Goal: Task Accomplishment & Management: Use online tool/utility

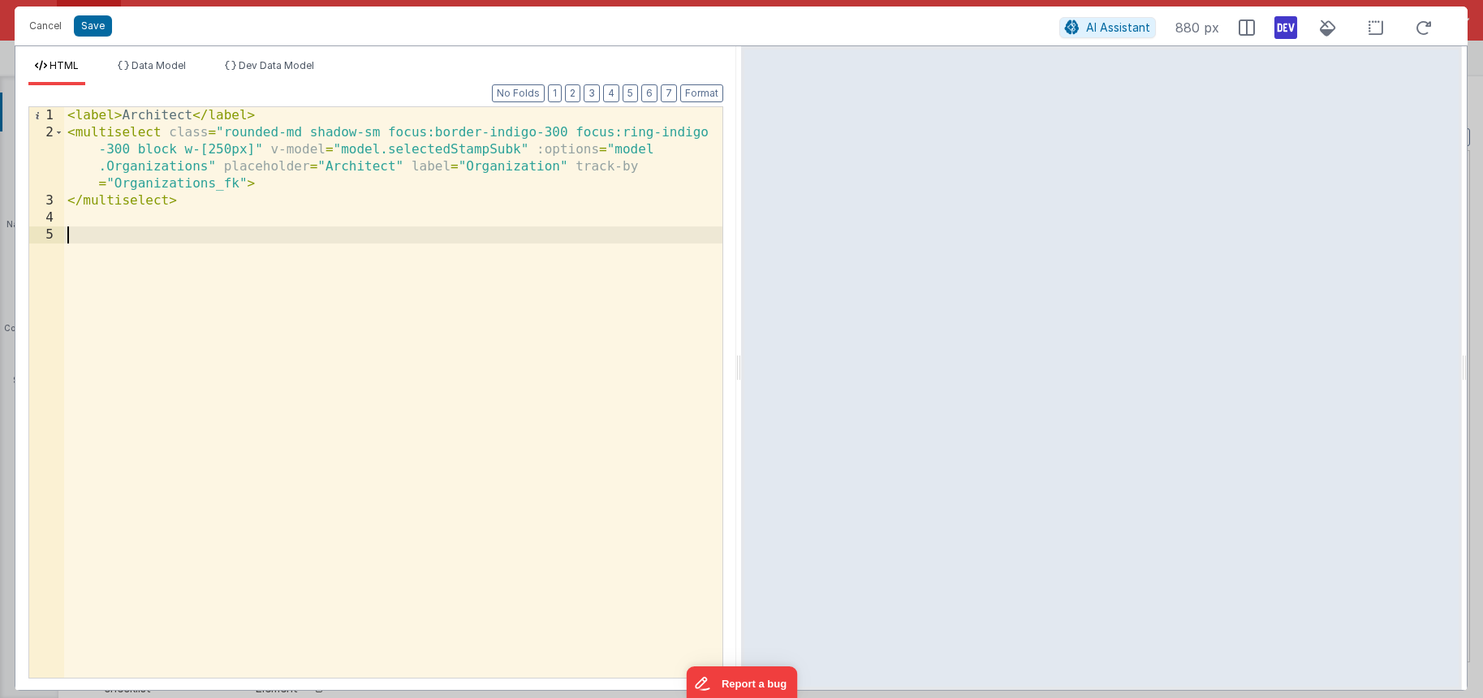
scroll to position [11943, 0]
click at [102, 26] on button "Save" at bounding box center [93, 25] width 38 height 21
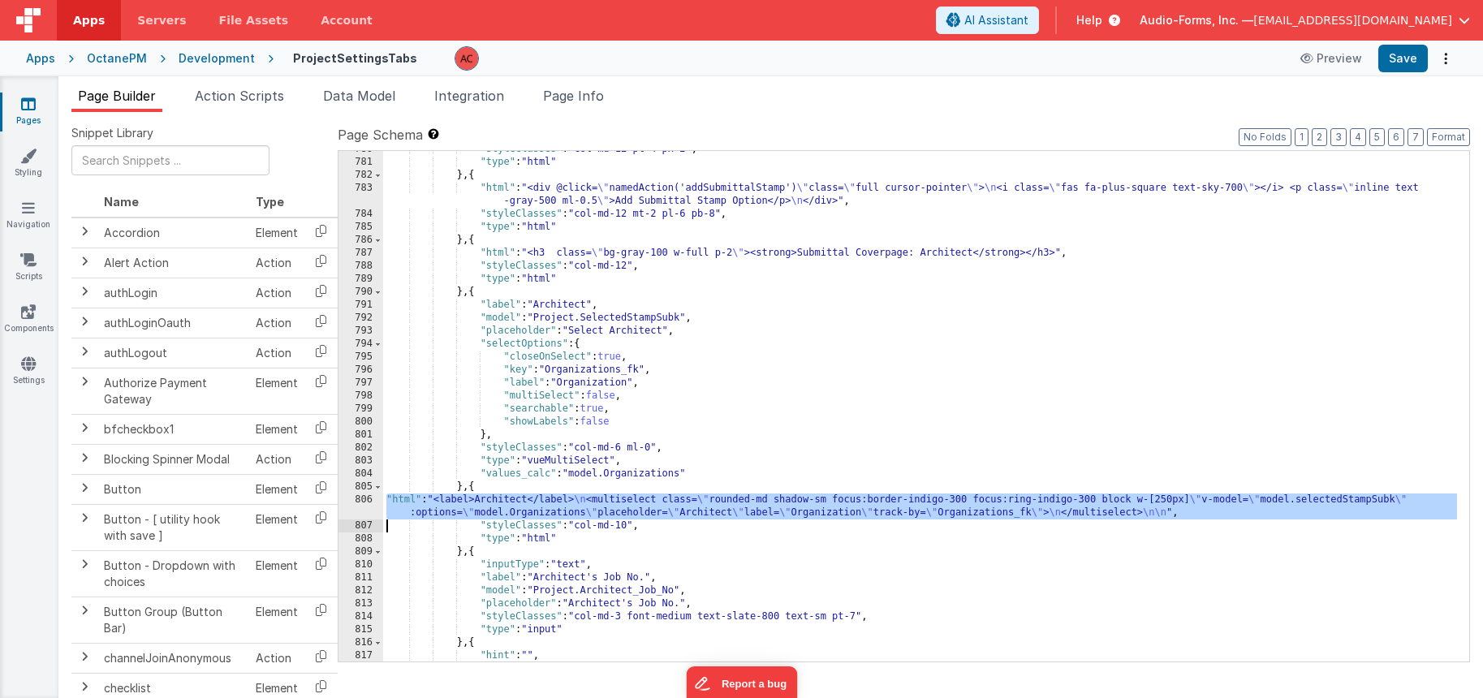
click at [473, 512] on div ""styleClasses" : "col-md-12 pt-4 px-2" , "type" : "html" } , { "html" : "<div @…" at bounding box center [920, 411] width 1074 height 537
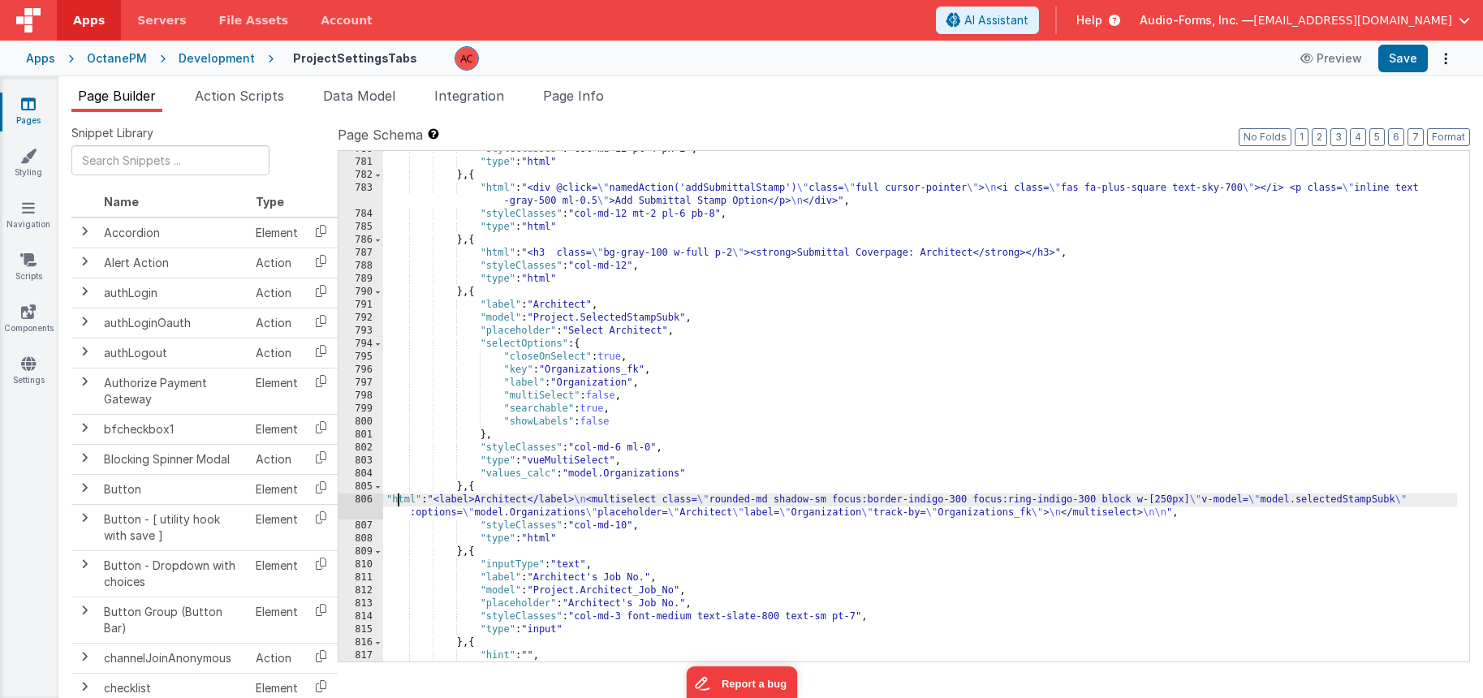
click at [399, 505] on div ""styleClasses" : "col-md-12 pt-4 px-2" , "type" : "html" } , { "html" : "<div @…" at bounding box center [920, 411] width 1074 height 537
click at [585, 105] on li "Page Info" at bounding box center [574, 99] width 74 height 26
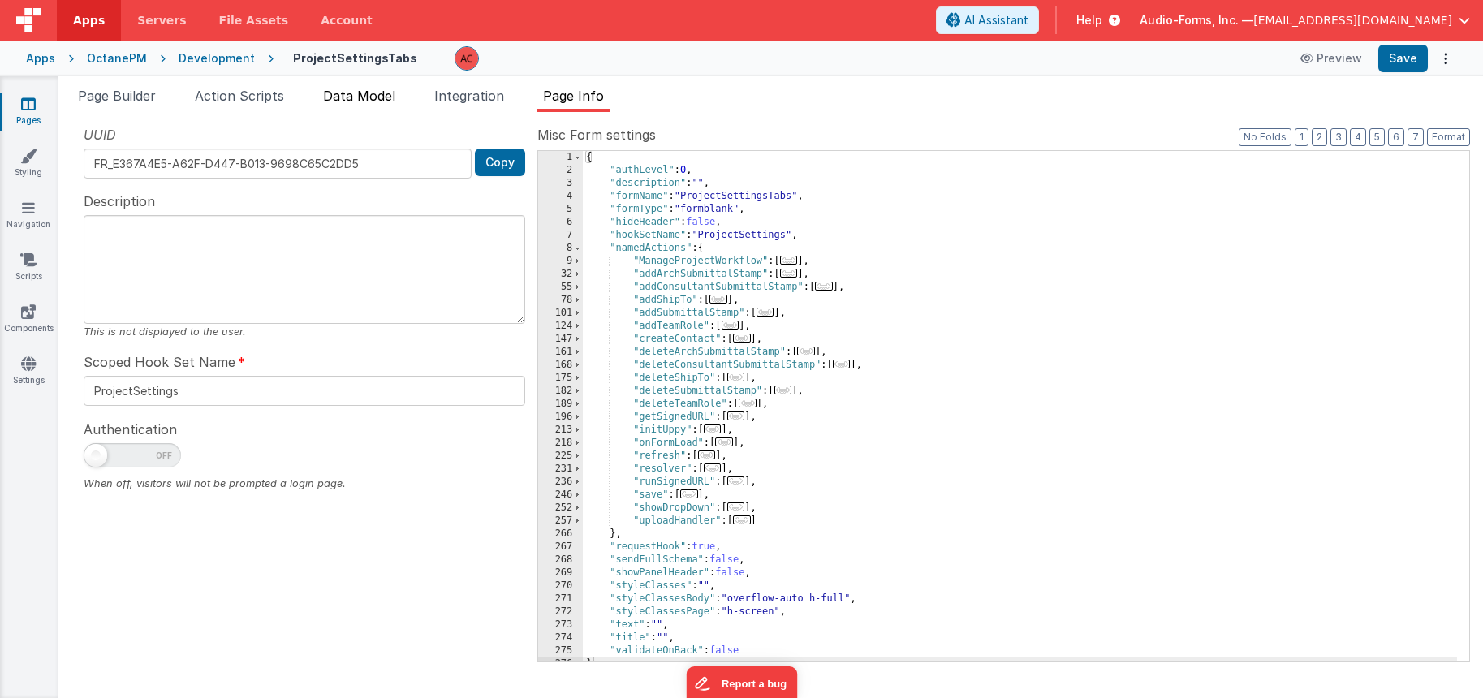
click at [349, 88] on span "Data Model" at bounding box center [359, 96] width 72 height 16
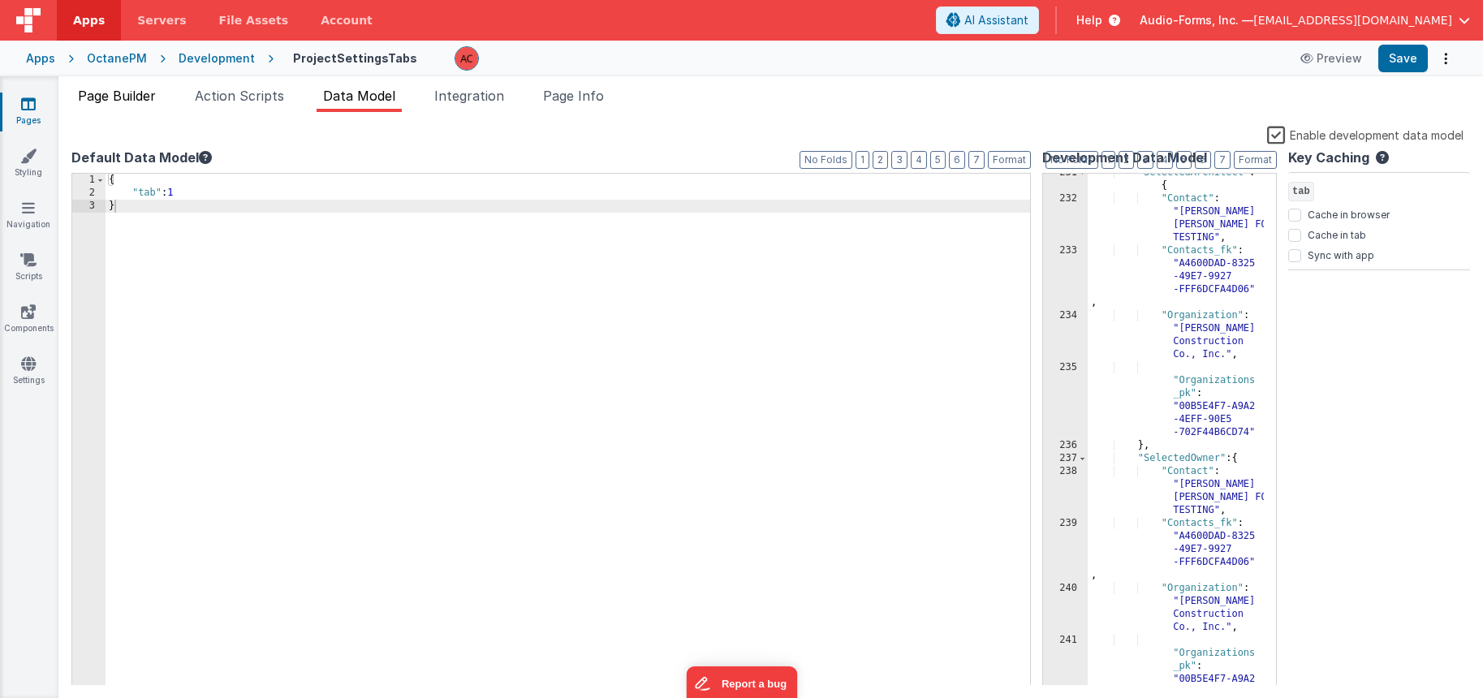
click at [131, 99] on span "Page Builder" at bounding box center [117, 96] width 78 height 16
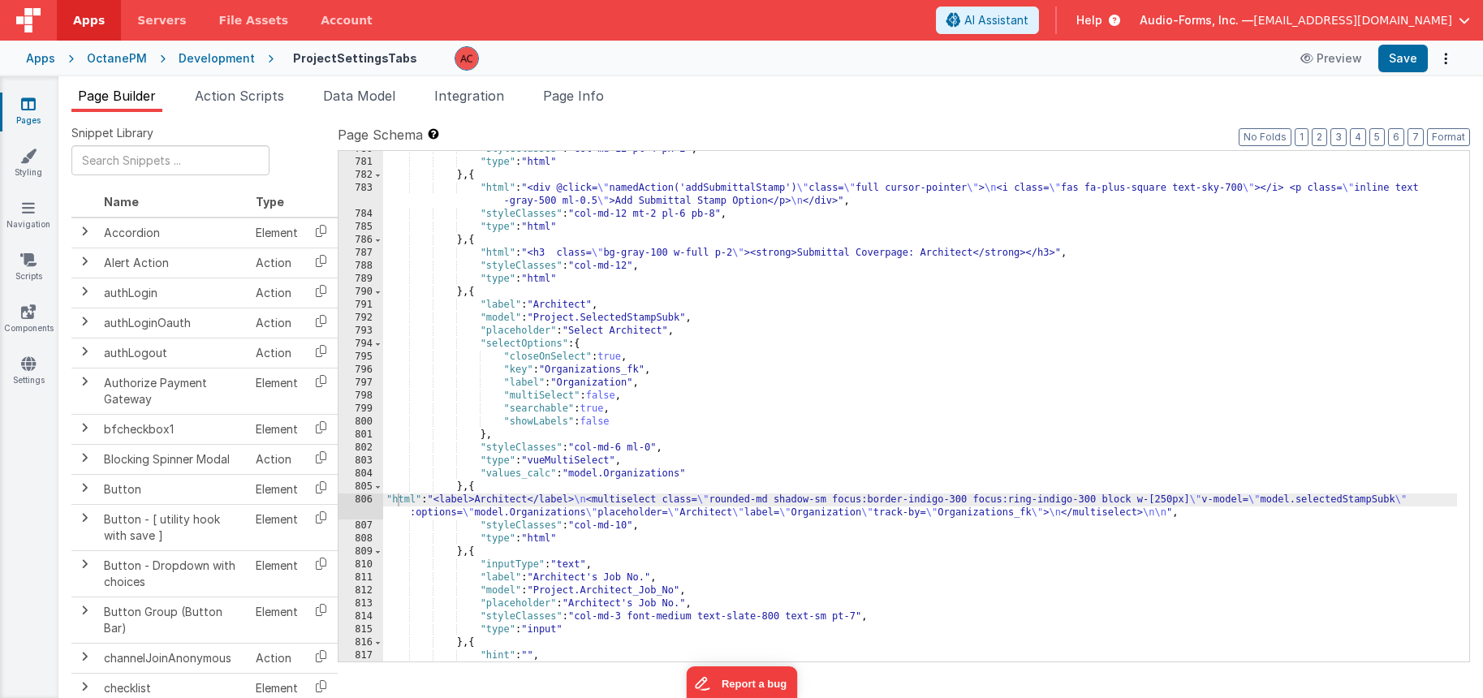
click at [37, 101] on link "Pages" at bounding box center [28, 112] width 58 height 32
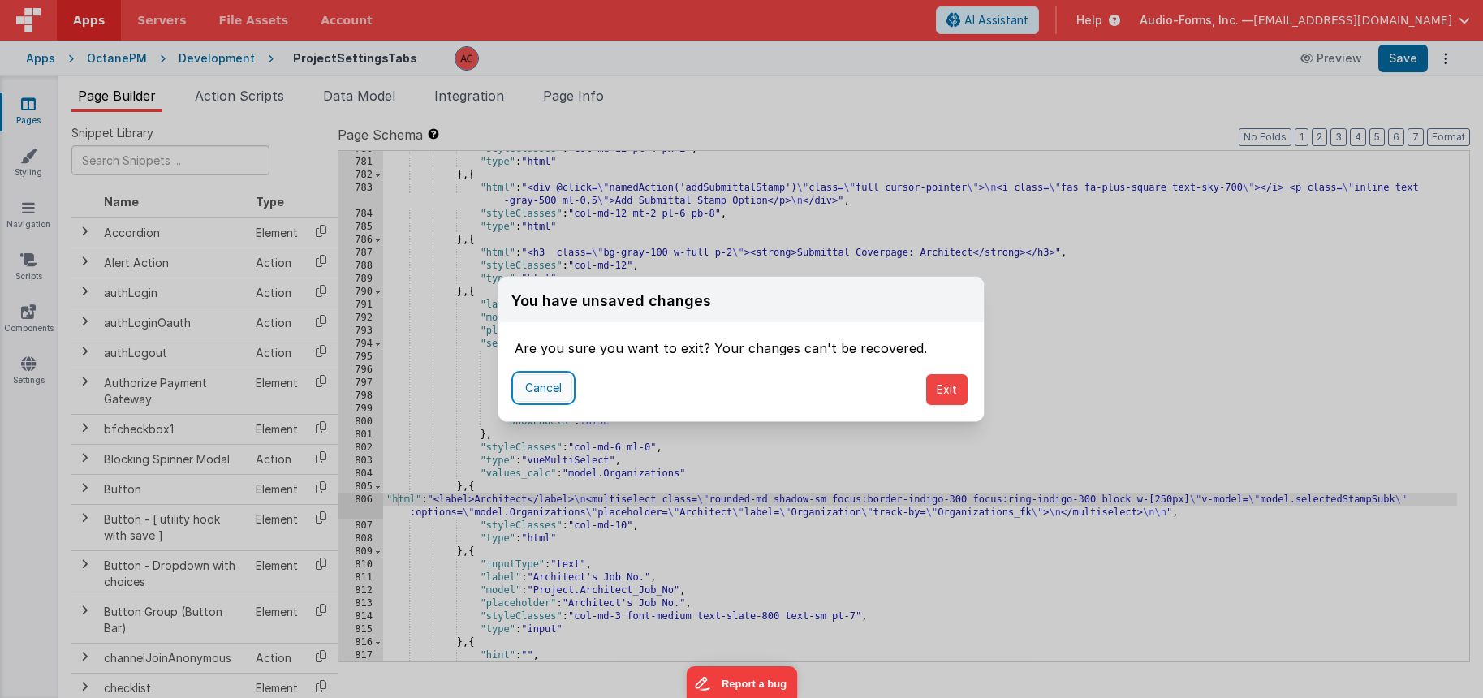
click at [553, 381] on button "Cancel" at bounding box center [544, 388] width 58 height 28
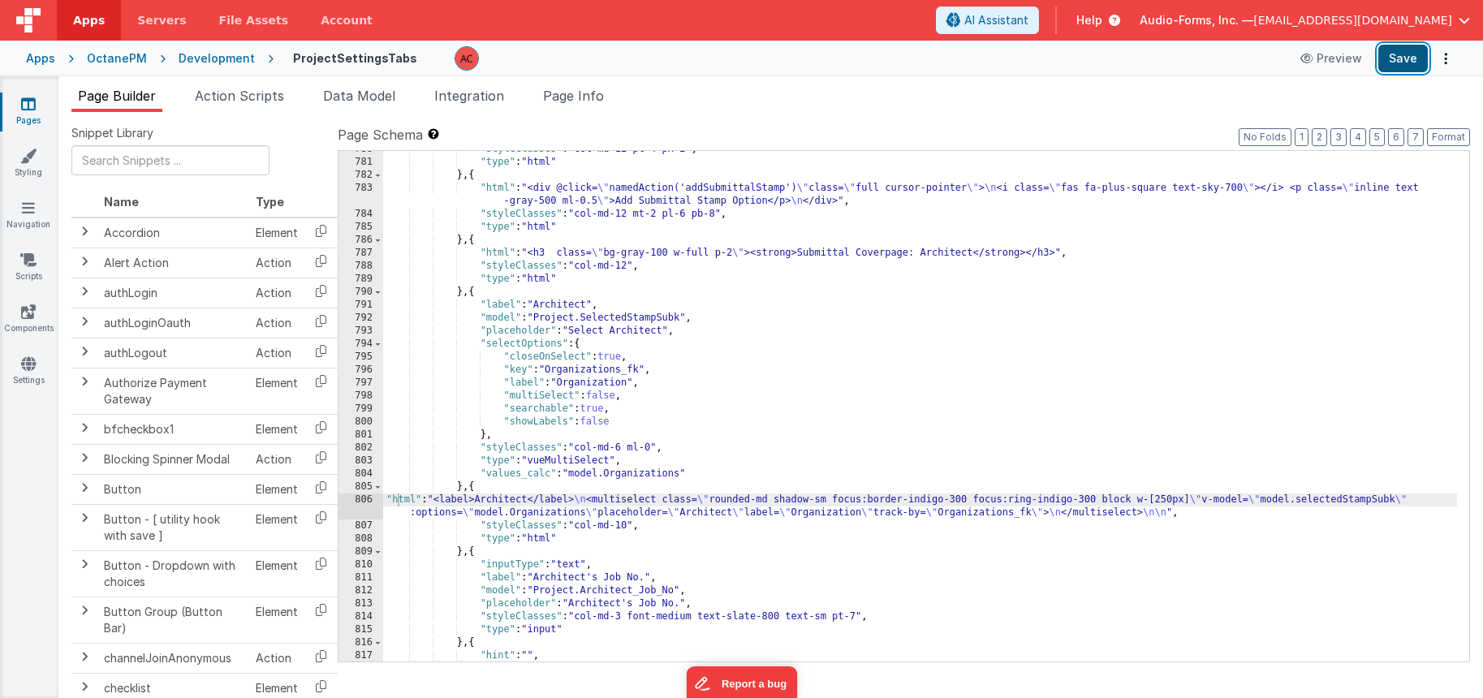
click at [1402, 62] on button "Save" at bounding box center [1403, 59] width 50 height 28
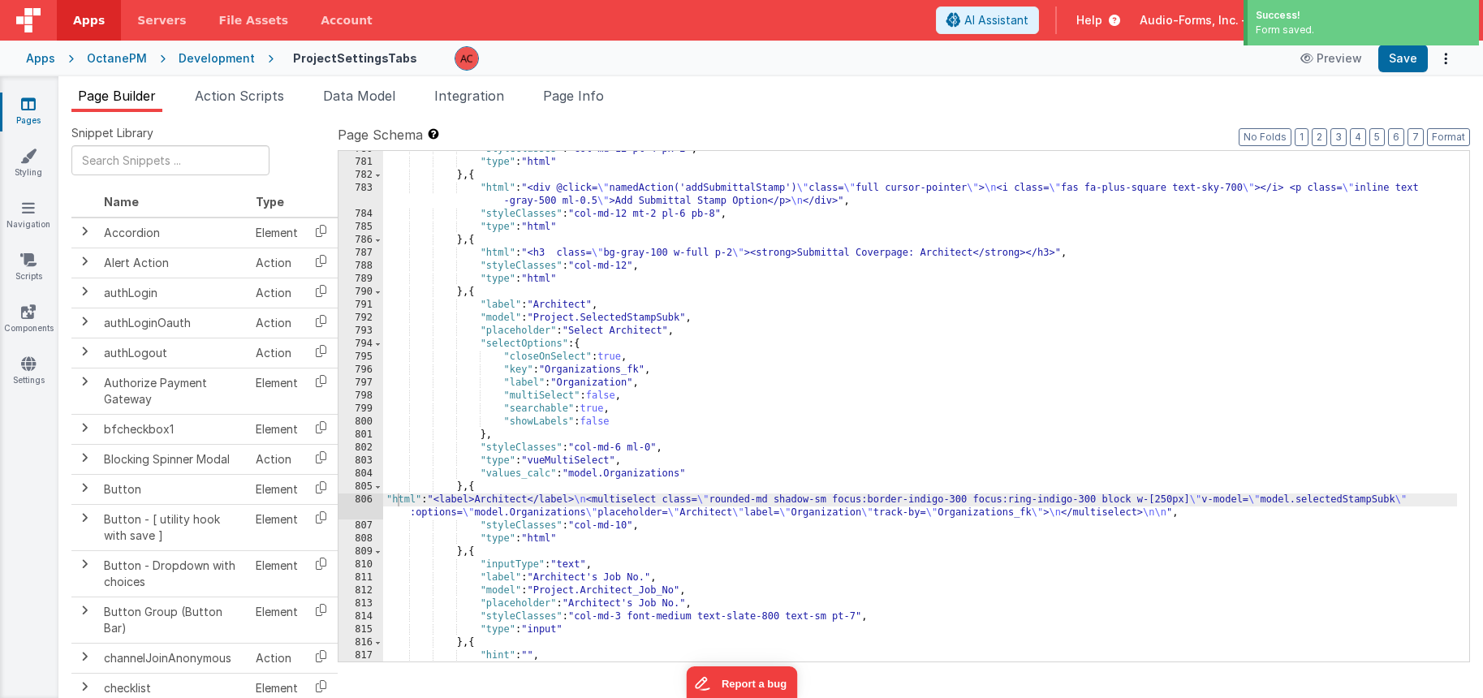
click at [30, 106] on icon at bounding box center [28, 104] width 15 height 16
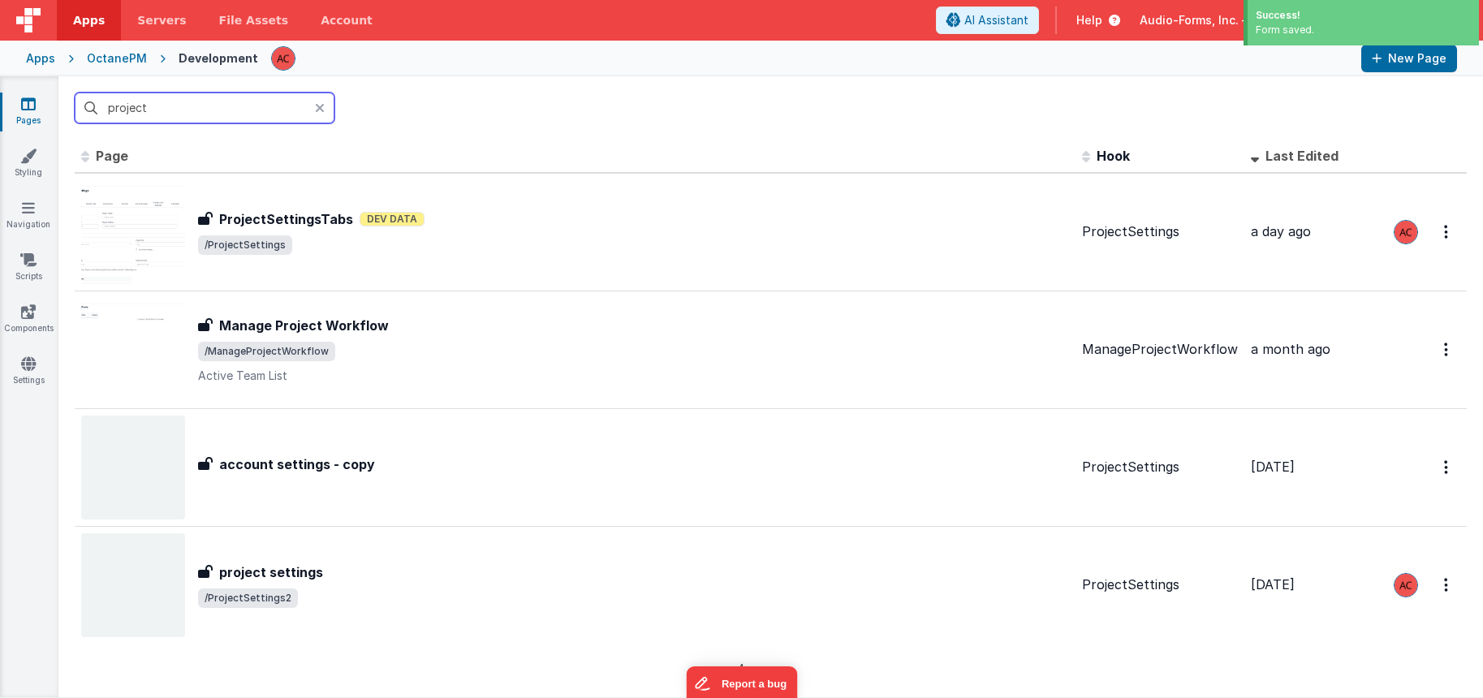
click at [159, 108] on input "project" at bounding box center [205, 108] width 260 height 31
click at [159, 107] on input "project" at bounding box center [205, 108] width 260 height 31
type input "rfi"
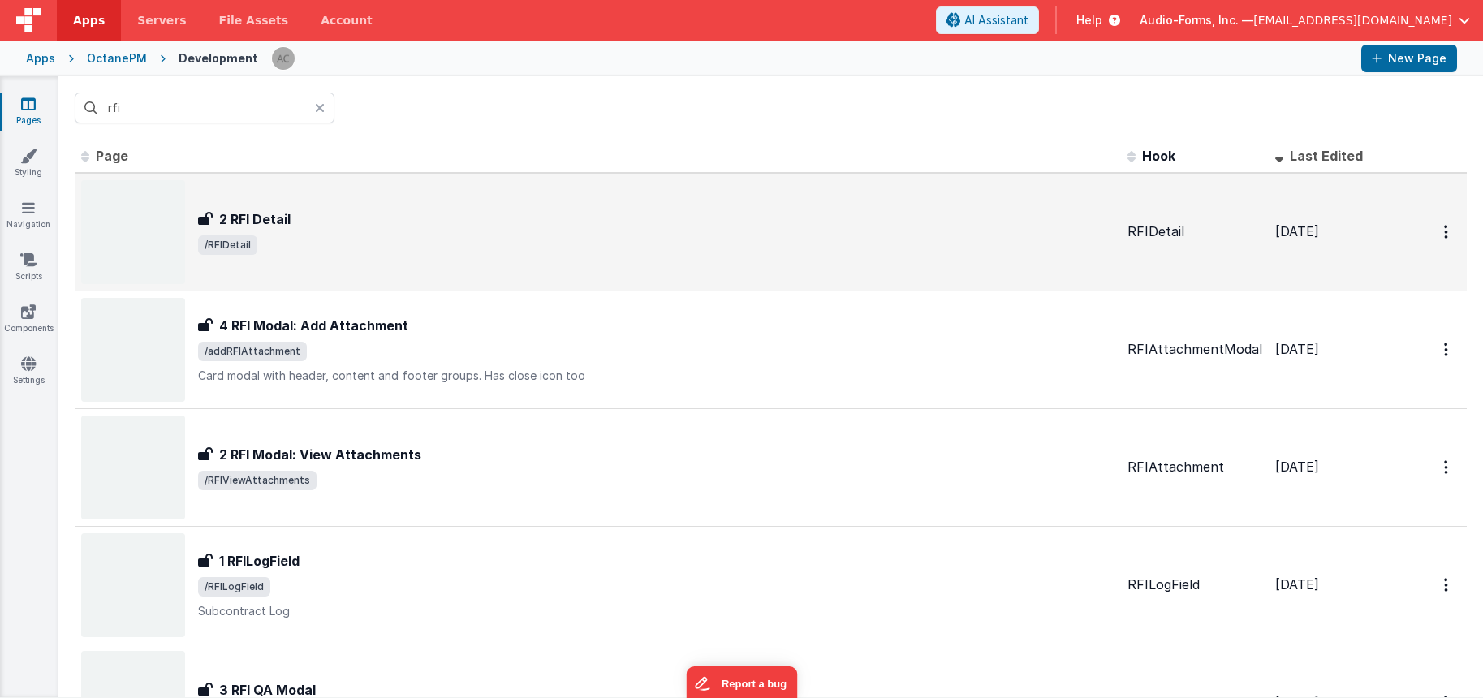
click at [325, 223] on div "2 RFI Detail" at bounding box center [656, 218] width 916 height 19
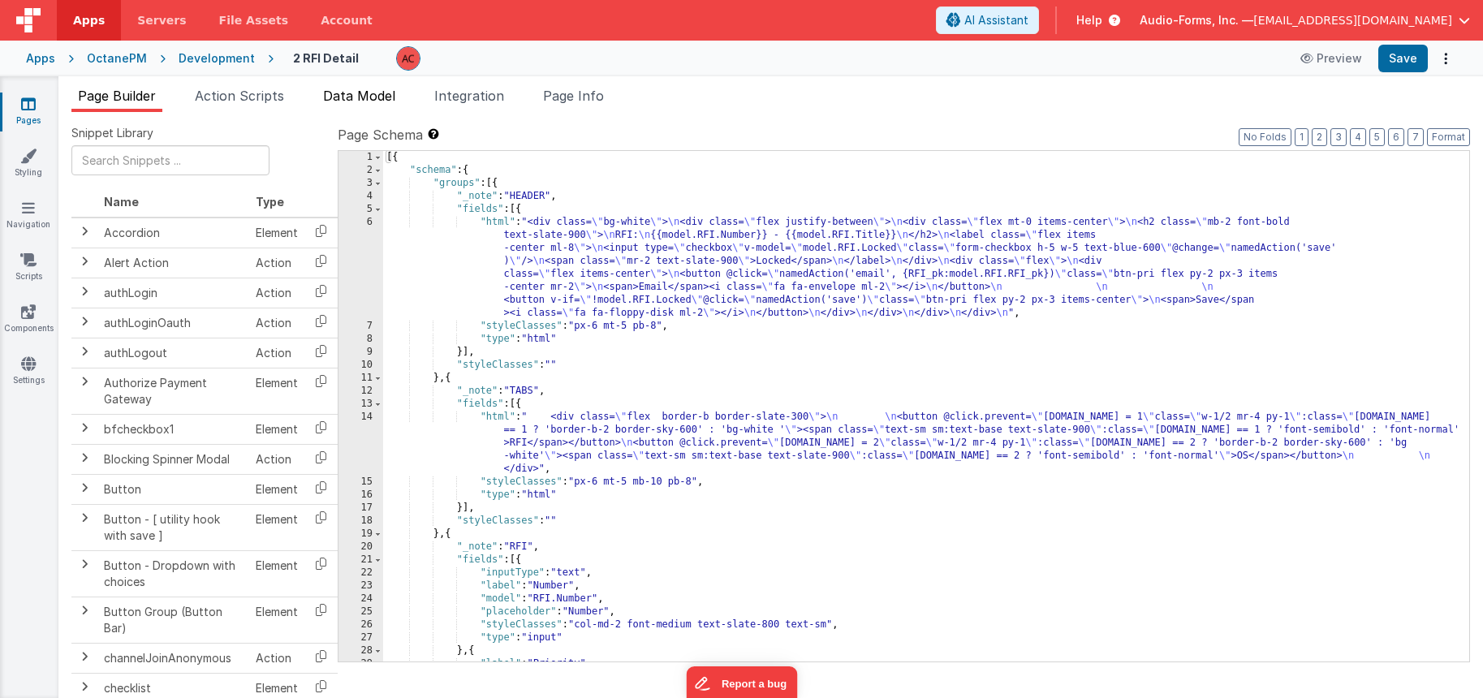
click at [394, 98] on span "Data Model" at bounding box center [359, 96] width 72 height 16
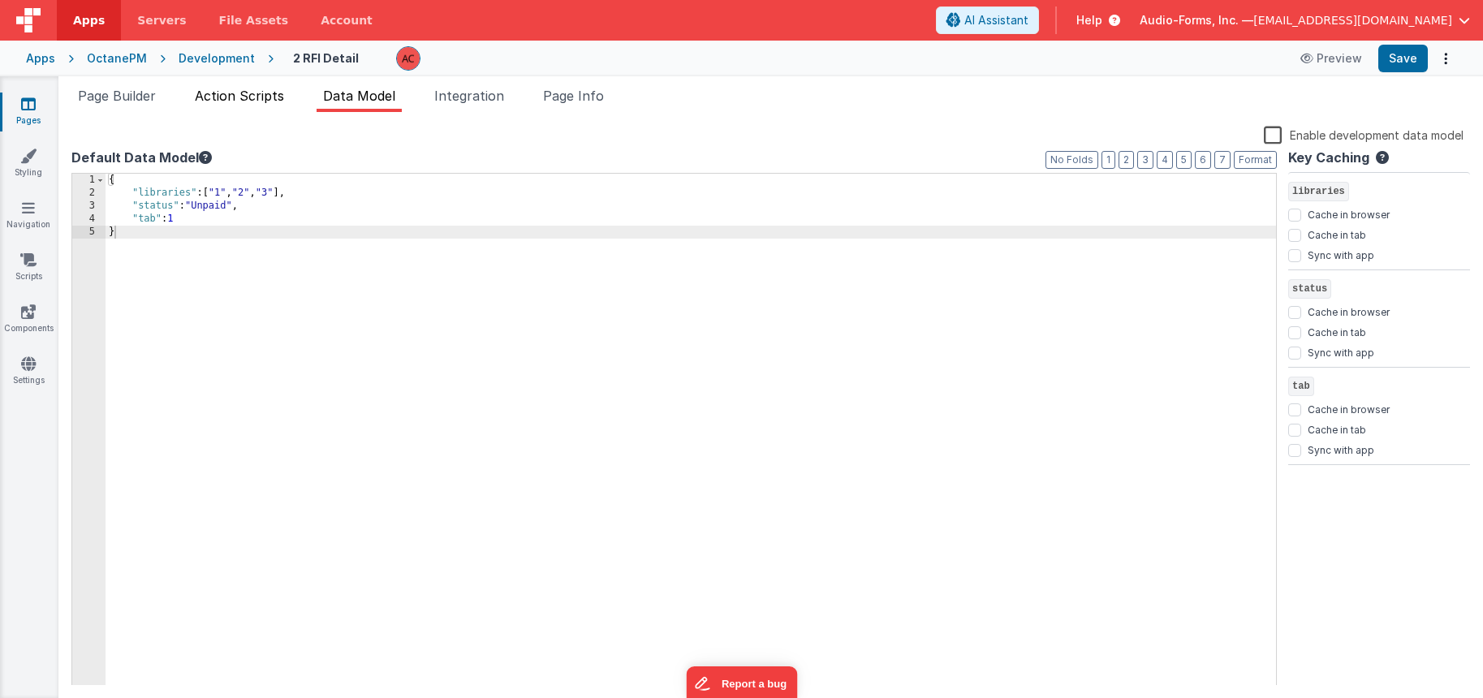
click at [259, 93] on span "Action Scripts" at bounding box center [239, 96] width 89 height 16
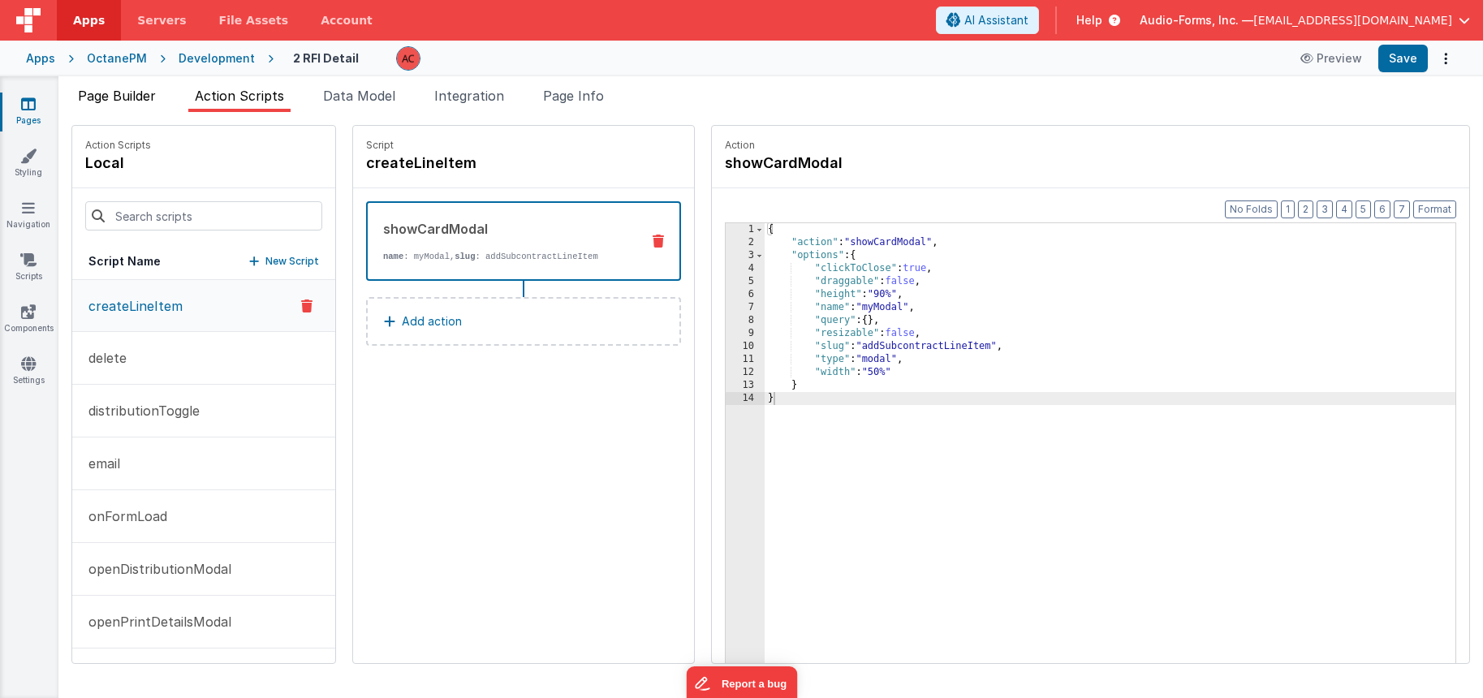
click at [106, 103] on span "Page Builder" at bounding box center [117, 96] width 78 height 16
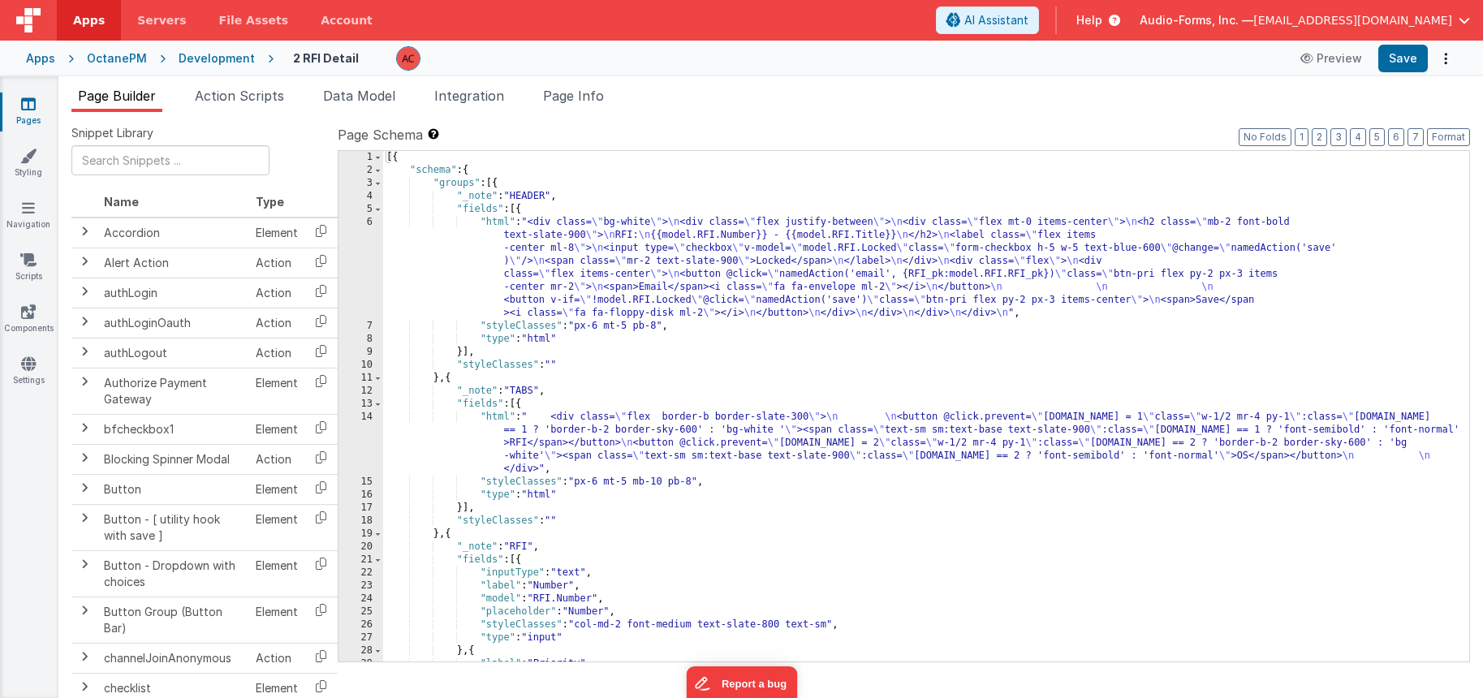
click at [186, 152] on input "text" at bounding box center [170, 160] width 198 height 30
click at [252, 84] on div "Page Builder Action Scripts Data Model Integration Page Info Snippet Library Na…" at bounding box center [770, 387] width 1425 height 622
drag, startPoint x: 223, startPoint y: 109, endPoint x: 254, endPoint y: 86, distance: 38.3
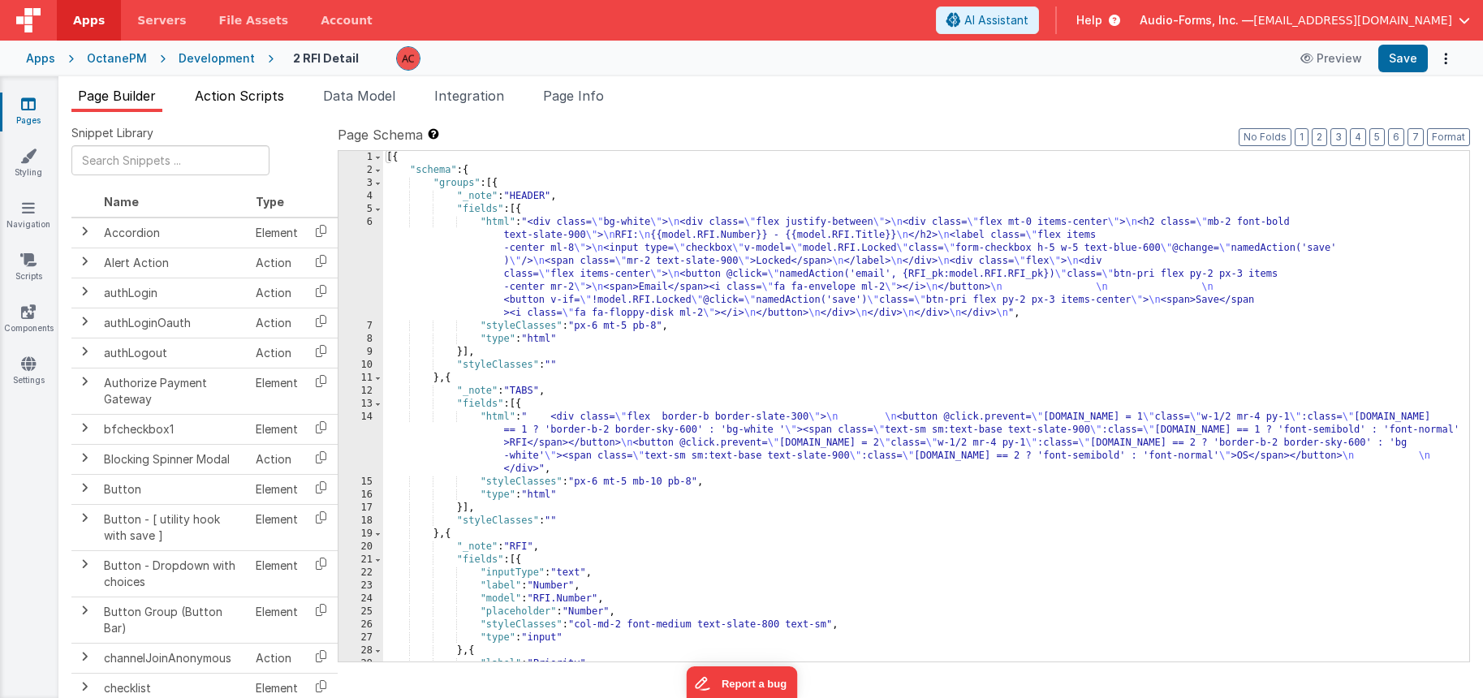
click at [235, 104] on li "Action Scripts" at bounding box center [239, 99] width 102 height 26
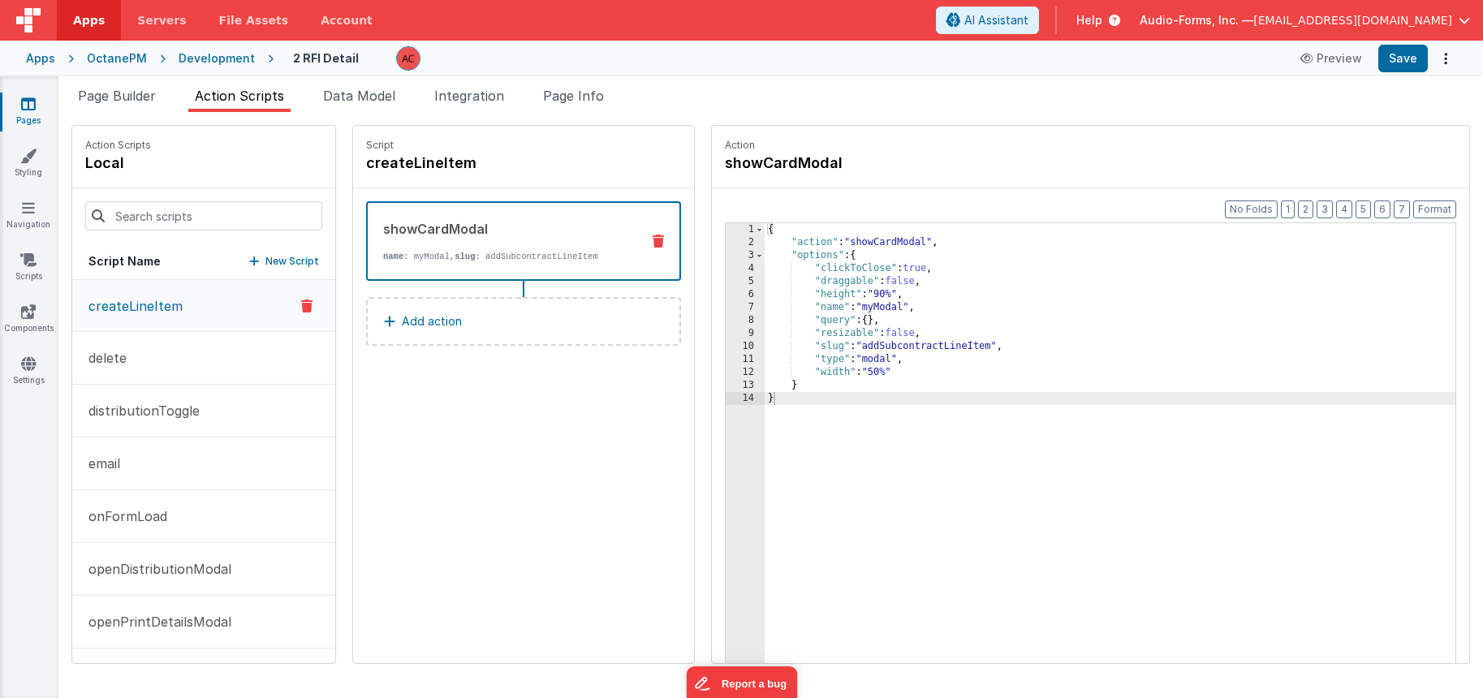
click at [254, 86] on li "Action Scripts" at bounding box center [239, 99] width 102 height 26
click at [144, 226] on input at bounding box center [203, 215] width 237 height 29
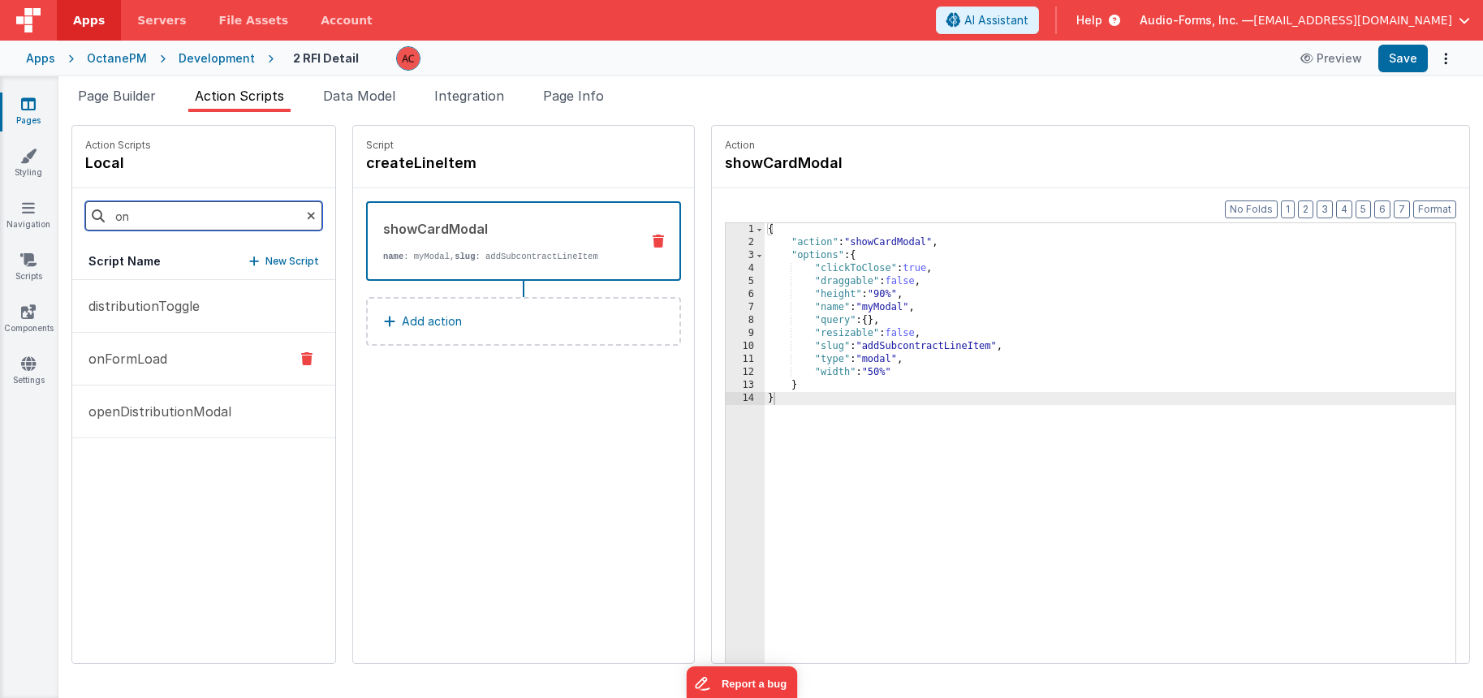
type input "on"
click at [285, 349] on div at bounding box center [307, 358] width 44 height 19
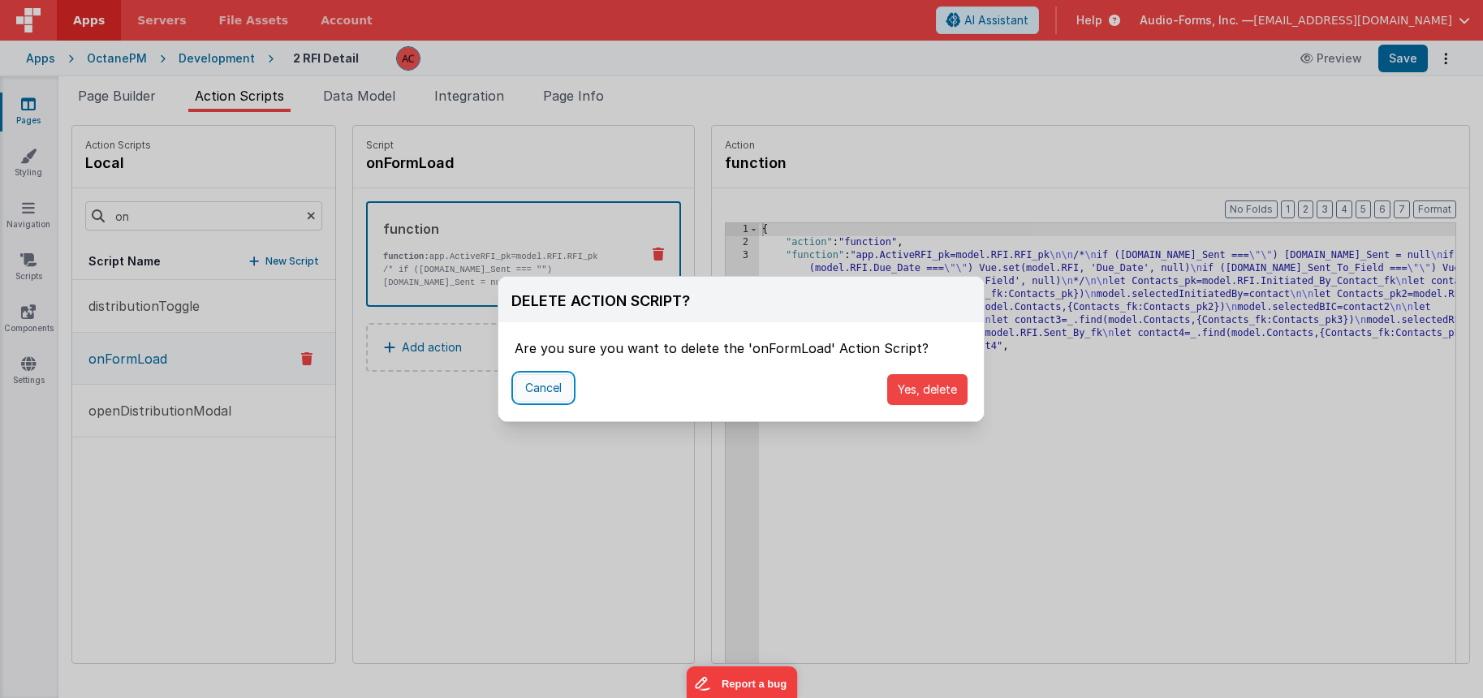
click at [548, 386] on button "Cancel" at bounding box center [544, 388] width 58 height 28
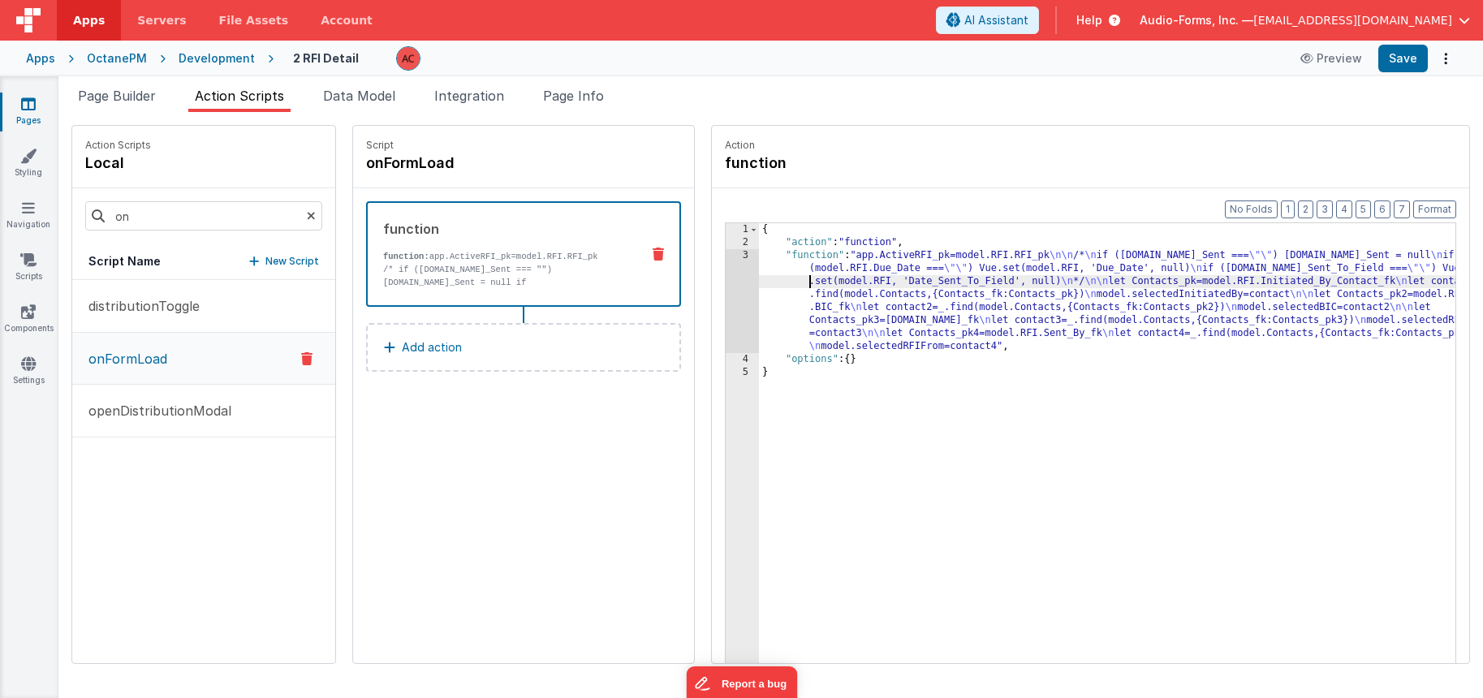
drag, startPoint x: 735, startPoint y: 283, endPoint x: 718, endPoint y: 275, distance: 18.2
click at [759, 282] on div "{ "action" : "function" , "function" : "app.ActiveRFI_pk=model.RFI.RFI_pk \n\n …" at bounding box center [1128, 481] width 739 height 516
click at [726, 256] on div "3" at bounding box center [742, 301] width 33 height 104
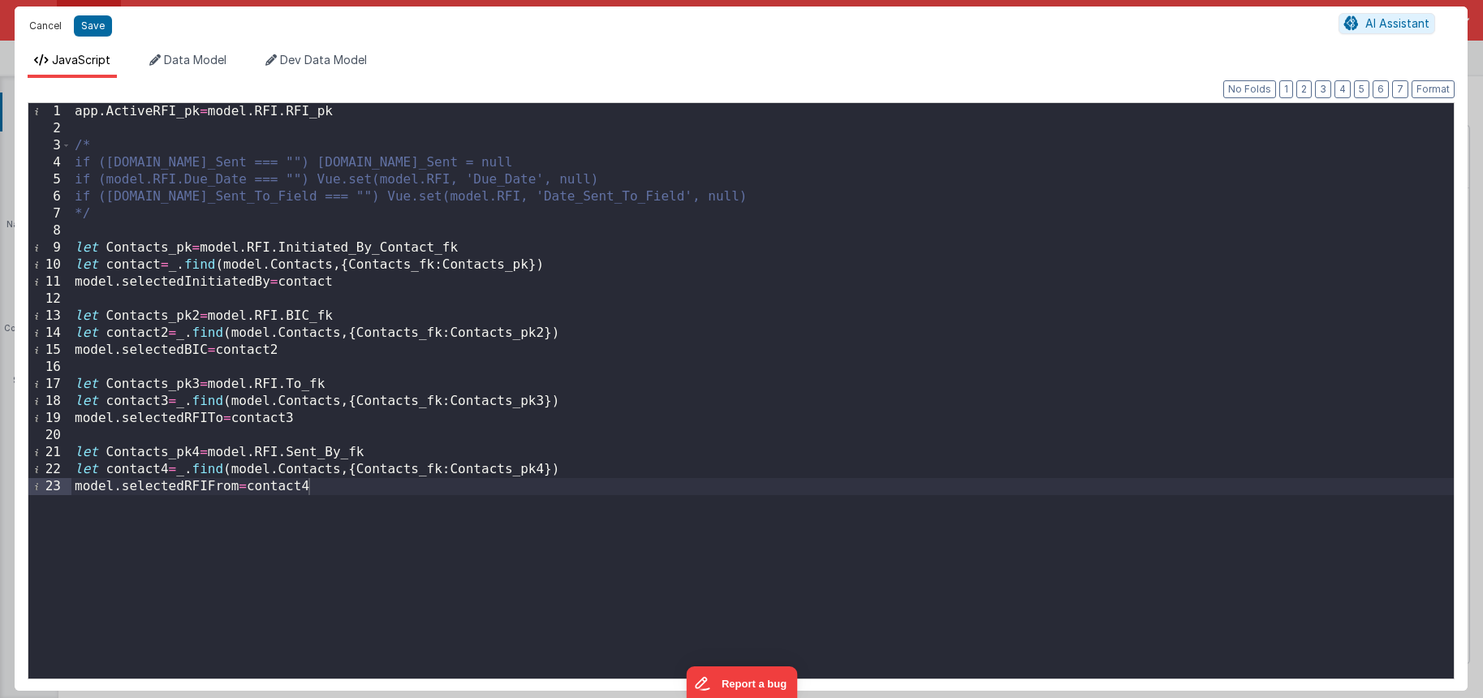
click at [54, 27] on button "Cancel" at bounding box center [45, 26] width 49 height 23
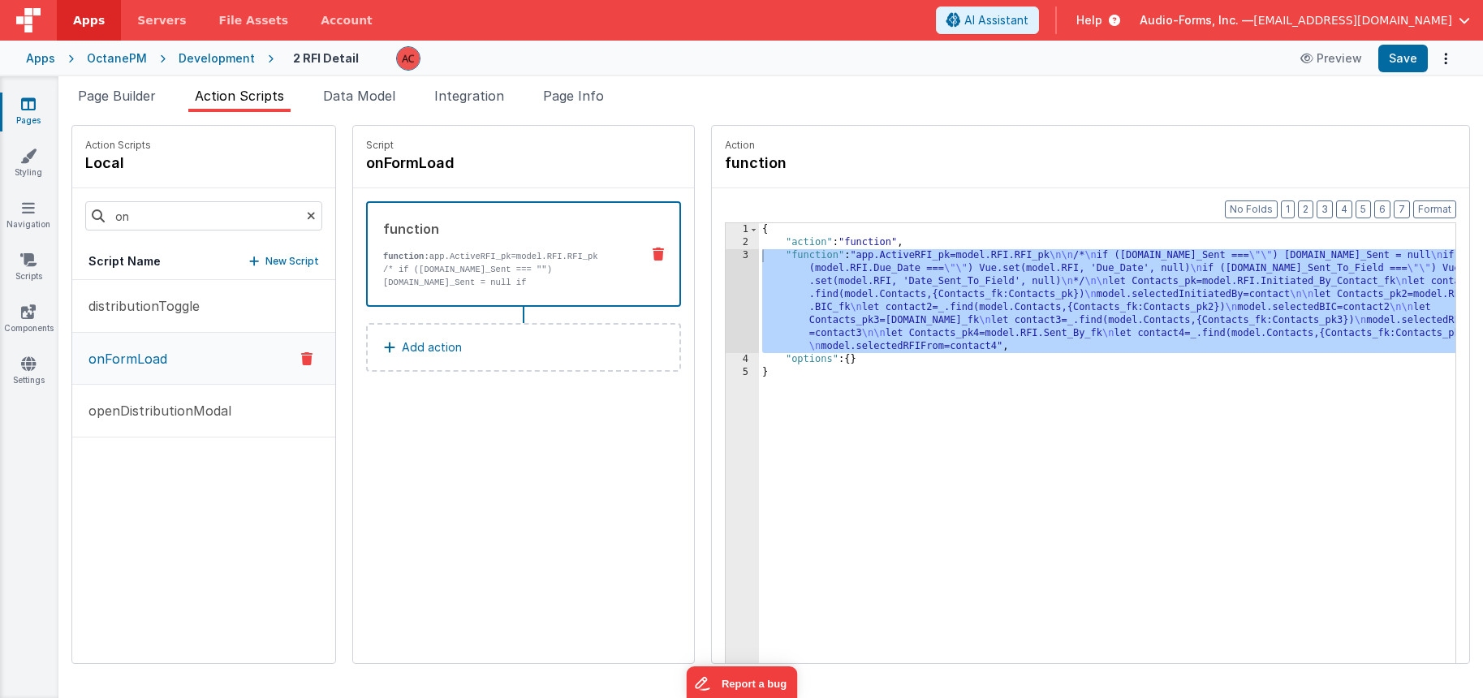
click at [32, 106] on icon at bounding box center [28, 104] width 15 height 16
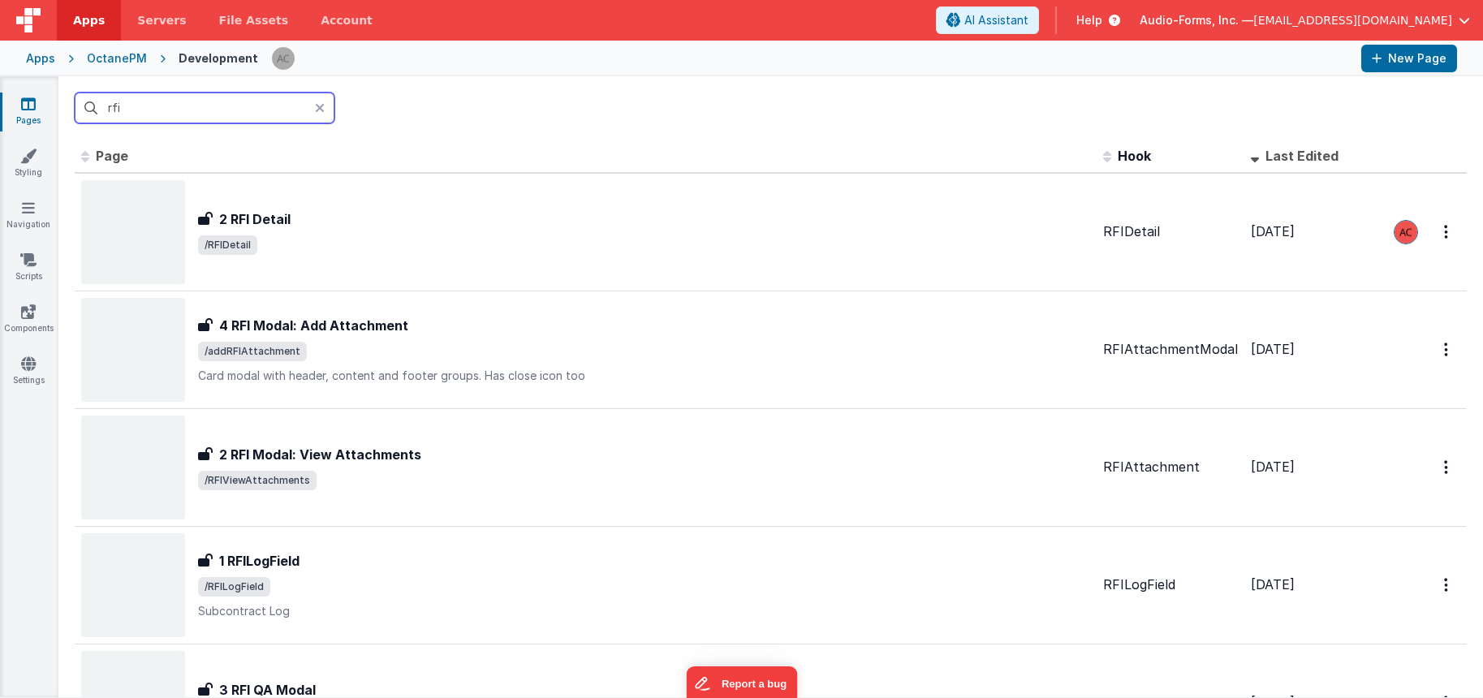
click at [170, 110] on input "rfi" at bounding box center [205, 108] width 260 height 31
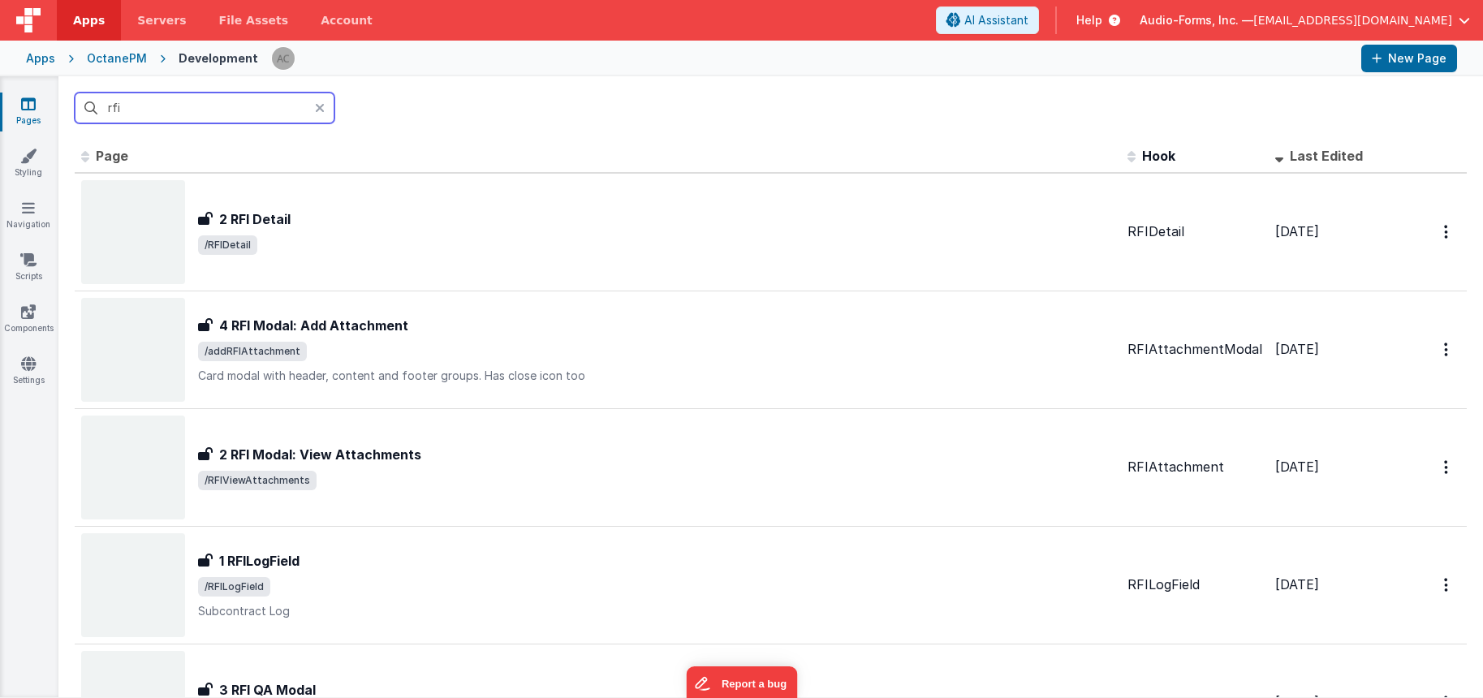
click at [188, 104] on input "rfi" at bounding box center [205, 108] width 260 height 31
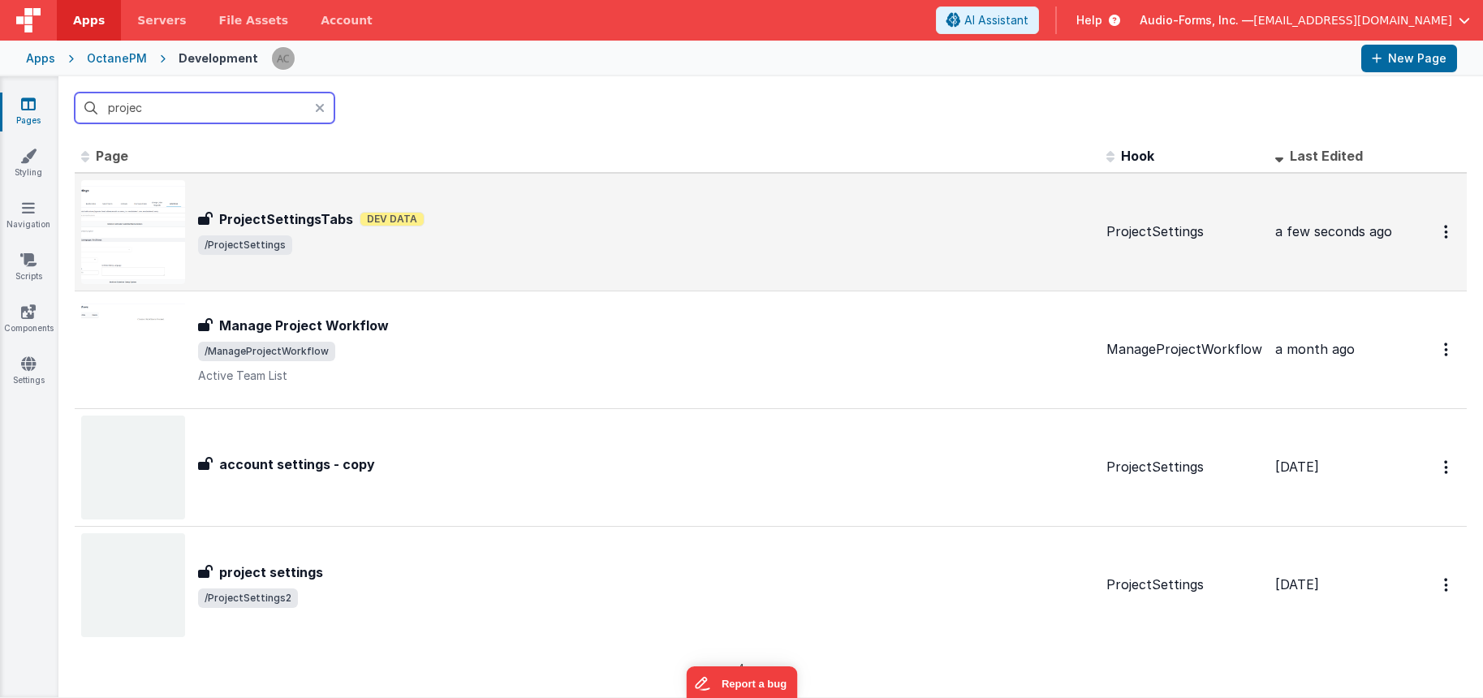
type input "projec"
click at [463, 238] on span "/ProjectSettings" at bounding box center [645, 244] width 895 height 19
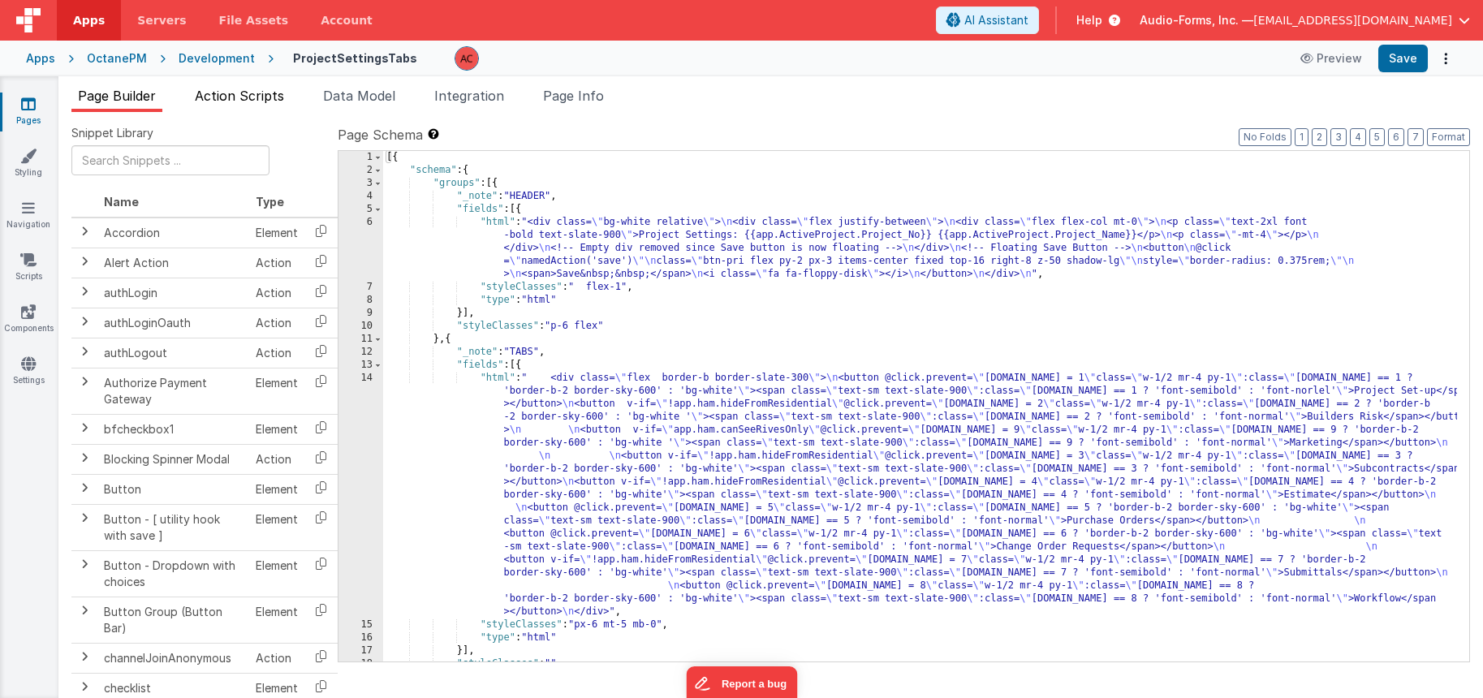
click at [248, 95] on span "Action Scripts" at bounding box center [239, 96] width 89 height 16
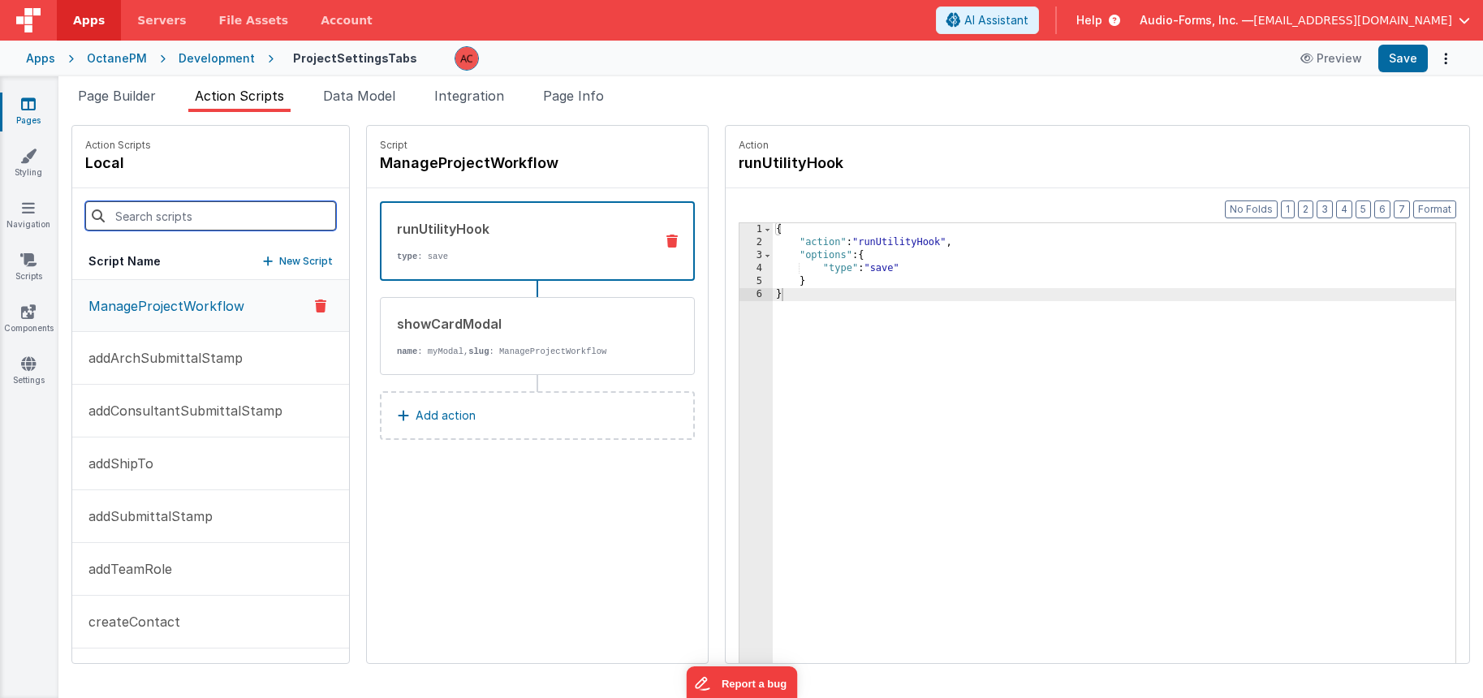
click at [158, 212] on input at bounding box center [210, 215] width 251 height 29
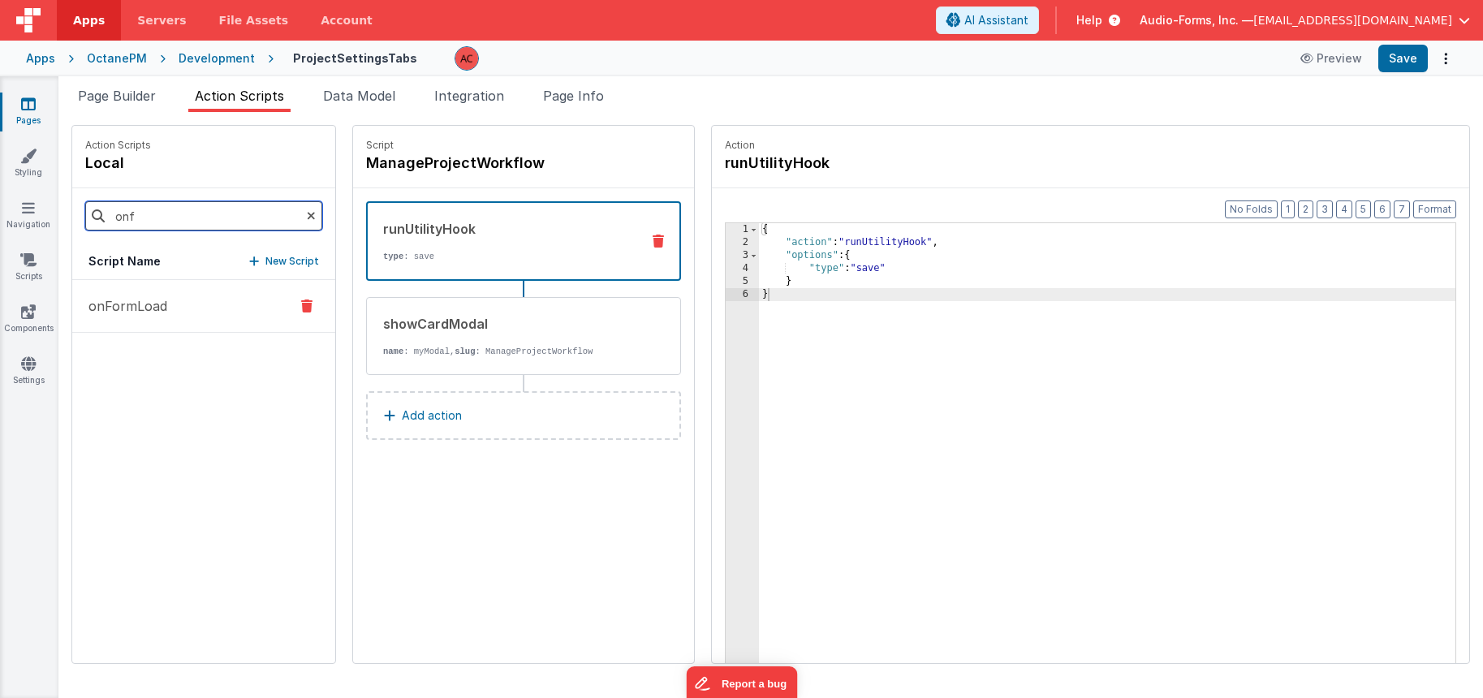
type input "onf"
click at [176, 291] on button "onFormLoad" at bounding box center [203, 306] width 263 height 53
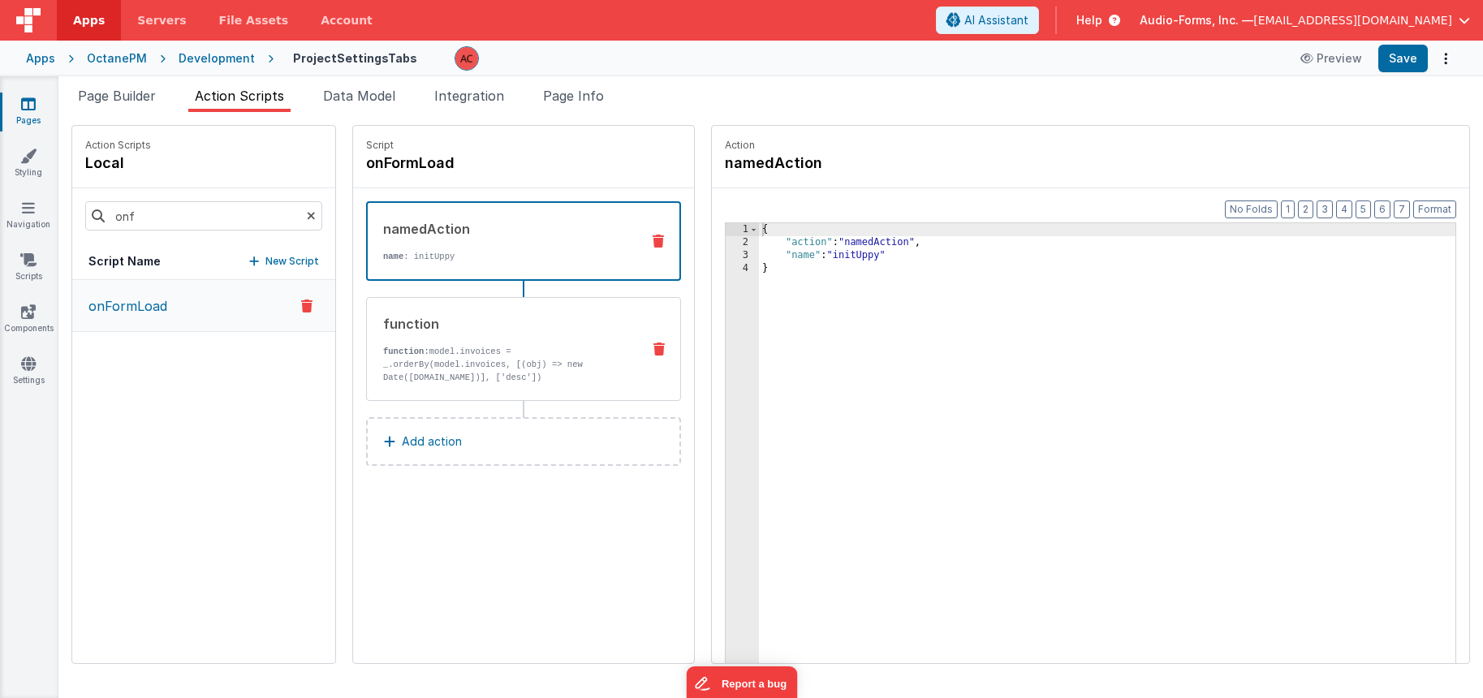
drag, startPoint x: 506, startPoint y: 350, endPoint x: 514, endPoint y: 346, distance: 9.1
click at [506, 349] on p "function: model.invoices = _.orderBy(model.invoices, [(obj) => new Date([DOMAIN…" at bounding box center [505, 371] width 245 height 52
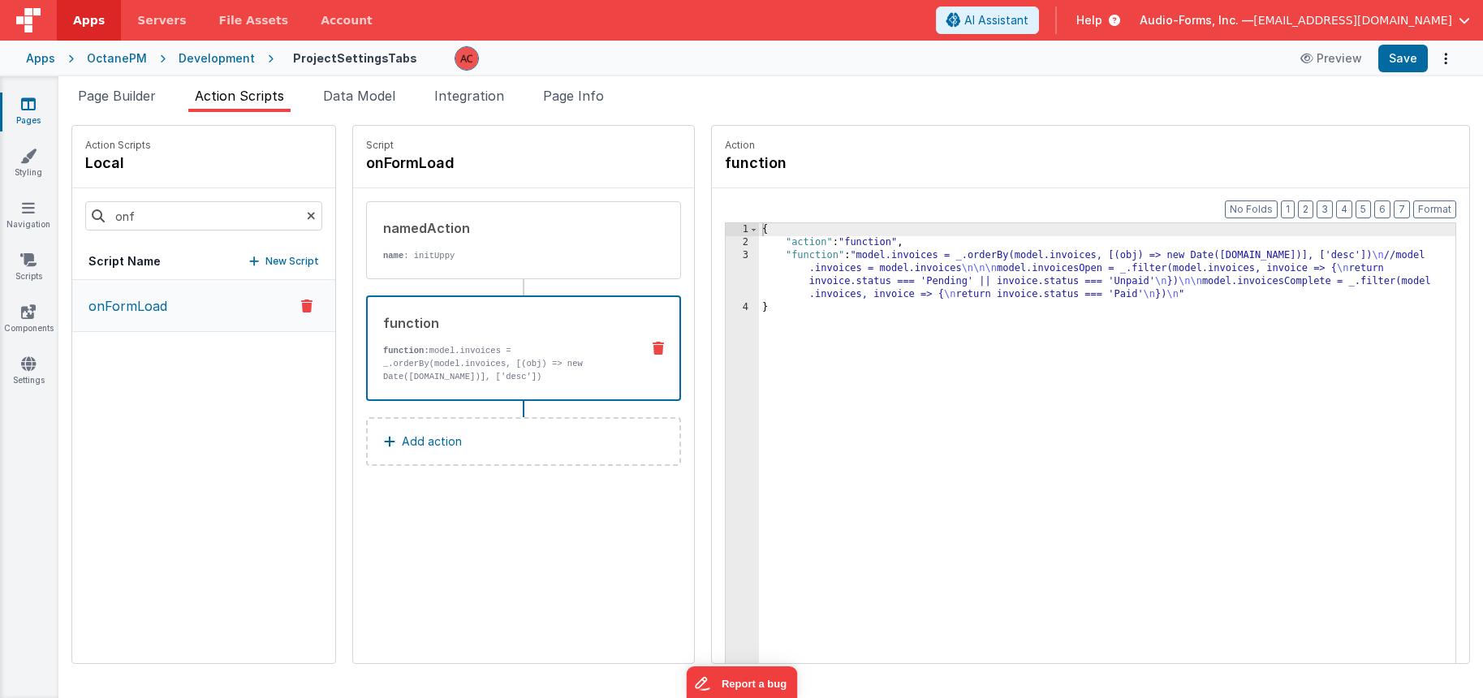
click at [759, 271] on div "{ "action" : "function" , "function" : "model.invoices = _.orderBy(model.invoic…" at bounding box center [1107, 481] width 696 height 516
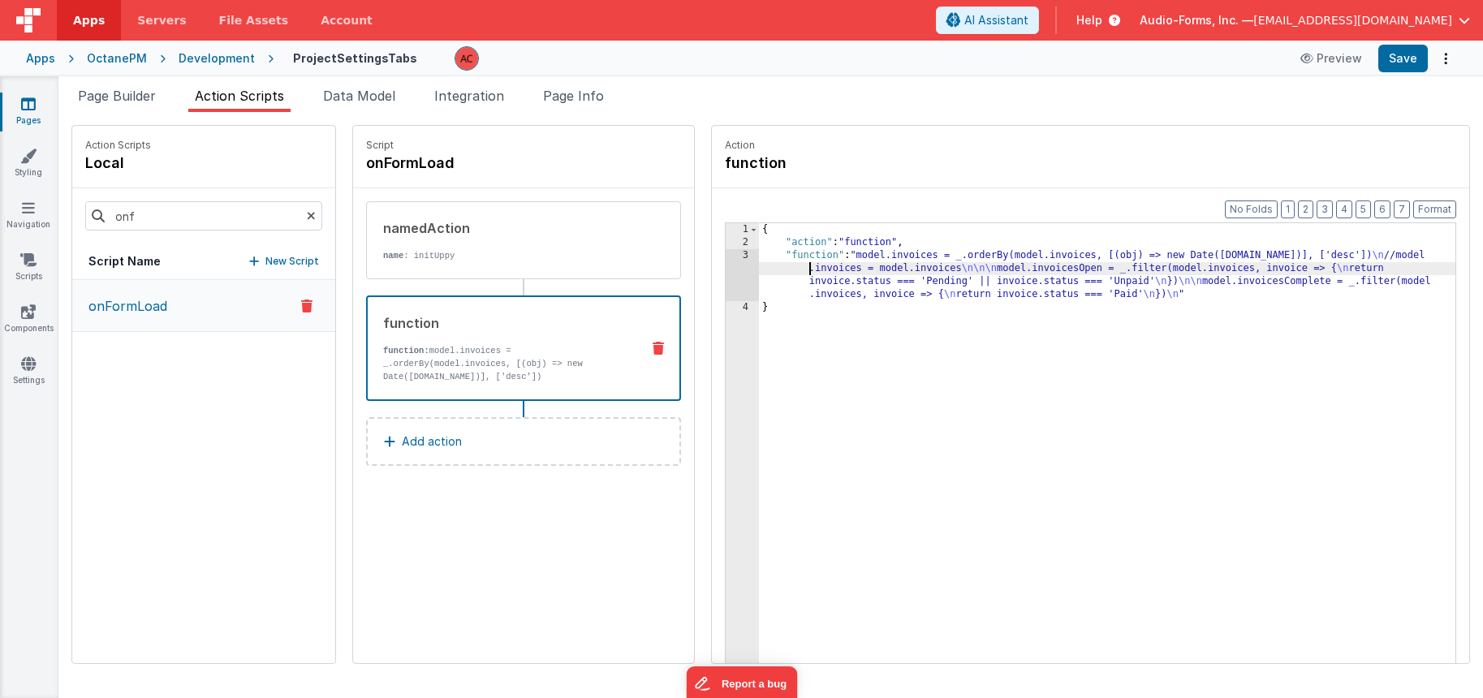
click at [726, 258] on div "3" at bounding box center [742, 275] width 33 height 52
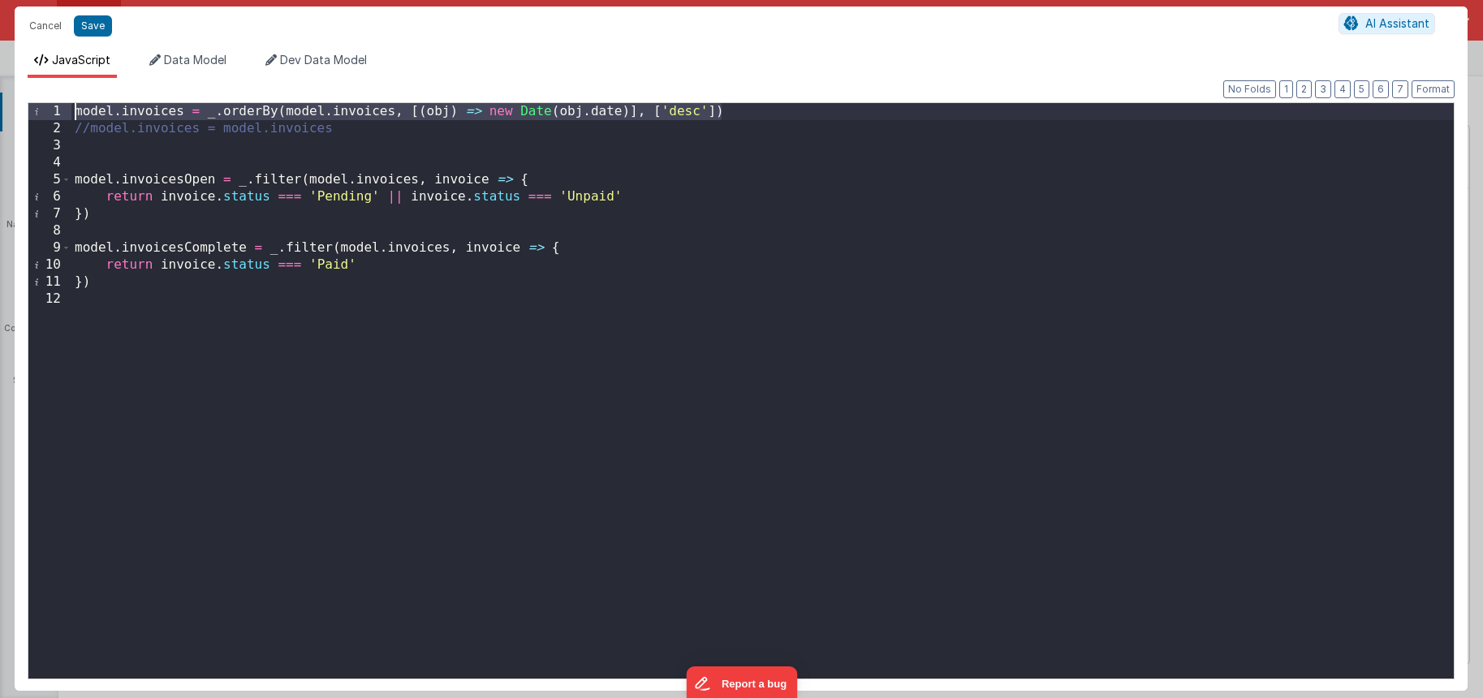
drag, startPoint x: 725, startPoint y: 113, endPoint x: 30, endPoint y: 108, distance: 694.8
click at [30, 108] on div "1 2 3 4 5 6 7 8 9 10 11 12 model . invoices = _ . orderBy ( model . invoices , …" at bounding box center [741, 390] width 1427 height 577
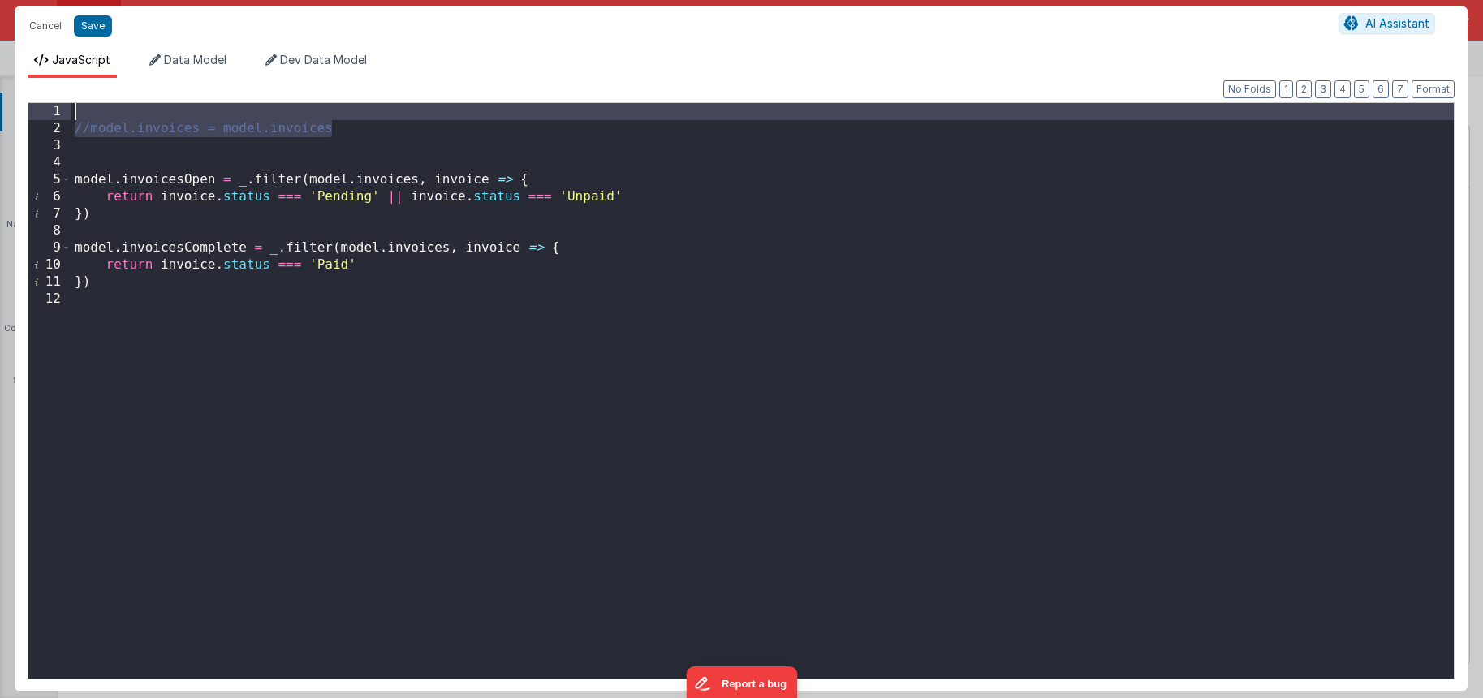
drag, startPoint x: 357, startPoint y: 127, endPoint x: 48, endPoint y: 84, distance: 312.1
click at [48, 84] on div "Format 7 6 5 4 3 2 1 No Folds 1 2 3 4 5 6 7 8 9 10 11 12 //model.invoices = mod…" at bounding box center [741, 384] width 1453 height 613
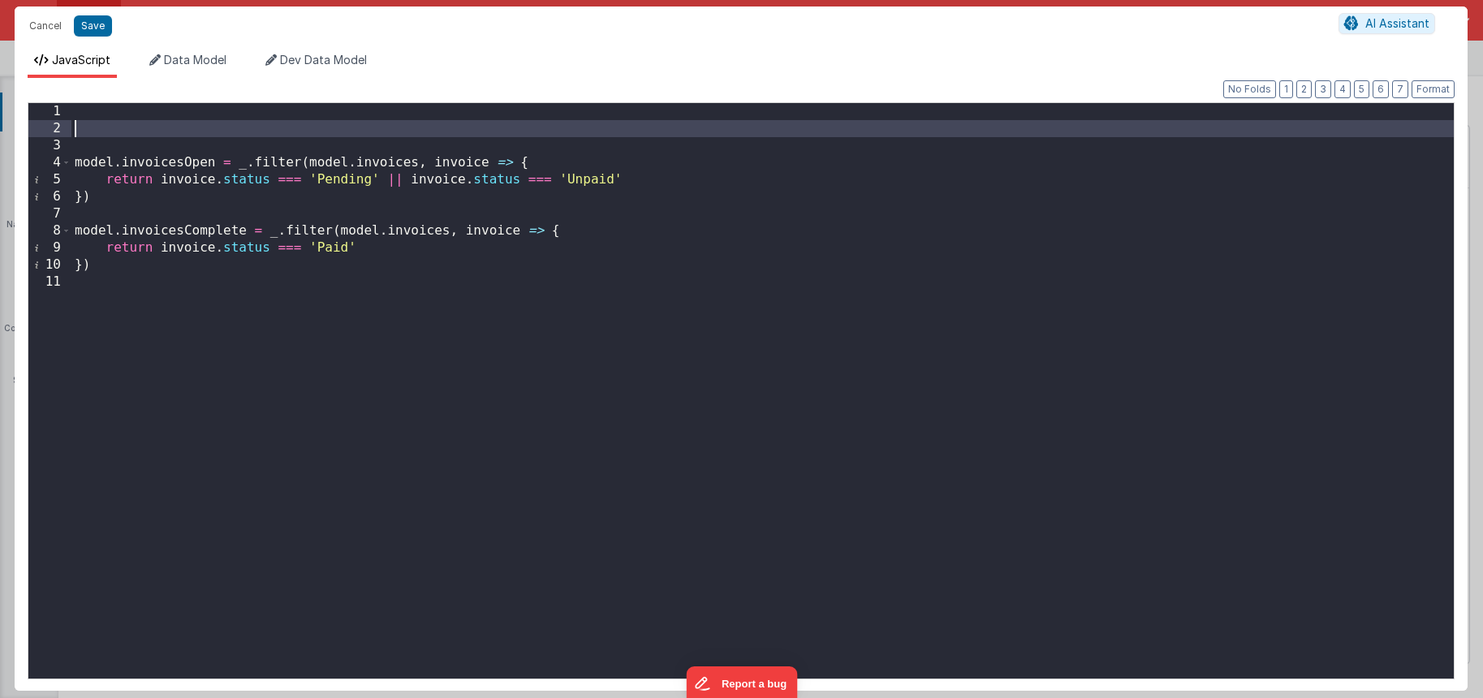
drag, startPoint x: 96, startPoint y: 121, endPoint x: 42, endPoint y: 79, distance: 68.2
click at [42, 79] on div "Format 7 6 5 4 3 2 1 No Folds 1 2 3 4 5 6 7 8 9 10 11 model . invoicesOpen = _ …" at bounding box center [741, 384] width 1453 height 613
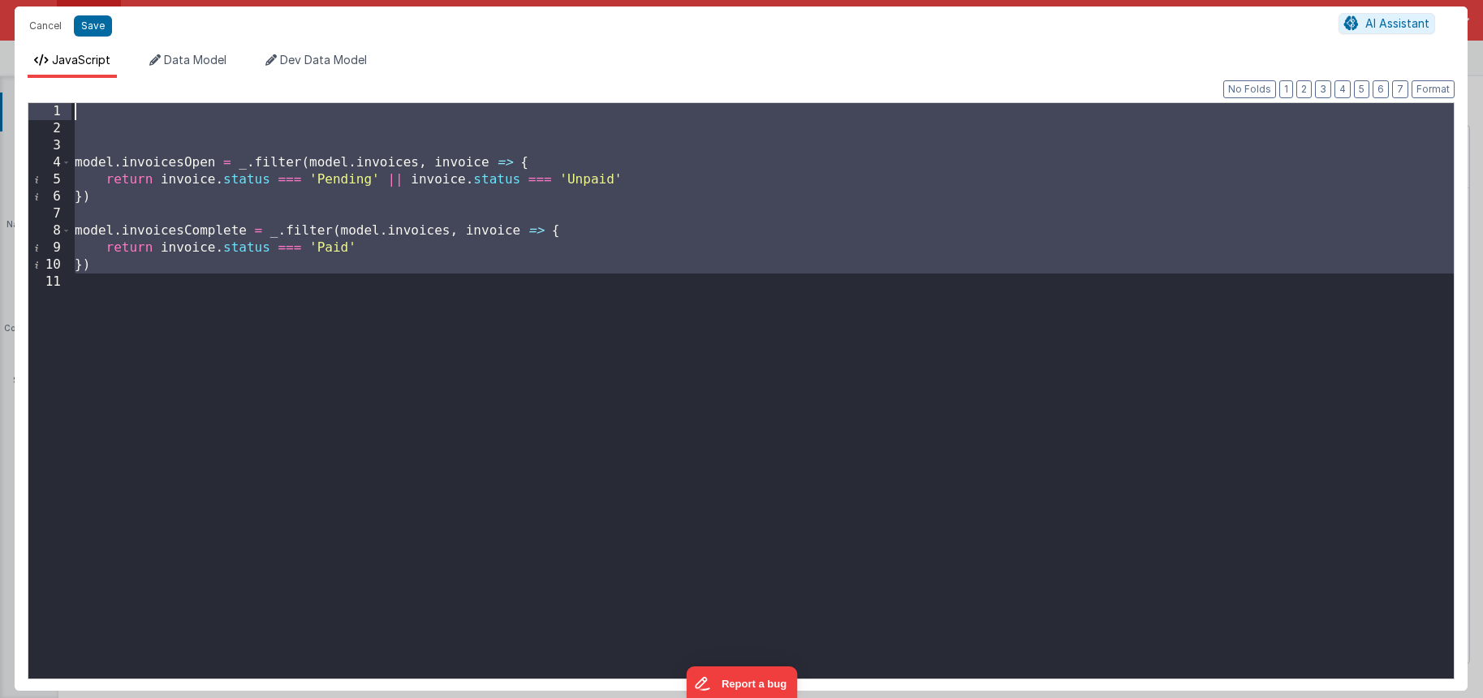
drag, startPoint x: 93, startPoint y: 282, endPoint x: 7, endPoint y: 36, distance: 261.3
click at [7, 36] on div "Cancel Save AI Assistant JavaScript Data Model Dev Data Model Format 7 6 5 4 3 …" at bounding box center [741, 349] width 1483 height 698
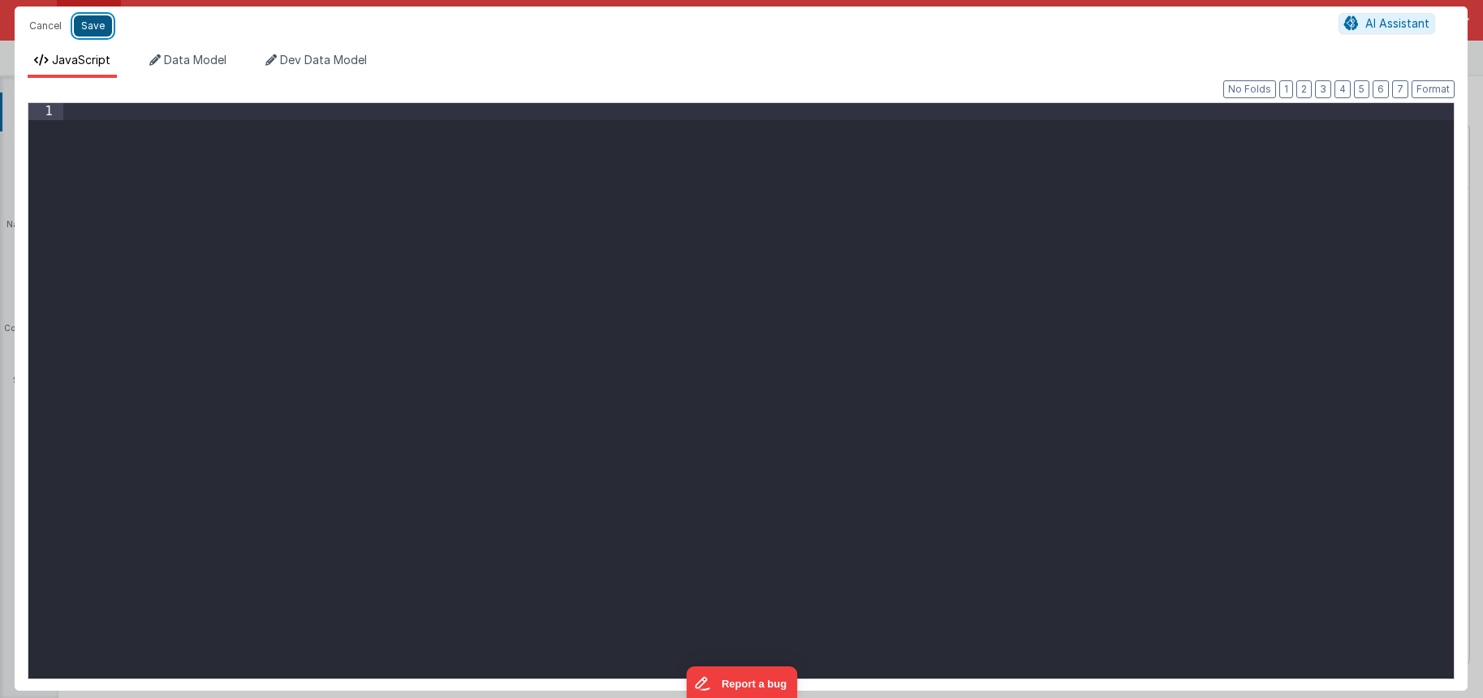
click at [102, 24] on button "Save" at bounding box center [93, 25] width 38 height 21
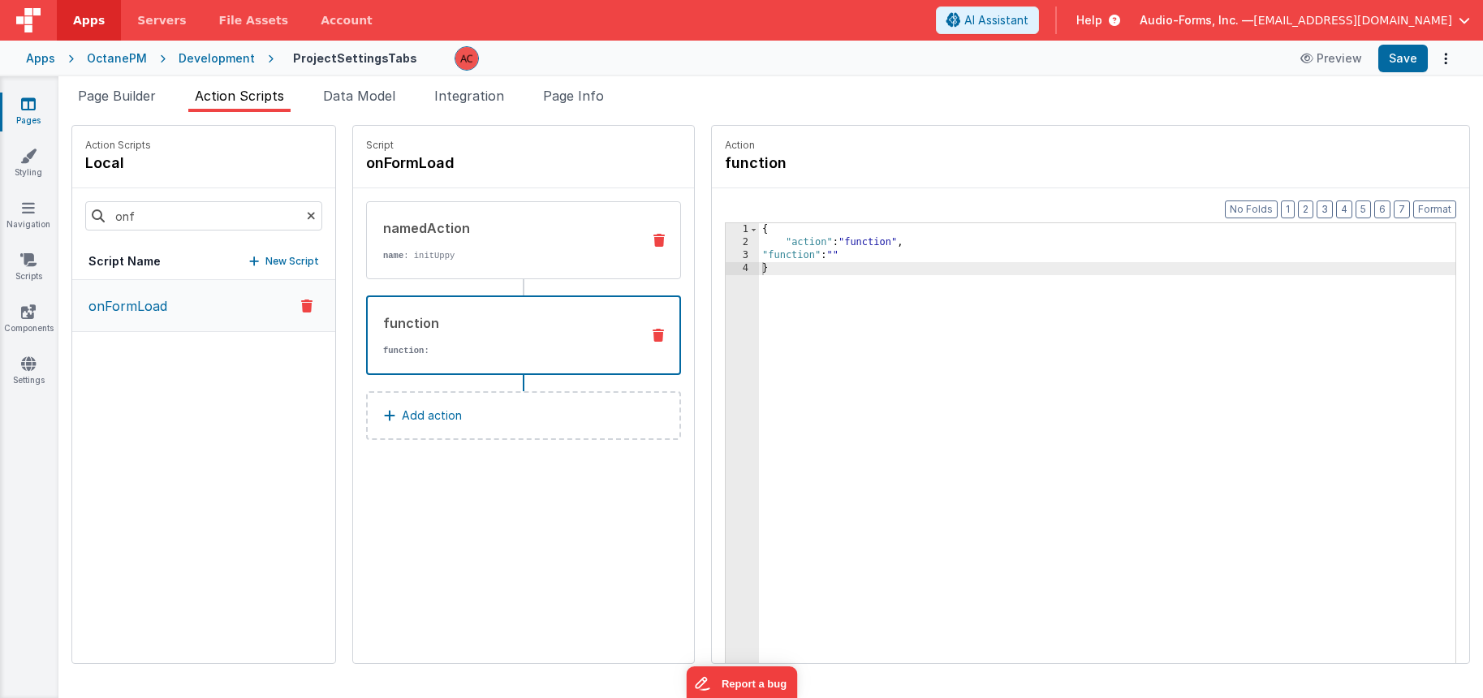
click at [373, 242] on div "namedAction name : initUppy" at bounding box center [497, 240] width 261 height 44
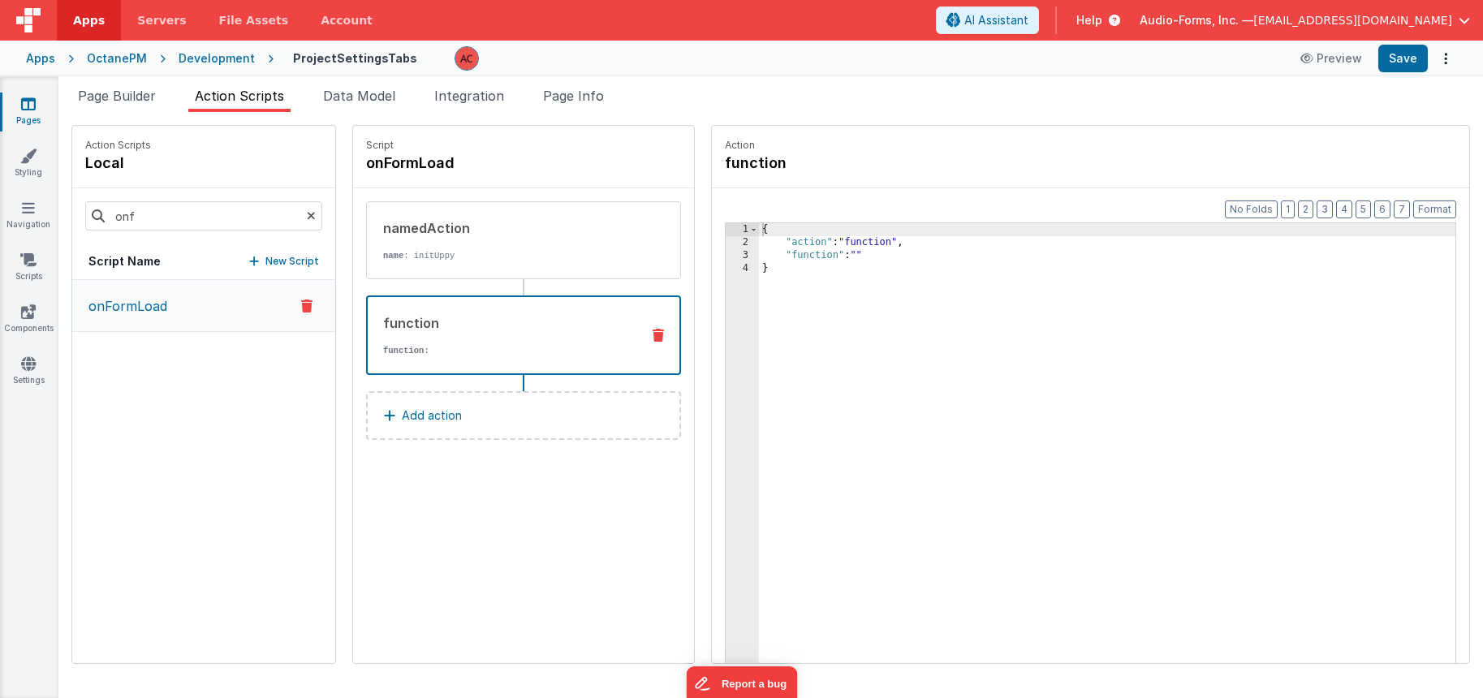
click at [403, 317] on div "function" at bounding box center [505, 322] width 244 height 19
drag, startPoint x: 1403, startPoint y: 55, endPoint x: 1374, endPoint y: 65, distance: 30.8
click at [1403, 55] on button "Save" at bounding box center [1403, 59] width 50 height 28
click at [378, 96] on span "Data Model" at bounding box center [359, 96] width 72 height 16
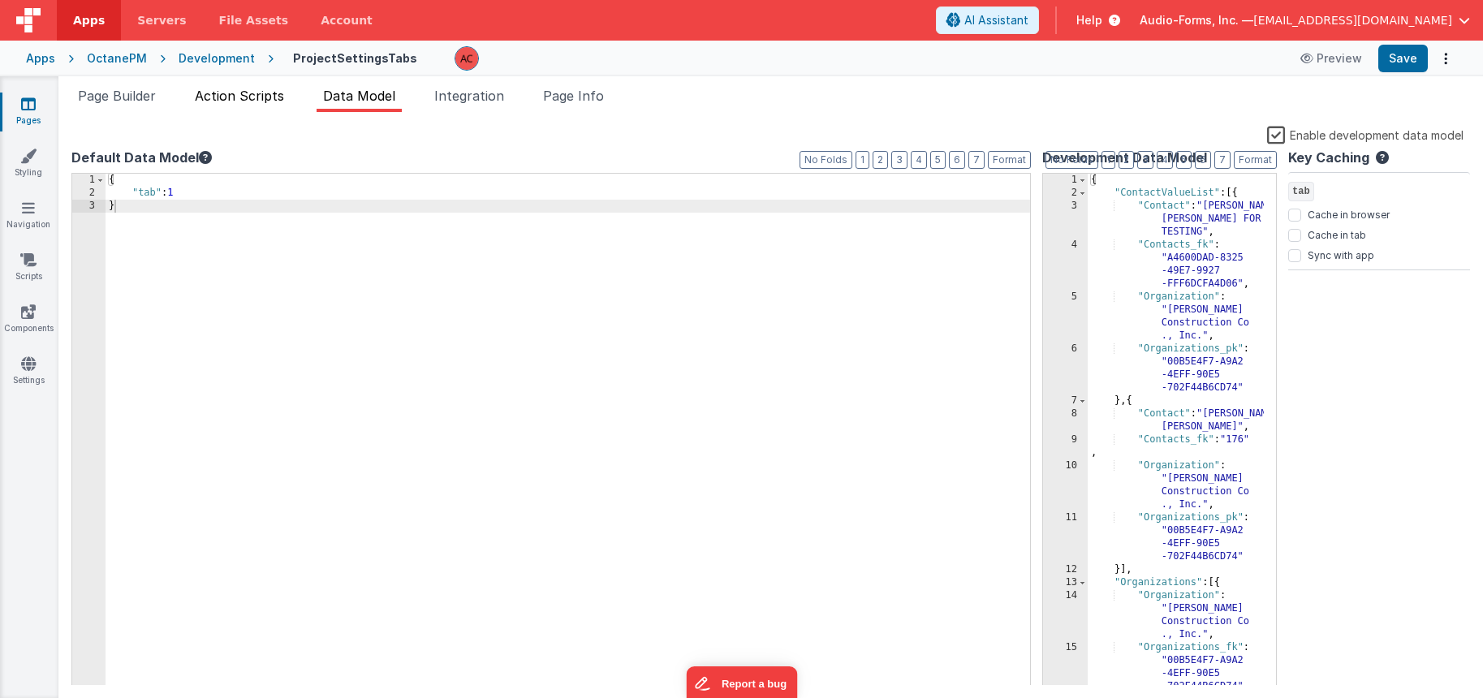
click at [253, 96] on span "Action Scripts" at bounding box center [239, 96] width 89 height 16
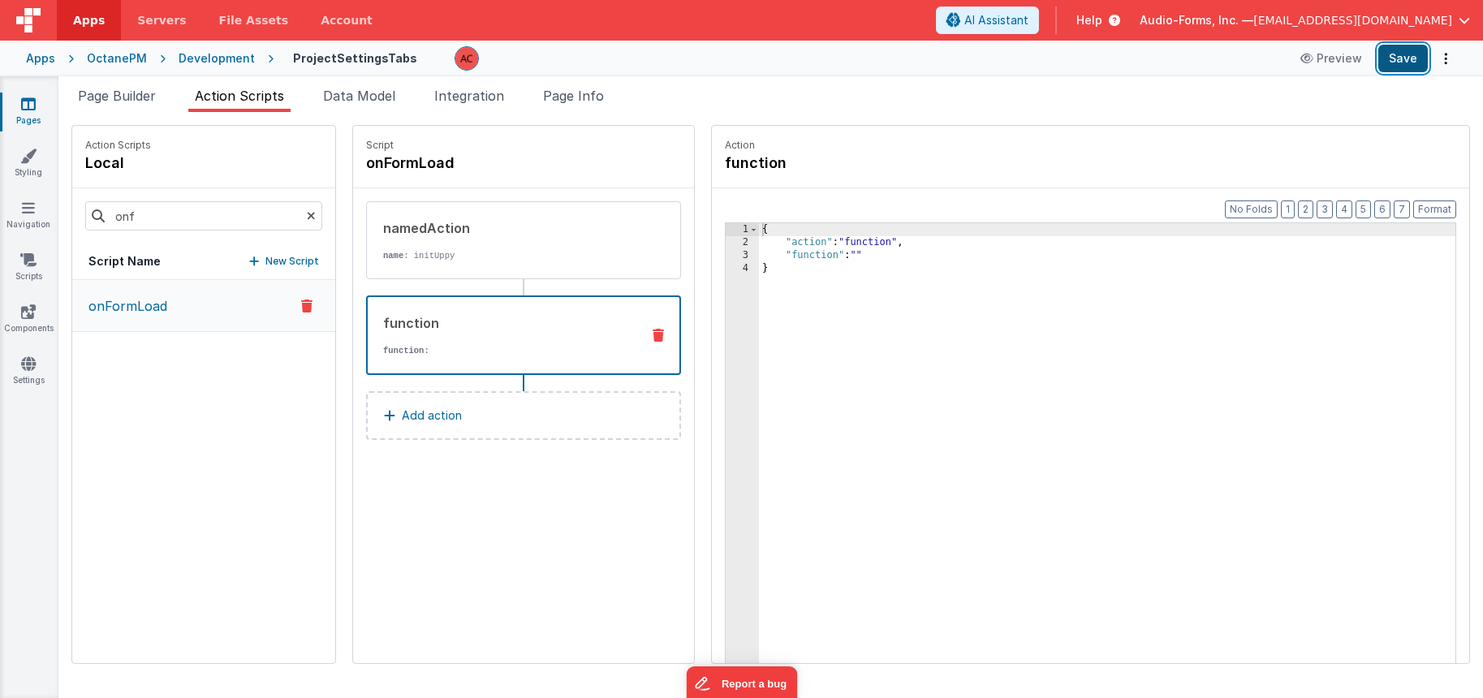
click at [1402, 56] on button "Save" at bounding box center [1403, 59] width 50 height 28
click at [593, 95] on span "Page Info" at bounding box center [573, 96] width 61 height 16
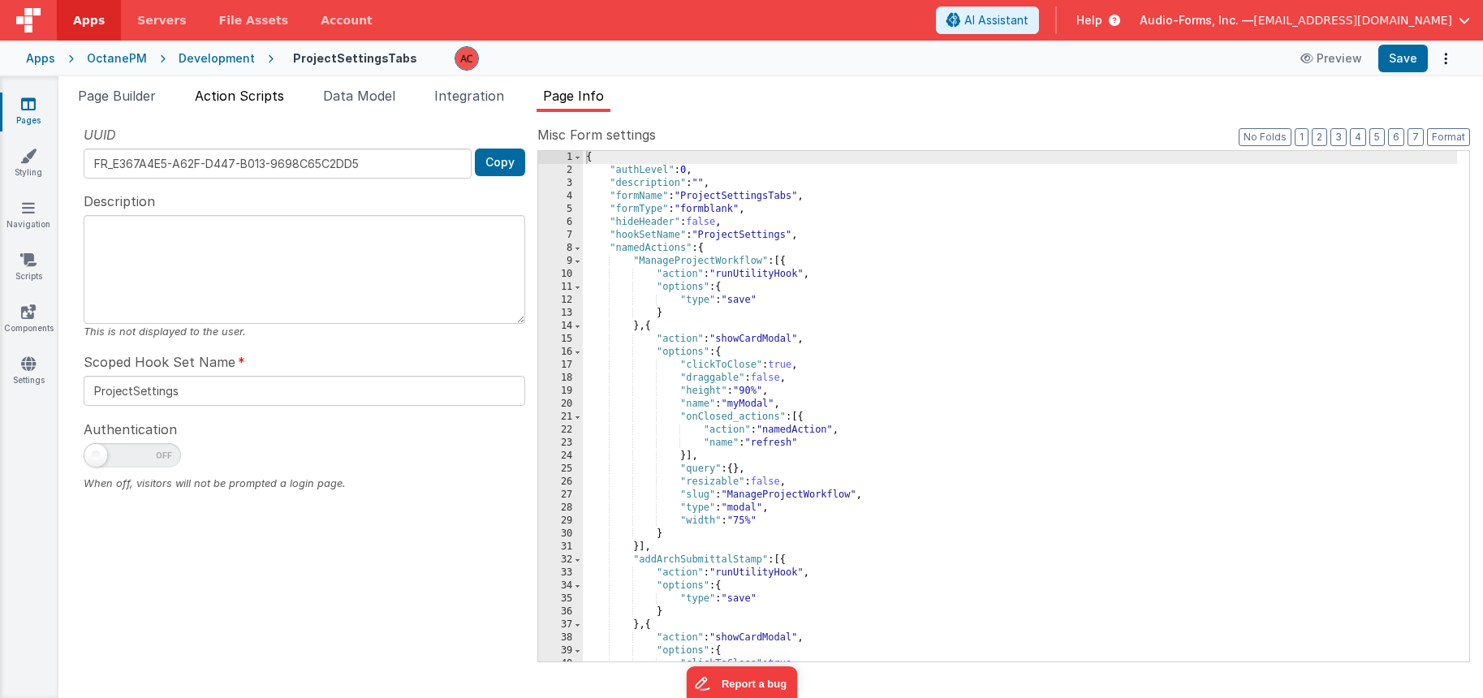
click at [278, 100] on span "Action Scripts" at bounding box center [239, 96] width 89 height 16
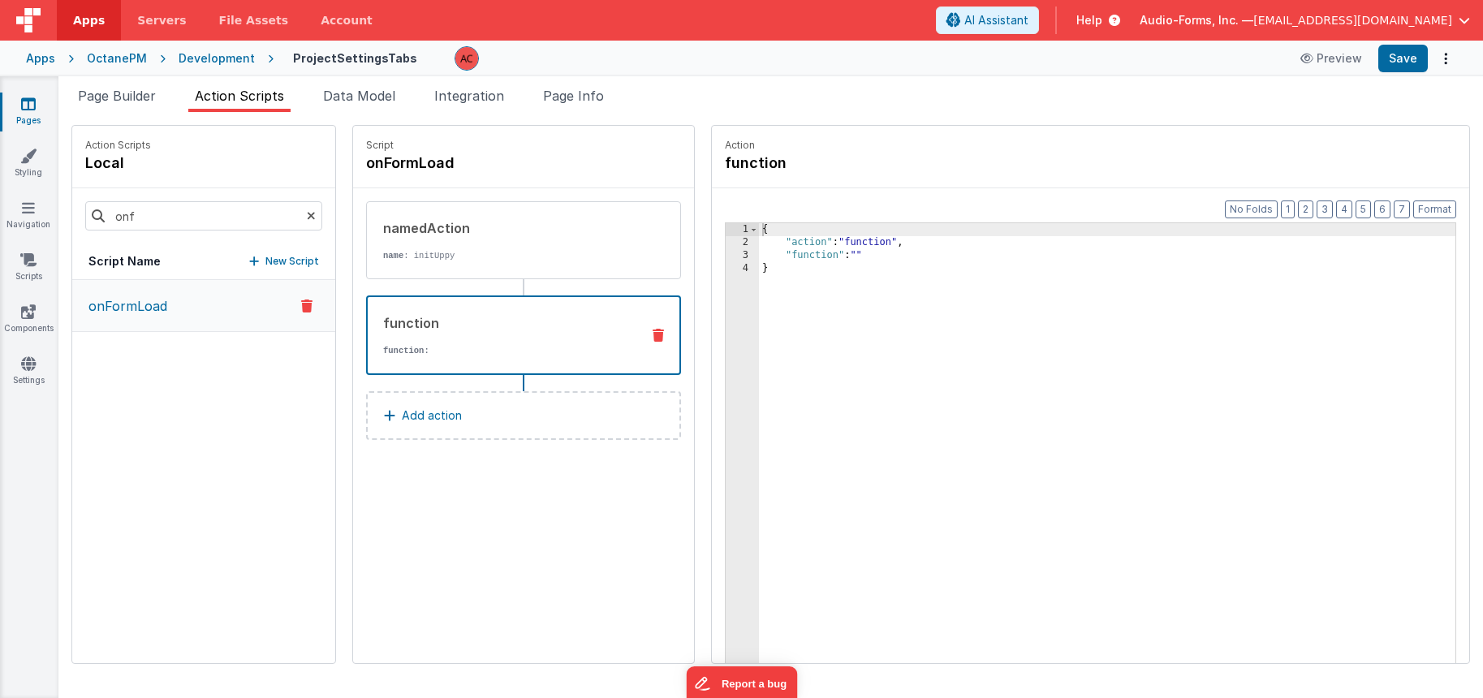
click at [27, 99] on icon at bounding box center [28, 104] width 15 height 16
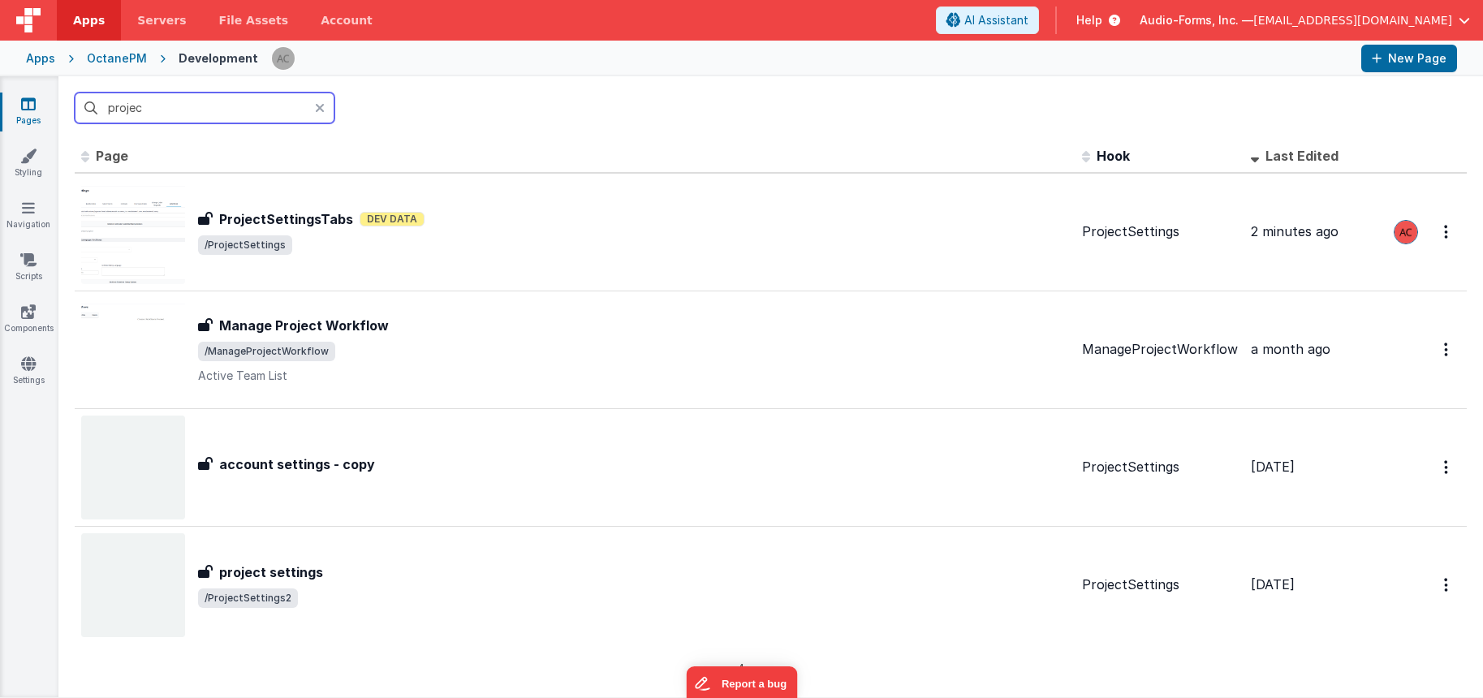
click at [235, 115] on input "projec" at bounding box center [205, 108] width 260 height 31
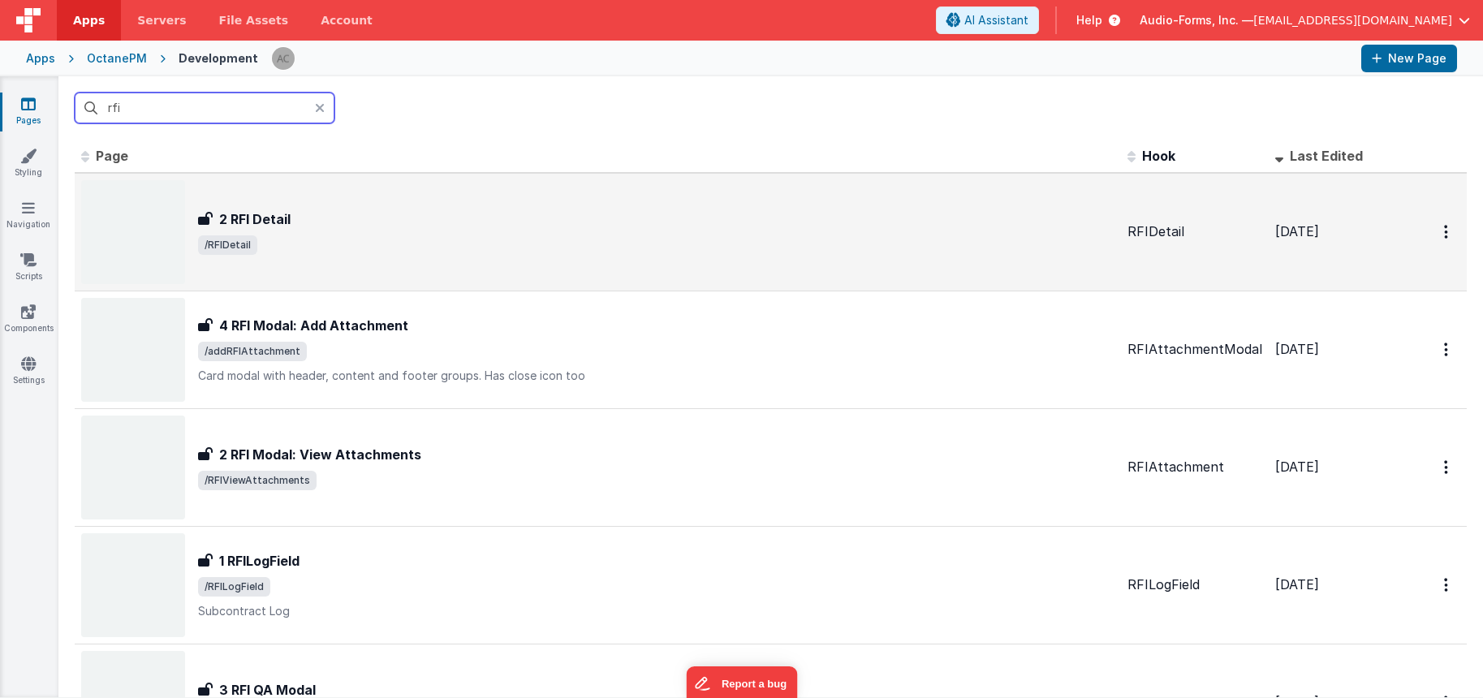
type input "rfi"
click at [390, 222] on div "2 RFI Detail" at bounding box center [656, 218] width 916 height 19
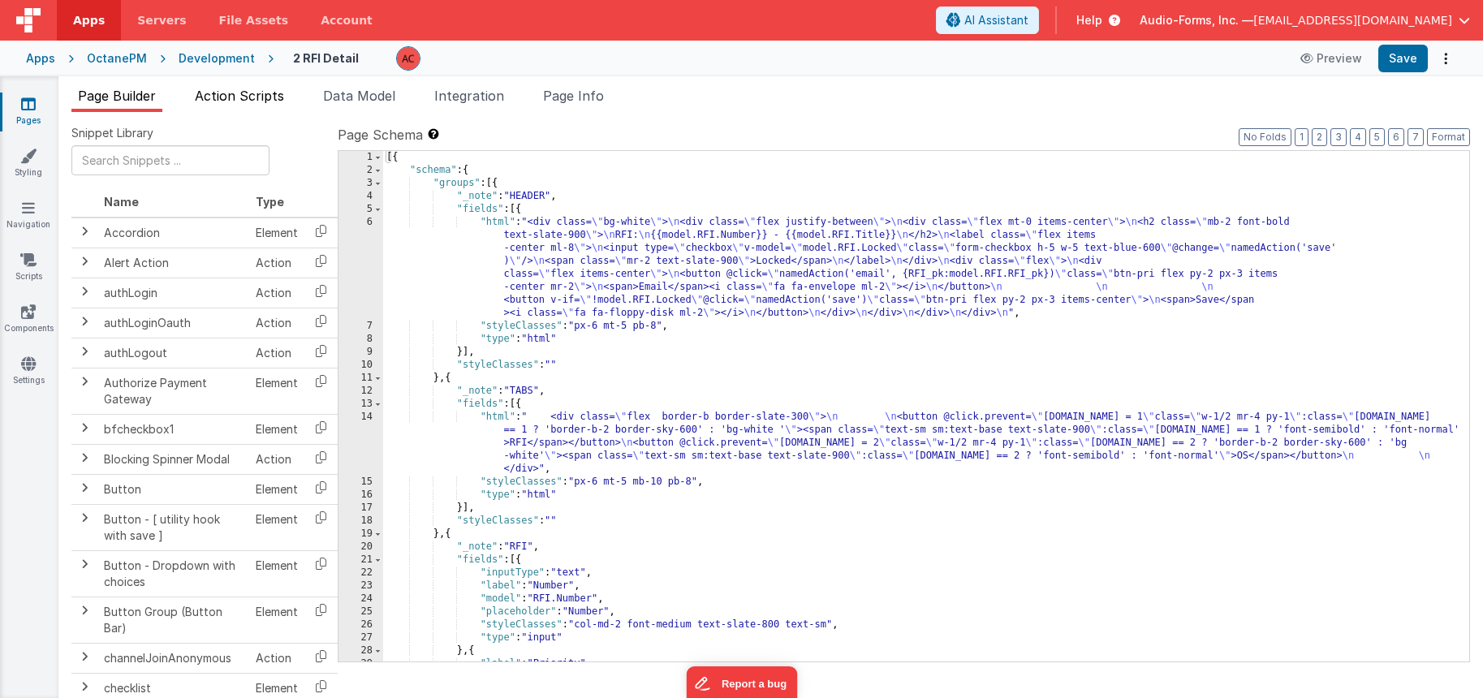
click at [254, 97] on span "Action Scripts" at bounding box center [239, 96] width 89 height 16
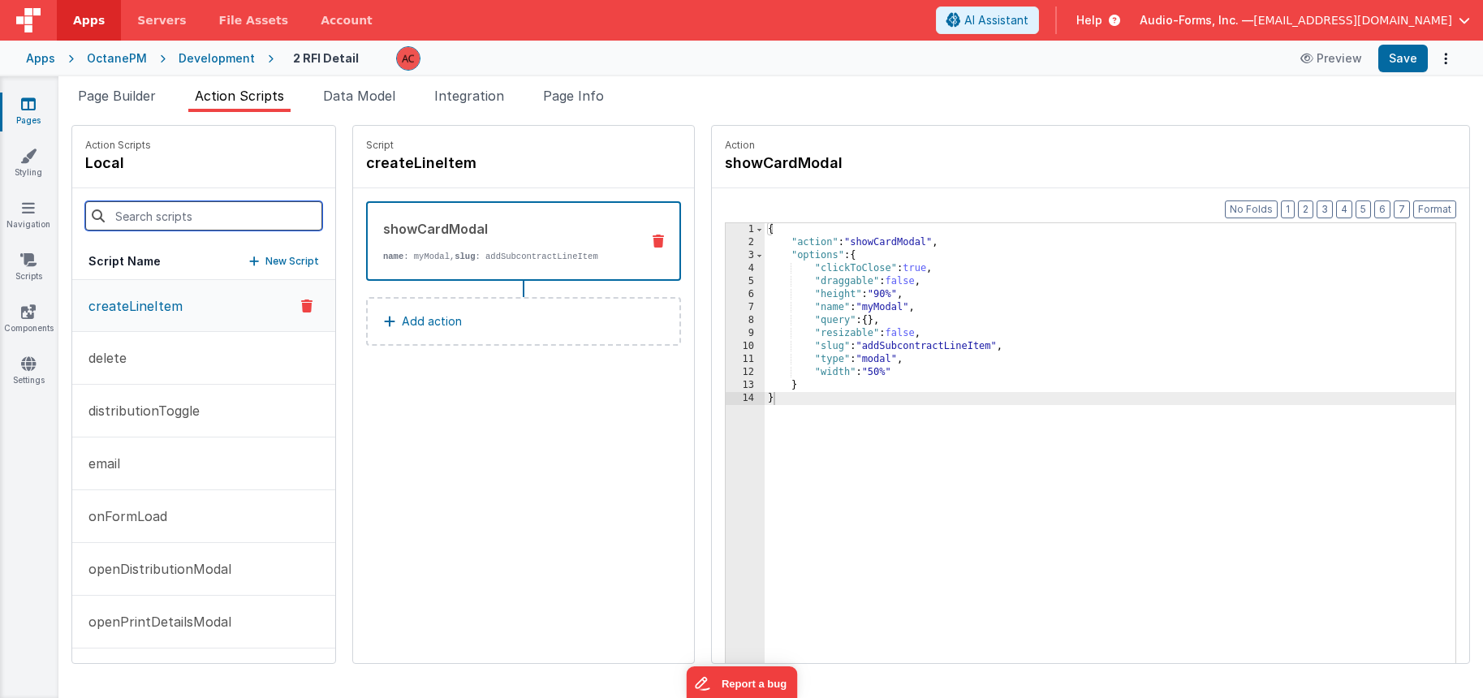
click at [153, 229] on input at bounding box center [203, 215] width 237 height 29
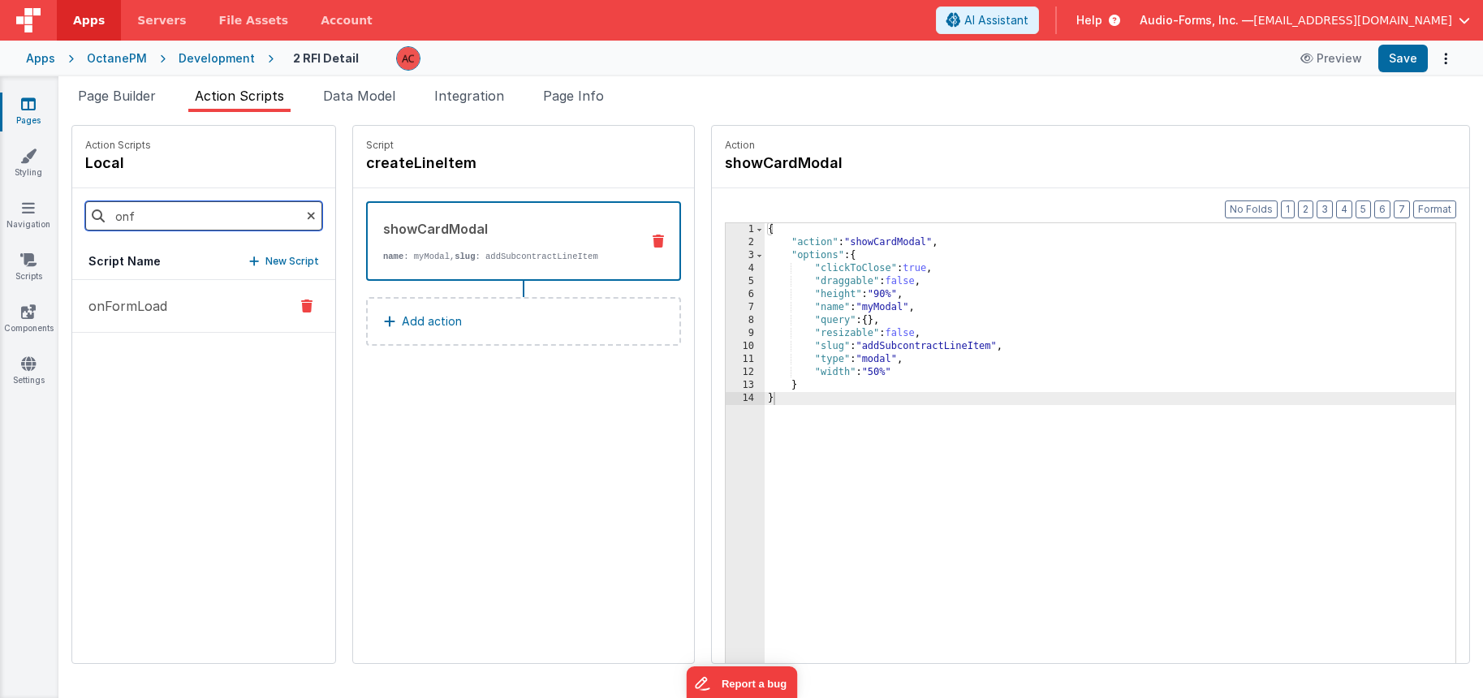
type input "onf"
click at [159, 291] on button "onFormLoad" at bounding box center [203, 306] width 263 height 53
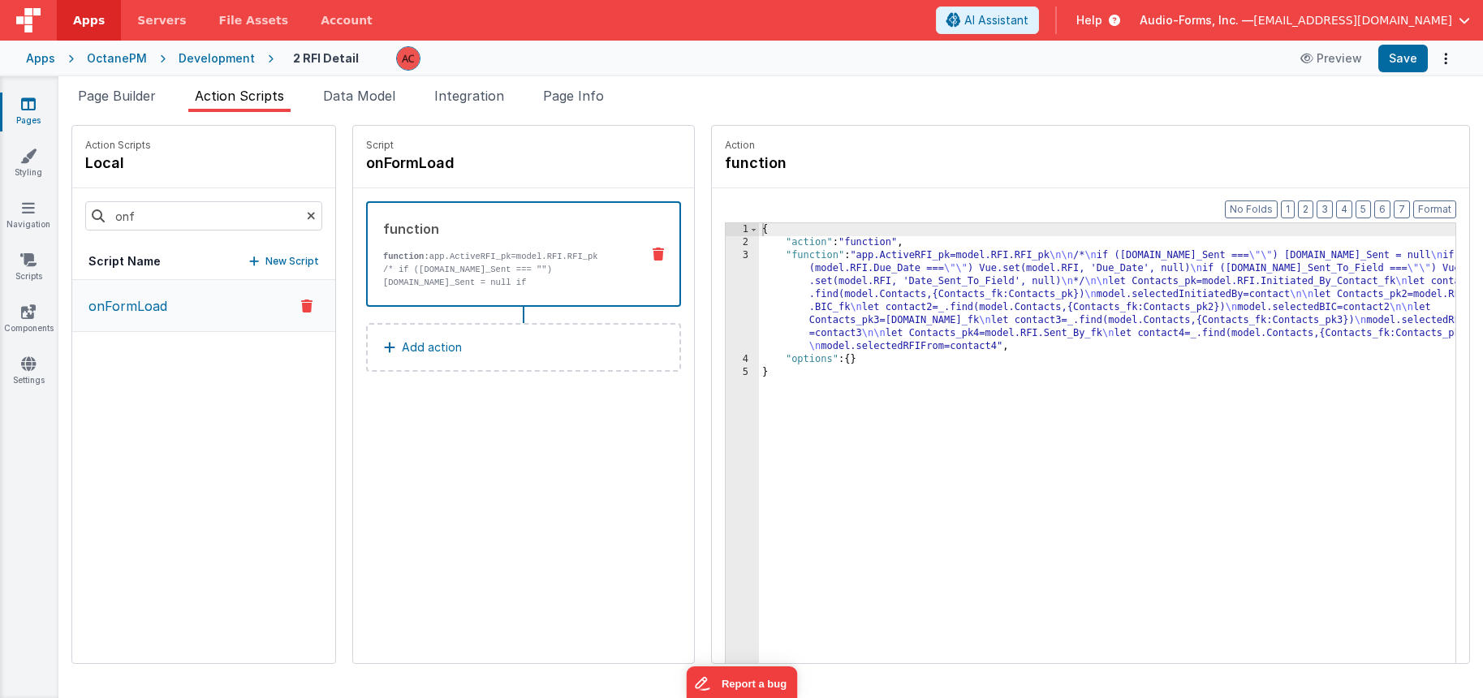
click at [765, 277] on div "{ "action" : "function" , "function" : "app.ActiveRFI_pk=model.RFI.RFI_pk \n\n …" at bounding box center [1128, 481] width 739 height 516
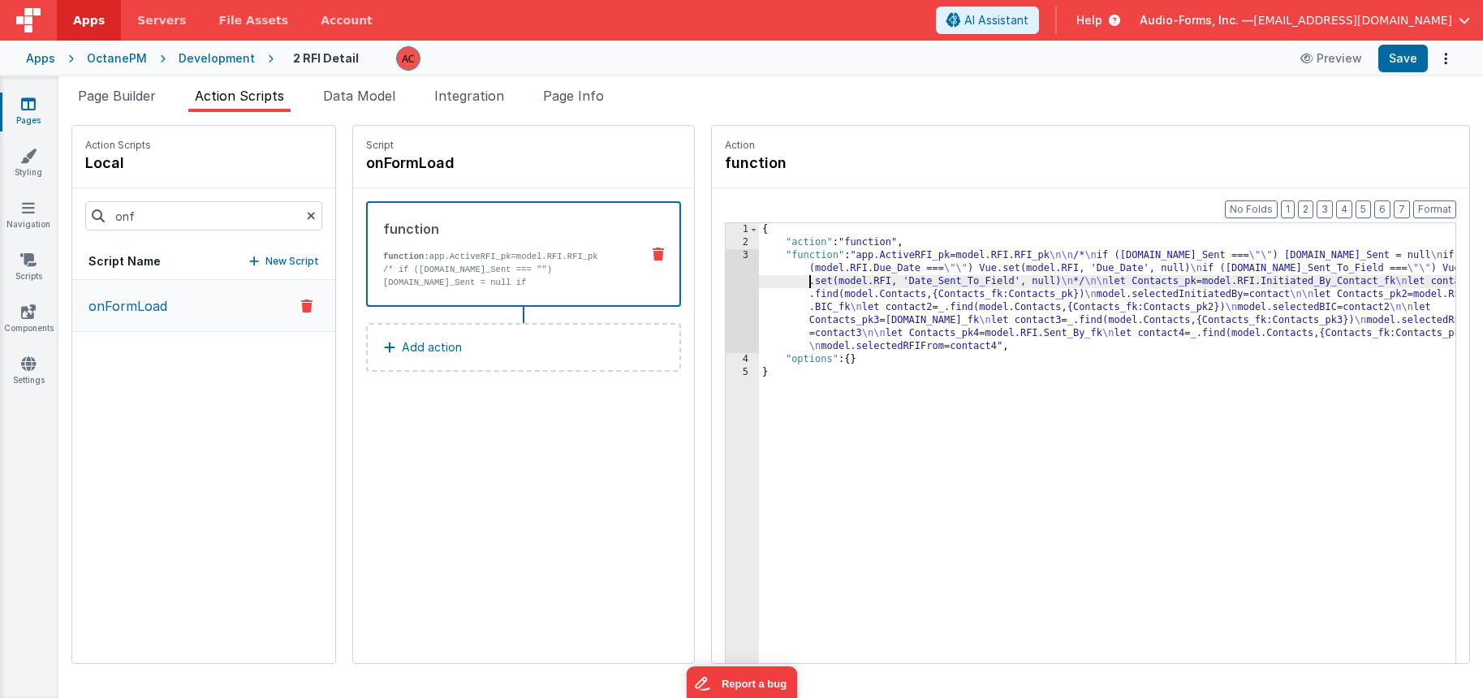
click at [726, 258] on div "3" at bounding box center [742, 301] width 33 height 104
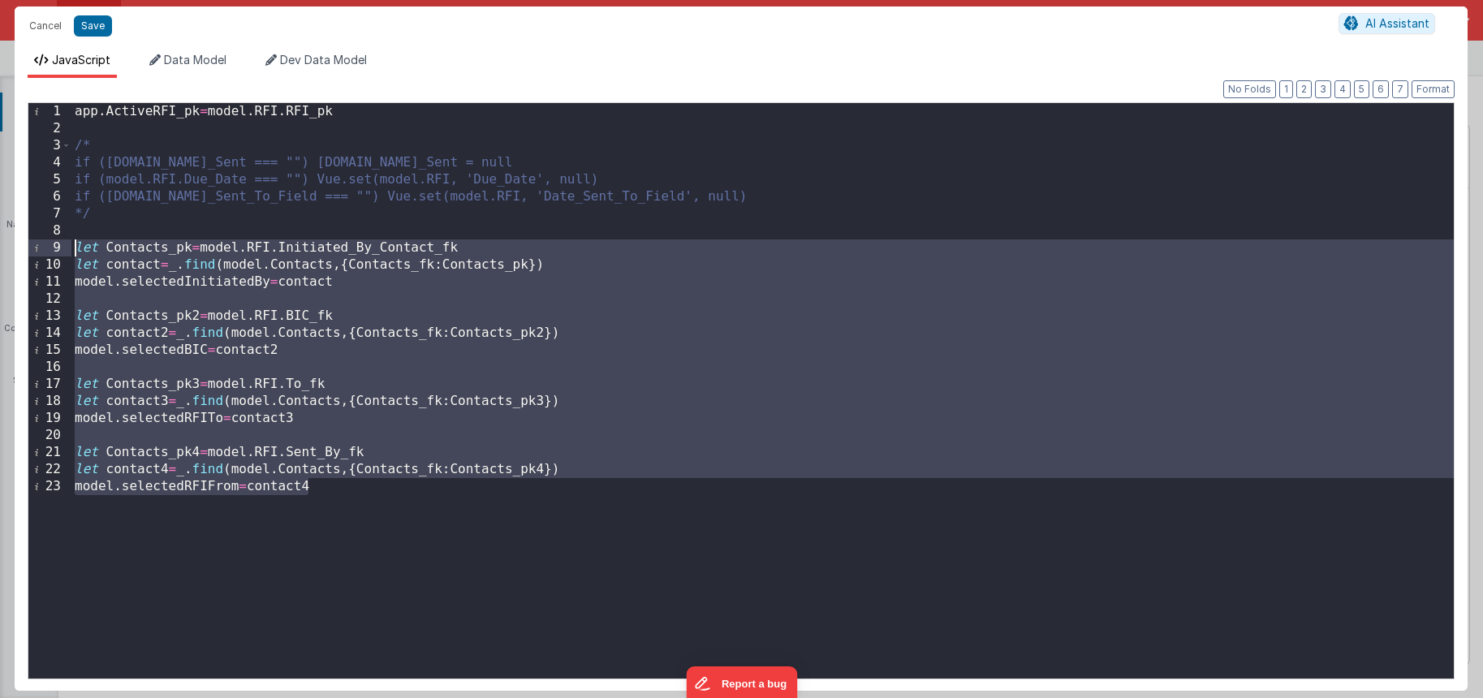
drag, startPoint x: 307, startPoint y: 483, endPoint x: 54, endPoint y: 246, distance: 346.3
click at [54, 246] on div "1 2 3 4 5 6 7 8 9 10 11 12 13 14 15 16 17 18 19 20 21 22 23 app . ActiveRFI_pk …" at bounding box center [741, 390] width 1427 height 577
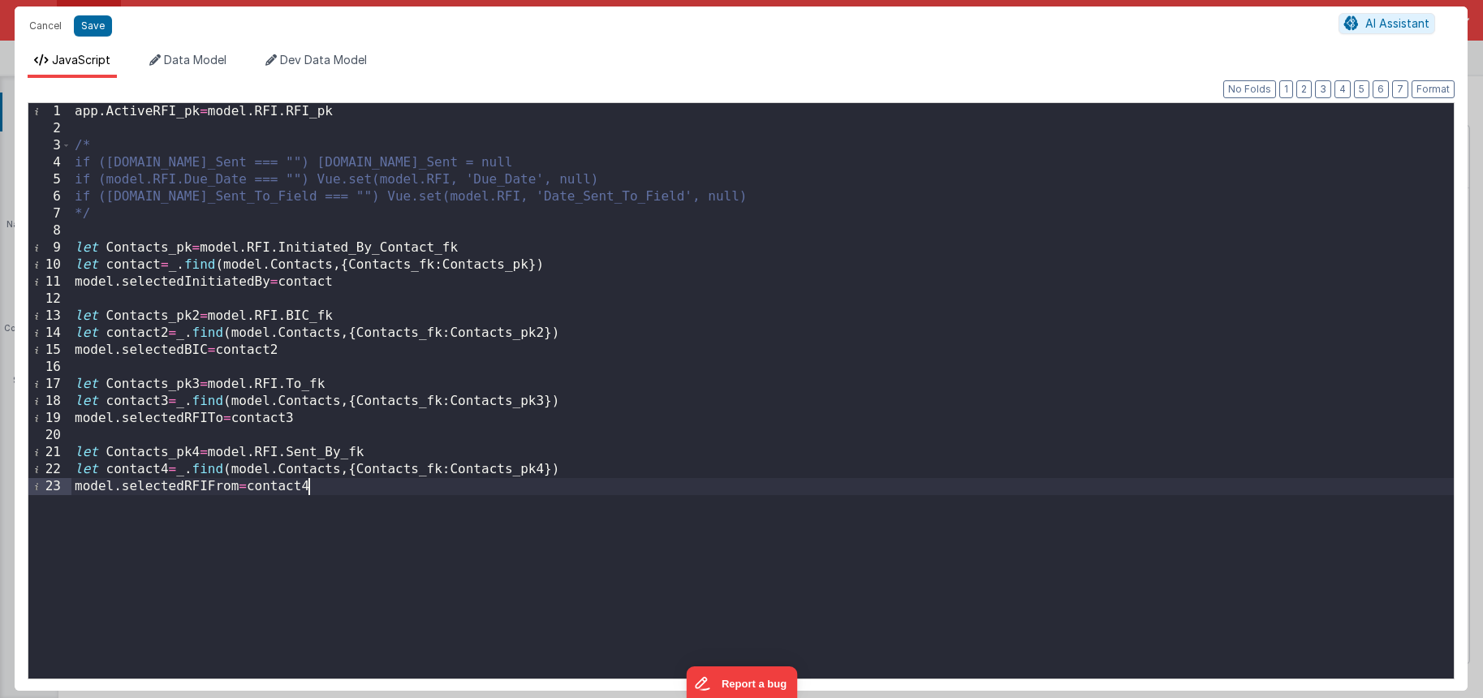
click at [403, 530] on div "app . ActiveRFI_pk = model . RFI . RFI_pk /* if ([DOMAIN_NAME]_Sent === "") [DO…" at bounding box center [762, 408] width 1382 height 610
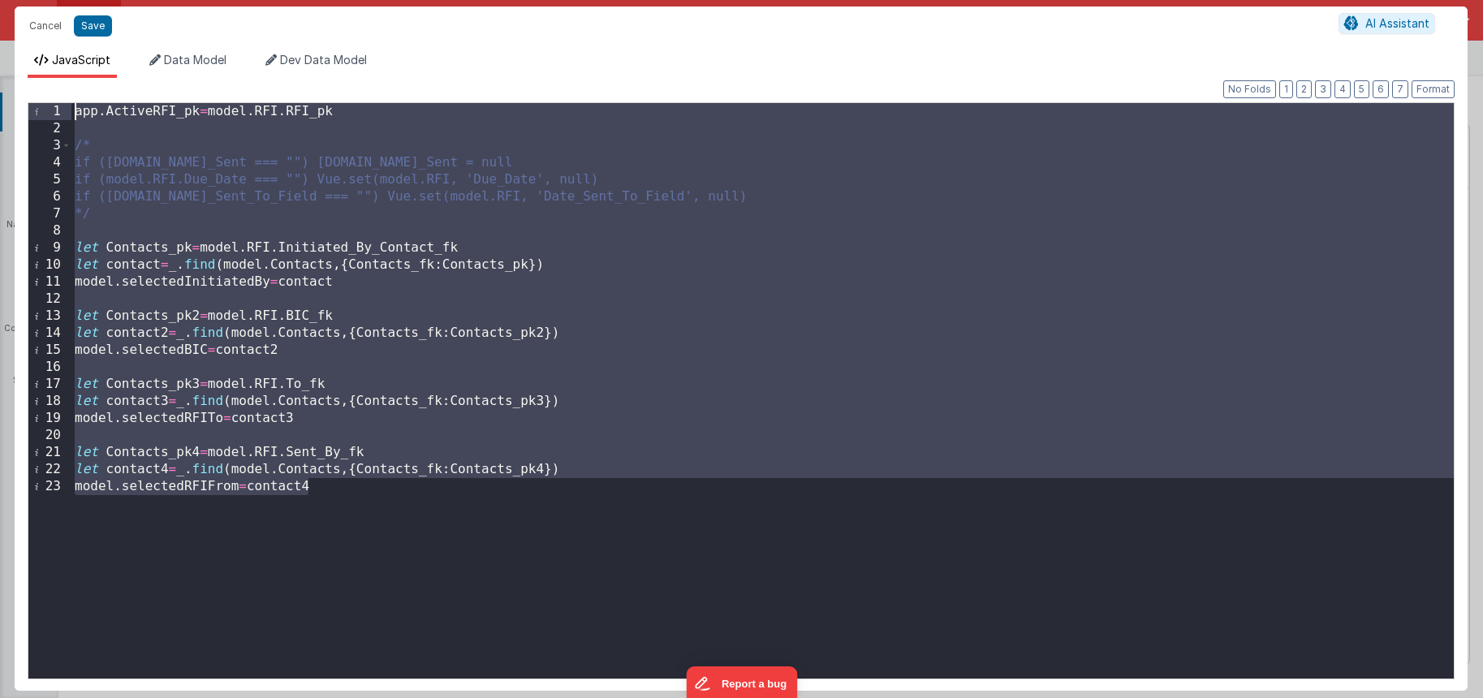
drag, startPoint x: 256, startPoint y: 399, endPoint x: 11, endPoint y: 101, distance: 385.3
click at [11, 101] on div "Cancel Save AI Assistant JavaScript Data Model Dev Data Model Format 7 6 5 4 3 …" at bounding box center [741, 349] width 1483 height 698
click at [40, 18] on button "Cancel" at bounding box center [45, 26] width 49 height 23
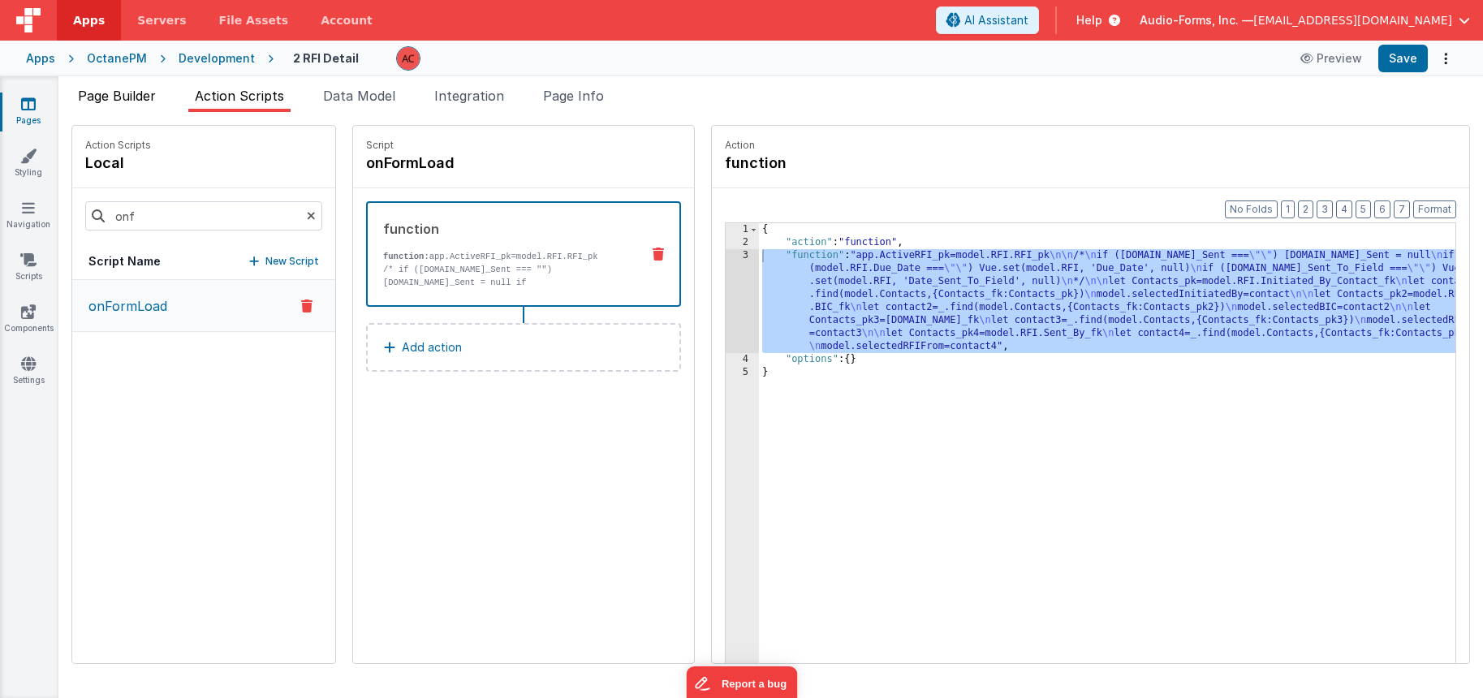
click at [113, 93] on span "Page Builder" at bounding box center [117, 96] width 78 height 16
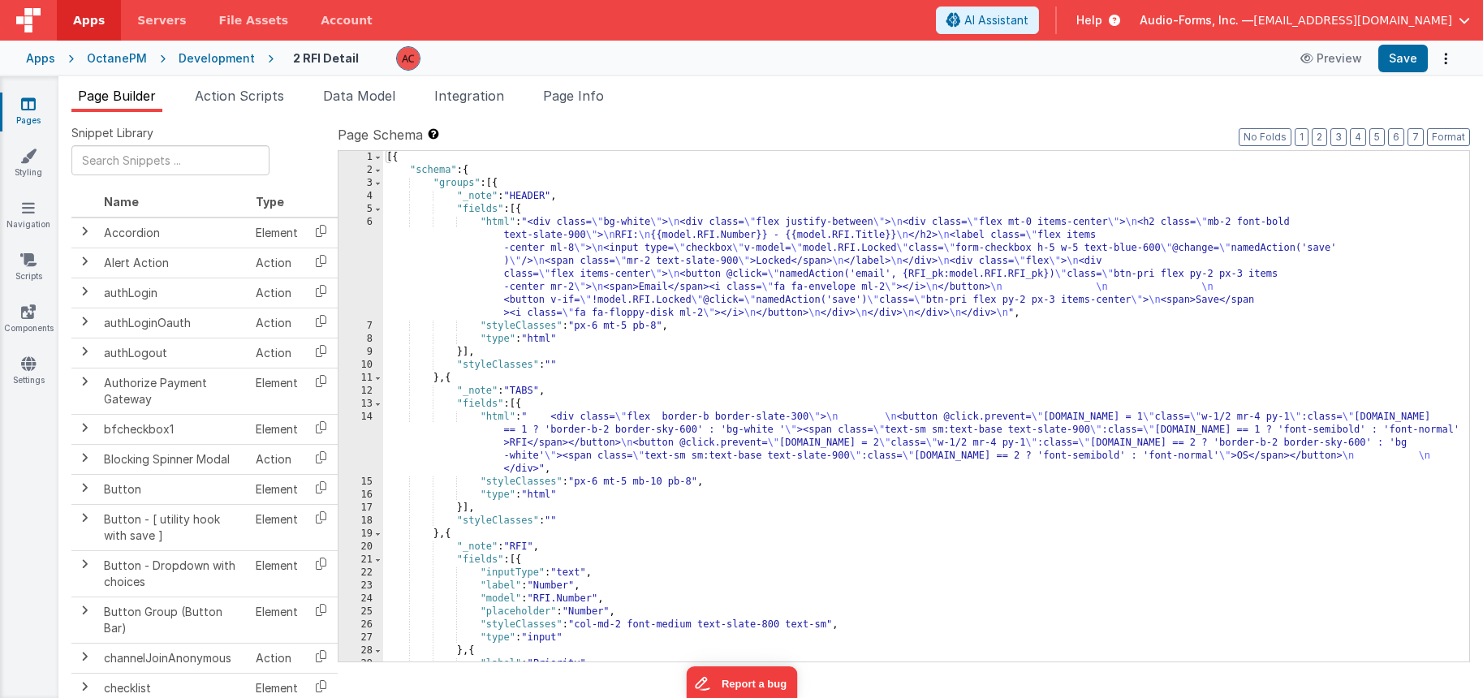
click at [38, 114] on link "Pages" at bounding box center [28, 112] width 58 height 32
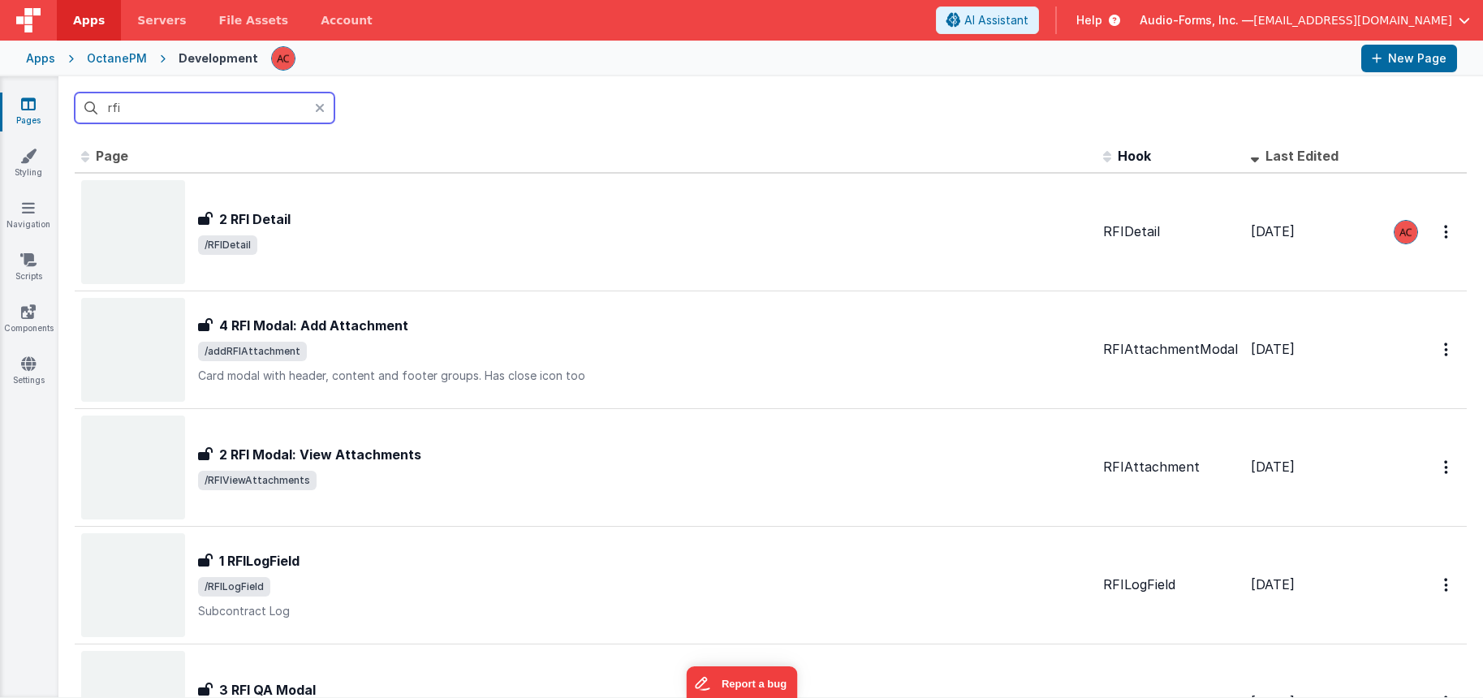
click at [164, 113] on input "rfi" at bounding box center [205, 108] width 260 height 31
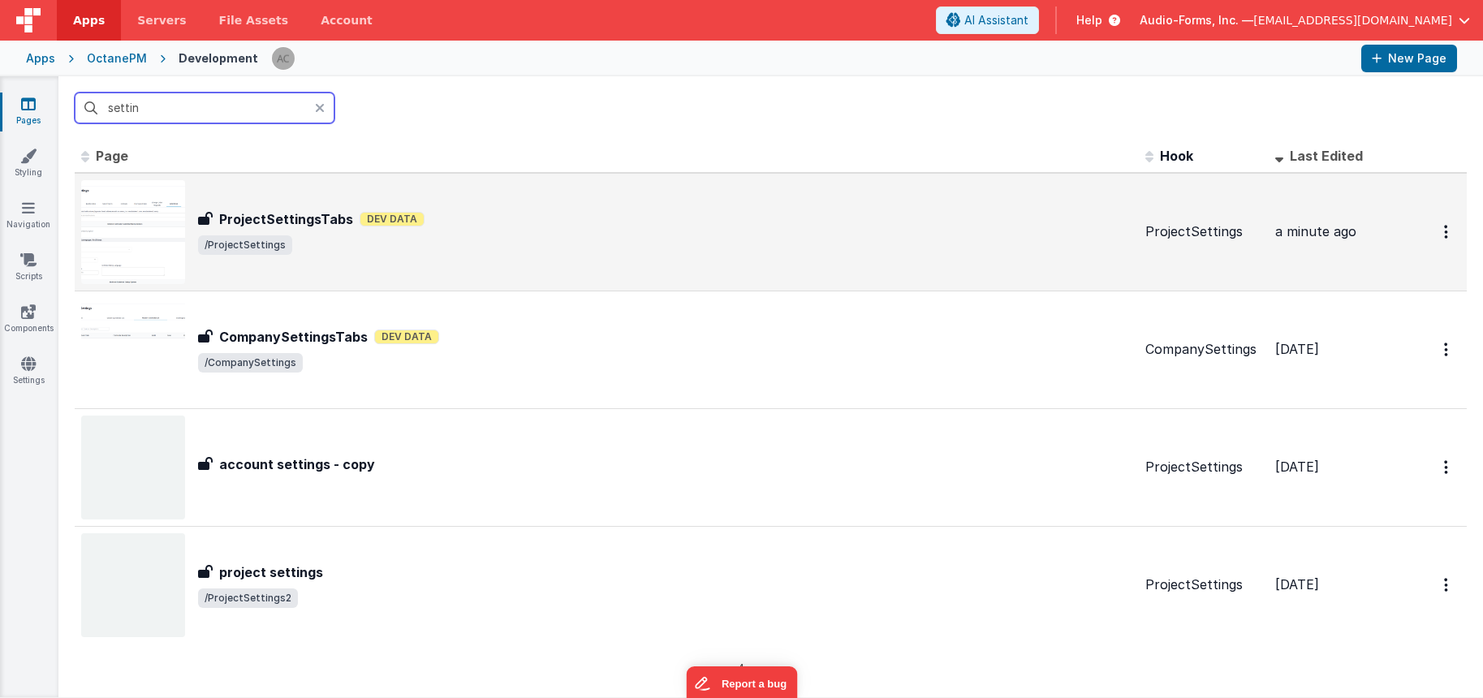
type input "settin"
click at [433, 222] on div "ProjectSettingsTabs Dev Data" at bounding box center [665, 218] width 934 height 19
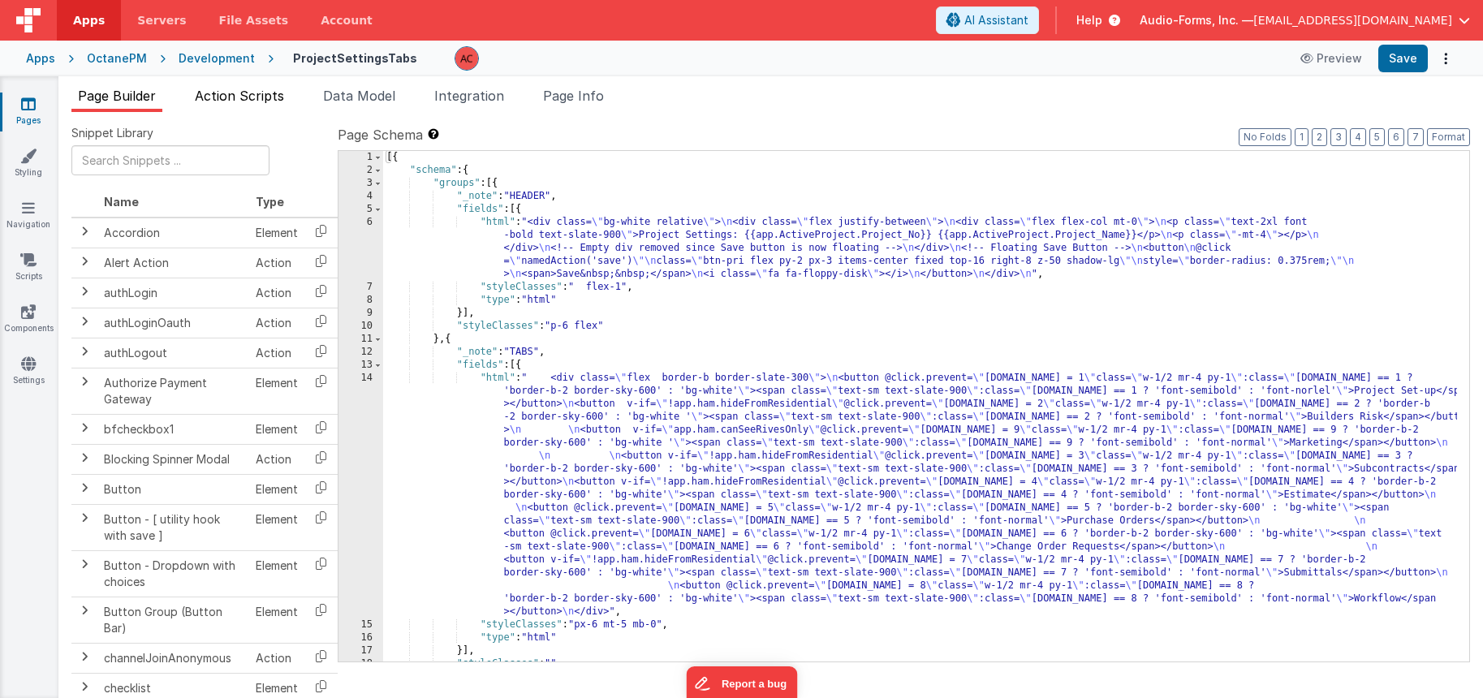
click at [278, 100] on span "Action Scripts" at bounding box center [239, 96] width 89 height 16
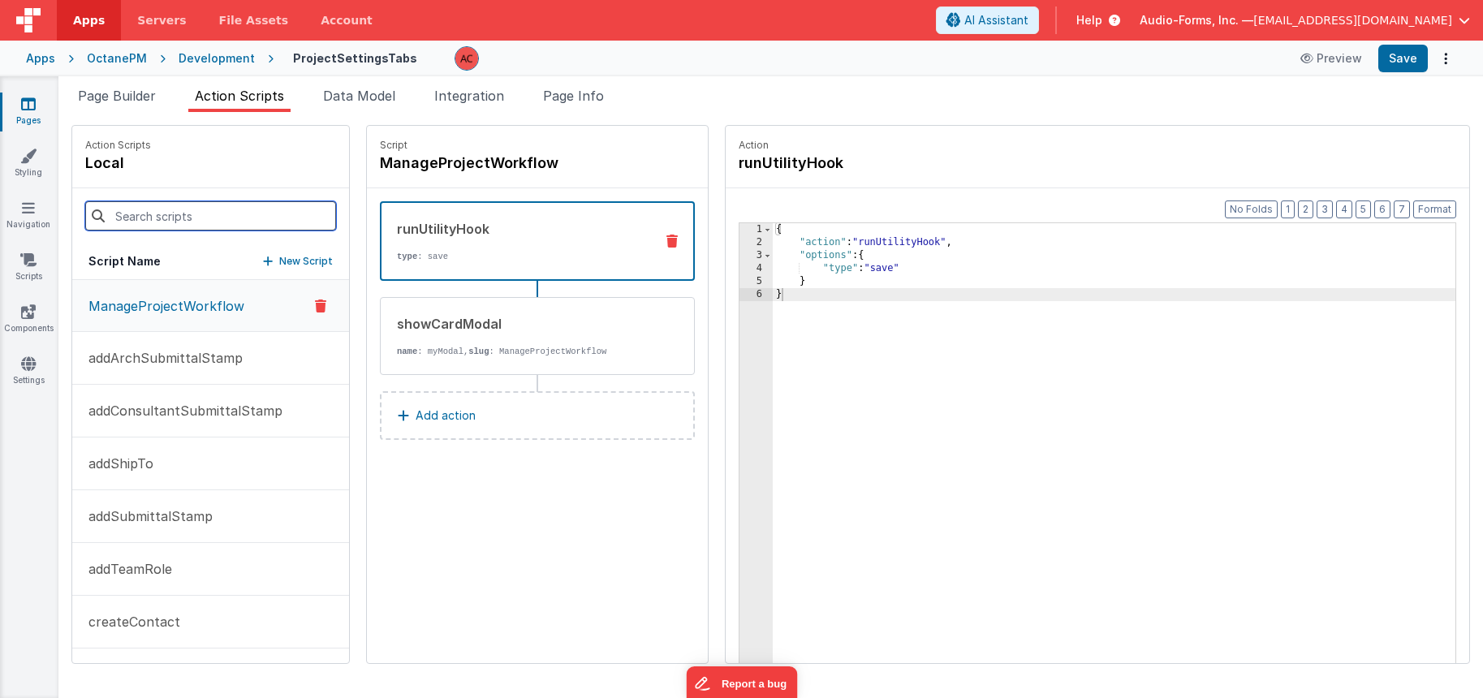
click at [194, 209] on input at bounding box center [210, 215] width 251 height 29
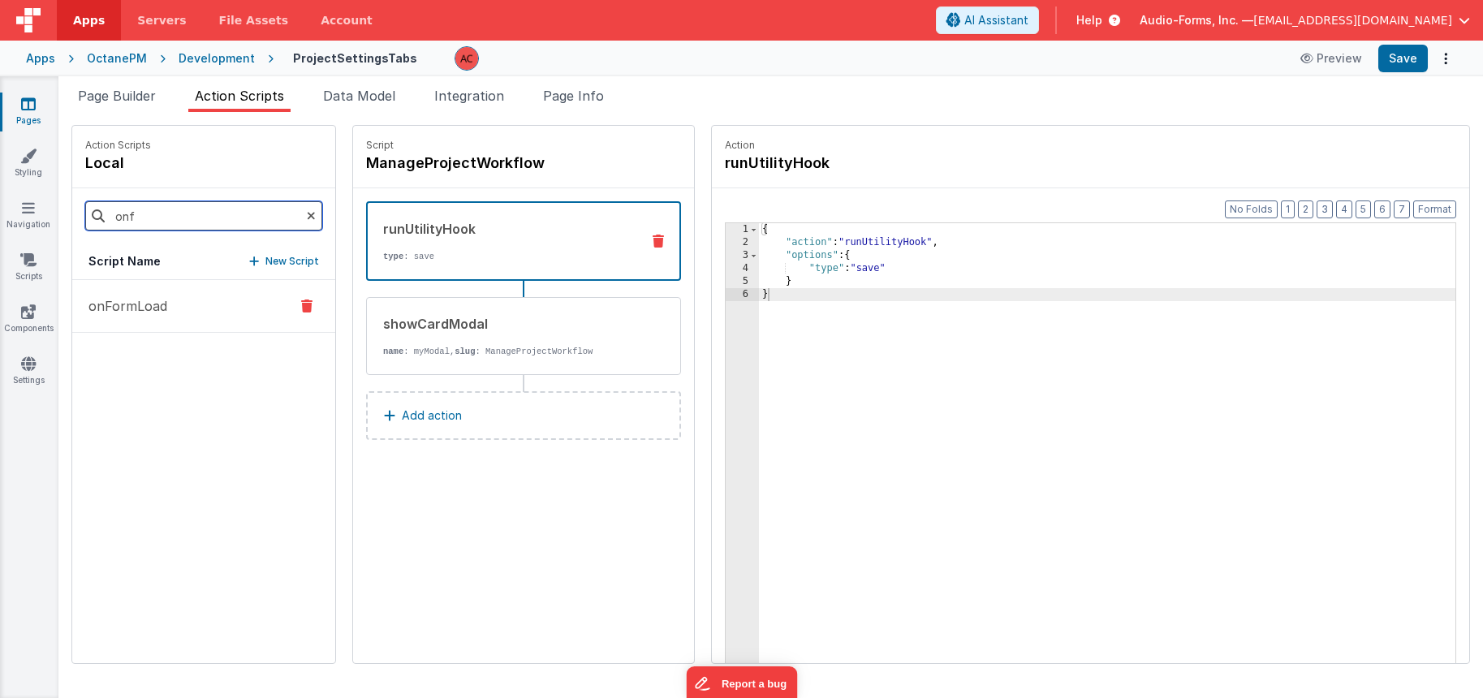
type input "onf"
click at [146, 294] on button "onFormLoad" at bounding box center [203, 306] width 263 height 53
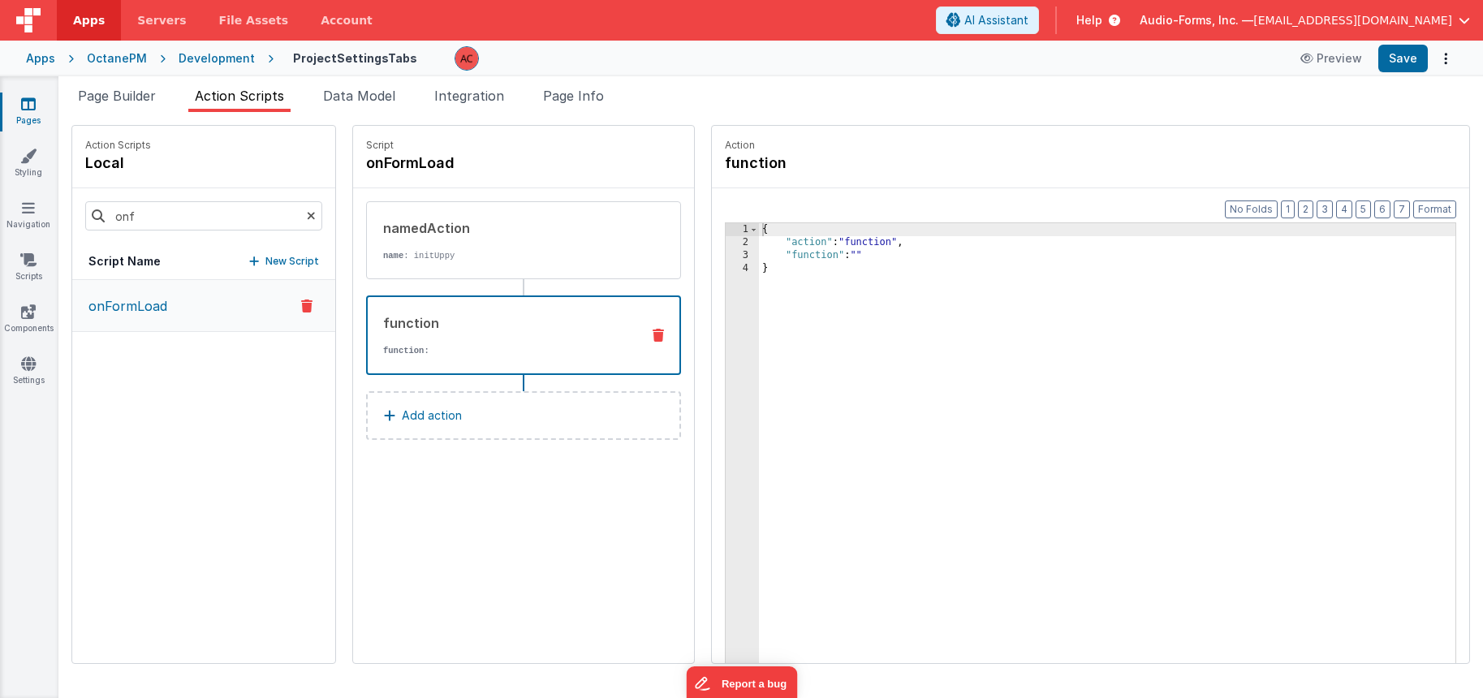
click at [511, 311] on div "function function:" at bounding box center [523, 335] width 315 height 80
click at [759, 256] on div "{ "action" : "function" , "function" : "" }" at bounding box center [1107, 481] width 696 height 516
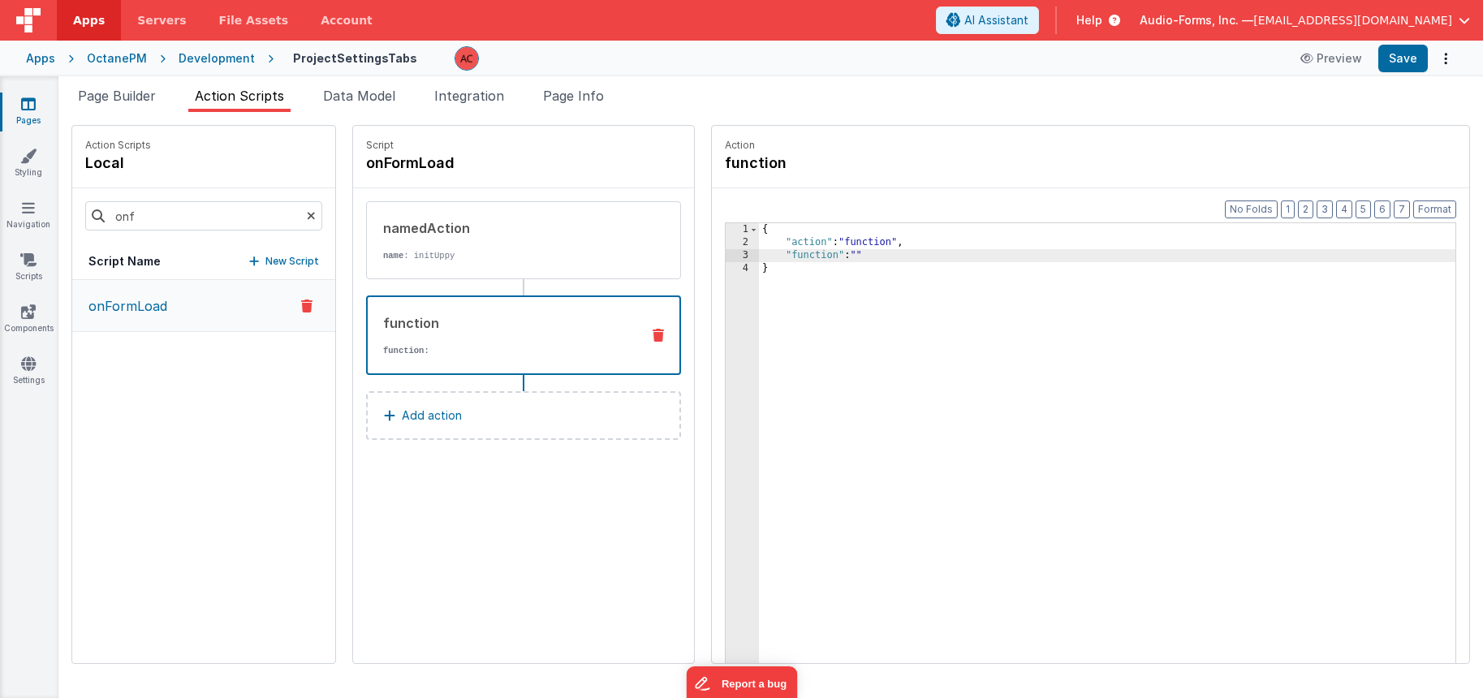
click at [726, 254] on div "3" at bounding box center [742, 255] width 33 height 13
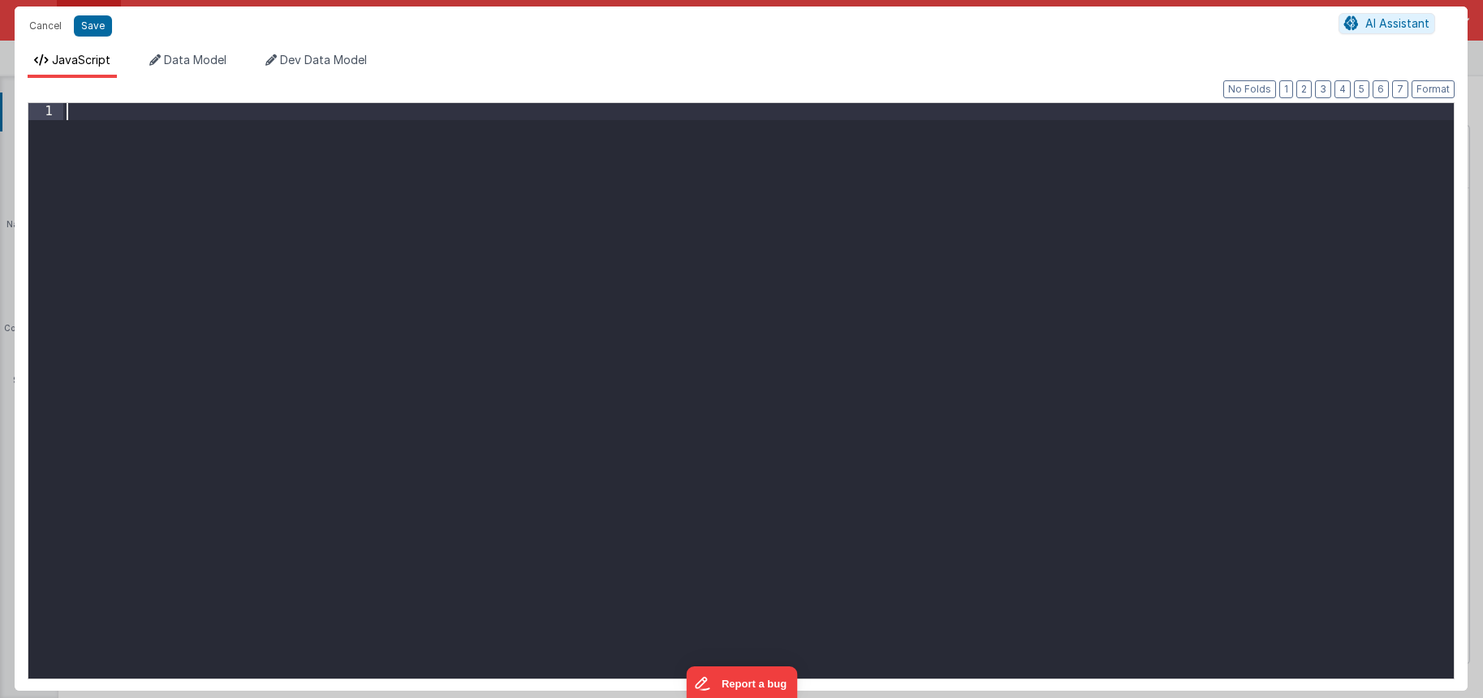
click at [152, 114] on div at bounding box center [758, 408] width 1390 height 610
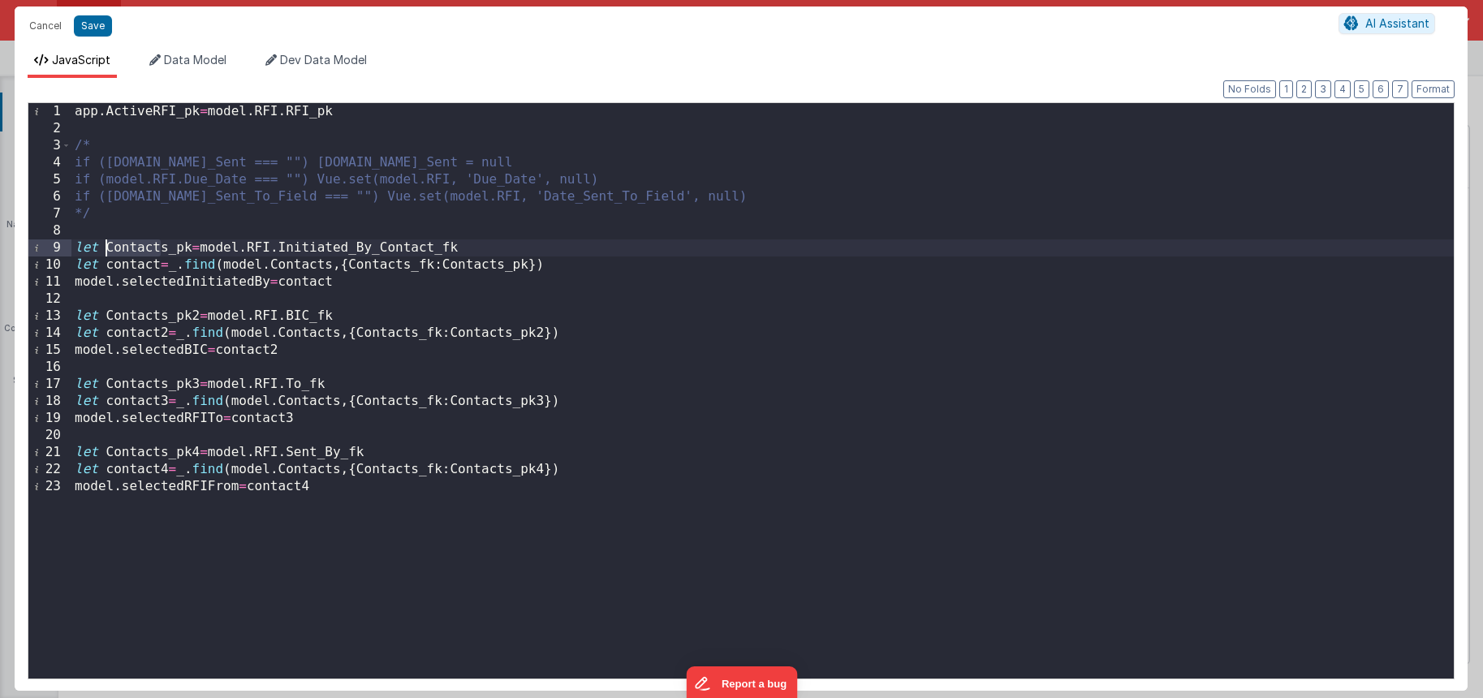
drag, startPoint x: 162, startPoint y: 245, endPoint x: 109, endPoint y: 245, distance: 52.8
click at [109, 245] on div "app . ActiveRFI_pk = model . RFI . RFI_pk /* if ([DOMAIN_NAME]_Sent === "") [DO…" at bounding box center [762, 408] width 1382 height 610
click at [380, 244] on div "app . ActiveRFI_pk = model . RFI . RFI_pk /* if ([DOMAIN_NAME]_Sent === "") [DO…" at bounding box center [762, 408] width 1382 height 610
click at [175, 356] on div "app . ActiveRFI_pk = model . RFI . RFI_pk /* if ([DOMAIN_NAME]_Sent === "") [DO…" at bounding box center [762, 408] width 1382 height 610
click at [208, 349] on div "app . ActiveRFI_pk = model . RFI . RFI_pk /* if ([DOMAIN_NAME]_Sent === "") [DO…" at bounding box center [762, 408] width 1382 height 610
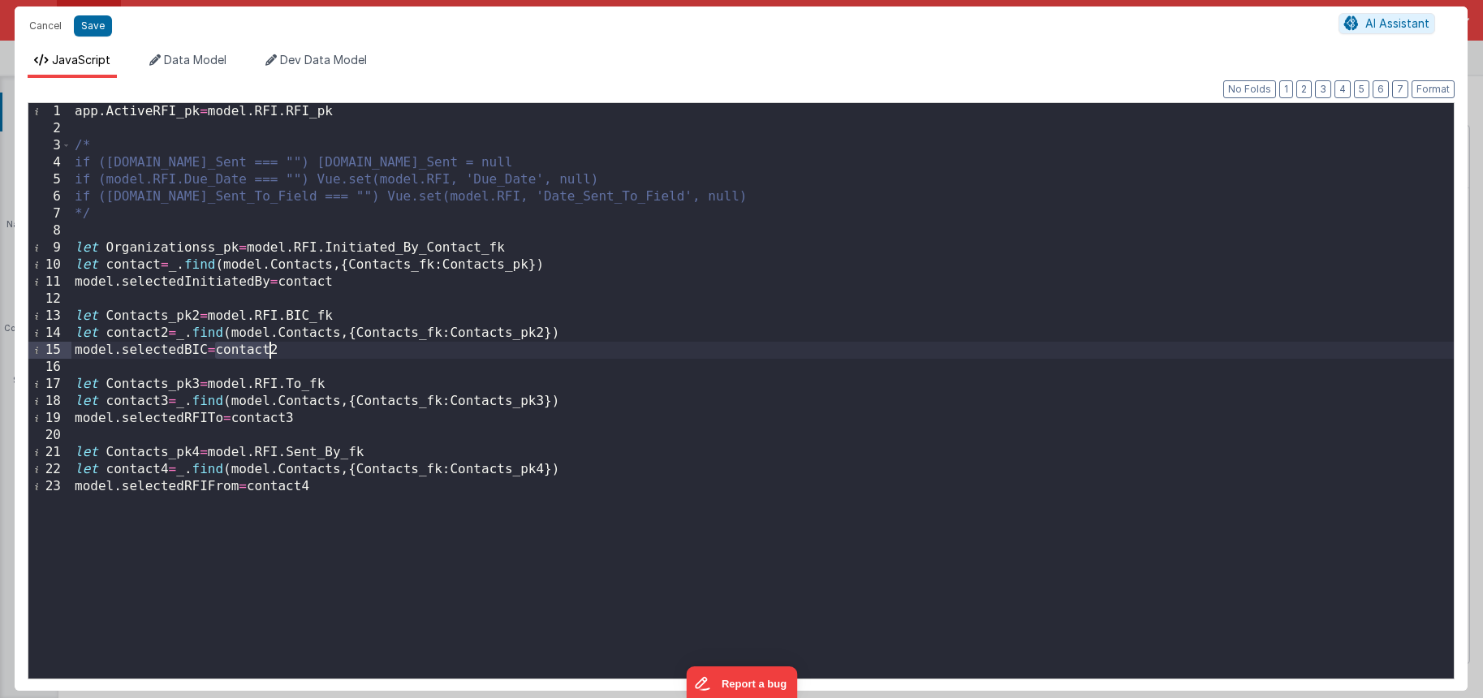
drag, startPoint x: 215, startPoint y: 350, endPoint x: 268, endPoint y: 351, distance: 52.8
click at [268, 351] on div "app . ActiveRFI_pk = model . RFI . RFI_pk /* if ([DOMAIN_NAME]_Sent === "") [DO…" at bounding box center [762, 408] width 1382 height 610
click at [231, 346] on div "app . ActiveRFI_pk = model . RFI . RFI_pk /* if ([DOMAIN_NAME]_Sent === "") [DO…" at bounding box center [762, 408] width 1382 height 610
click at [153, 335] on div "app . ActiveRFI_pk = model . RFI . RFI_pk /* if ([DOMAIN_NAME]_Sent === "") [DO…" at bounding box center [762, 408] width 1382 height 610
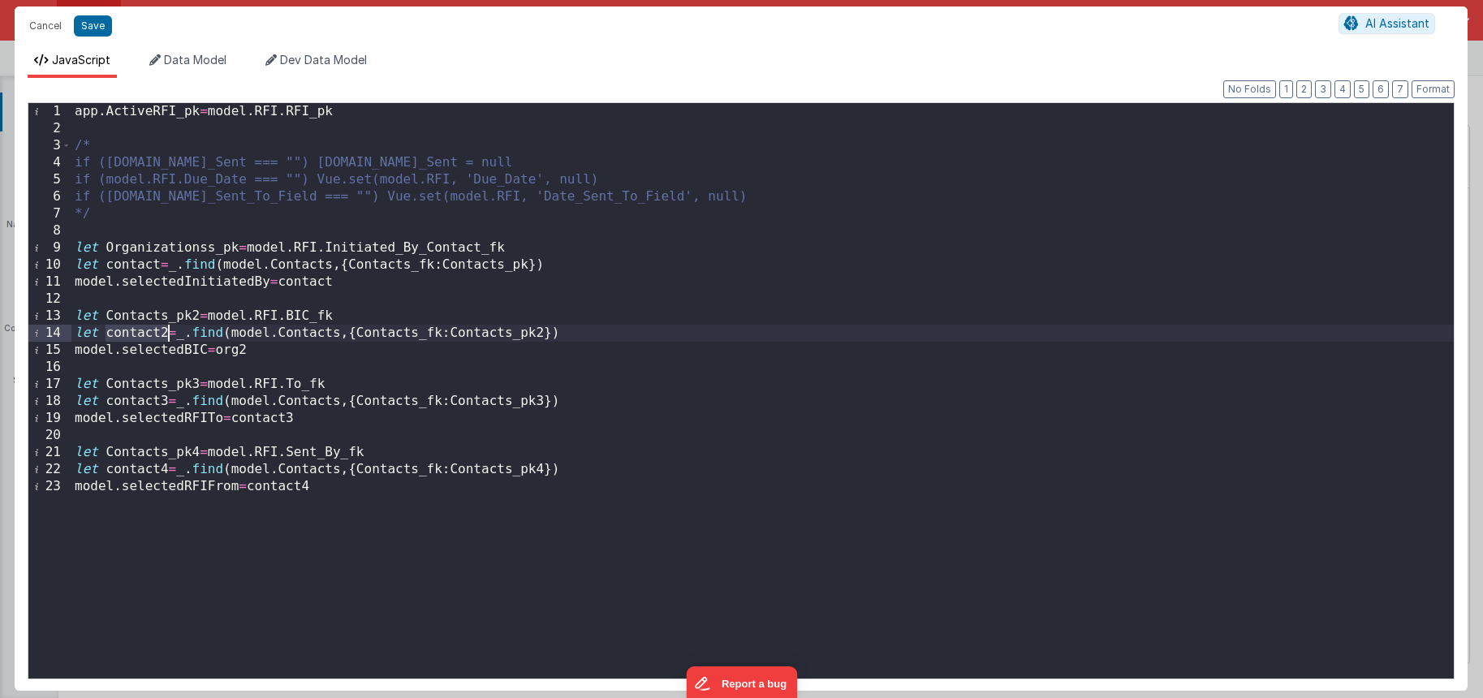
click at [153, 335] on div "app . ActiveRFI_pk = model . RFI . RFI_pk /* if ([DOMAIN_NAME]_Sent === "") [DO…" at bounding box center [762, 408] width 1382 height 610
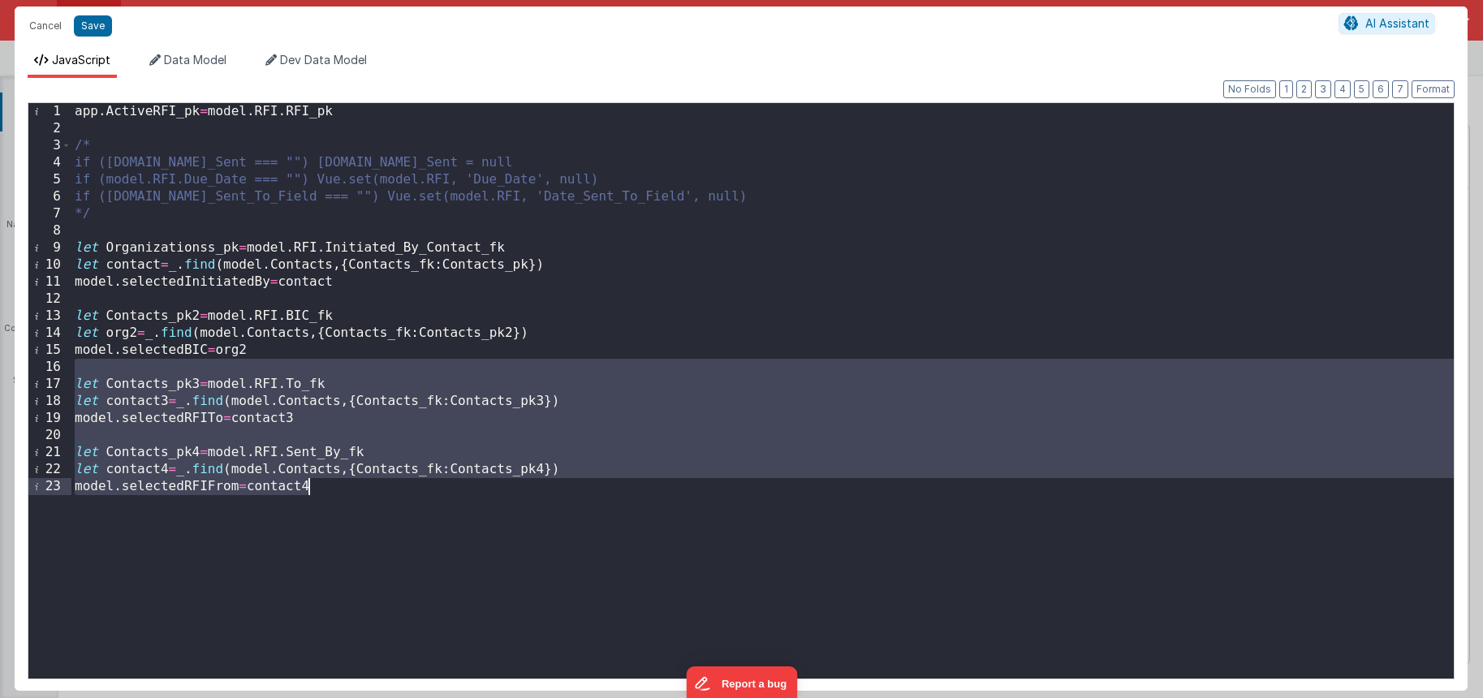
drag, startPoint x: 124, startPoint y: 368, endPoint x: 341, endPoint y: 569, distance: 295.8
click at [341, 569] on div "app . ActiveRFI_pk = model . RFI . RFI_pk /* if ([DOMAIN_NAME]_Sent === "") [DO…" at bounding box center [762, 408] width 1382 height 610
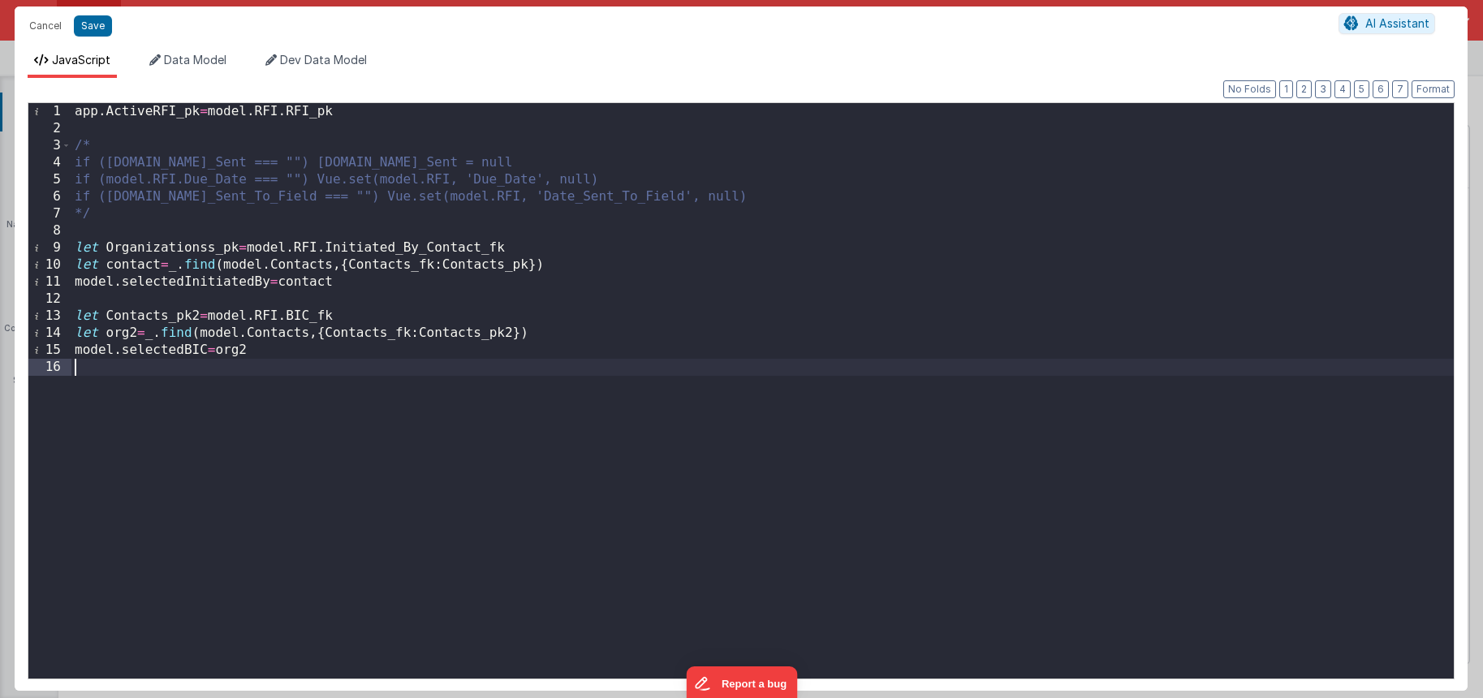
click at [205, 350] on div "app . ActiveRFI_pk = model . RFI . RFI_pk /* if ([DOMAIN_NAME]_Sent === "") [DO…" at bounding box center [762, 408] width 1382 height 610
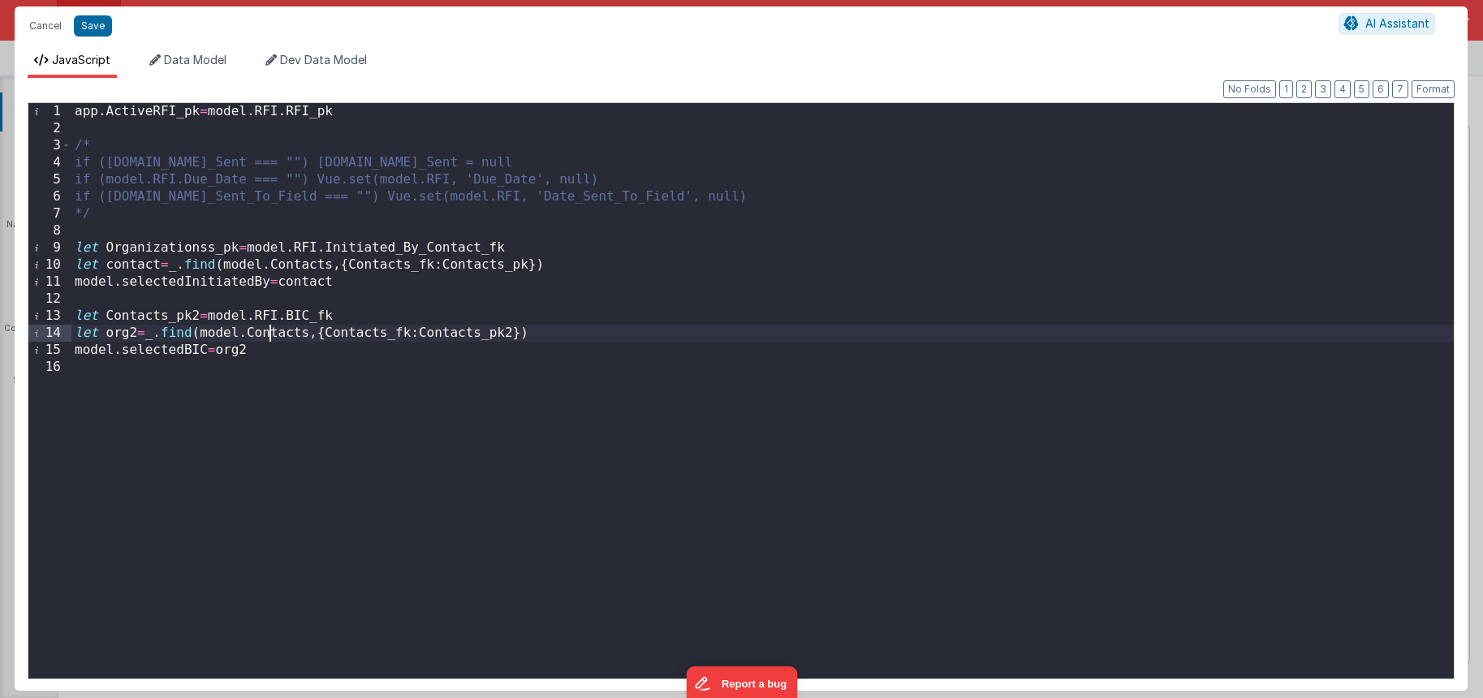
click at [267, 333] on div "app . ActiveRFI_pk = model . RFI . RFI_pk /* if ([DOMAIN_NAME]_Sent === "") [DO…" at bounding box center [762, 408] width 1382 height 610
click at [207, 249] on div "app . ActiveRFI_pk = model . RFI . RFI_pk /* if ([DOMAIN_NAME]_Sent === "") [DO…" at bounding box center [762, 408] width 1382 height 610
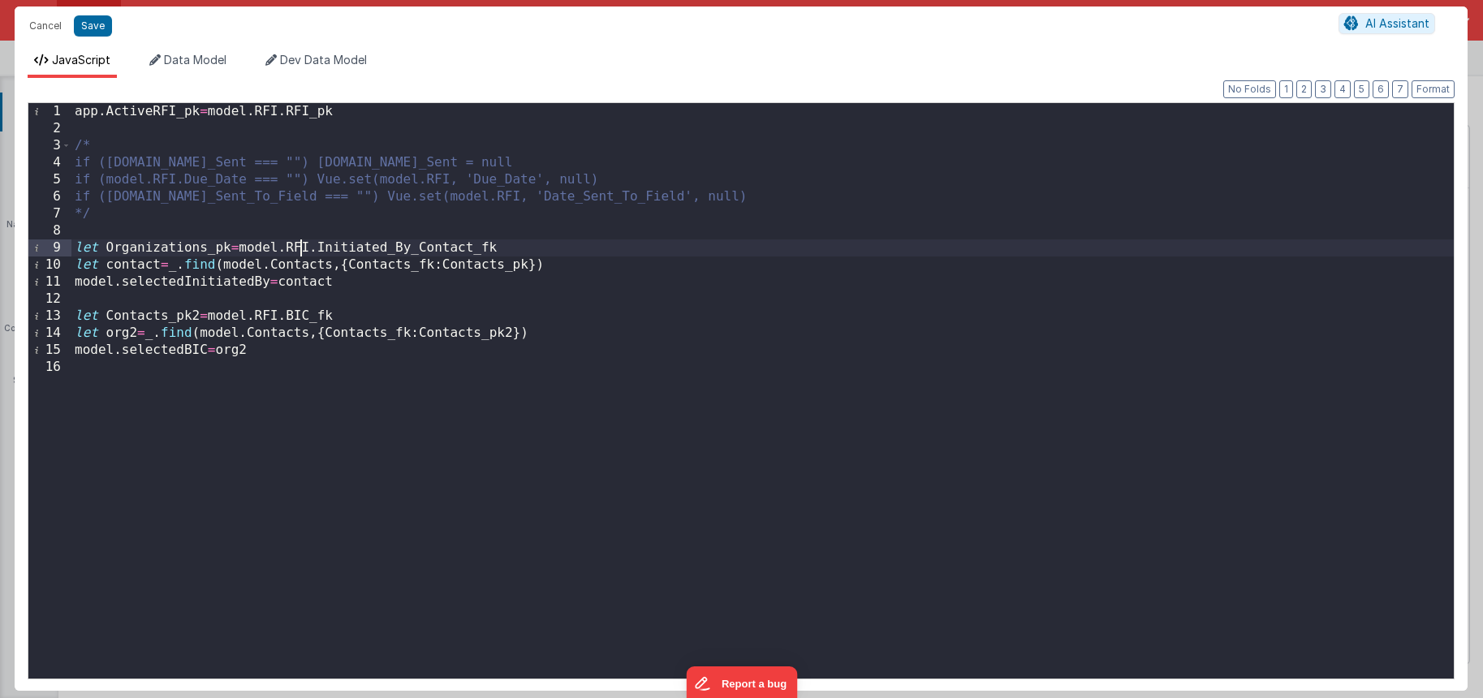
click at [298, 248] on div "app . ActiveRFI_pk = model . RFI . RFI_pk /* if ([DOMAIN_NAME]_Sent === "") [DO…" at bounding box center [762, 408] width 1382 height 610
click at [295, 246] on div "app . ActiveRFI_pk = model . RFI . RFI_pk /* if ([DOMAIN_NAME]_Sent === "") [DO…" at bounding box center [762, 408] width 1382 height 610
click at [188, 241] on div "app . ActiveRFI_pk = model . RFI . RFI_pk /* if ([DOMAIN_NAME]_Sent === "") [DO…" at bounding box center [762, 408] width 1382 height 610
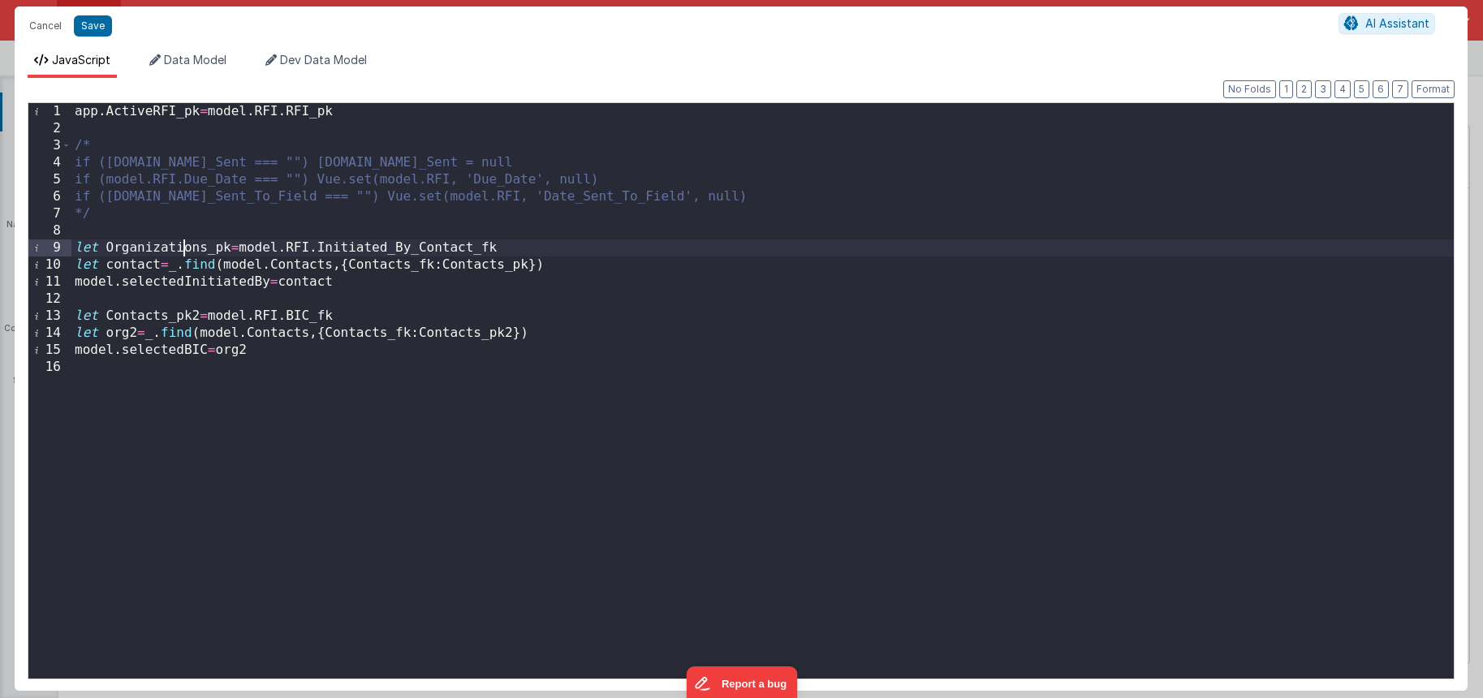
click at [188, 241] on div "app . ActiveRFI_pk = model . RFI . RFI_pk /* if ([DOMAIN_NAME]_Sent === "") [DO…" at bounding box center [762, 408] width 1382 height 610
click at [497, 265] on div "app . ActiveRFI_pk = model . RFI . RFI_pk /* if ([DOMAIN_NAME]_Sent === "") [DO…" at bounding box center [762, 408] width 1382 height 610
click at [292, 246] on div "app . ActiveRFI_pk = model . RFI . RFI_pk /* if ([DOMAIN_NAME]_Sent === "") [DO…" at bounding box center [762, 408] width 1382 height 610
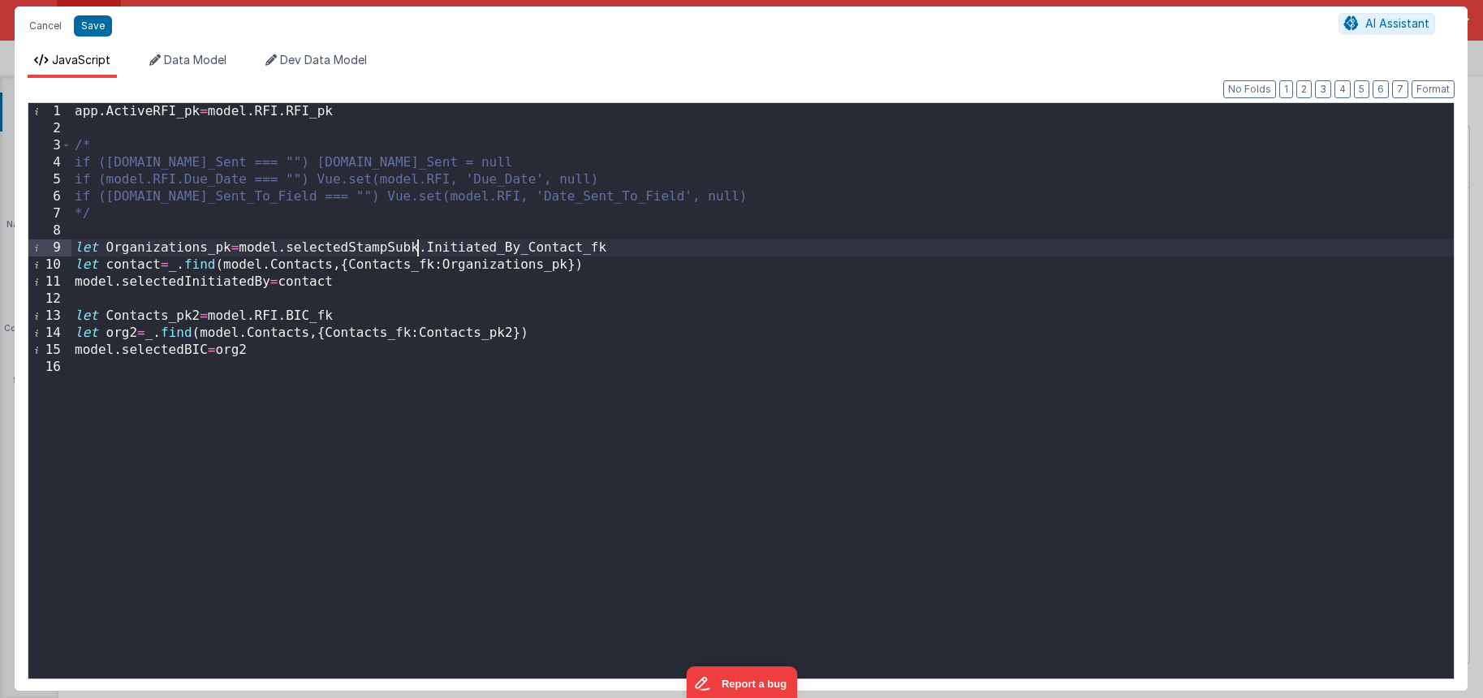
click at [435, 243] on div "app . ActiveRFI_pk = model . RFI . RFI_pk /* if ([DOMAIN_NAME]_Sent === "") [DO…" at bounding box center [762, 408] width 1382 height 610
click at [197, 248] on div "app . ActiveRFI_pk = model . RFI . RFI_pk /* if ([DOMAIN_NAME]_Sent === "") [DO…" at bounding box center [762, 408] width 1382 height 610
click at [439, 248] on div "app . ActiveRFI_pk = model . RFI . RFI_pk /* if ([DOMAIN_NAME]_Sent === "") [DO…" at bounding box center [762, 408] width 1382 height 610
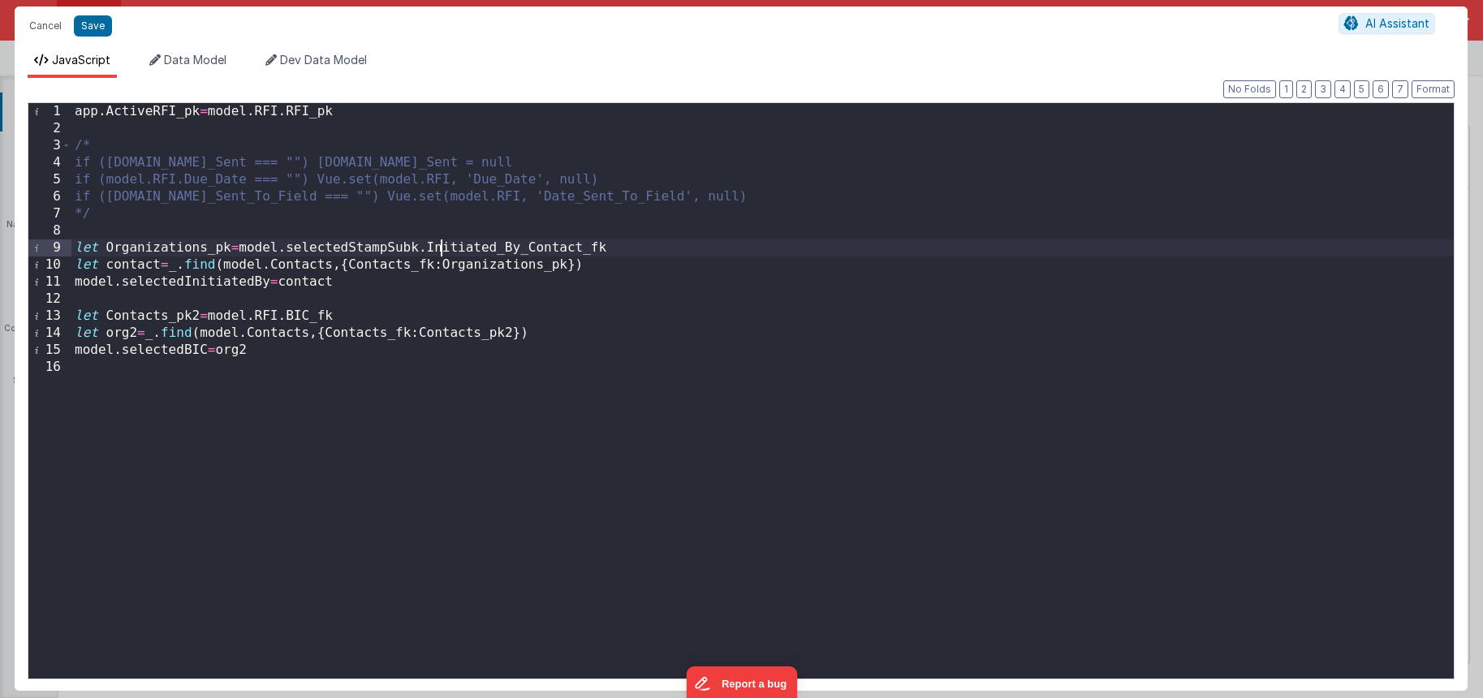
paste textarea
click at [541, 245] on div "app . ActiveRFI_pk = model . RFI . RFI_pk /* if ([DOMAIN_NAME]_Sent === "") [DO…" at bounding box center [762, 408] width 1382 height 610
click at [349, 248] on div "app . ActiveRFI_pk = model . RFI . RFI_pk /* if ([DOMAIN_NAME]_Sent === "") [DO…" at bounding box center [762, 408] width 1382 height 610
click at [222, 288] on div "app . ActiveRFI_pk = model . RFI . RFI_pk /* if ([DOMAIN_NAME]_Sent === "") [DO…" at bounding box center [762, 408] width 1382 height 610
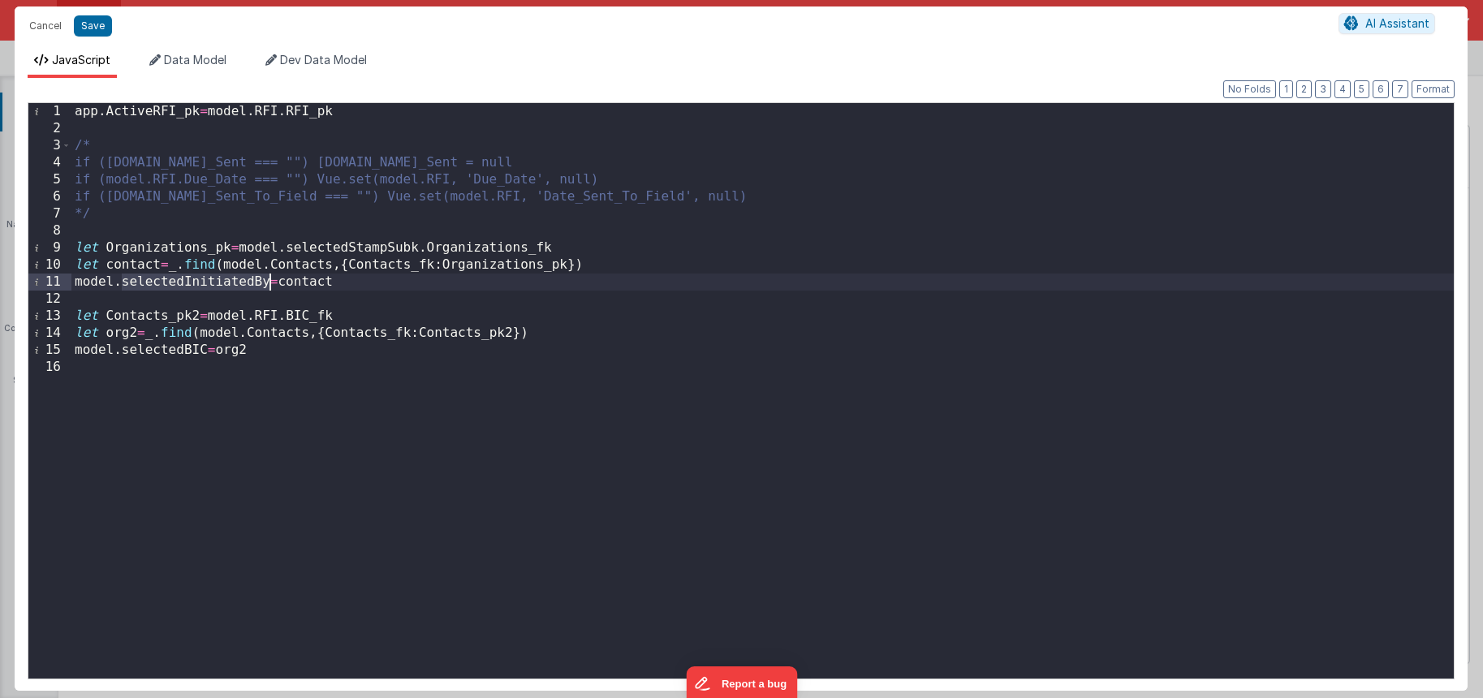
click at [222, 288] on div "app . ActiveRFI_pk = model . RFI . RFI_pk /* if ([DOMAIN_NAME]_Sent === "") [DO…" at bounding box center [762, 408] width 1382 height 610
click at [295, 282] on div "app . ActiveRFI_pk = model . RFI . RFI_pk /* if ([DOMAIN_NAME]_Sent === "") [DO…" at bounding box center [762, 408] width 1382 height 610
click at [230, 348] on div "app . ActiveRFI_pk = model . RFI . RFI_pk /* if ([DOMAIN_NAME]_Sent === "") [DO…" at bounding box center [762, 408] width 1382 height 610
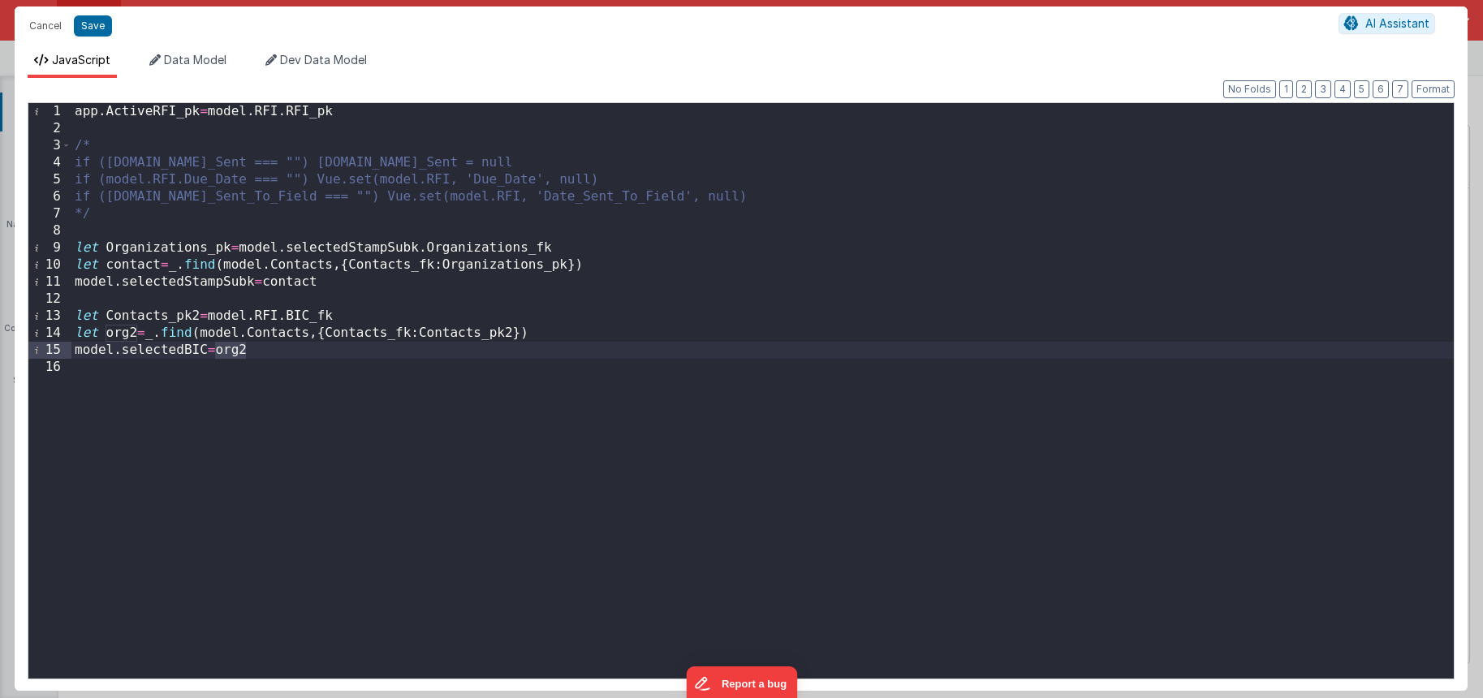
click at [285, 284] on div "app . ActiveRFI_pk = model . RFI . RFI_pk /* if ([DOMAIN_NAME]_Sent === "") [DO…" at bounding box center [762, 408] width 1382 height 610
click at [142, 263] on div "app . ActiveRFI_pk = model . RFI . RFI_pk /* if ([DOMAIN_NAME]_Sent === "") [DO…" at bounding box center [762, 408] width 1382 height 610
paste textarea
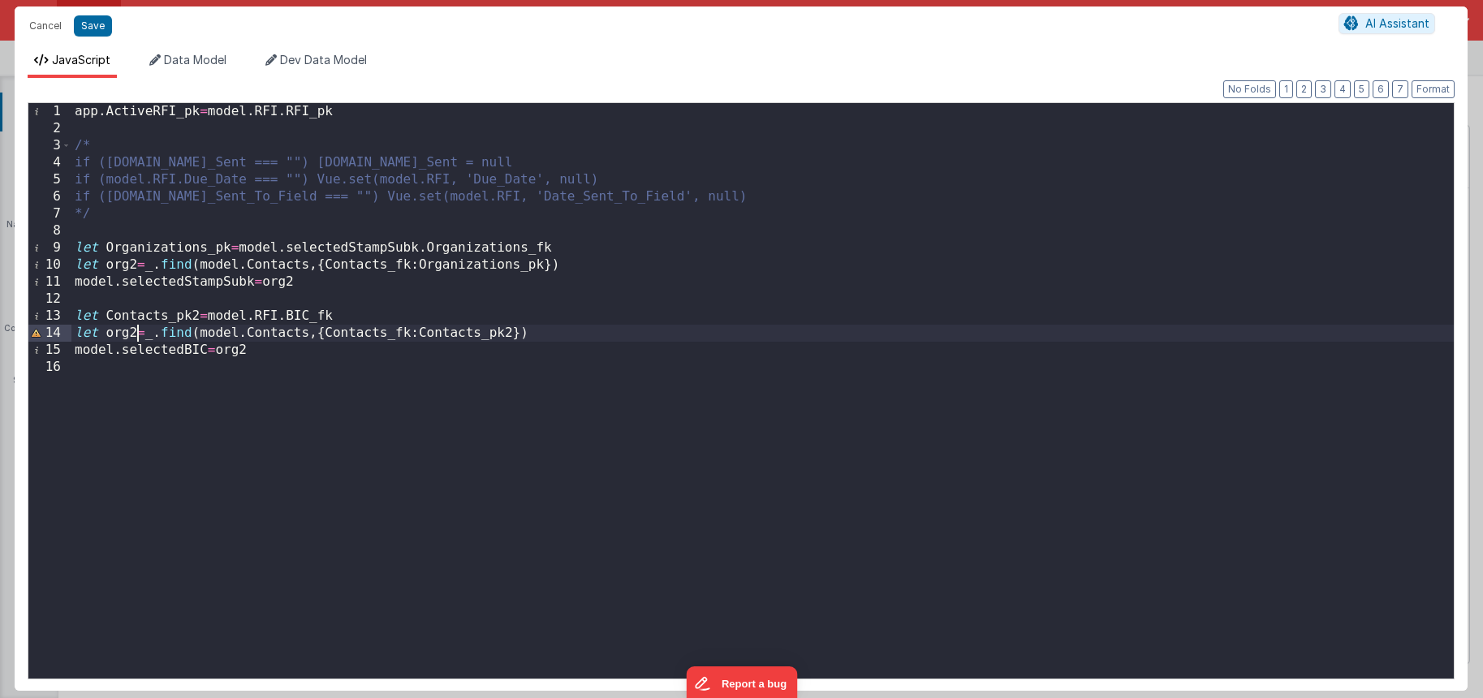
click at [136, 330] on div "app . ActiveRFI_pk = model . RFI . RFI_pk /* if ([DOMAIN_NAME]_Sent === "") [DO…" at bounding box center [762, 408] width 1382 height 610
click at [255, 350] on div "app . ActiveRFI_pk = model . RFI . RFI_pk /* if ([DOMAIN_NAME]_Sent === "") [DO…" at bounding box center [762, 408] width 1382 height 610
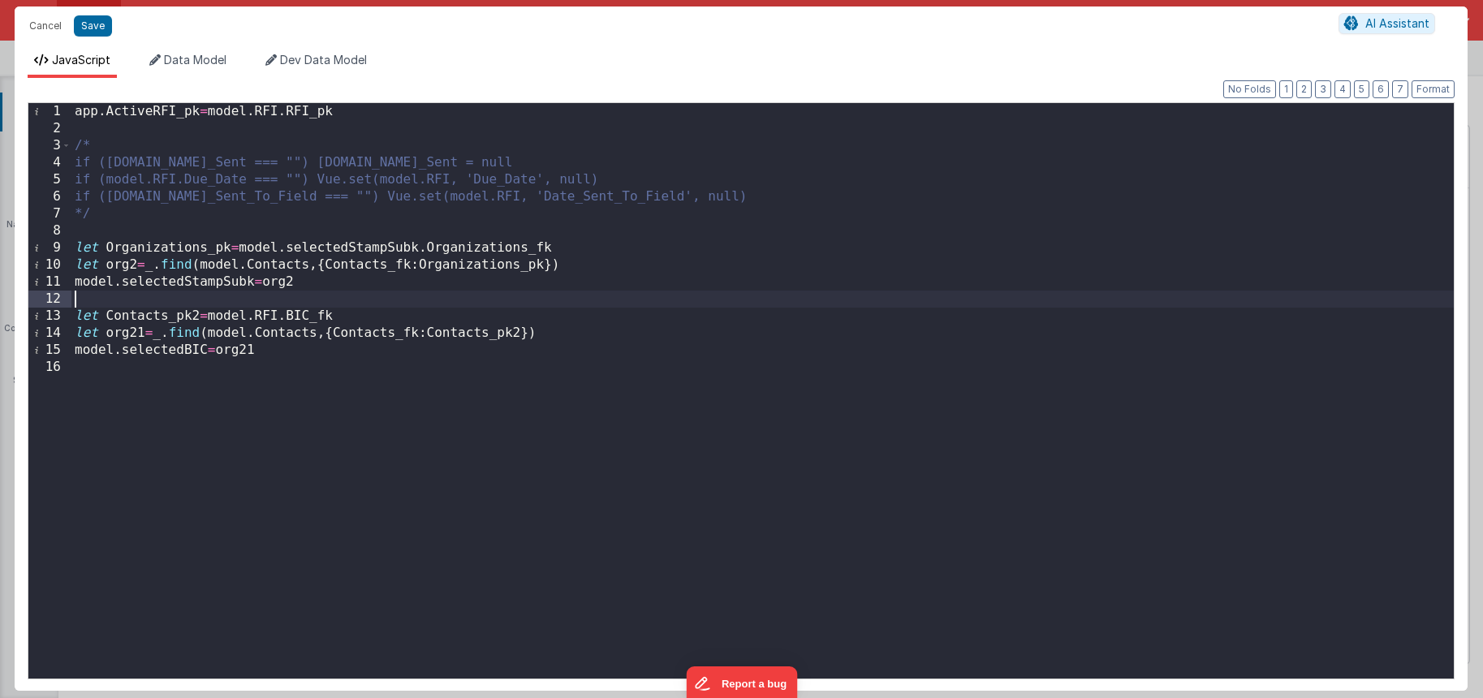
click at [266, 303] on div "app . ActiveRFI_pk = model . RFI . RFI_pk /* if ([DOMAIN_NAME]_Sent === "") [DO…" at bounding box center [762, 408] width 1382 height 610
click at [110, 210] on div "app . ActiveRFI_pk = model . RFI . RFI_pk /* if ([DOMAIN_NAME]_Sent === "") [DO…" at bounding box center [762, 408] width 1382 height 610
click at [272, 261] on div "app . ActiveRFI_pk = model . RFI . RFI_pk /* if ([DOMAIN_NAME]_Sent === "") [DO…" at bounding box center [762, 408] width 1382 height 610
click at [271, 264] on div "app . ActiveRFI_pk = model . RFI . RFI_pk /* if ([DOMAIN_NAME]_Sent === "") [DO…" at bounding box center [762, 408] width 1382 height 610
click at [291, 269] on div "app . ActiveRFI_pk = model . RFI . RFI_pk /* if ([DOMAIN_NAME]_Sent === "") [DO…" at bounding box center [762, 408] width 1382 height 610
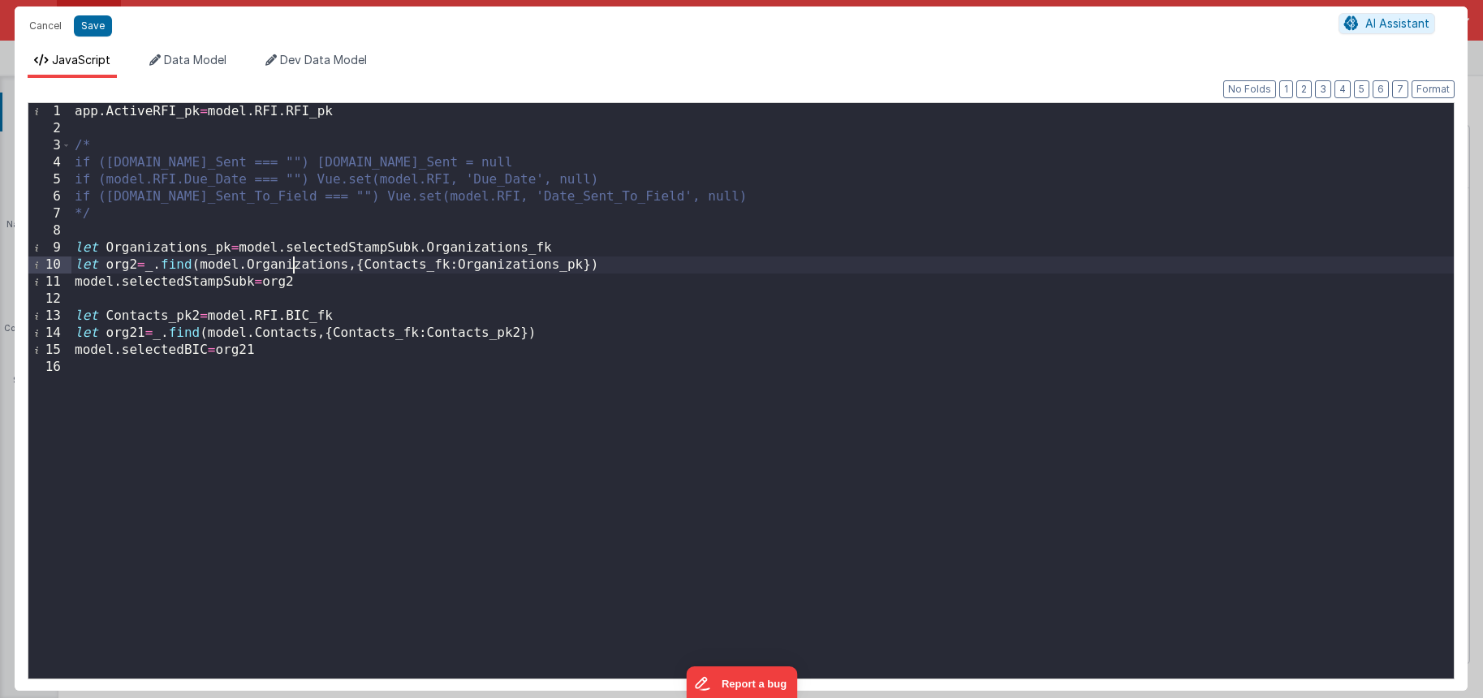
click at [291, 269] on div "app . ActiveRFI_pk = model . RFI . RFI_pk /* if ([DOMAIN_NAME]_Sent === "") [DO…" at bounding box center [762, 408] width 1382 height 610
drag, startPoint x: 425, startPoint y: 263, endPoint x: 364, endPoint y: 261, distance: 60.1
click at [364, 261] on div "app . ActiveRFI_pk = model . RFI . RFI_pk /* if ([DOMAIN_NAME]_Sent === "") [DO…" at bounding box center [762, 408] width 1382 height 610
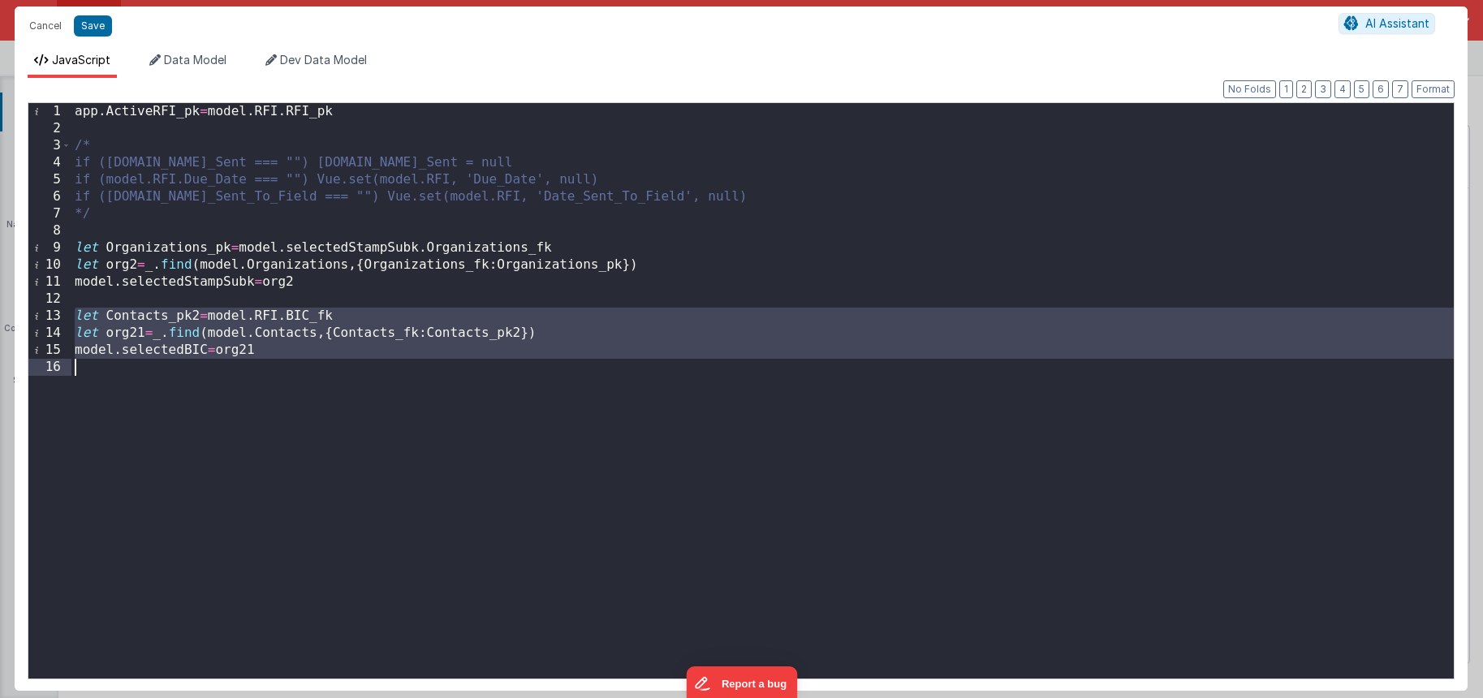
drag, startPoint x: 73, startPoint y: 314, endPoint x: 287, endPoint y: 397, distance: 229.7
click at [289, 399] on div "app . ActiveRFI_pk = model . RFI . RFI_pk /* if ([DOMAIN_NAME]_Sent === "") [DO…" at bounding box center [762, 408] width 1382 height 610
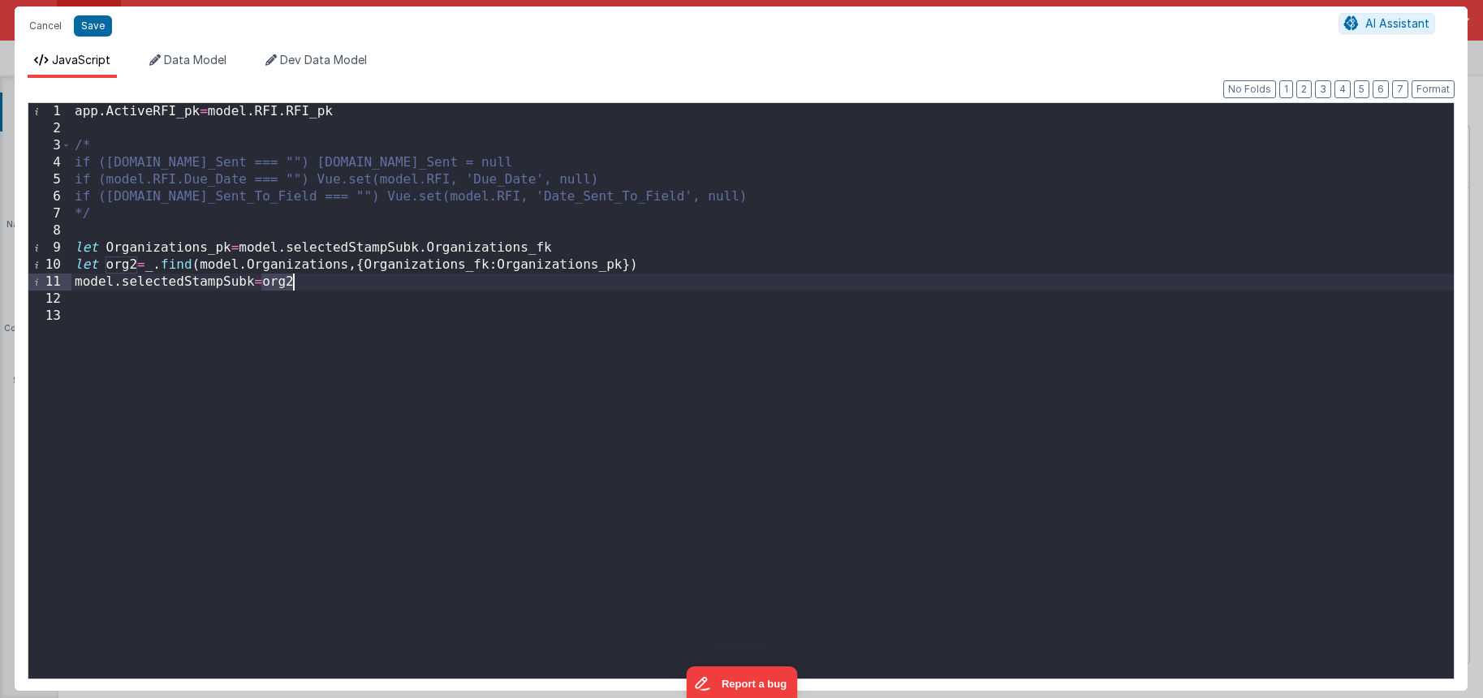
drag, startPoint x: 261, startPoint y: 285, endPoint x: 390, endPoint y: 287, distance: 129.1
click at [381, 278] on div "app . ActiveRFI_pk = model . RFI . RFI_pk /* if ([DOMAIN_NAME]_Sent === "") [DO…" at bounding box center [762, 408] width 1382 height 610
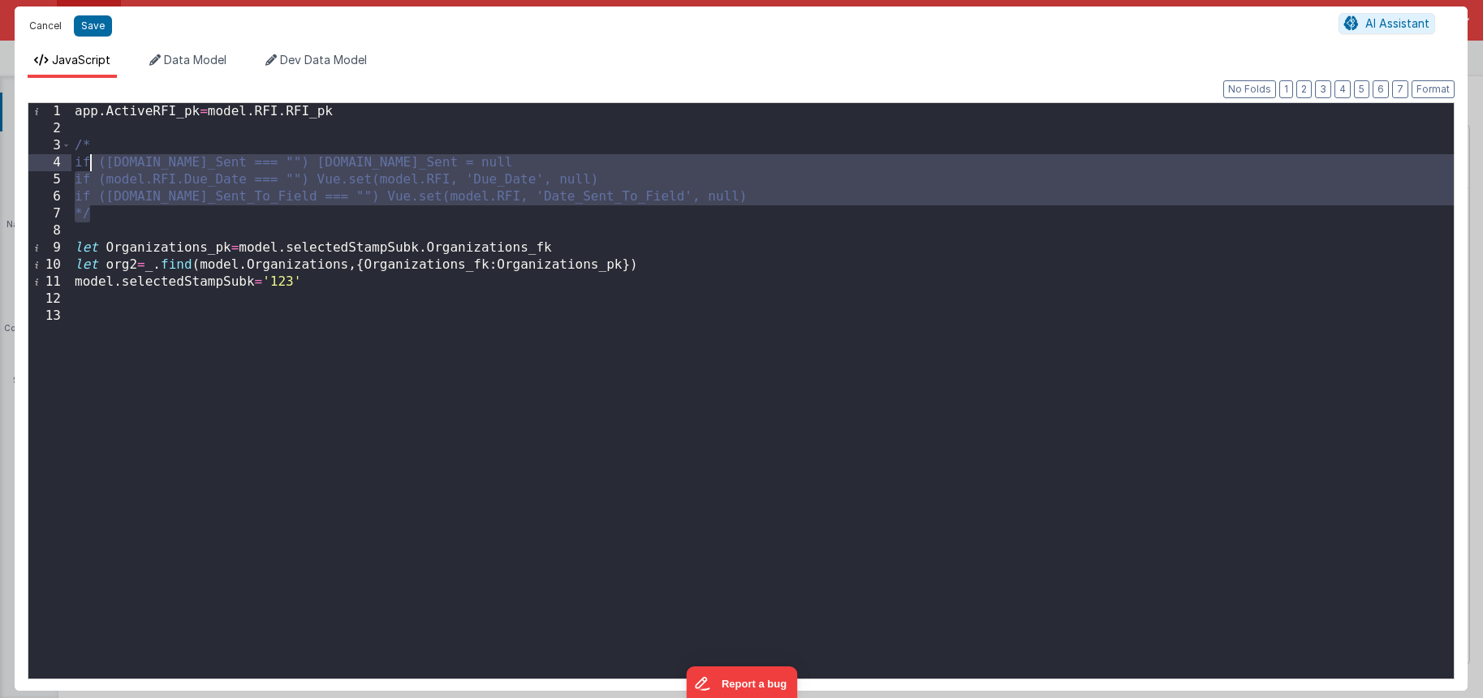
drag, startPoint x: 118, startPoint y: 213, endPoint x: 28, endPoint y: 29, distance: 204.4
click at [28, 29] on div "Cancel Save AI Assistant JavaScript Data Model Dev Data Model Format 7 6 5 4 3 …" at bounding box center [741, 348] width 1453 height 684
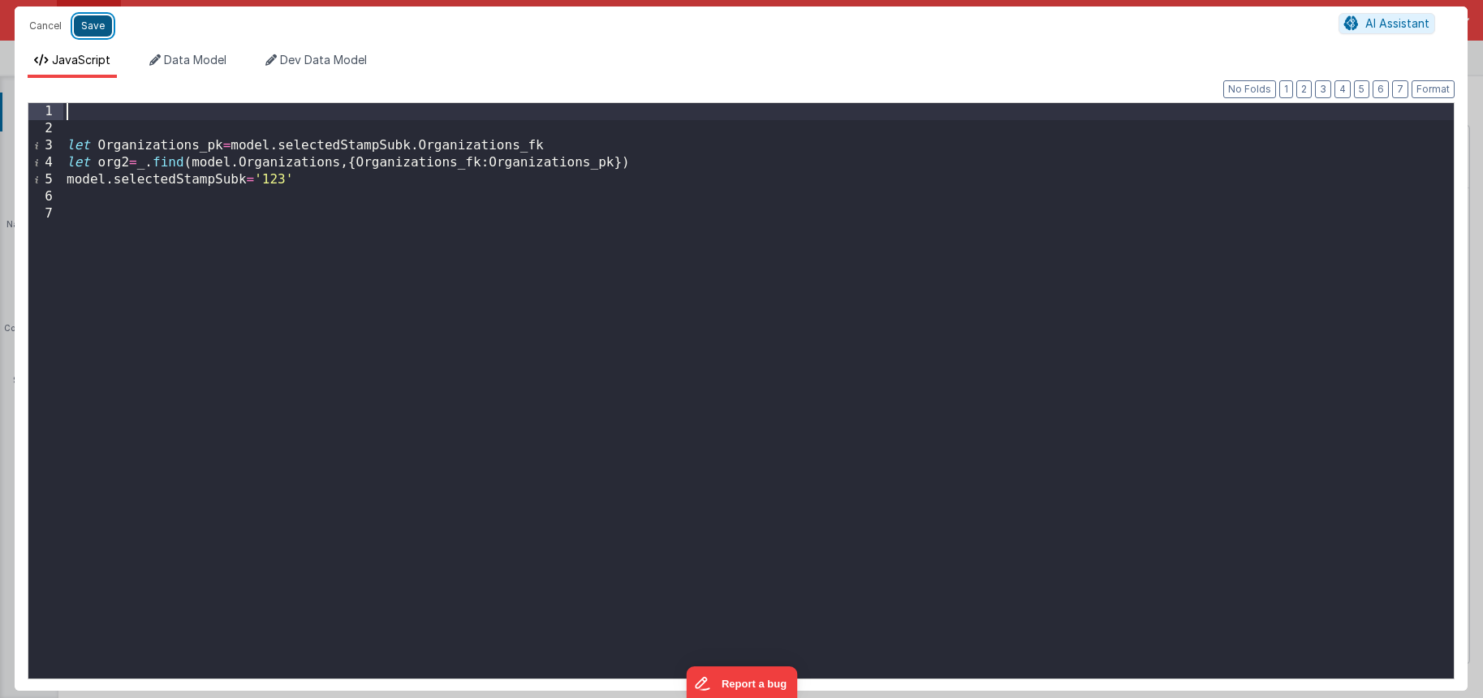
click at [92, 22] on button "Save" at bounding box center [93, 25] width 38 height 21
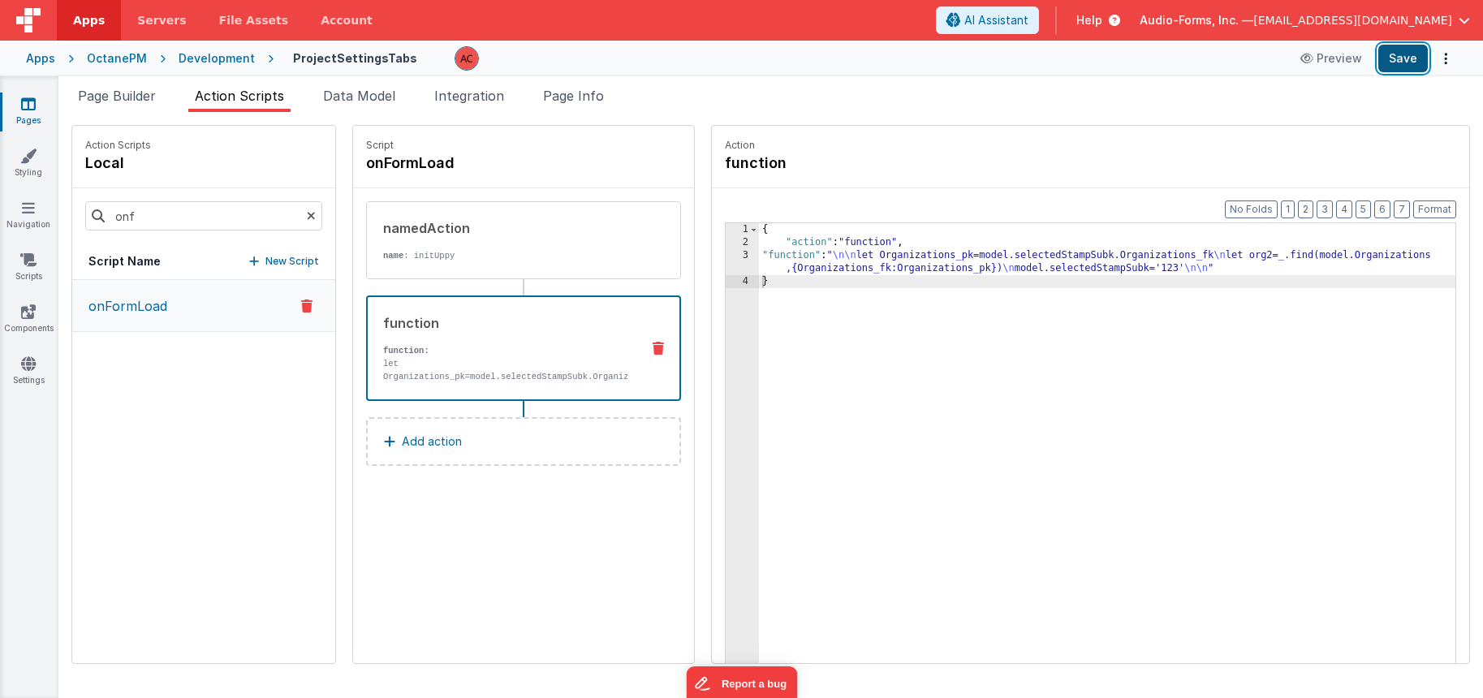
click at [1386, 62] on button "Save" at bounding box center [1403, 59] width 50 height 28
click at [726, 253] on div "3" at bounding box center [742, 262] width 33 height 26
click at [726, 252] on div "3" at bounding box center [742, 262] width 33 height 26
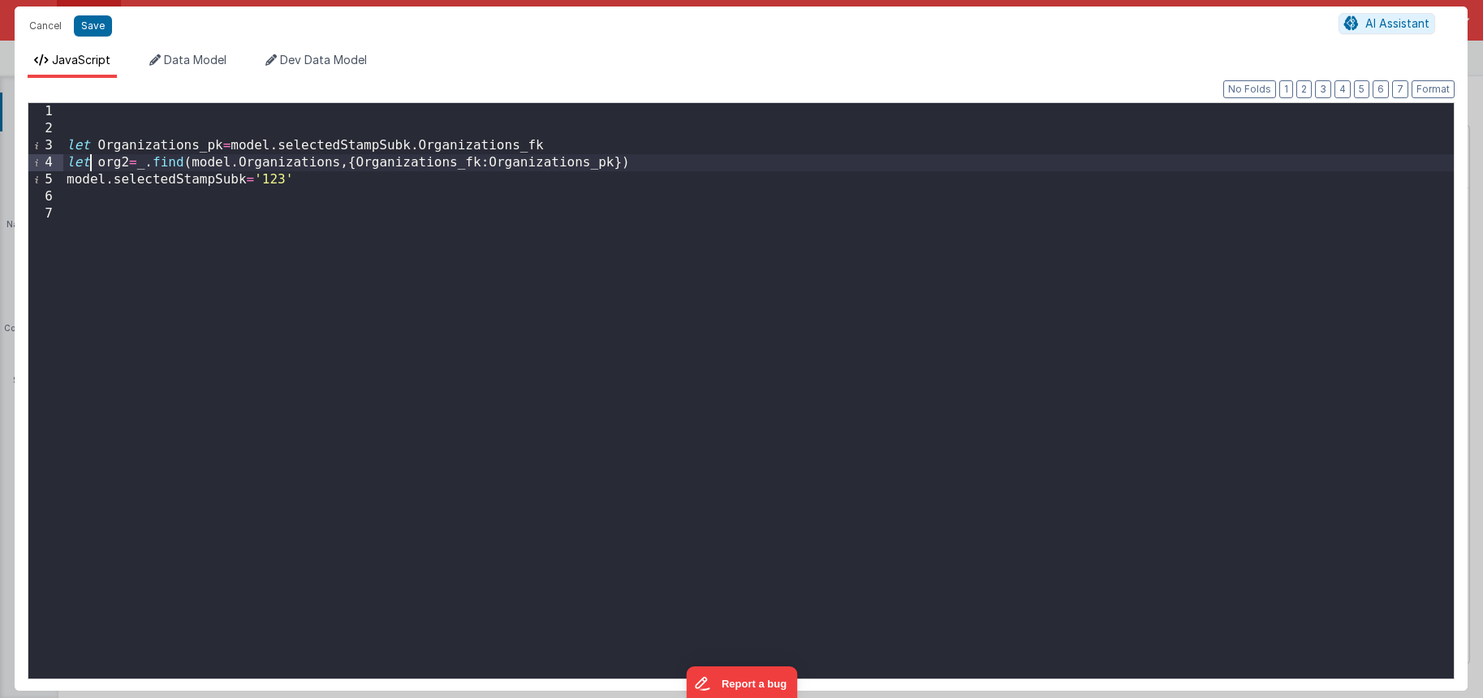
click at [93, 162] on div "let Organizations_pk = model . selectedStampSubk . Organizations_fk let org2 = …" at bounding box center [758, 408] width 1390 height 610
click at [102, 162] on div "let Organizations_pk = model . selectedStampSubk . Organizations_fk let org2 = …" at bounding box center [758, 408] width 1390 height 610
drag, startPoint x: 256, startPoint y: 179, endPoint x: 326, endPoint y: 175, distance: 69.9
click at [326, 175] on div "let Organizations_pk = model . selectedStampSubk . Organizations_fk let org2 = …" at bounding box center [758, 408] width 1390 height 610
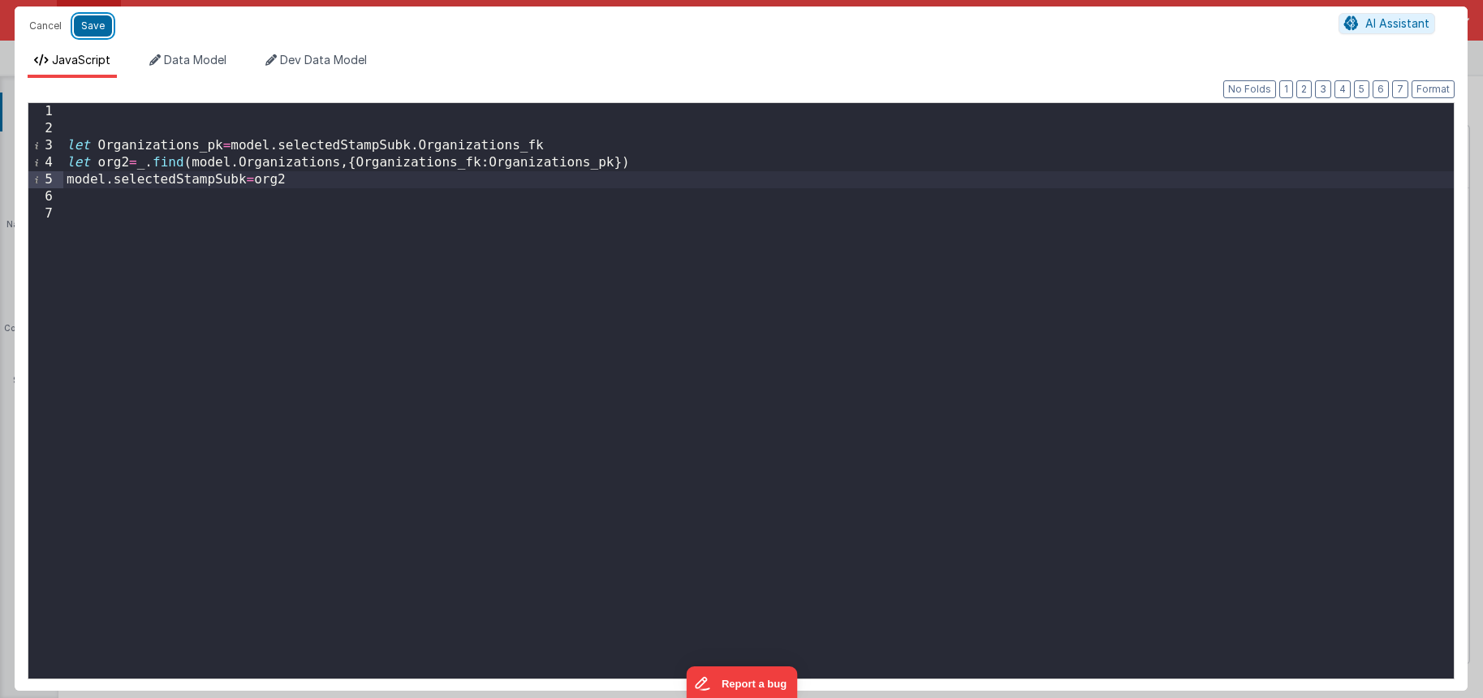
click at [96, 25] on button "Save" at bounding box center [93, 25] width 38 height 21
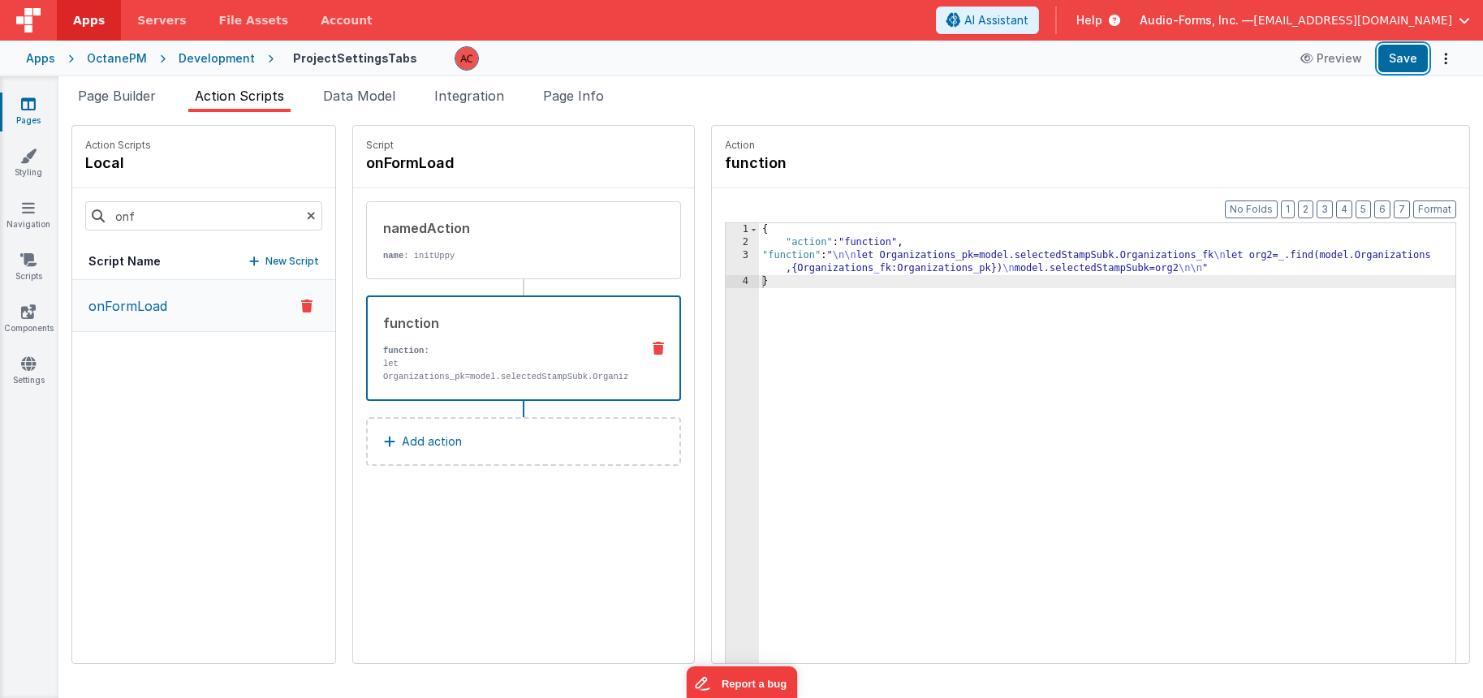
drag, startPoint x: 1390, startPoint y: 50, endPoint x: 1222, endPoint y: 62, distance: 169.2
click at [1390, 50] on button "Save" at bounding box center [1403, 59] width 50 height 28
click at [356, 100] on span "Data Model" at bounding box center [359, 96] width 72 height 16
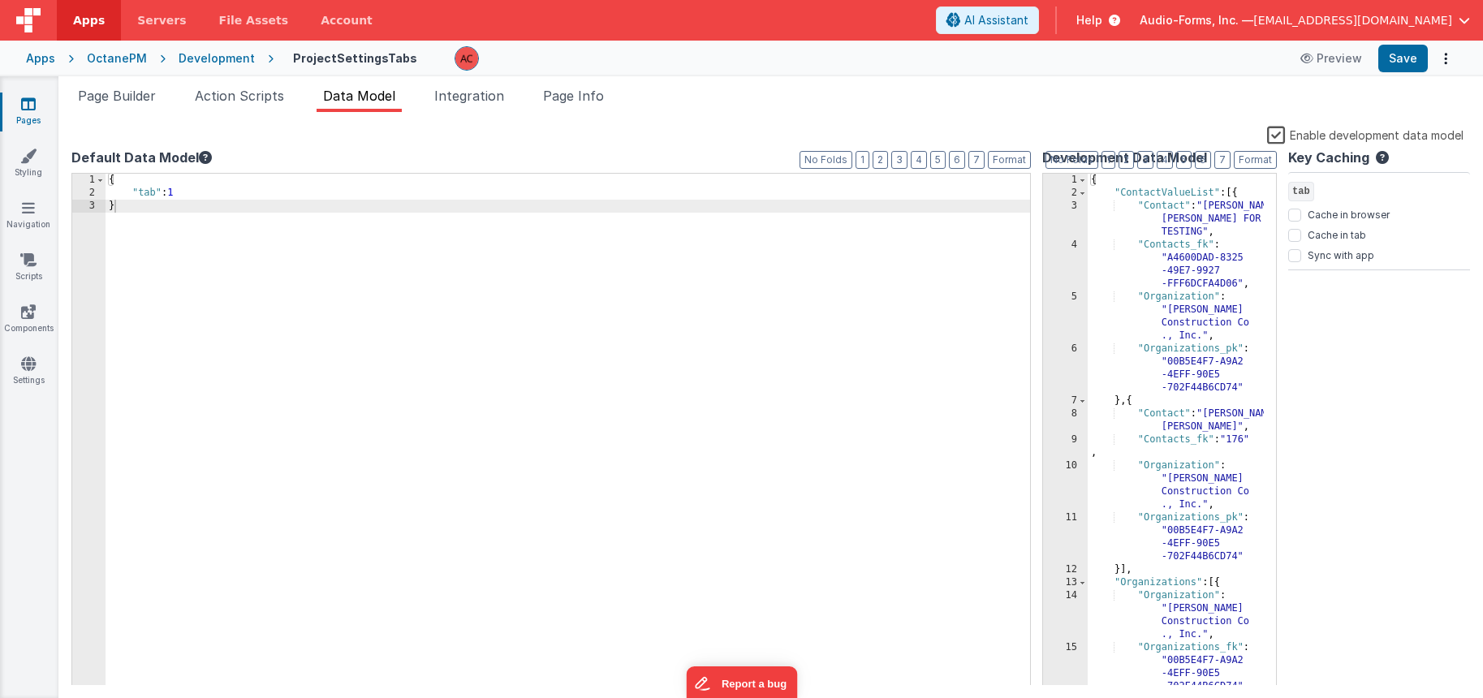
click at [1280, 136] on label "Enable development data model" at bounding box center [1365, 134] width 196 height 19
click at [0, 0] on input "Enable development data model" at bounding box center [0, 0] width 0 height 0
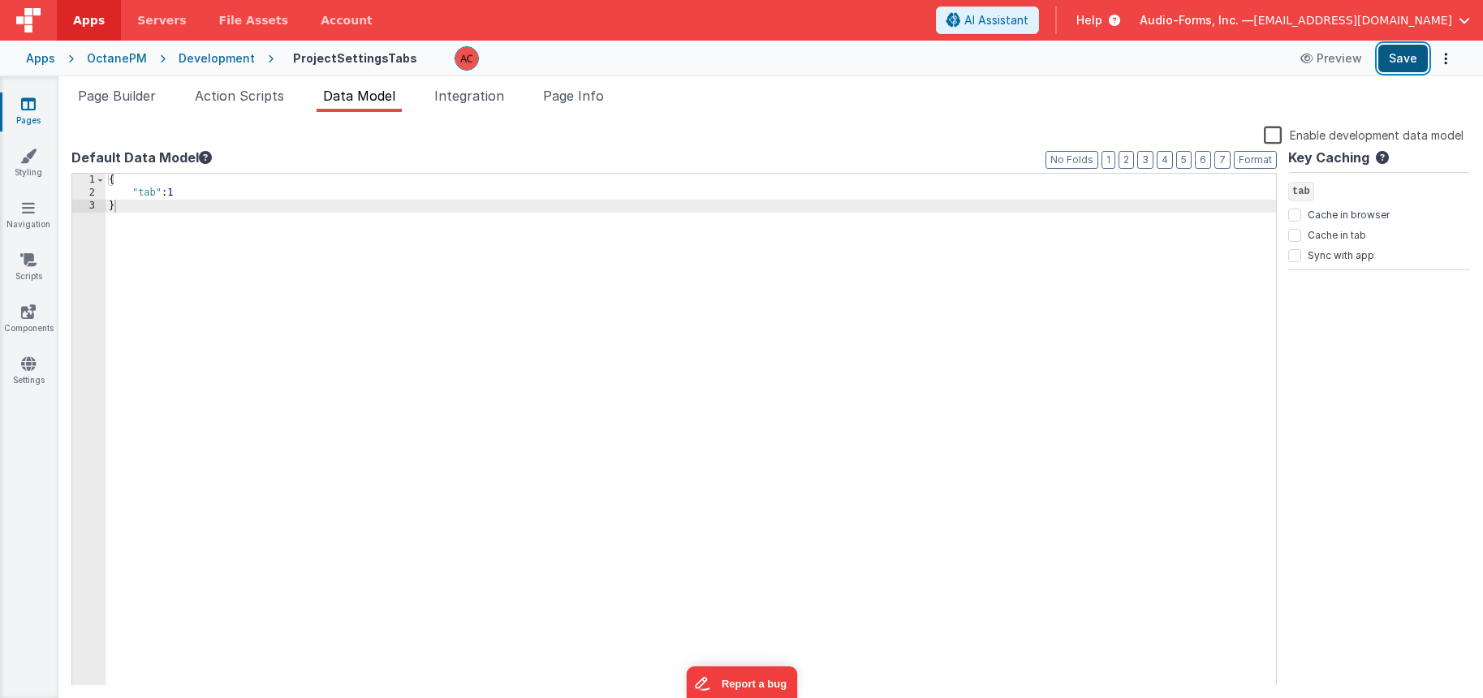
click at [1410, 58] on button "Save" at bounding box center [1403, 59] width 50 height 28
click at [269, 99] on span "Action Scripts" at bounding box center [239, 96] width 89 height 16
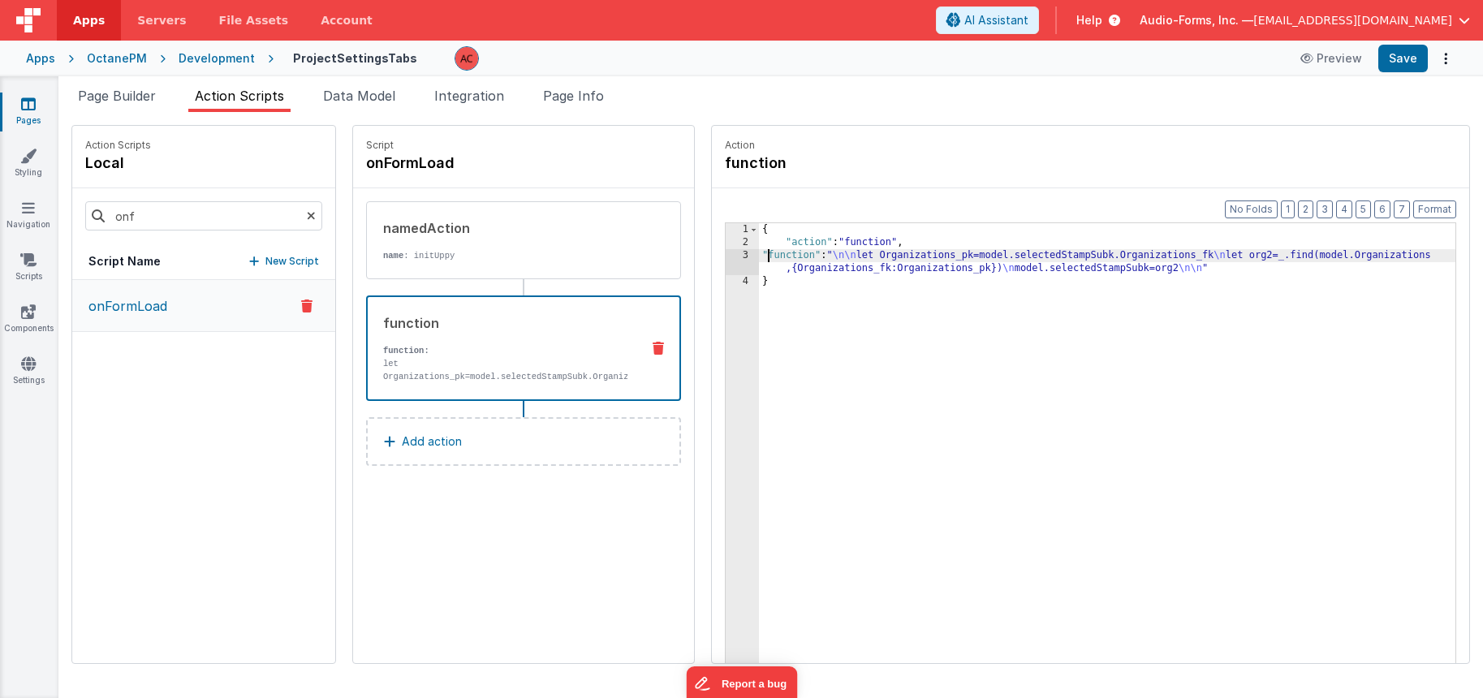
click at [759, 261] on div "{ "action" : "function" , "function" : " \n\n let Organizations_pk=model.select…" at bounding box center [1128, 481] width 739 height 516
click at [726, 253] on div "3" at bounding box center [742, 262] width 33 height 26
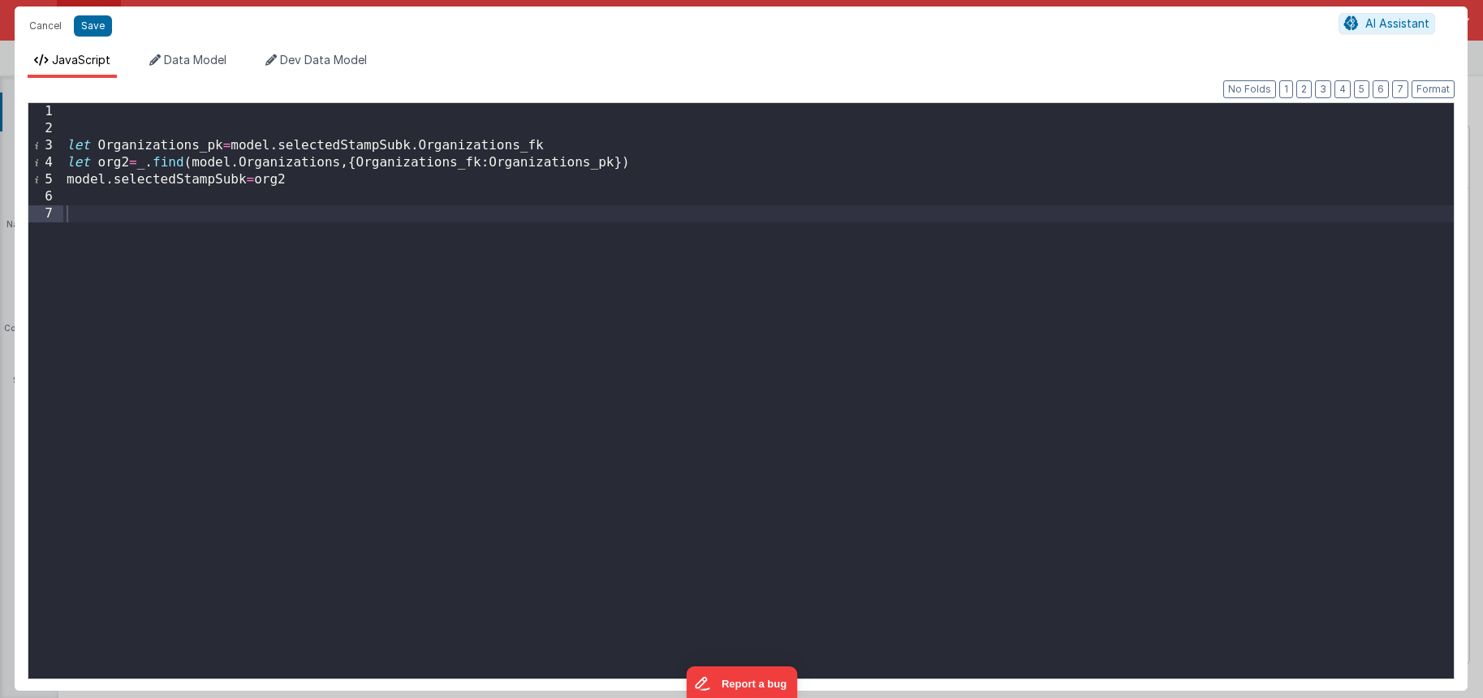
click at [290, 181] on div "let Organizations_pk = model . selectedStampSubk . Organizations_fk let org2 = …" at bounding box center [758, 408] width 1390 height 610
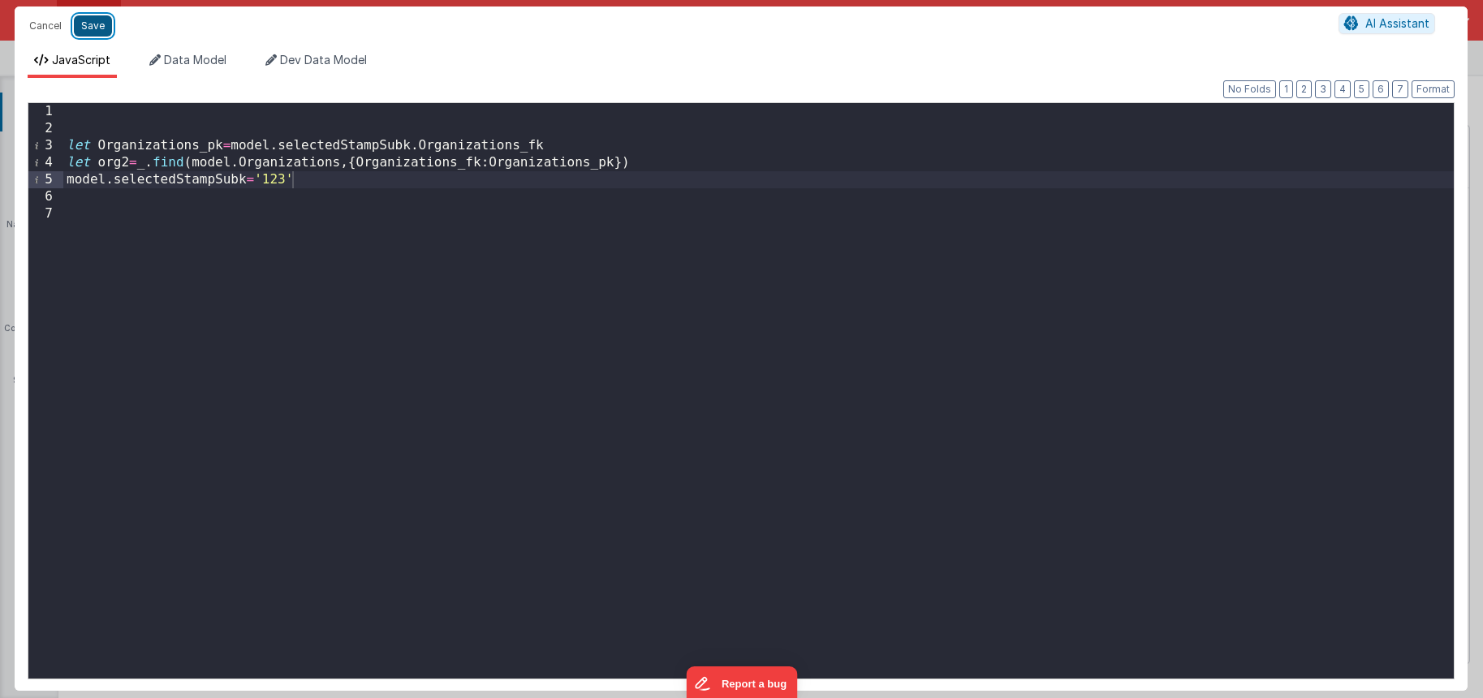
click at [81, 25] on button "Save" at bounding box center [93, 25] width 38 height 21
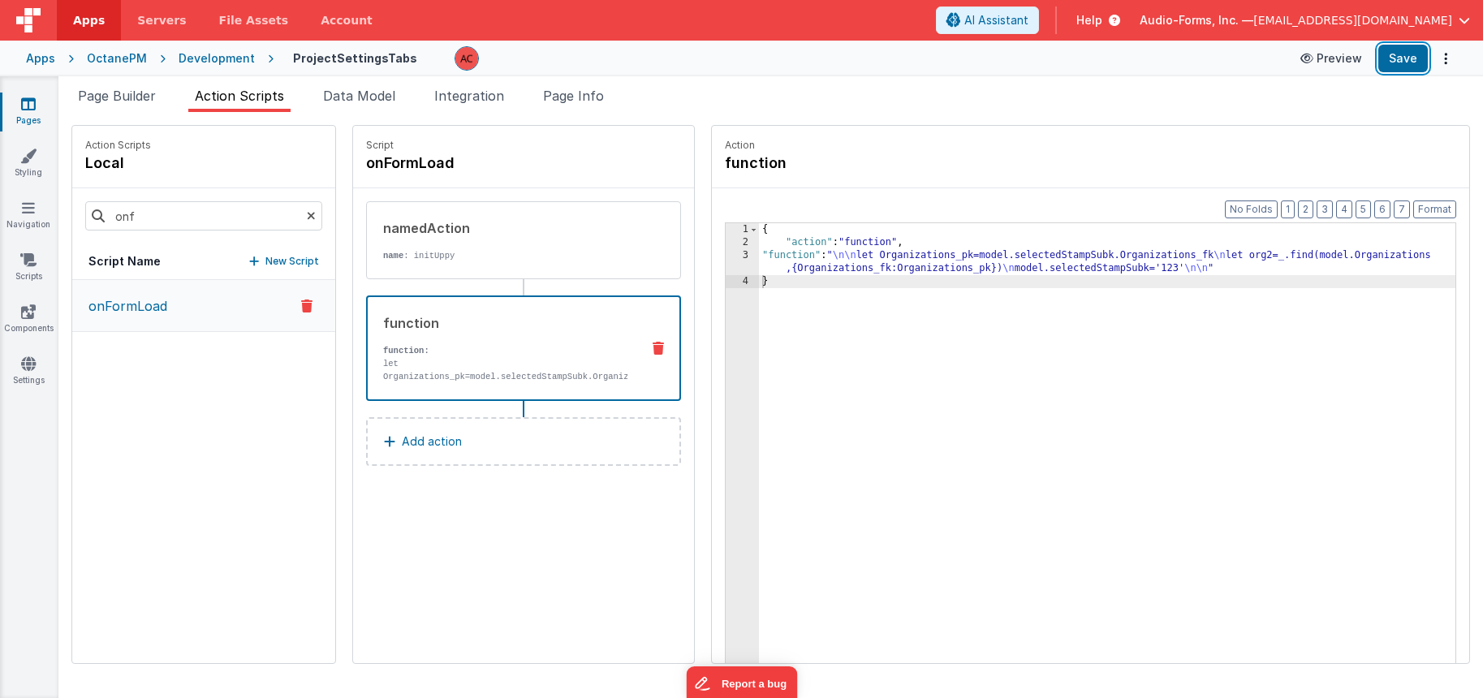
click at [1397, 54] on button "Save" at bounding box center [1403, 59] width 50 height 28
click at [759, 259] on div "{ "action" : "function" , "function" : " \n\n let Organizations_pk=model.select…" at bounding box center [1128, 481] width 739 height 516
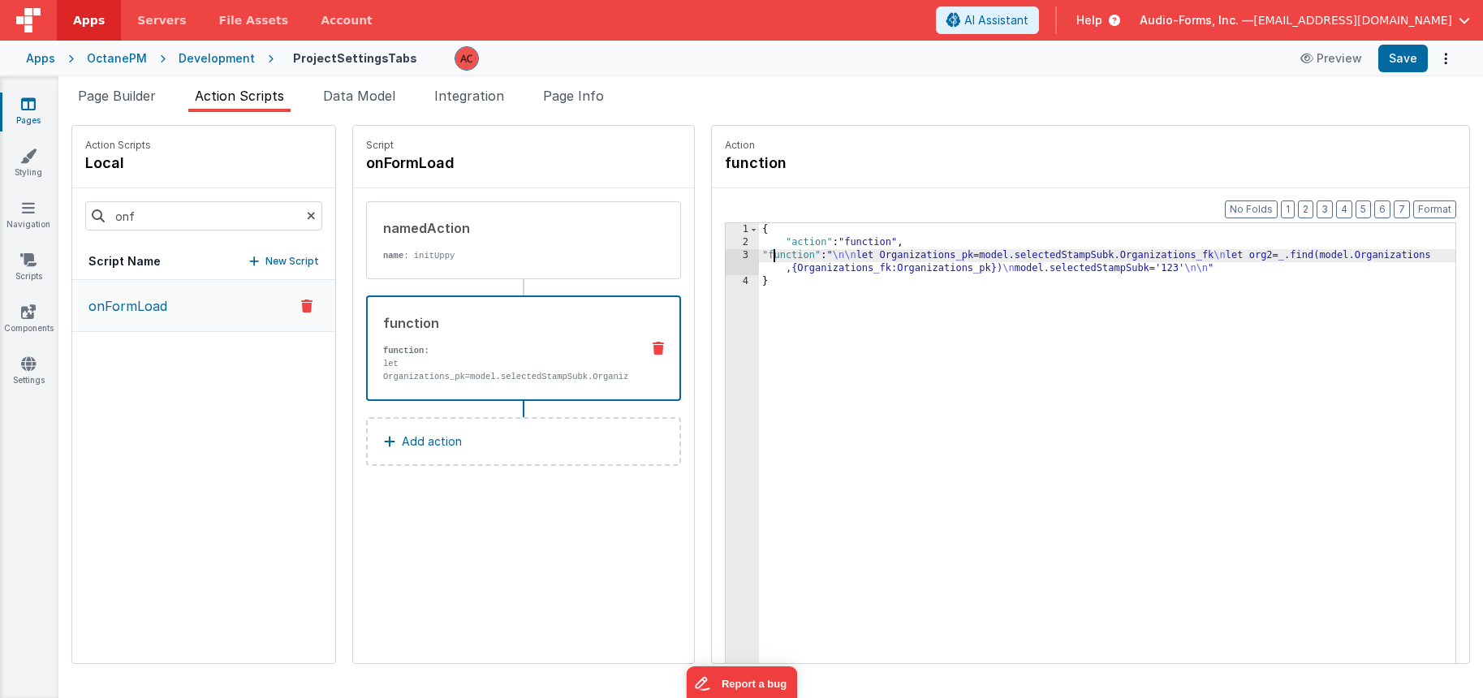
click at [726, 256] on div "3" at bounding box center [742, 262] width 33 height 26
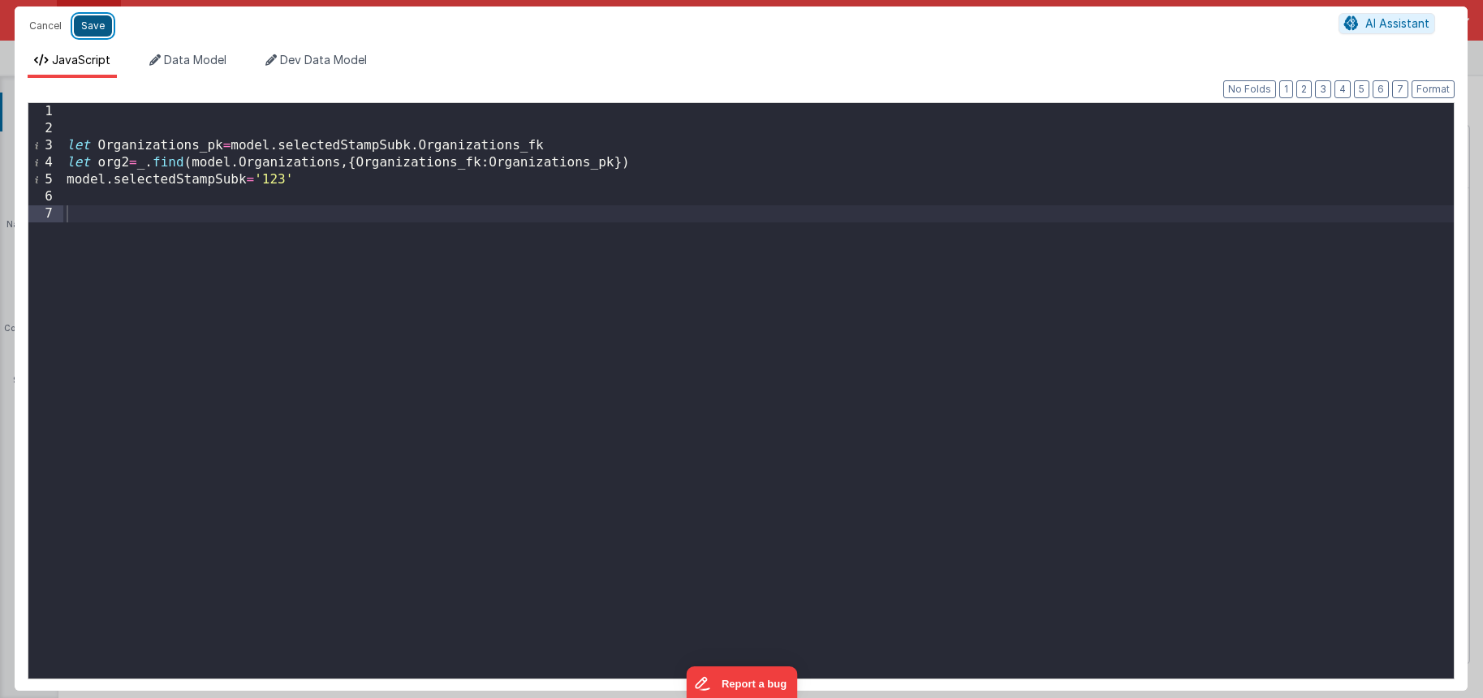
click at [93, 24] on button "Save" at bounding box center [93, 25] width 38 height 21
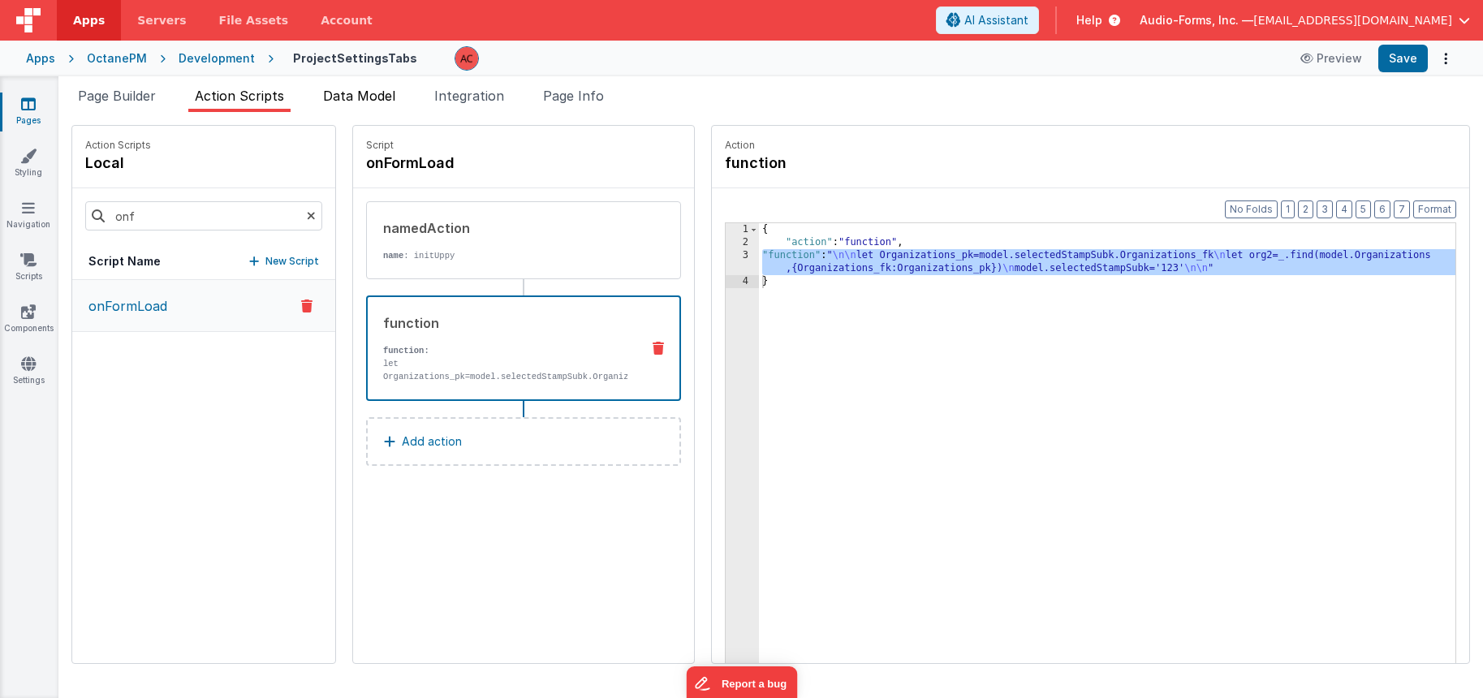
click at [394, 97] on span "Data Model" at bounding box center [359, 96] width 72 height 16
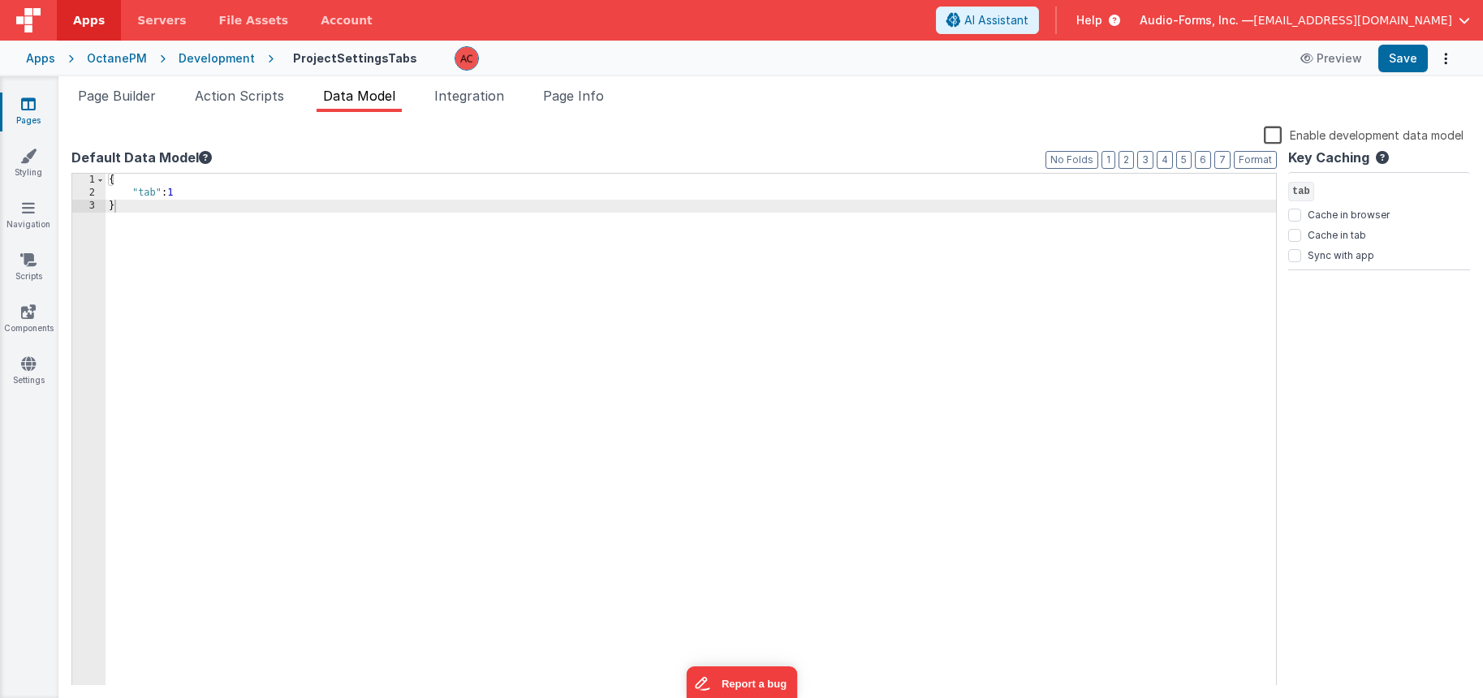
click at [194, 196] on div "{ "tab" : 1 }" at bounding box center [691, 443] width 1170 height 538
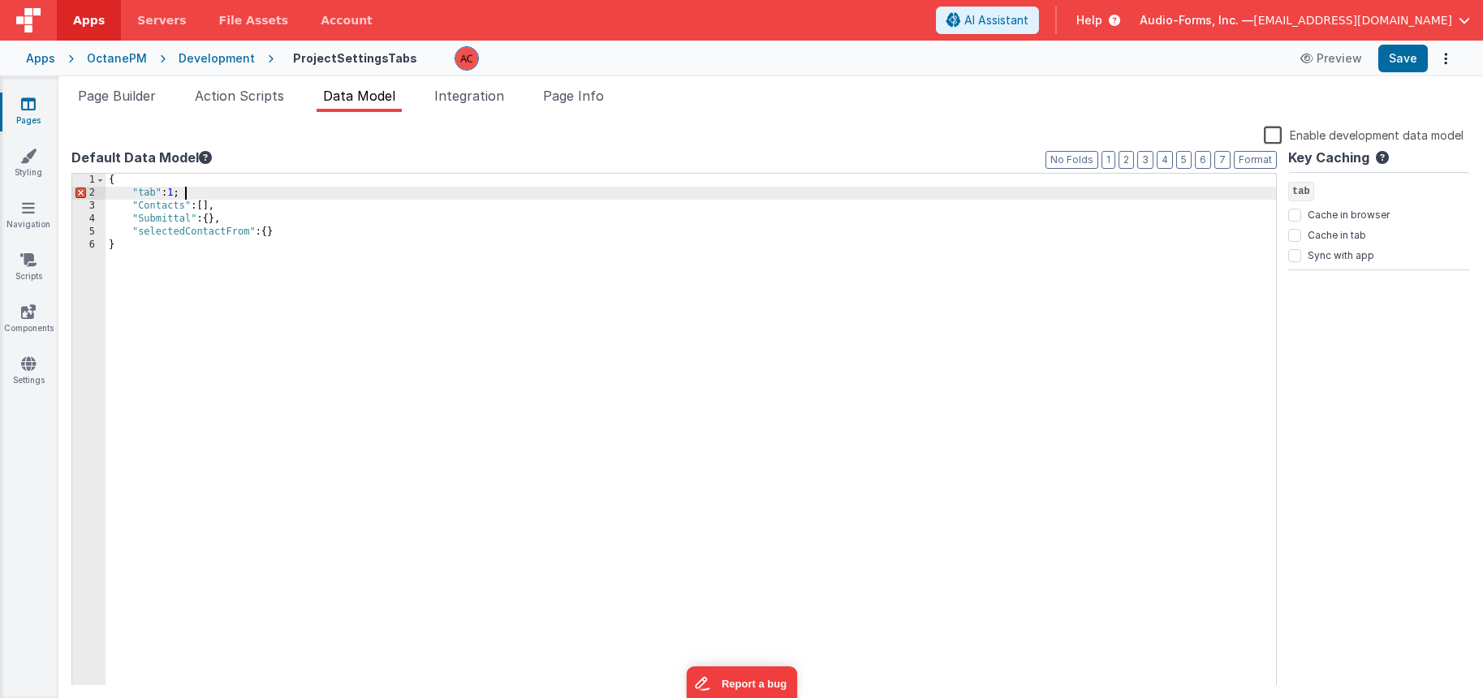
click at [196, 196] on div "{ "tab" : 1 ; "Contacts" : [ ] , "Submittal" : { } , "selectedContactFrom" : { …" at bounding box center [691, 443] width 1170 height 538
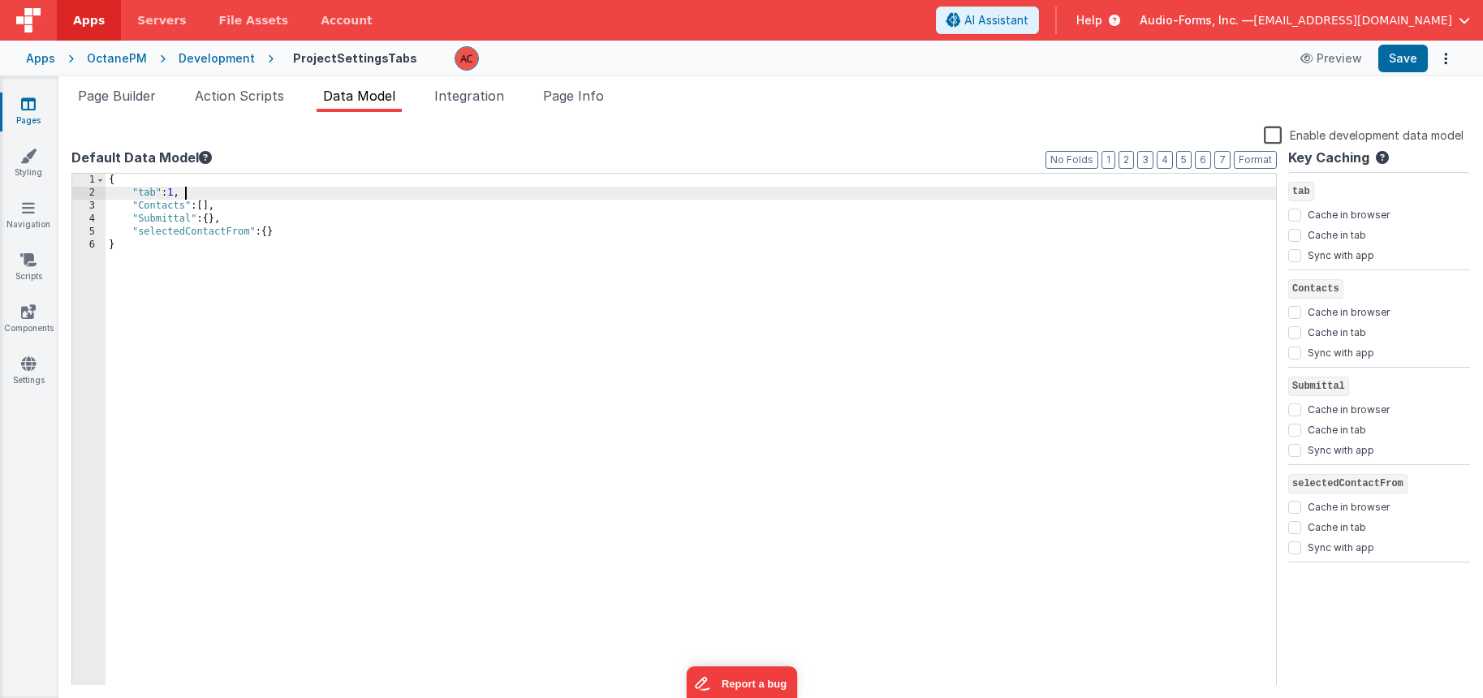
click at [156, 209] on div "{ "tab" : 1 , "Contacts" : [ ] , "Submittal" : { } , "selectedContactFrom" : { …" at bounding box center [691, 443] width 1170 height 538
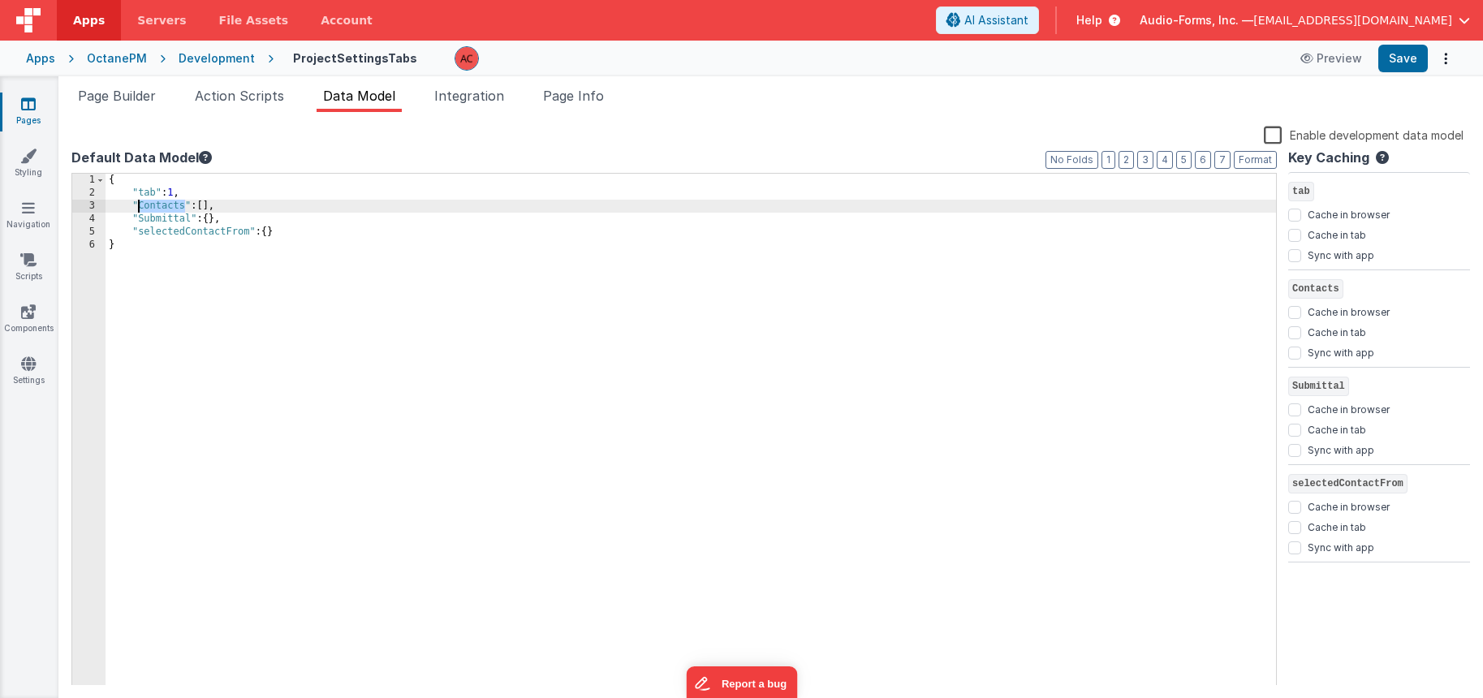
click at [156, 209] on div "{ "tab" : 1 , "Contacts" : [ ] , "Submittal" : { } , "selectedContactFrom" : { …" at bounding box center [691, 443] width 1170 height 538
click at [1410, 58] on button "Save" at bounding box center [1403, 59] width 50 height 28
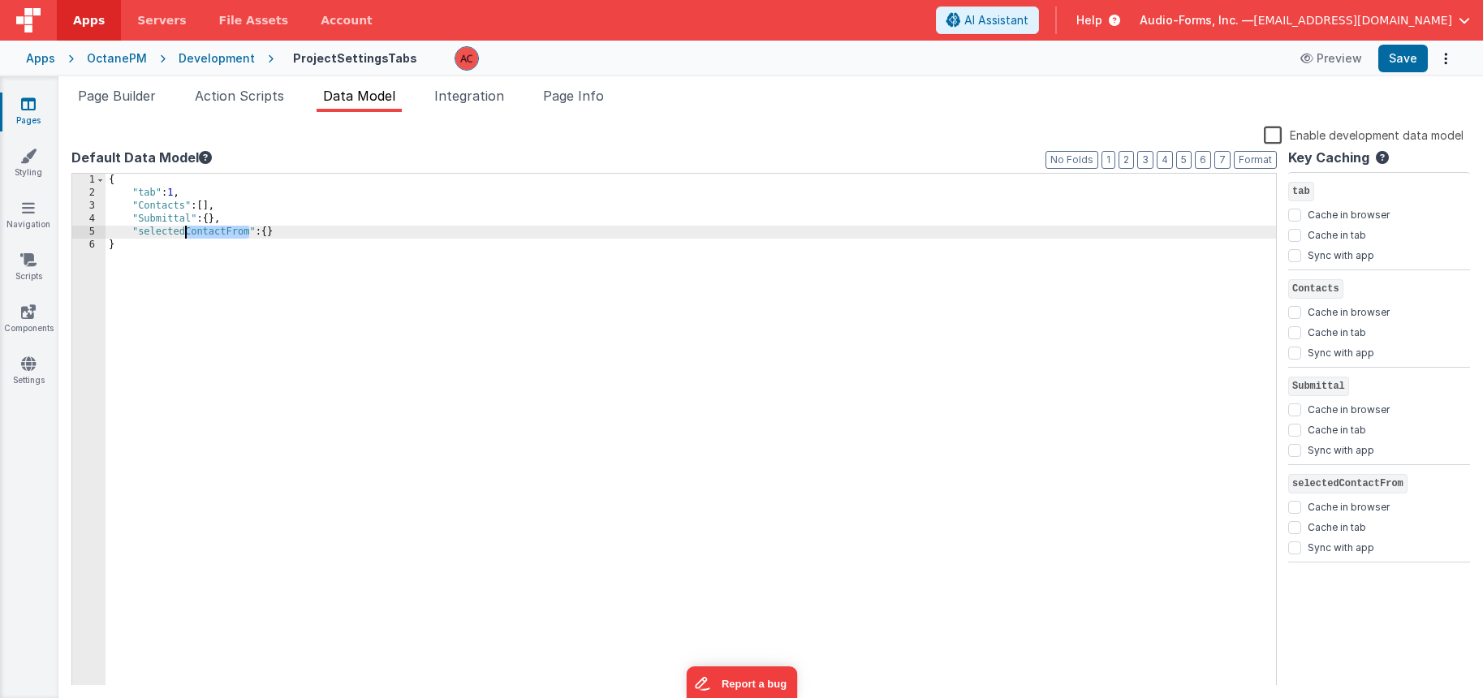
drag, startPoint x: 248, startPoint y: 230, endPoint x: 185, endPoint y: 231, distance: 63.3
click at [185, 231] on div "{ "tab" : 1 , "Contacts" : [ ] , "Submittal" : { } , "selectedContactFrom" : { …" at bounding box center [691, 443] width 1170 height 538
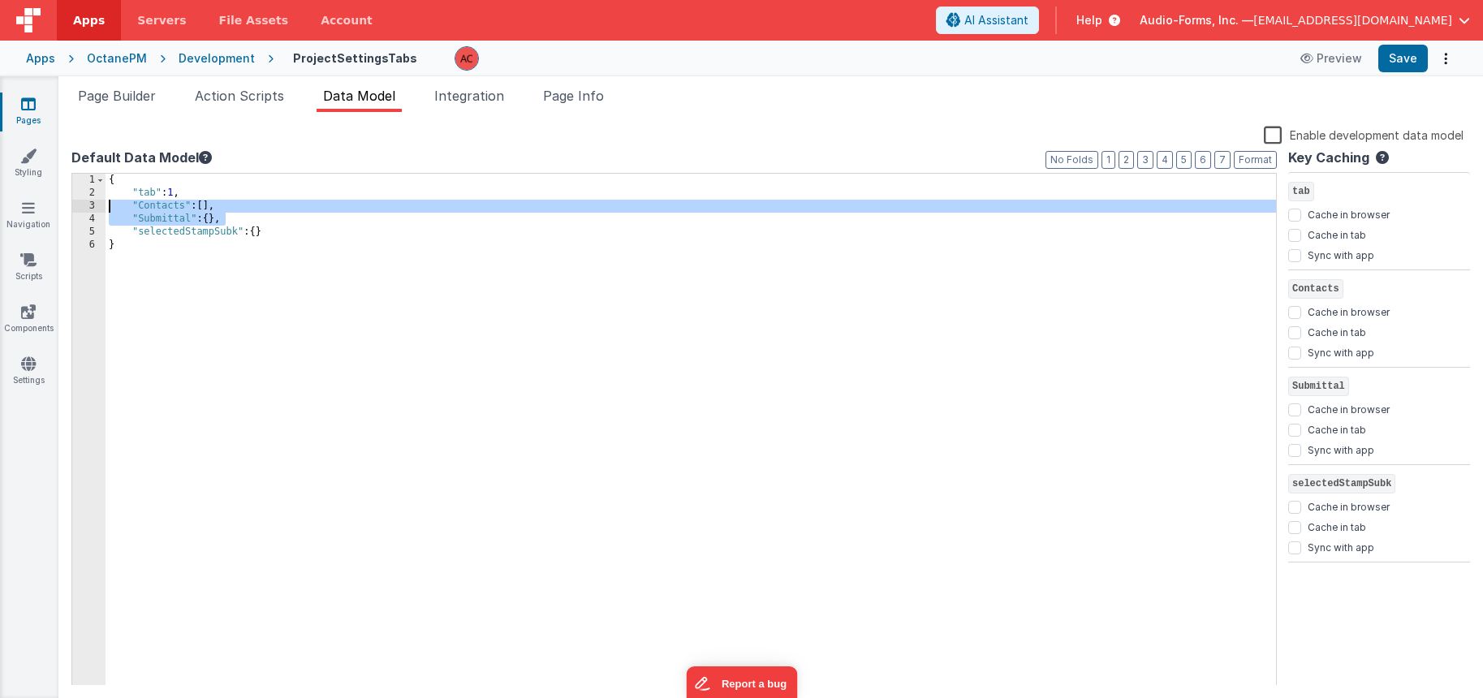
drag, startPoint x: 235, startPoint y: 220, endPoint x: 78, endPoint y: 207, distance: 158.0
click at [78, 207] on div "1 2 3 4 5 6 { "tab" : 1 , "Contacts" : [ ] , "Submittal" : { } , "selectedStamp…" at bounding box center [673, 430] width 1205 height 514
click at [166, 205] on div "{ "tab" : 1 , "Contacts" : [ ] , "Submittal" : { } , "selectedStampSubk" : { } }" at bounding box center [691, 443] width 1170 height 538
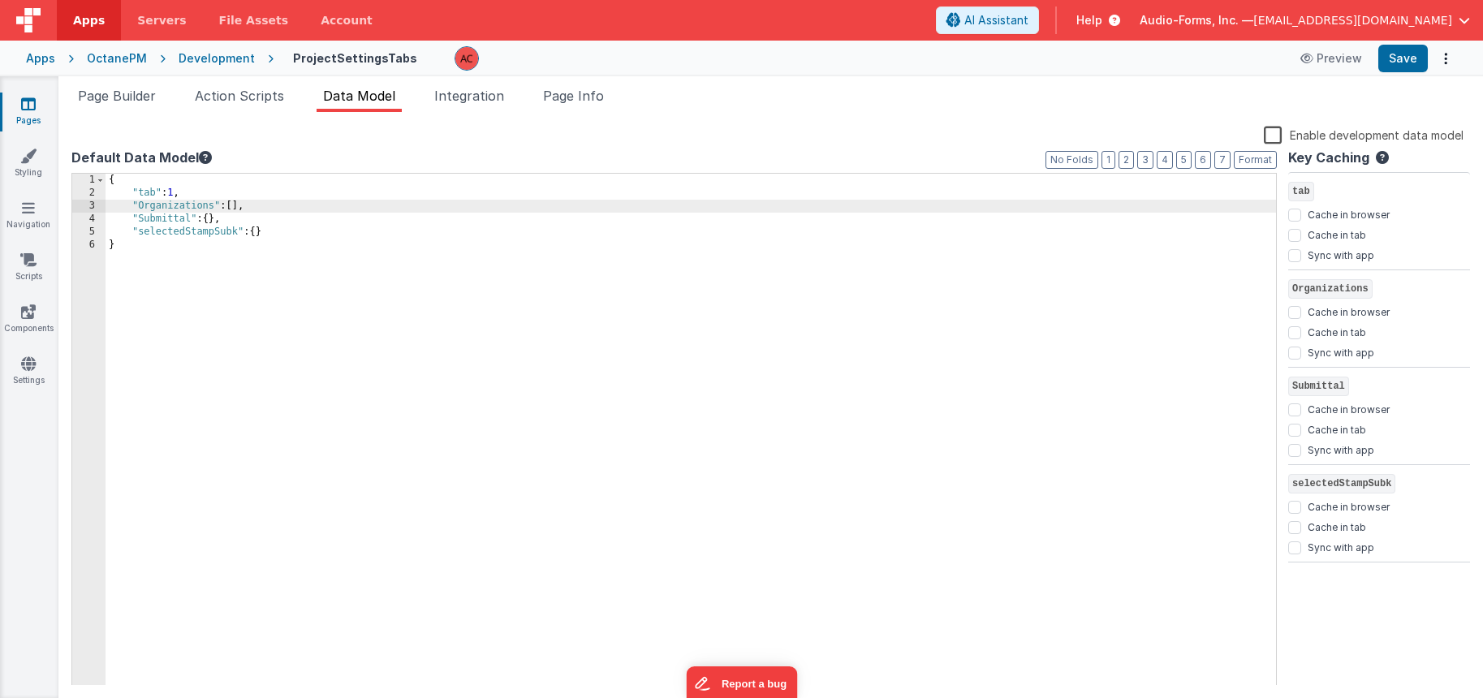
click at [203, 227] on div "{ "tab" : 1 , "Organizations" : [ ] , "Submittal" : { } , "selectedStampSubk" :…" at bounding box center [691, 443] width 1170 height 538
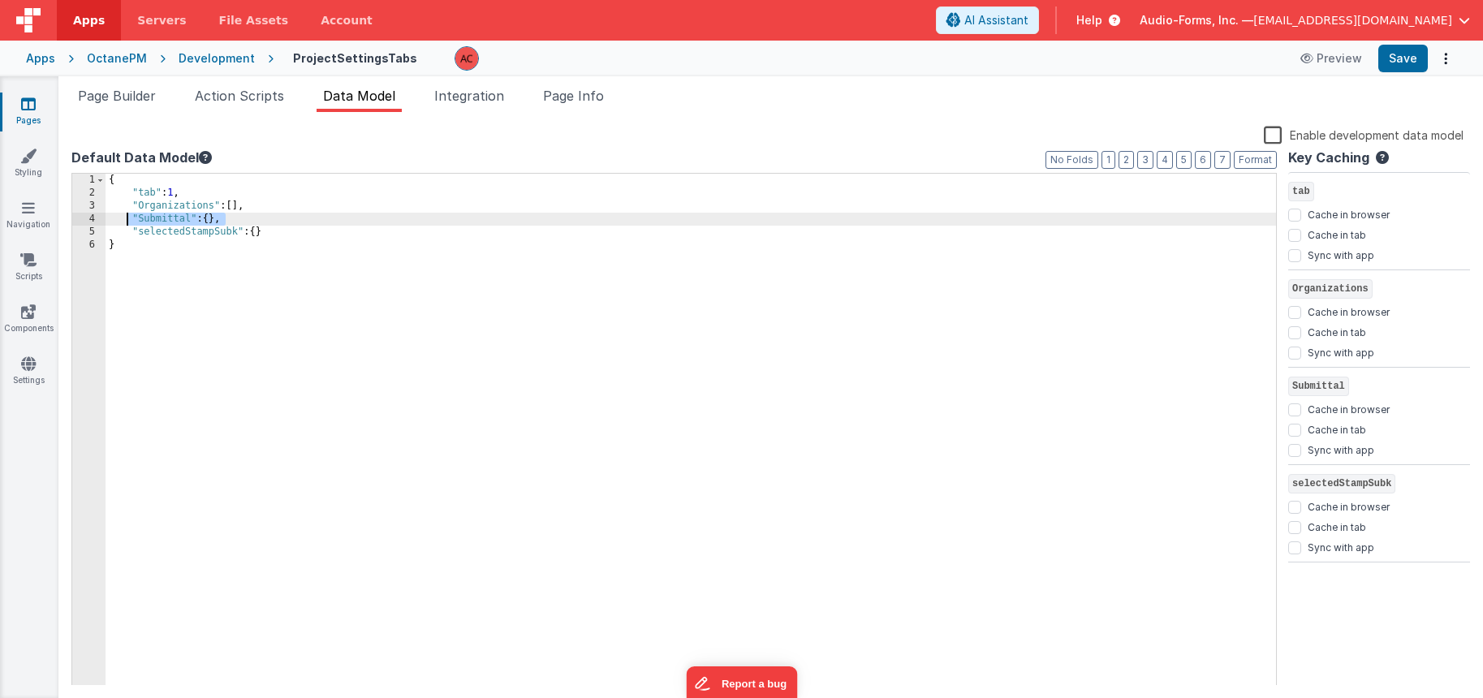
drag, startPoint x: 206, startPoint y: 217, endPoint x: 123, endPoint y: 219, distance: 82.8
click at [123, 219] on div "{ "tab" : 1 , "Organizations" : [ ] , "Submittal" : { } , "selectedStampSubk" :…" at bounding box center [691, 443] width 1170 height 538
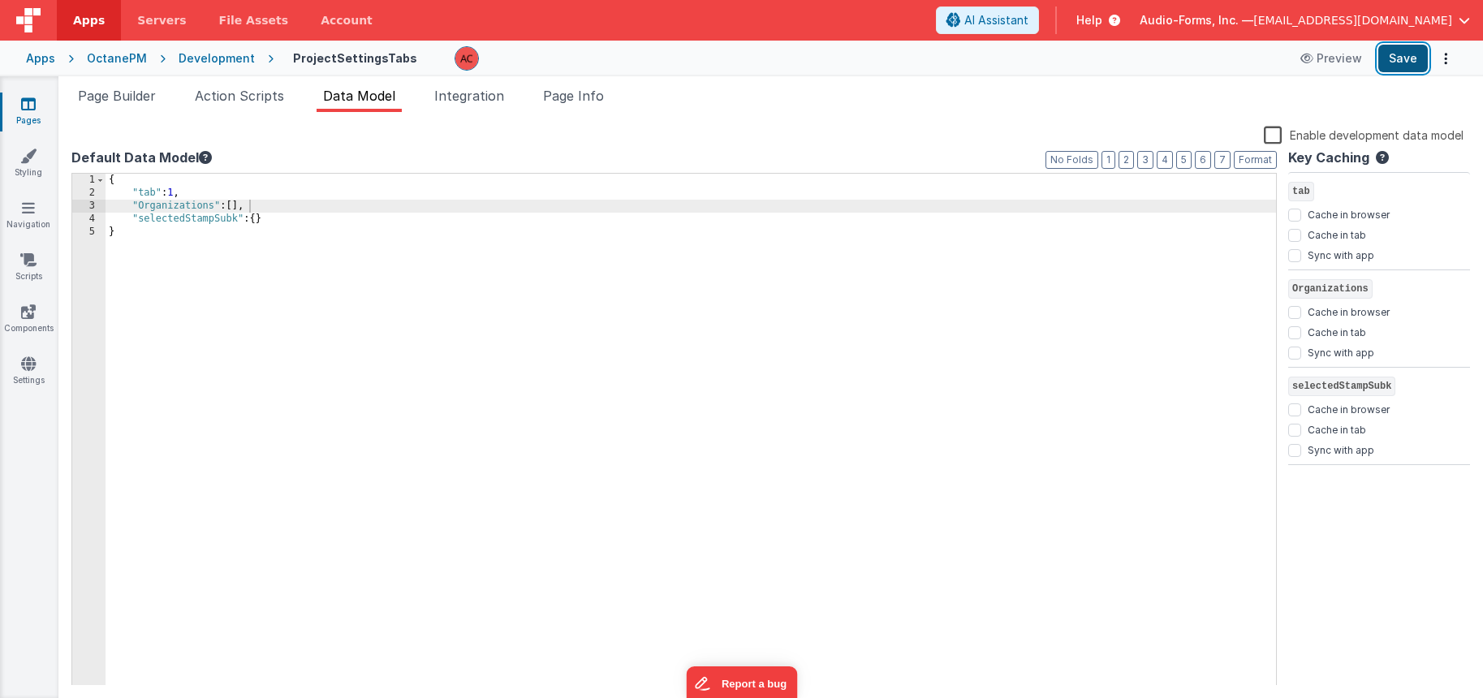
click at [1412, 62] on button "Save" at bounding box center [1403, 59] width 50 height 28
click at [245, 90] on span "Action Scripts" at bounding box center [239, 96] width 89 height 16
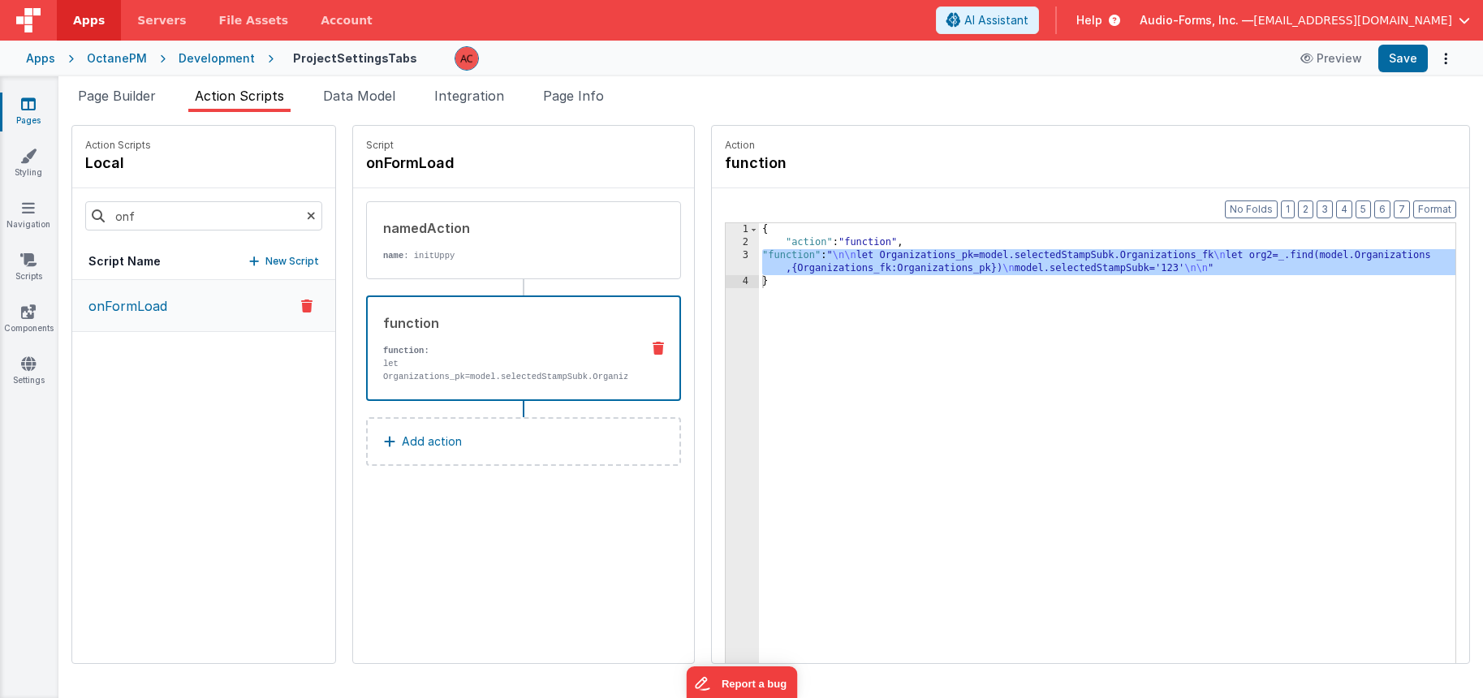
click at [759, 267] on div "{ "action" : "function" , "function" : " \n\n let Organizations_pk=model.select…" at bounding box center [1128, 481] width 739 height 516
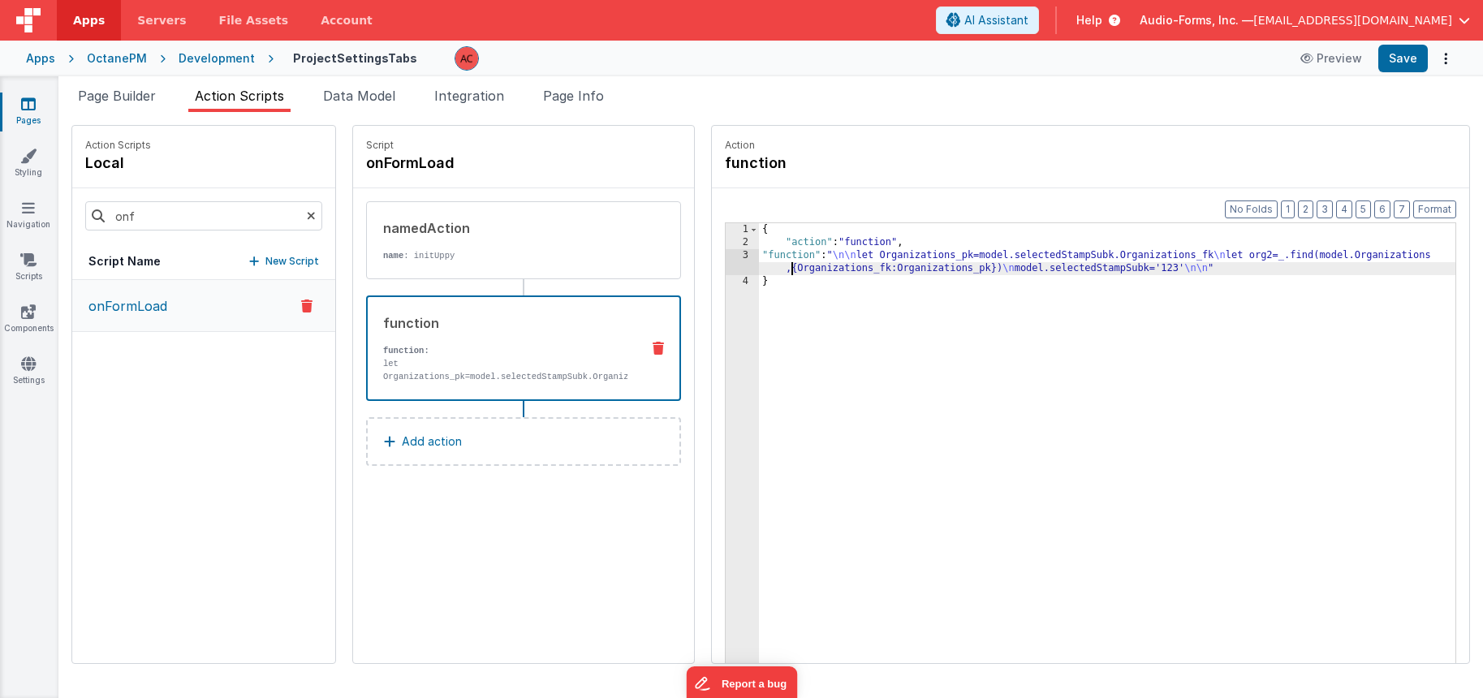
click at [726, 256] on div "3" at bounding box center [742, 262] width 33 height 26
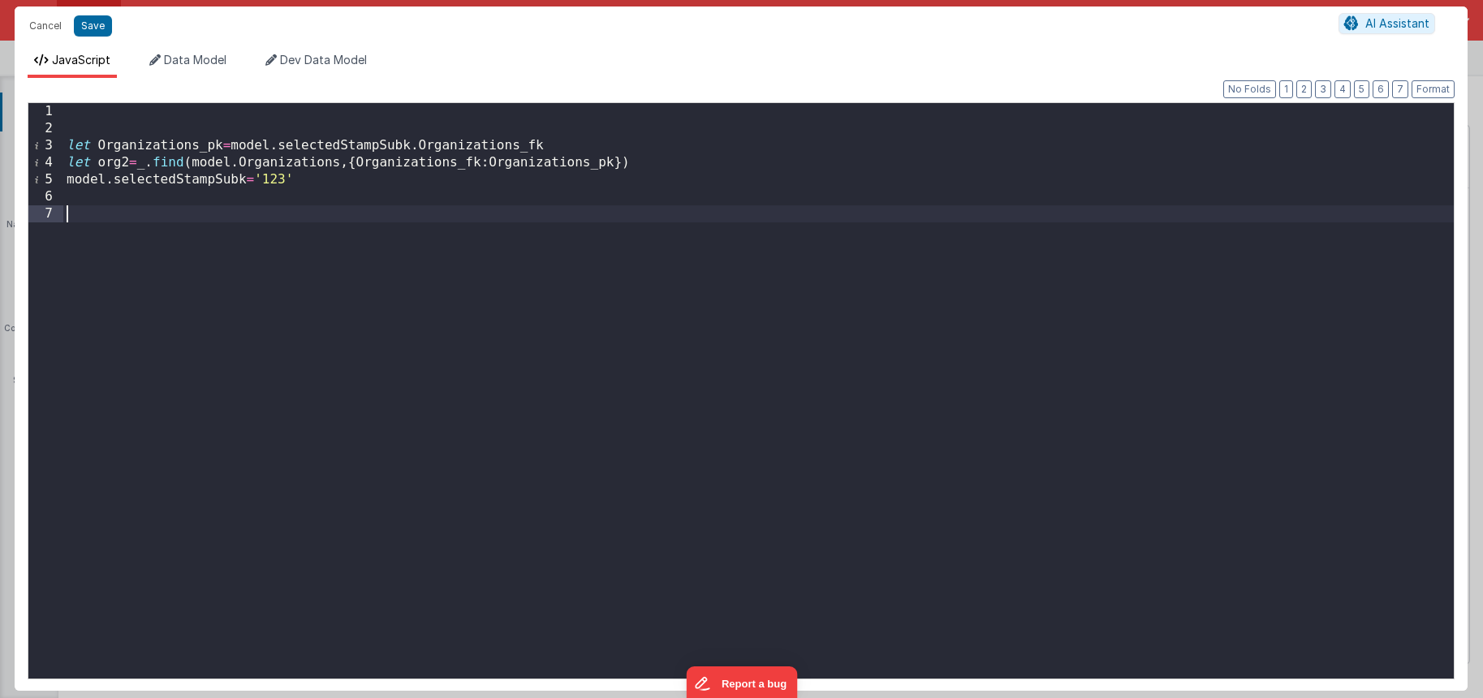
click at [419, 256] on div "let Organizations_pk = model . selectedStampSubk . Organizations_fk let org2 = …" at bounding box center [758, 408] width 1390 height 610
click at [1379, 23] on span "AI Assistant" at bounding box center [1397, 23] width 64 height 14
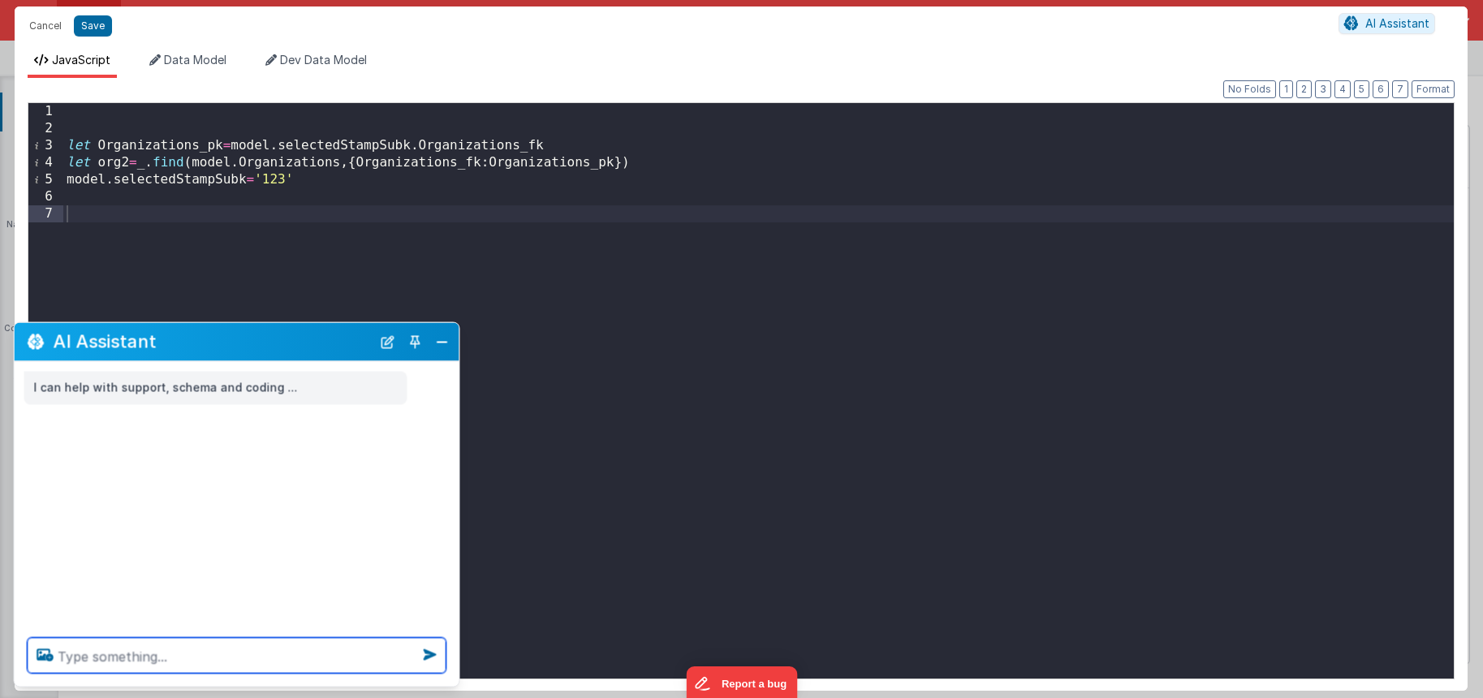
click at [149, 653] on textarea at bounding box center [237, 656] width 419 height 36
type textarea "r"
paste textarea ""selectedStampSubk": { "Organization": "[PERSON_NAME] Construction Co., Inc.", …"
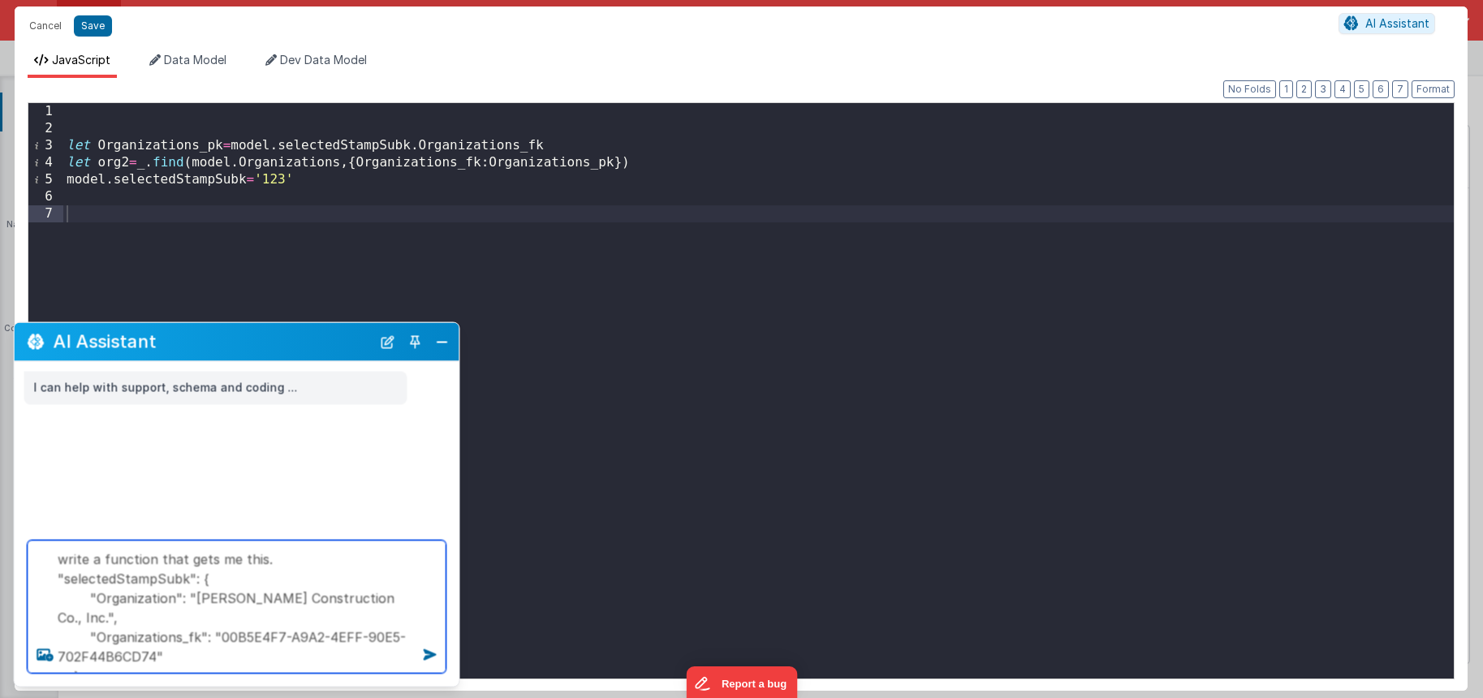
click at [256, 554] on textarea "write a function that gets me this. "selectedStampSubk": { "Organization": "[PE…" at bounding box center [237, 607] width 419 height 133
type textarea "write a function that gets me this, refere to the dev data model . "selectedSta…"
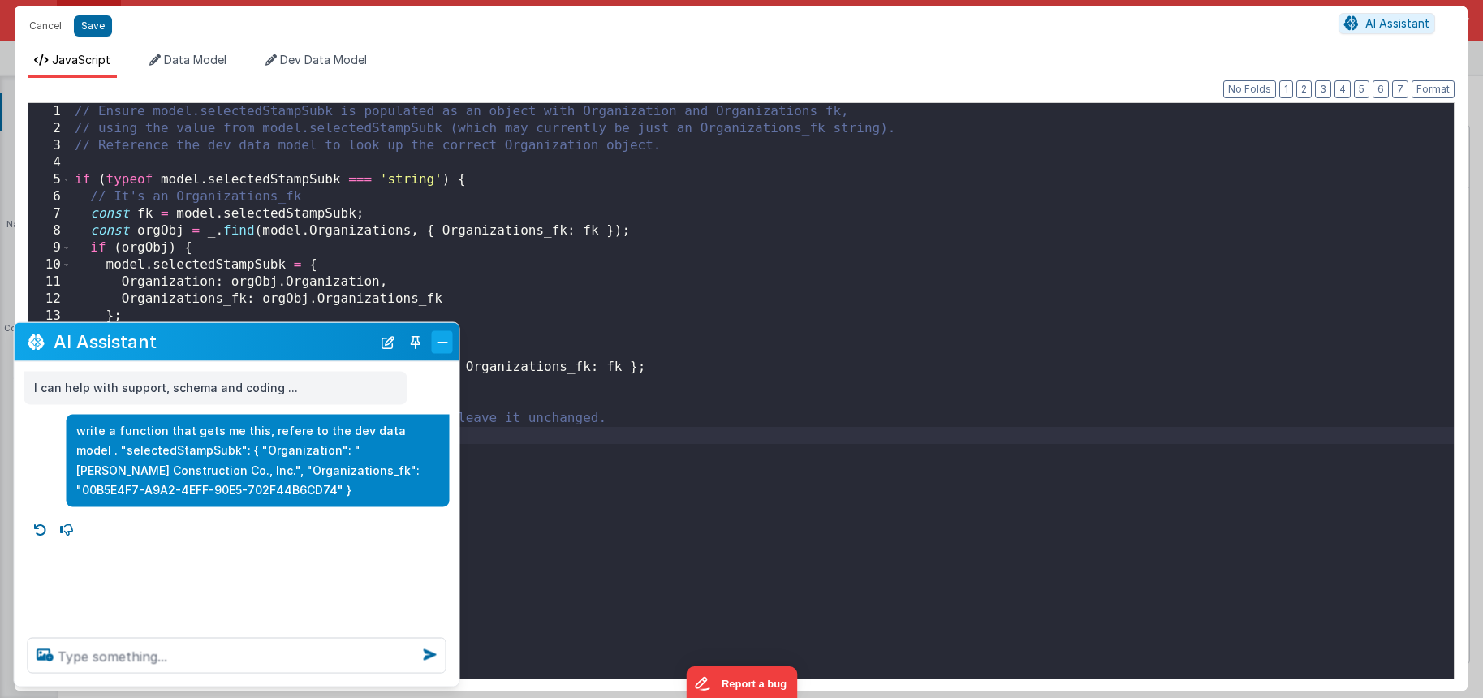
click at [443, 348] on button "Close" at bounding box center [442, 341] width 21 height 23
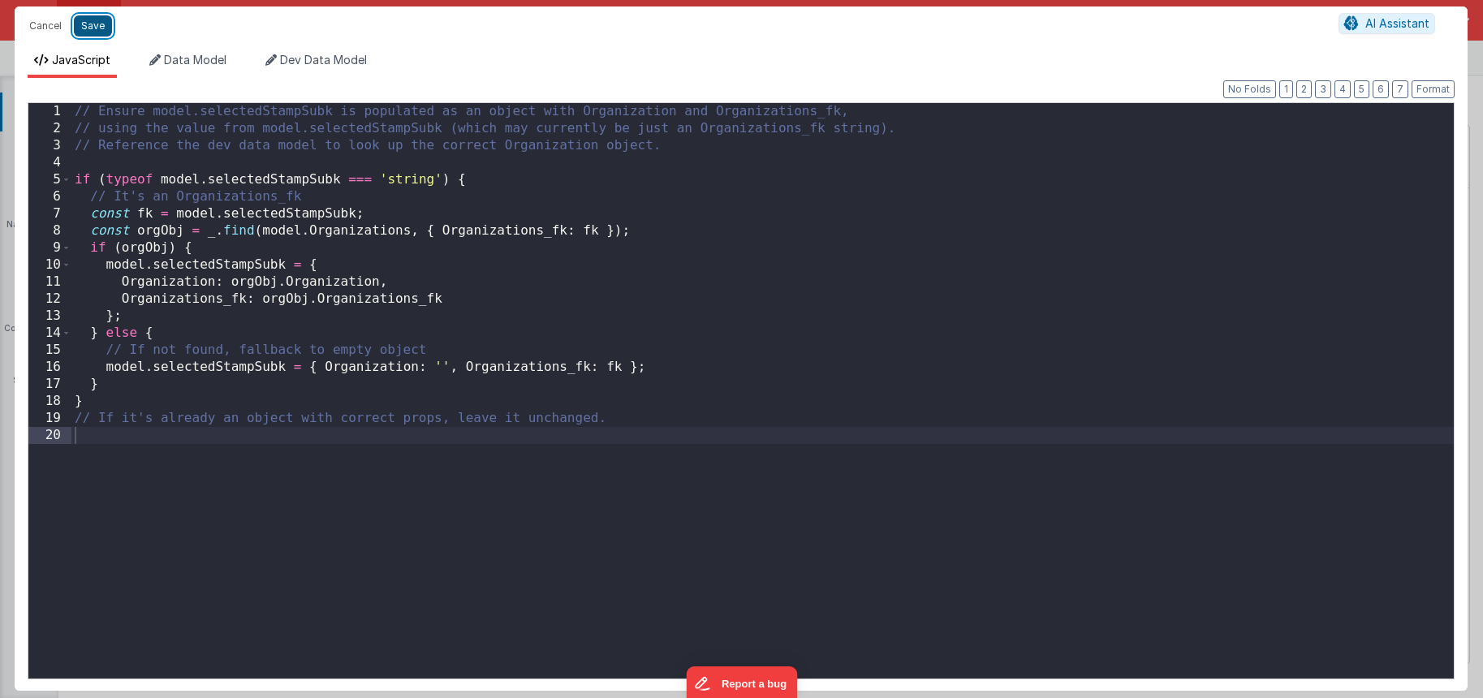
click at [100, 19] on button "Save" at bounding box center [93, 25] width 38 height 21
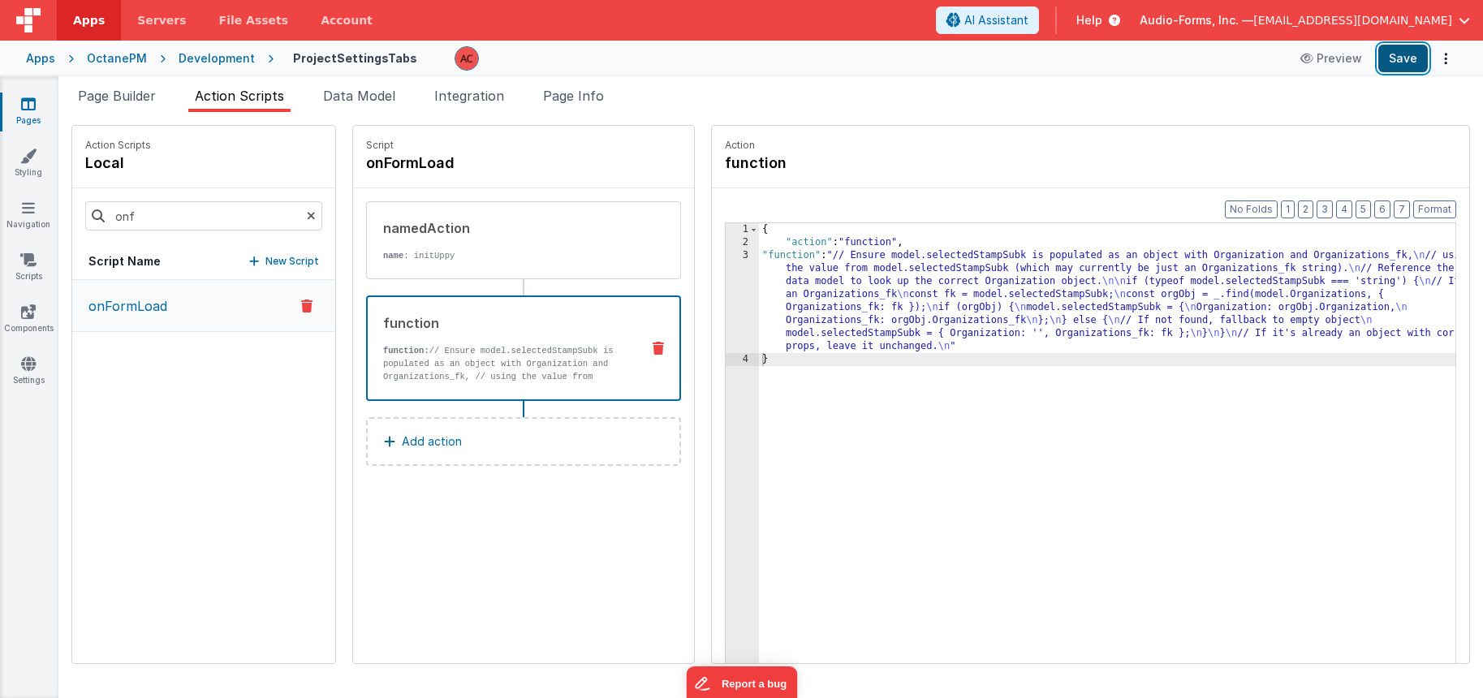
click at [1399, 60] on button "Save" at bounding box center [1403, 59] width 50 height 28
click at [759, 265] on div "{ "action" : "function" , "function" : "// Ensure model.selectedStampSubk is po…" at bounding box center [1128, 481] width 739 height 516
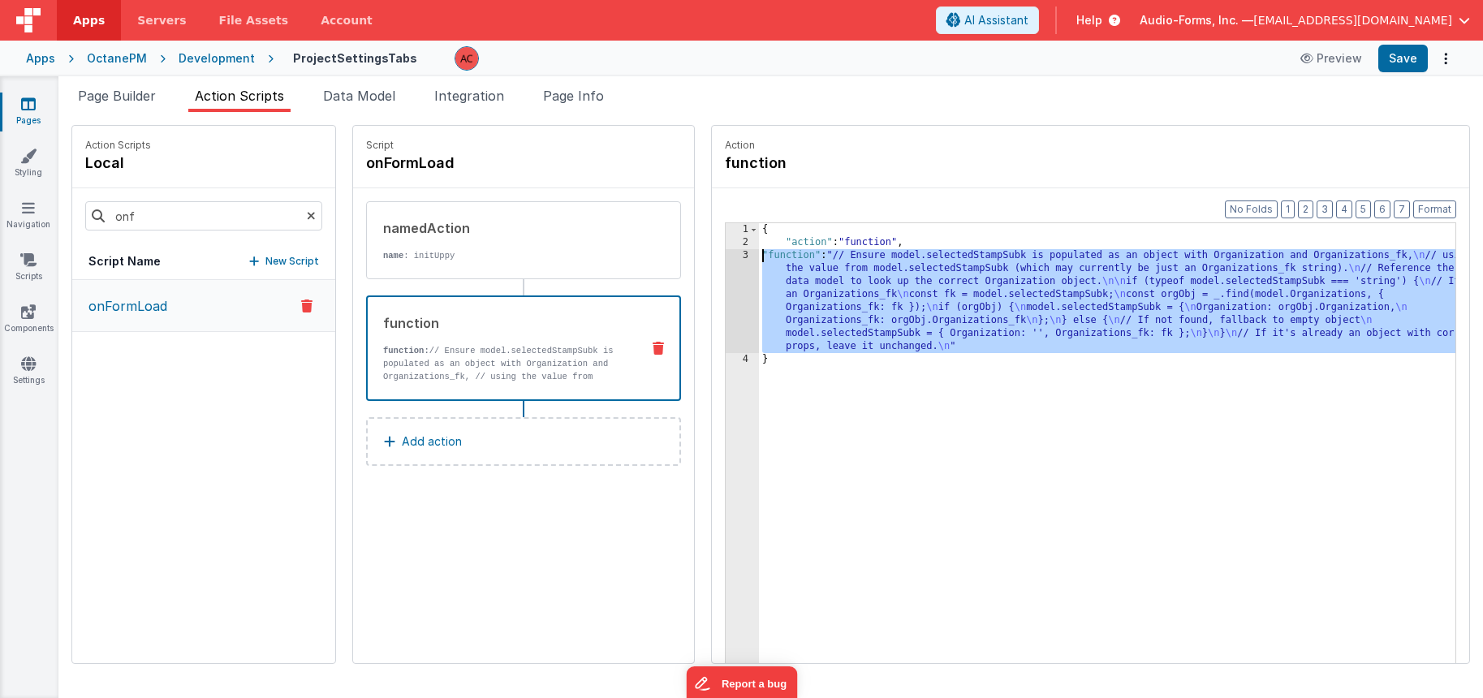
click at [726, 253] on div "3" at bounding box center [742, 301] width 33 height 104
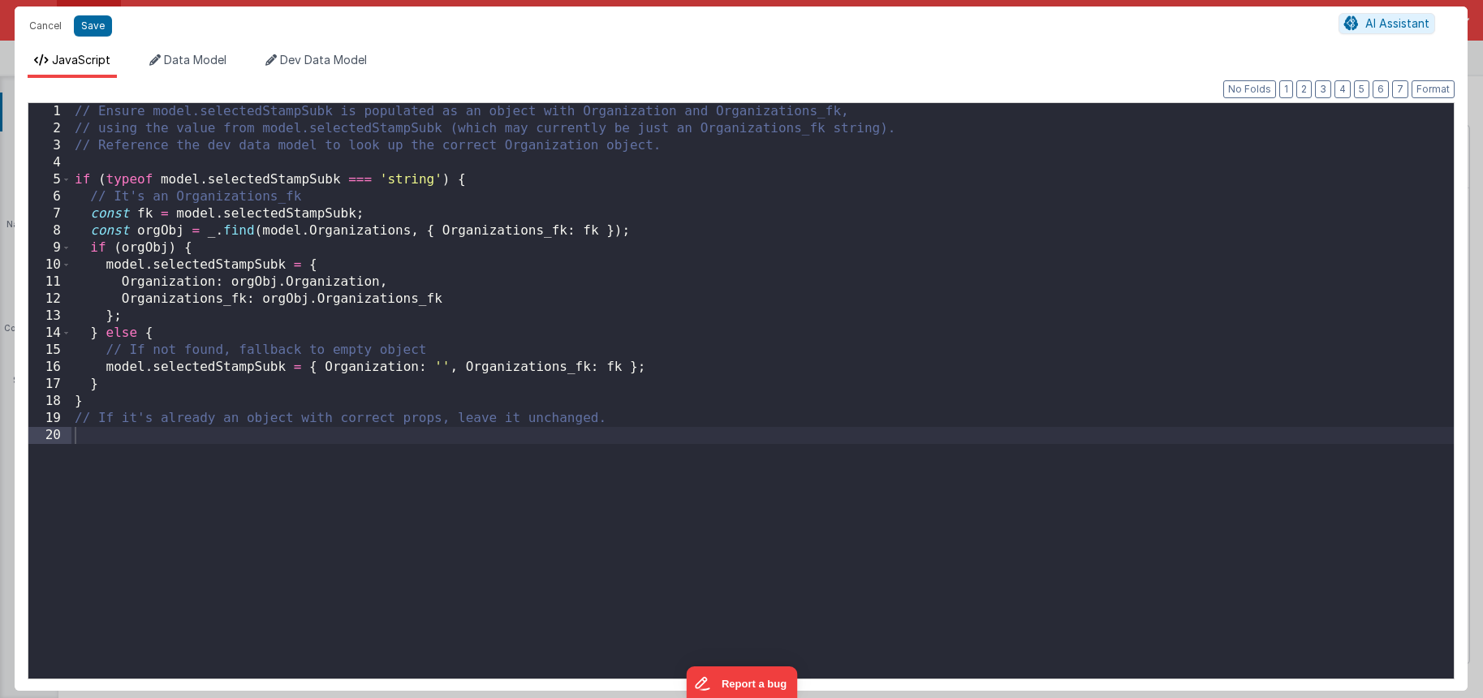
click at [136, 436] on div "// Ensure model.selectedStampSubk is populated as an object with Organization a…" at bounding box center [762, 408] width 1382 height 610
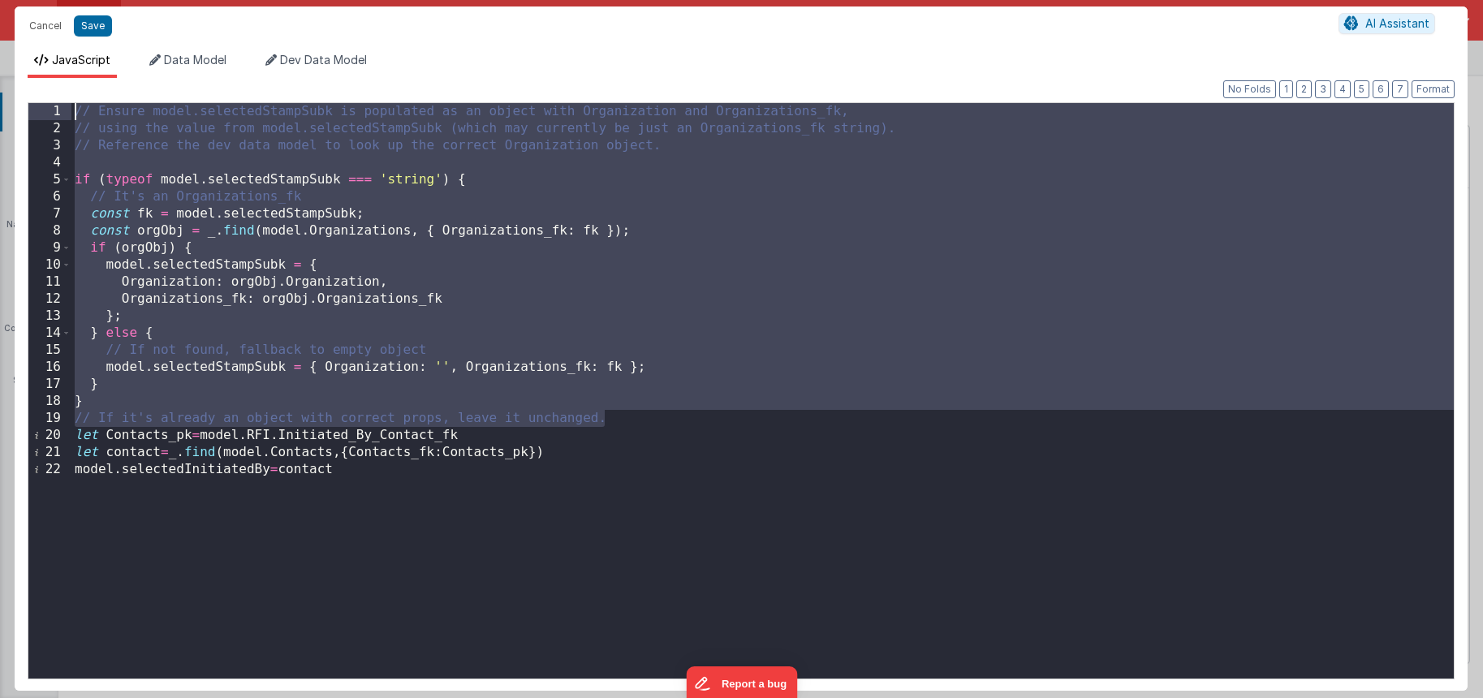
drag, startPoint x: 416, startPoint y: 323, endPoint x: 138, endPoint y: 93, distance: 360.8
click at [138, 93] on div "Format 7 6 5 4 3 2 1 No Folds 1 2 3 4 5 6 7 8 9 10 11 12 13 14 15 16 17 18 19 2…" at bounding box center [741, 384] width 1427 height 587
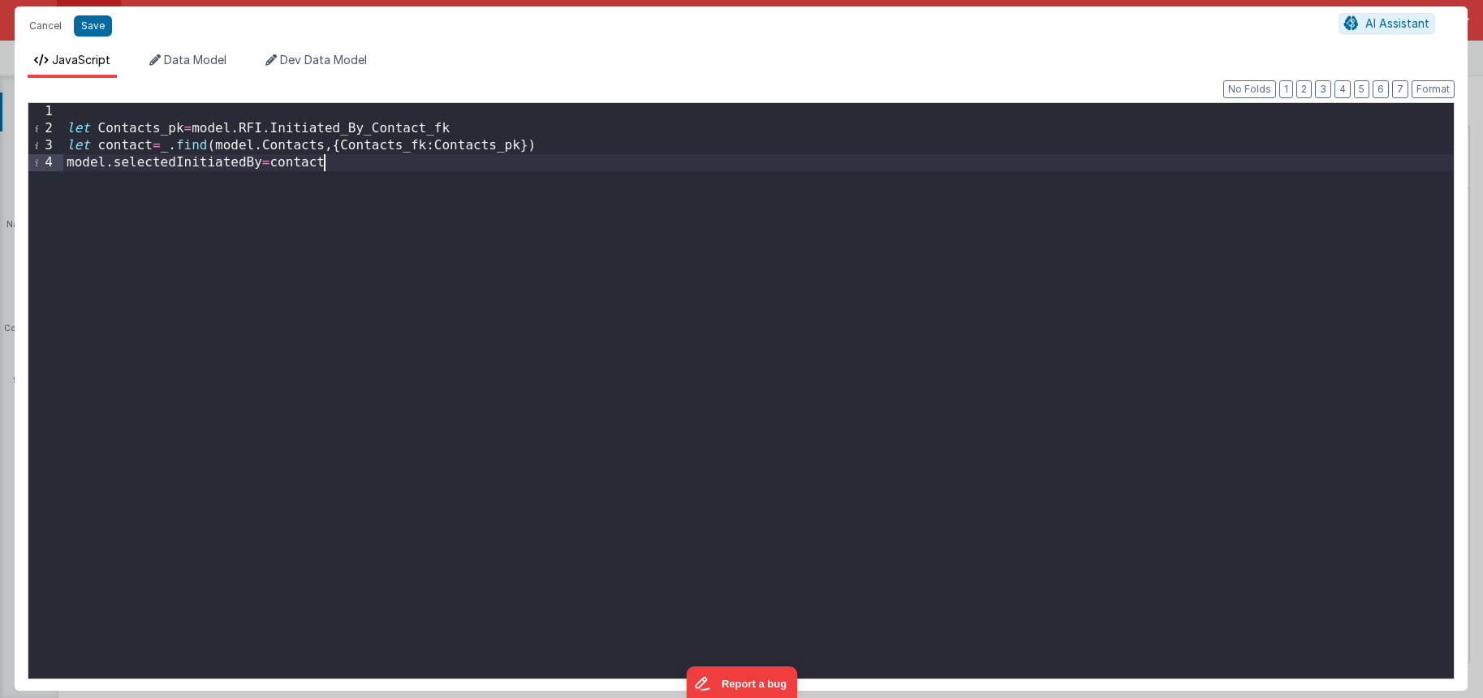
click at [315, 189] on div "let Contacts_pk = model . RFI . Initiated_By_Contact_fk let contact = _ . find …" at bounding box center [758, 408] width 1390 height 610
click at [211, 163] on div "let Contacts_pk = model . RFI . Initiated_By_Contact_fk let contact = _ . find …" at bounding box center [758, 408] width 1390 height 610
click at [188, 162] on div "let Contacts_pk = model . RFI . Initiated_By_Contact_fk let contact = _ . find …" at bounding box center [758, 408] width 1390 height 610
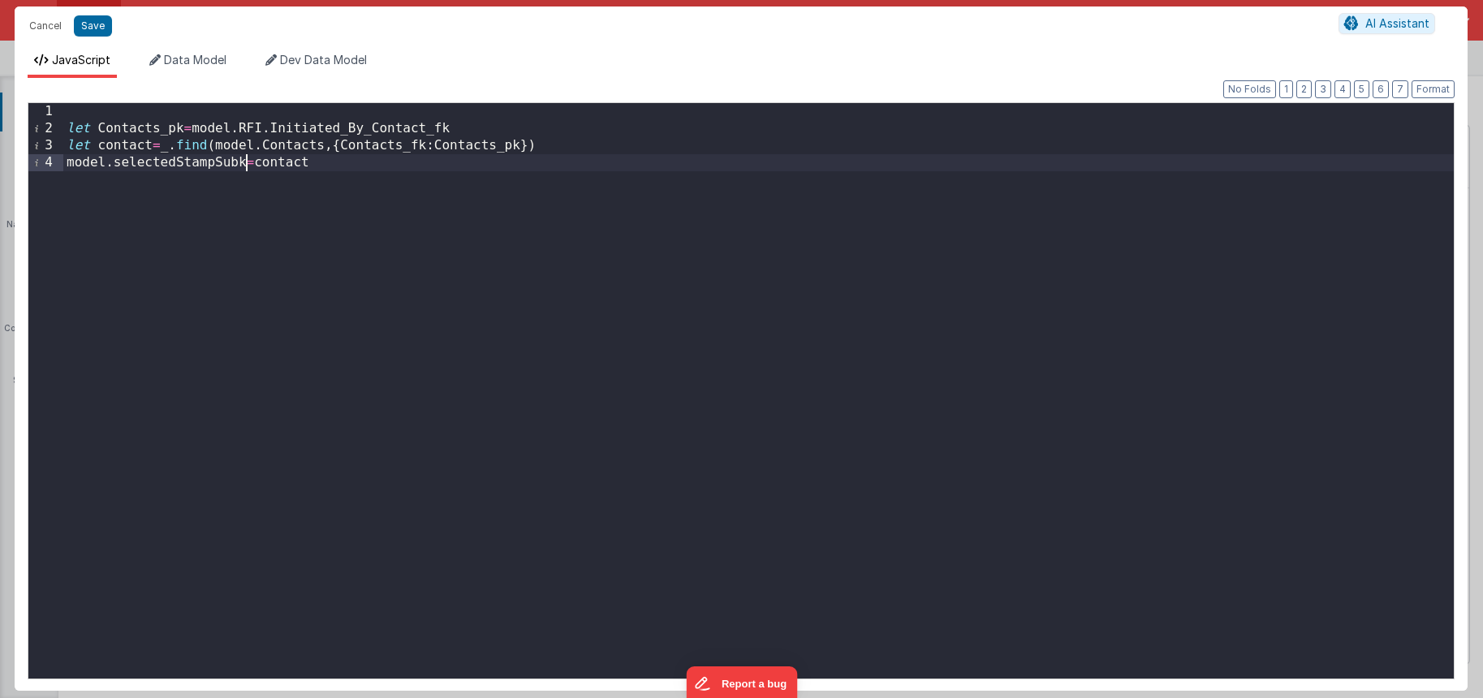
click at [269, 166] on div "let Contacts_pk = model . RFI . Initiated_By_Contact_fk let contact = _ . find …" at bounding box center [758, 408] width 1390 height 610
paste textarea
click at [95, 26] on button "Save" at bounding box center [93, 25] width 38 height 21
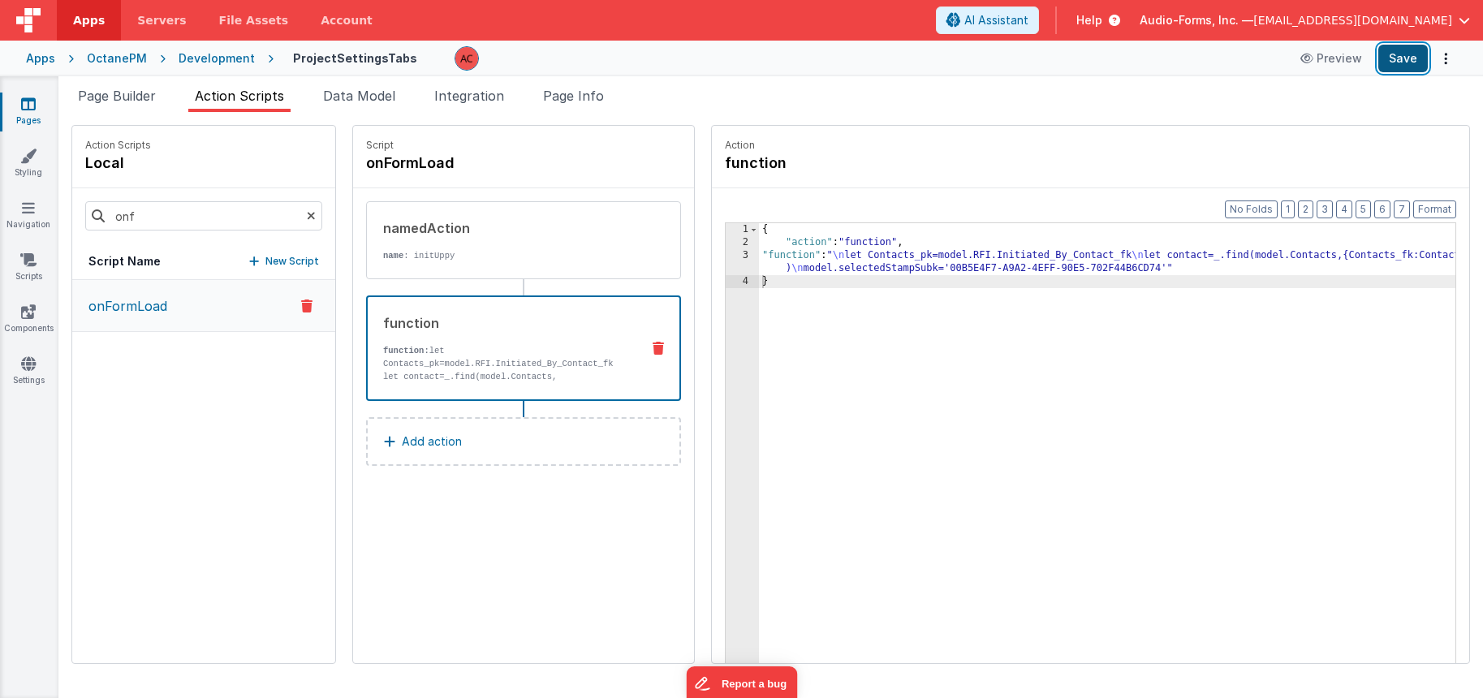
click at [1396, 66] on button "Save" at bounding box center [1403, 59] width 50 height 28
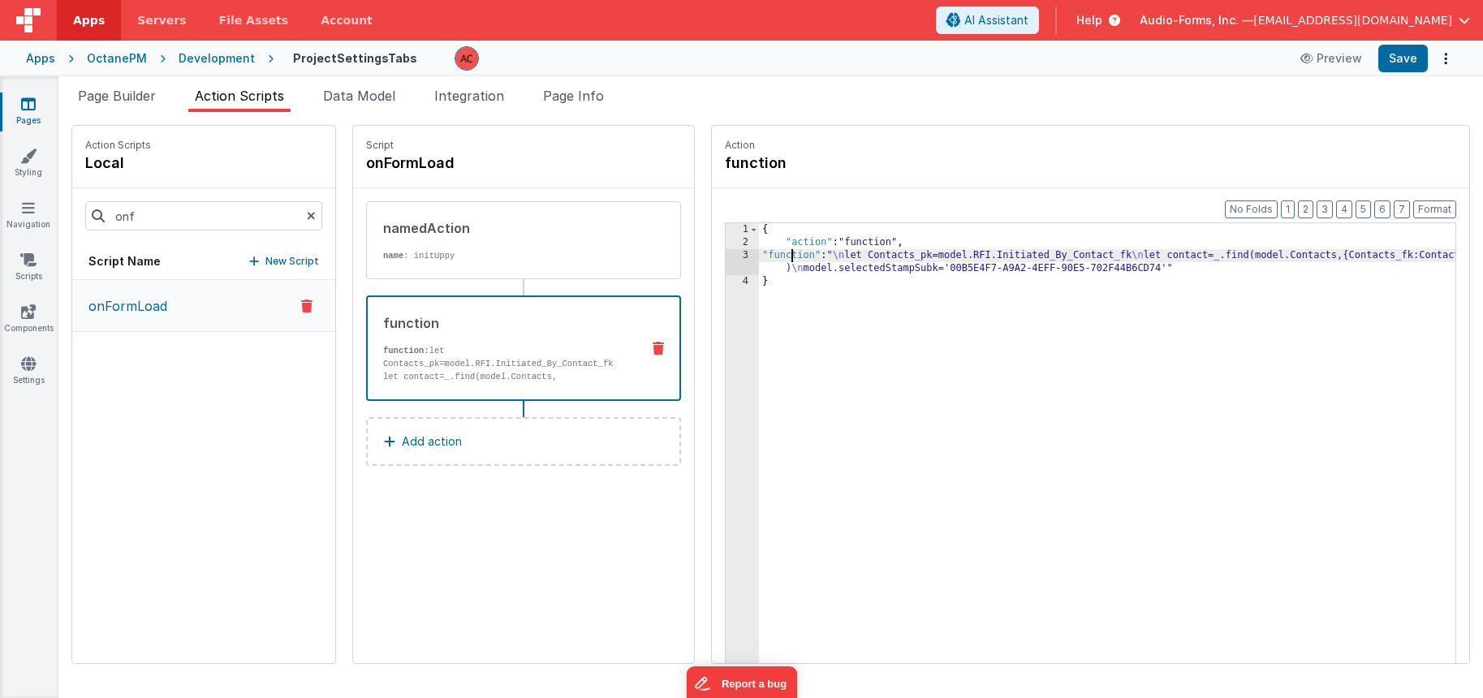
click at [759, 261] on div "{ "action" : "function" , "function" : " \n let Contacts_pk=model.RFI.Initiated…" at bounding box center [1128, 481] width 739 height 516
click at [726, 256] on div "3" at bounding box center [742, 262] width 33 height 26
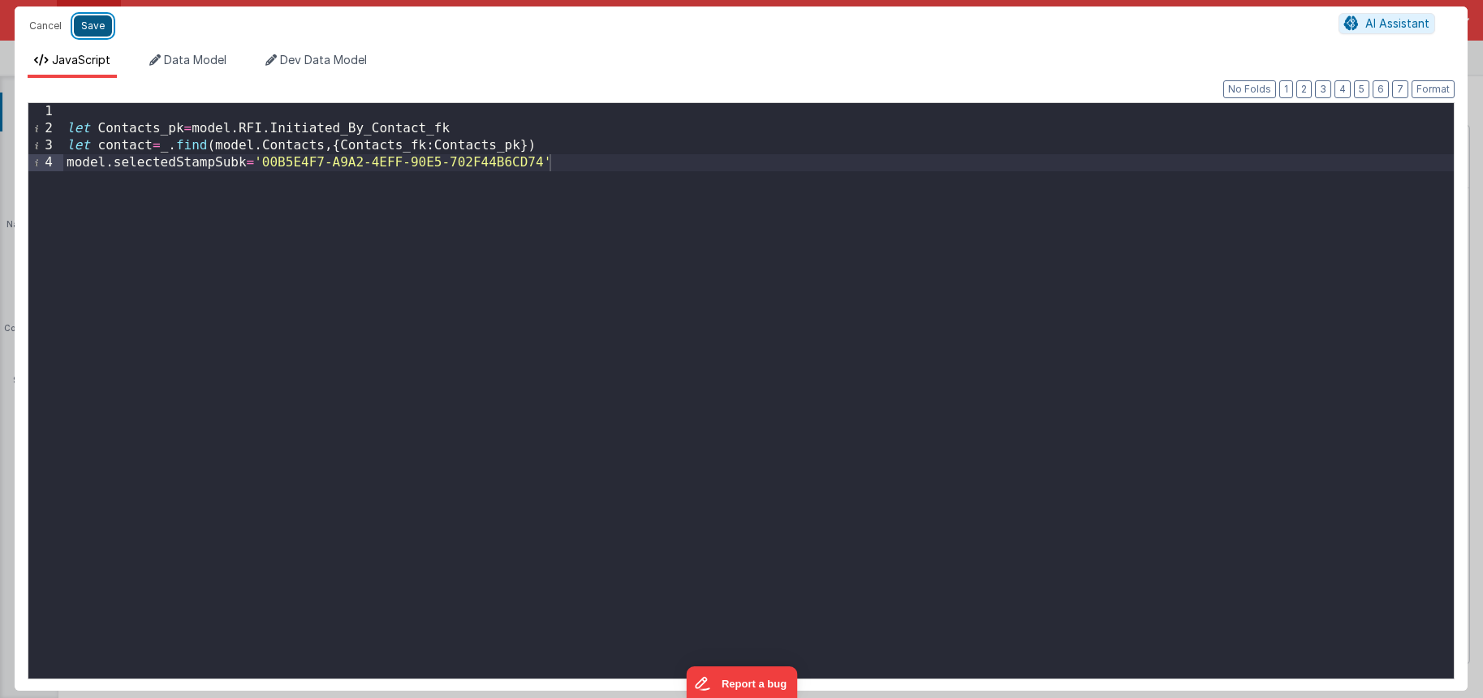
click at [98, 29] on button "Save" at bounding box center [93, 25] width 38 height 21
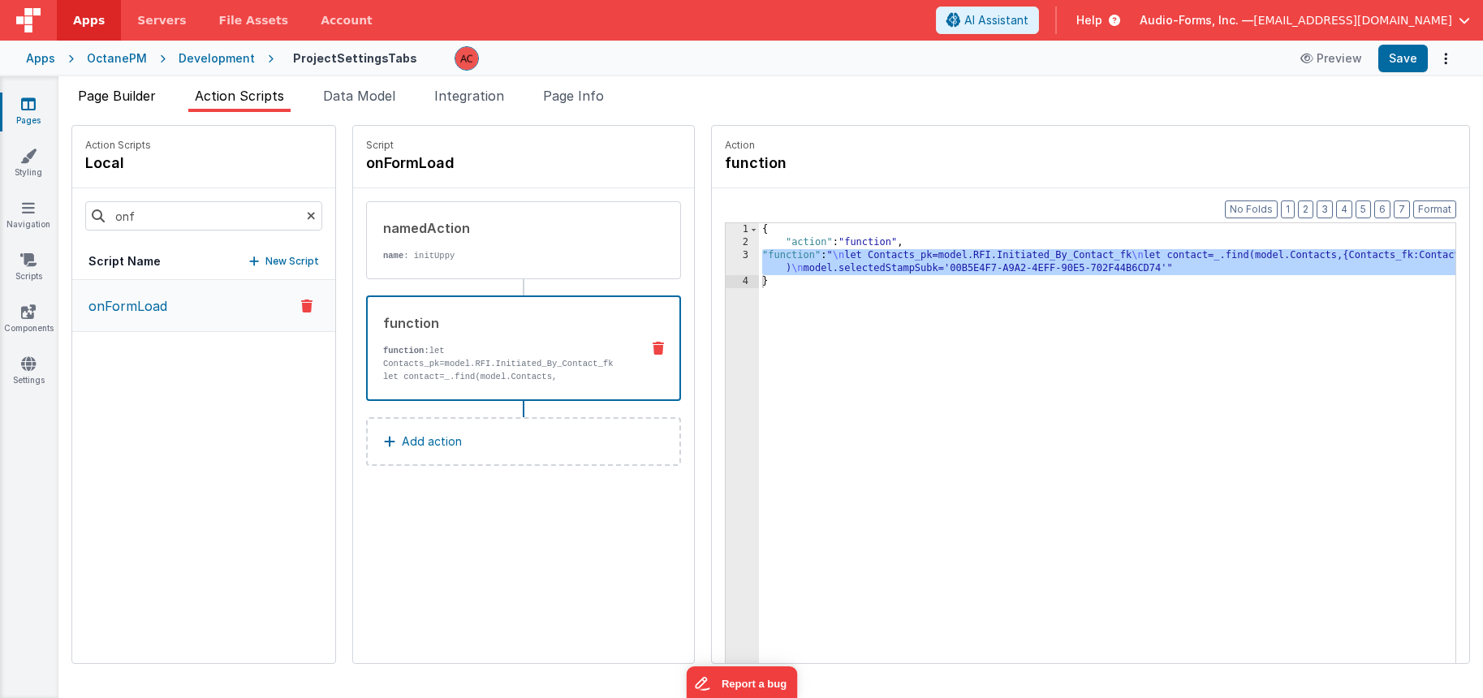
click at [136, 101] on span "Page Builder" at bounding box center [117, 96] width 78 height 16
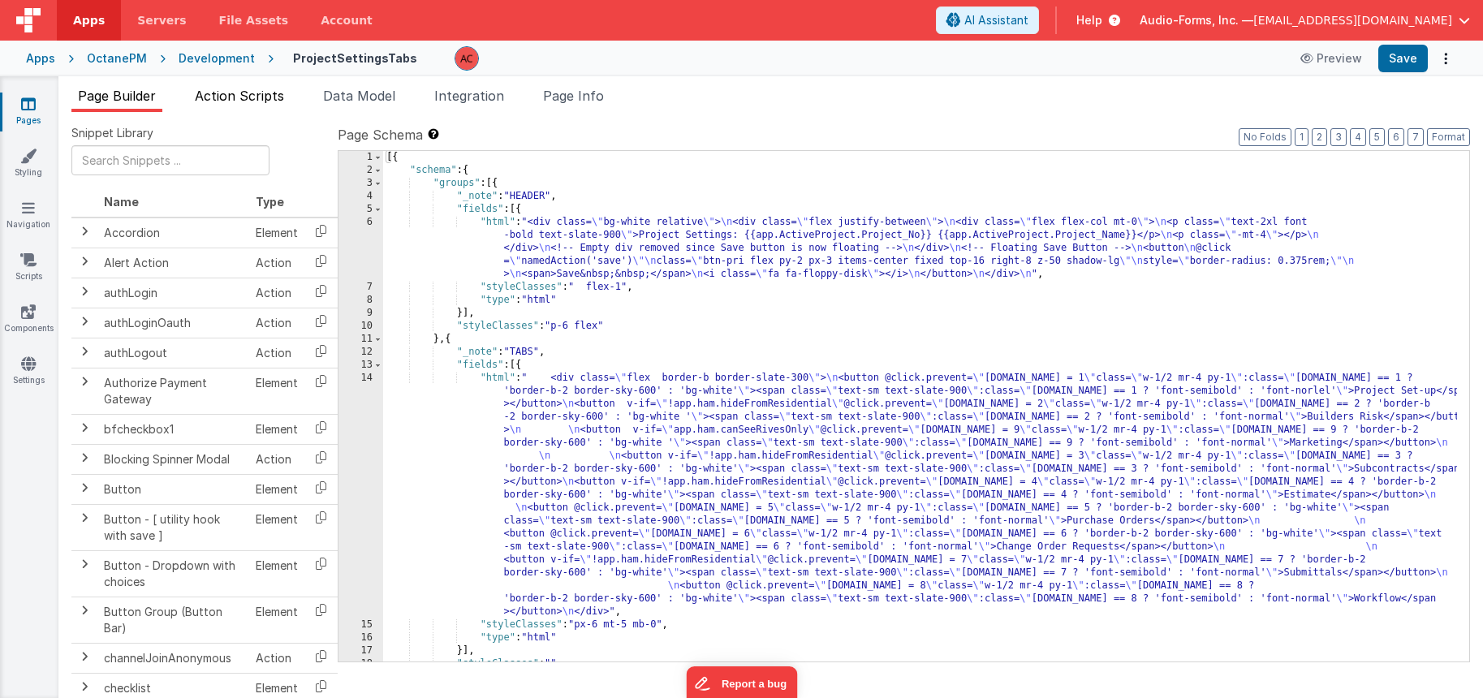
click at [240, 97] on span "Action Scripts" at bounding box center [239, 96] width 89 height 16
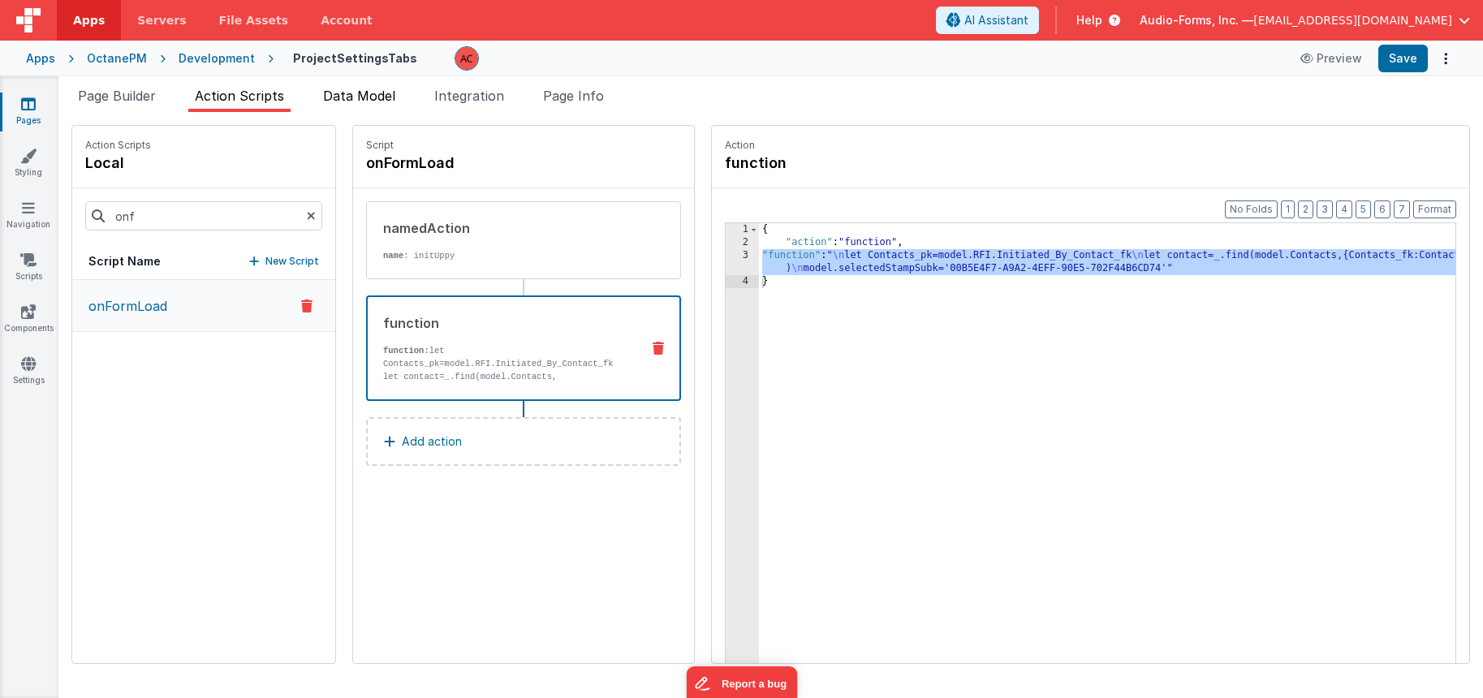
click at [356, 97] on span "Data Model" at bounding box center [359, 96] width 72 height 16
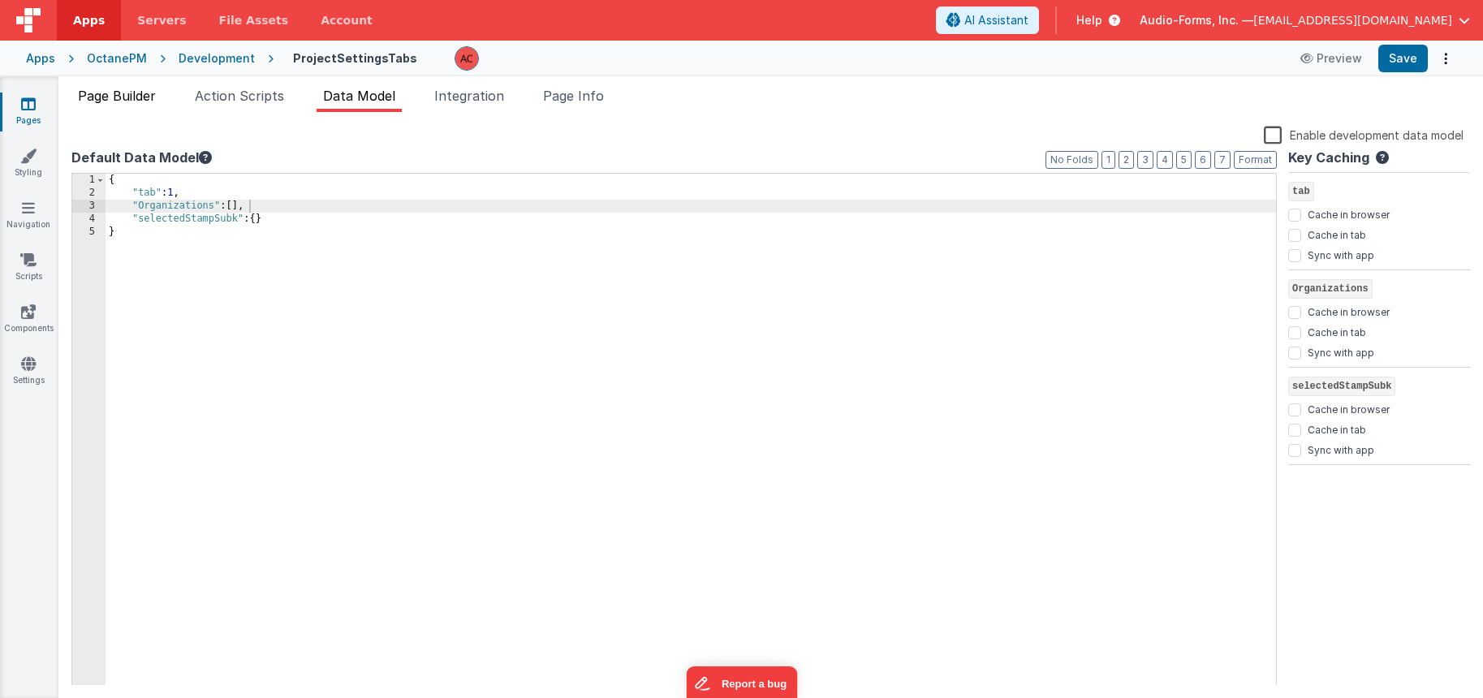
drag, startPoint x: 256, startPoint y: 99, endPoint x: 124, endPoint y: 99, distance: 131.5
click at [252, 99] on span "Action Scripts" at bounding box center [239, 96] width 89 height 16
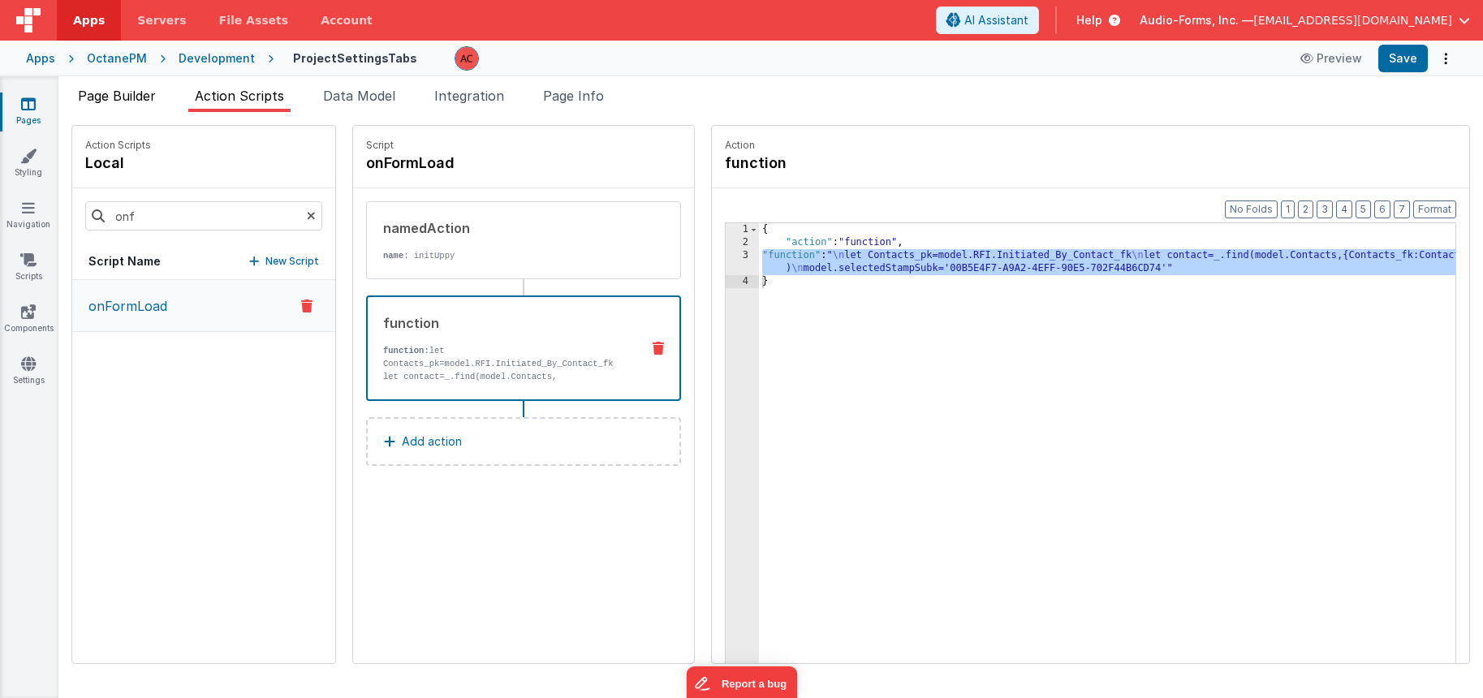
click at [122, 93] on span "Page Builder" at bounding box center [117, 96] width 78 height 16
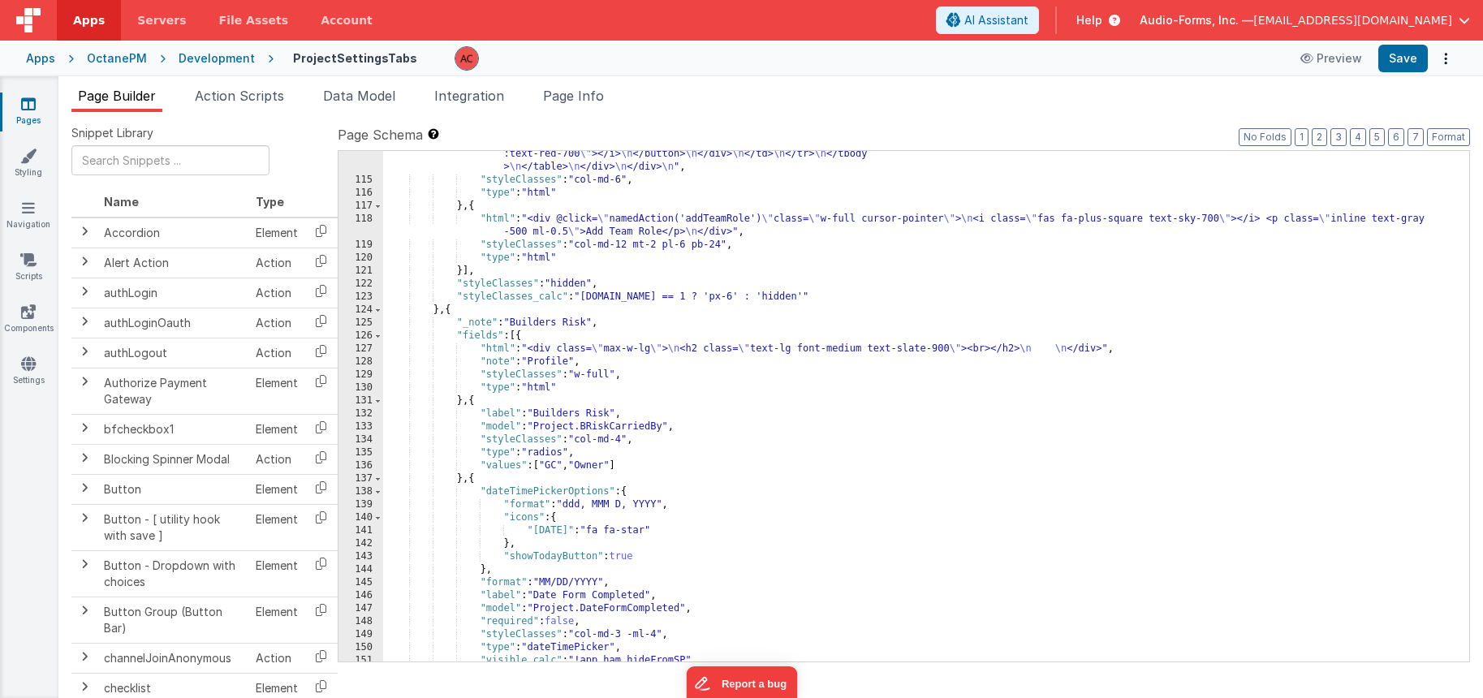
scroll to position [2338, 0]
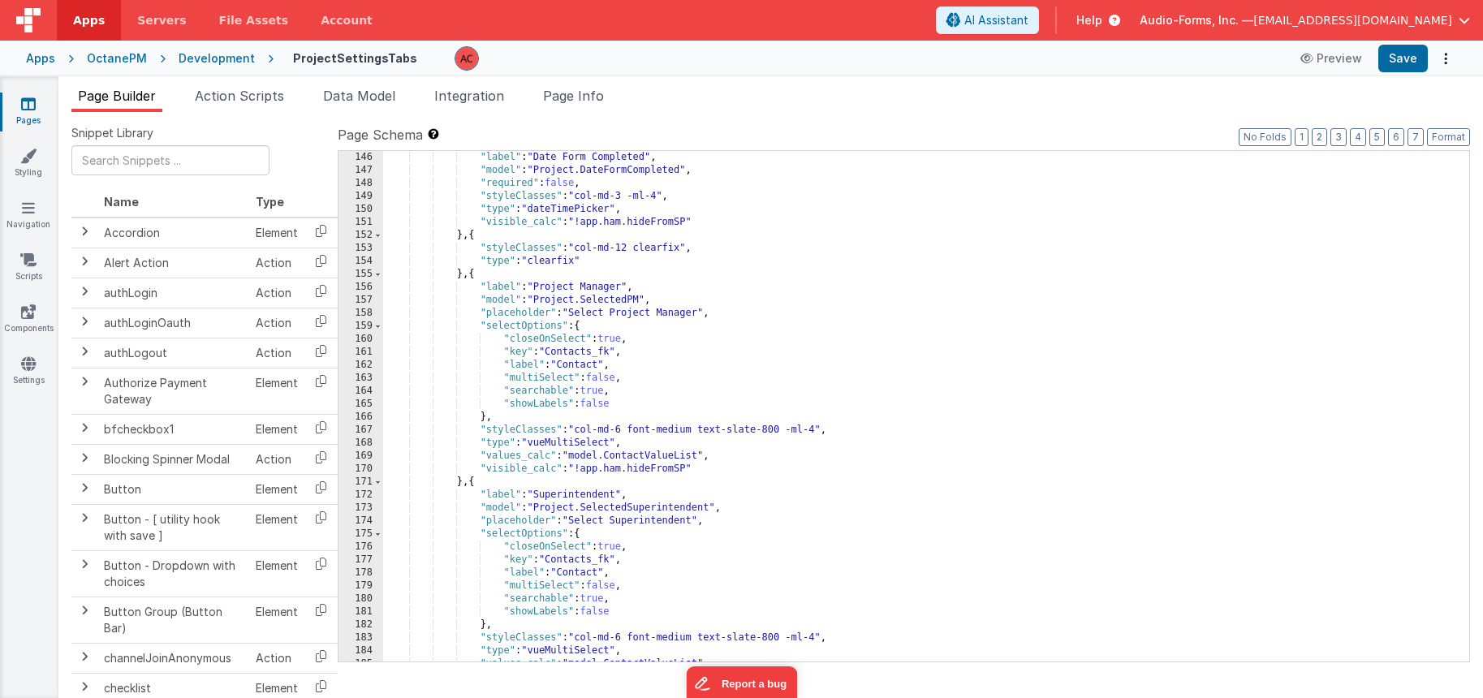
click at [749, 345] on div ""label" : "Date Form Completed" , "model" : "Project.DateFormCompleted" , "requ…" at bounding box center [920, 419] width 1074 height 537
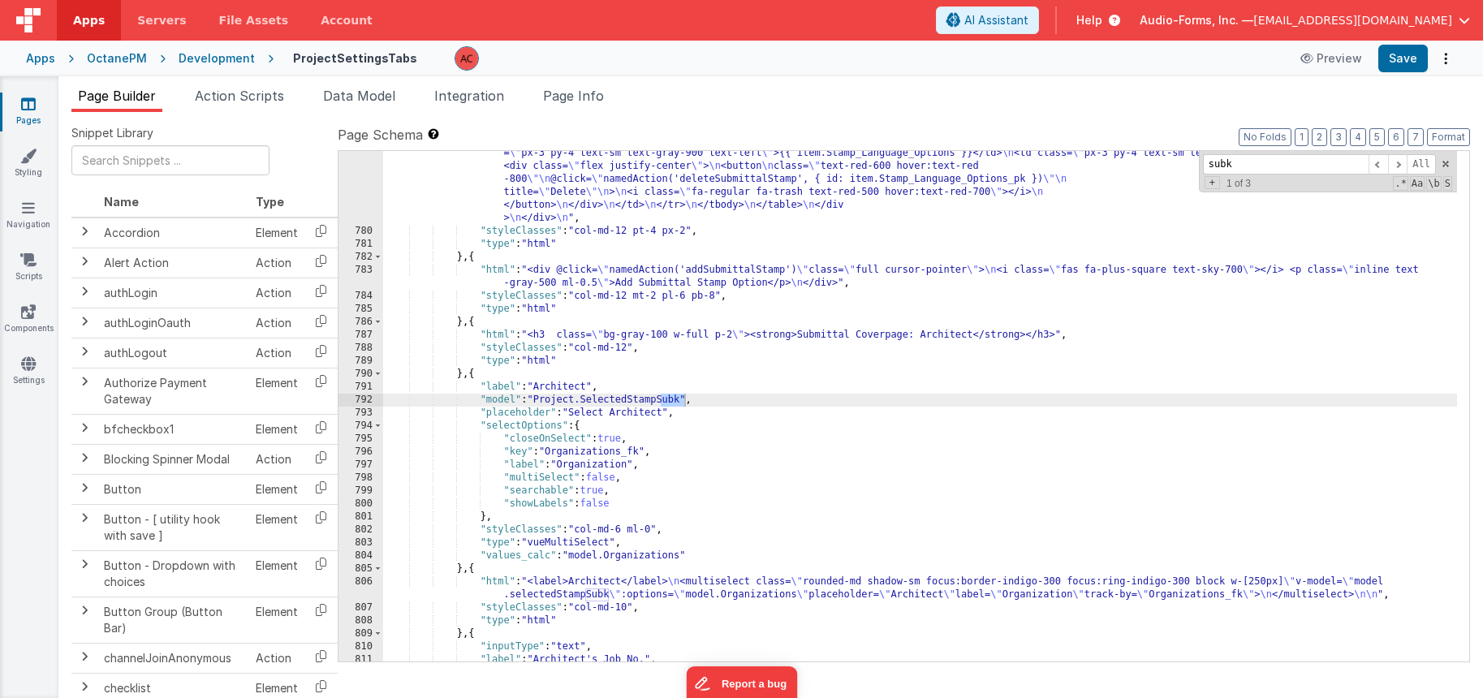
scroll to position [11862, 0]
type input "subk"
click at [657, 425] on div ""html" : "<div class= \" px-0 sm:px-0 lg:px-0 \" > \n <div class= \" mx-4 mt-0 …" at bounding box center [920, 415] width 1074 height 666
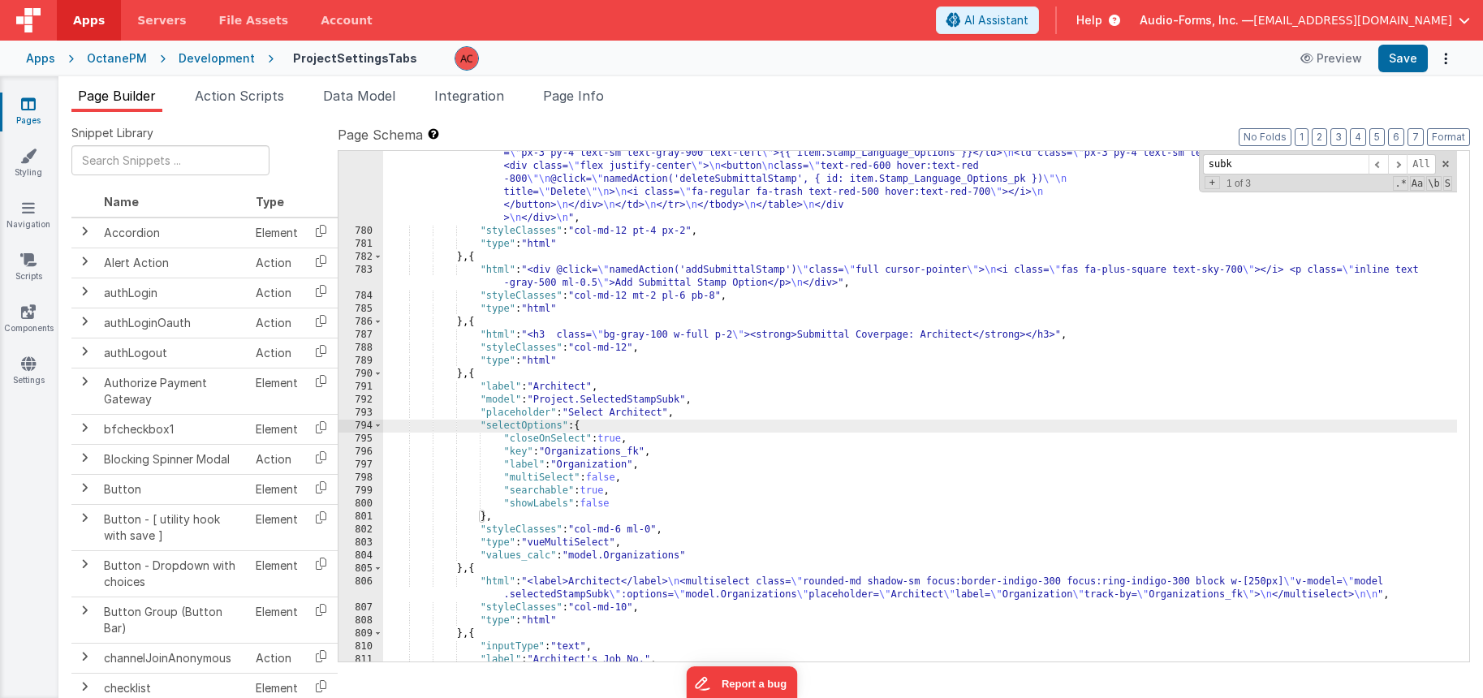
click at [648, 403] on div ""html" : "<div class= \" px-0 sm:px-0 lg:px-0 \" > \n <div class= \" mx-4 mt-0 …" at bounding box center [920, 415] width 1074 height 666
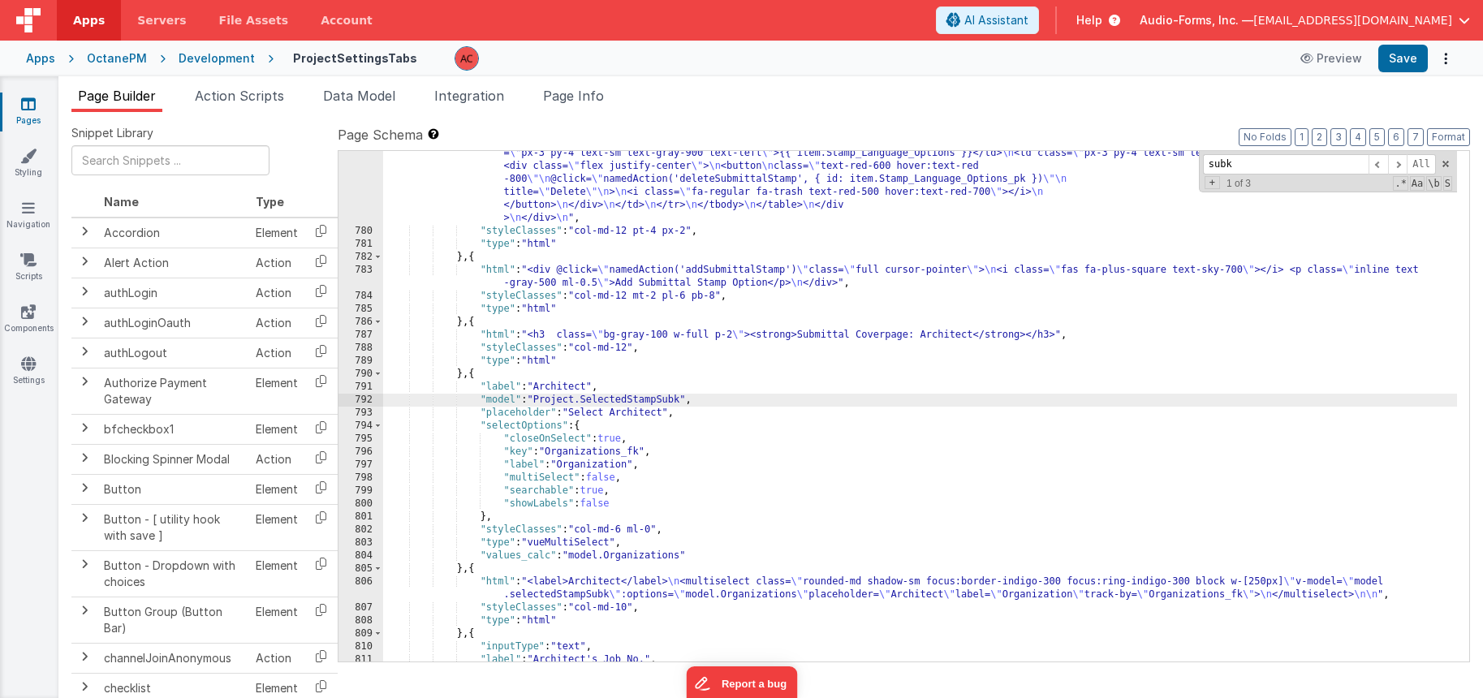
click at [598, 449] on div ""html" : "<div class= \" px-0 sm:px-0 lg:px-0 \" > \n <div class= \" mx-4 mt-0 …" at bounding box center [920, 415] width 1074 height 666
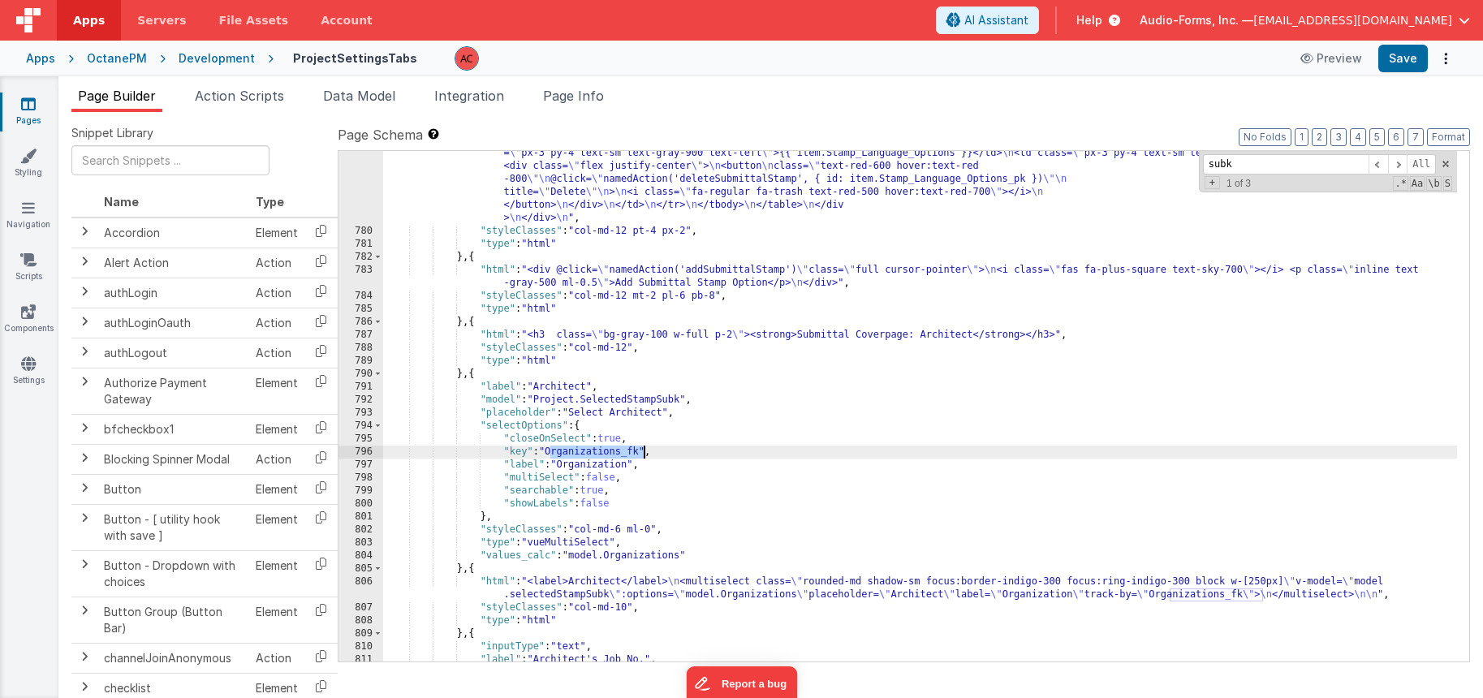
click at [598, 449] on div ""html" : "<div class= \" px-0 sm:px-0 lg:px-0 \" > \n <div class= \" mx-4 mt-0 …" at bounding box center [920, 415] width 1074 height 666
click at [606, 464] on div ""html" : "<div class= \" px-0 sm:px-0 lg:px-0 \" > \n <div class= \" mx-4 mt-0 …" at bounding box center [920, 415] width 1074 height 666
click at [632, 554] on div ""html" : "<div class= \" px-0 sm:px-0 lg:px-0 \" > \n <div class= \" mx-4 mt-0 …" at bounding box center [920, 415] width 1074 height 666
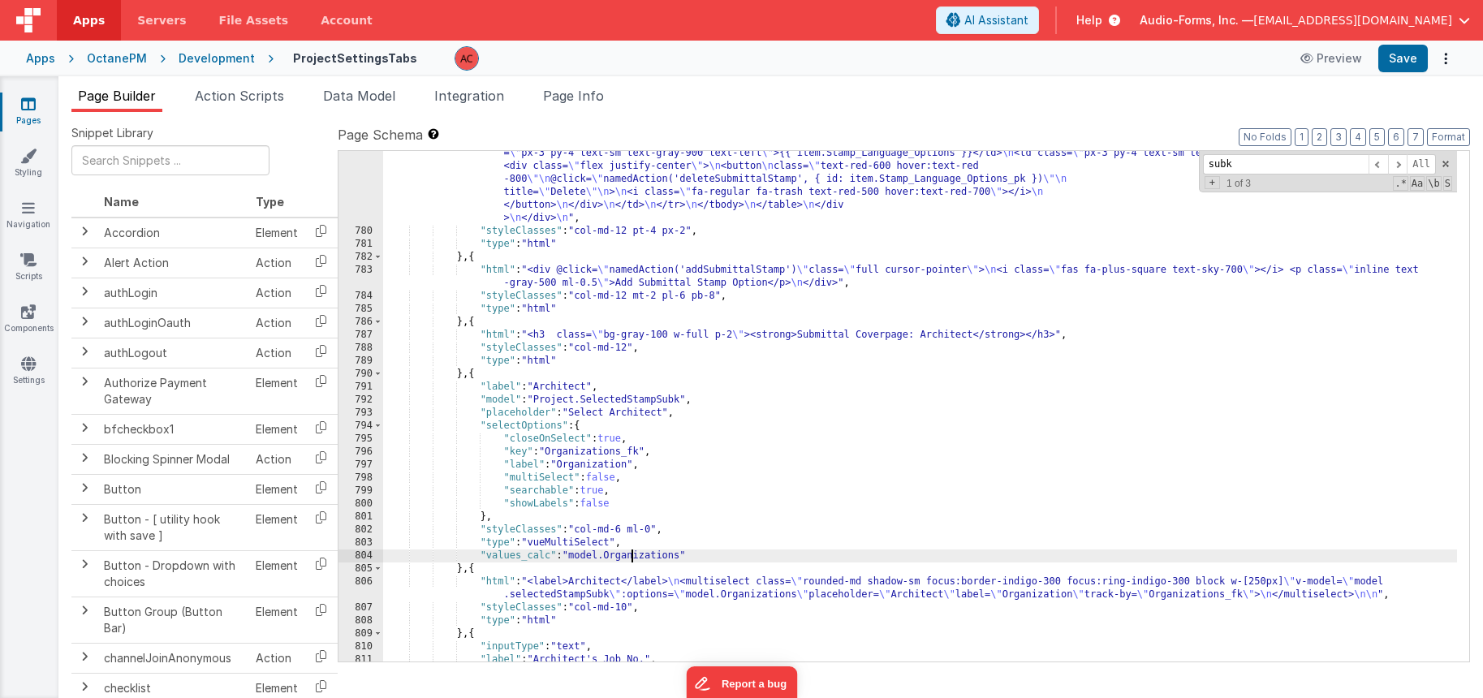
click at [632, 554] on div ""html" : "<div class= \" px-0 sm:px-0 lg:px-0 \" > \n <div class= \" mx-4 mt-0 …" at bounding box center [920, 415] width 1074 height 666
click at [1407, 58] on button "Save" at bounding box center [1403, 59] width 50 height 28
click at [254, 100] on span "Action Scripts" at bounding box center [239, 96] width 89 height 16
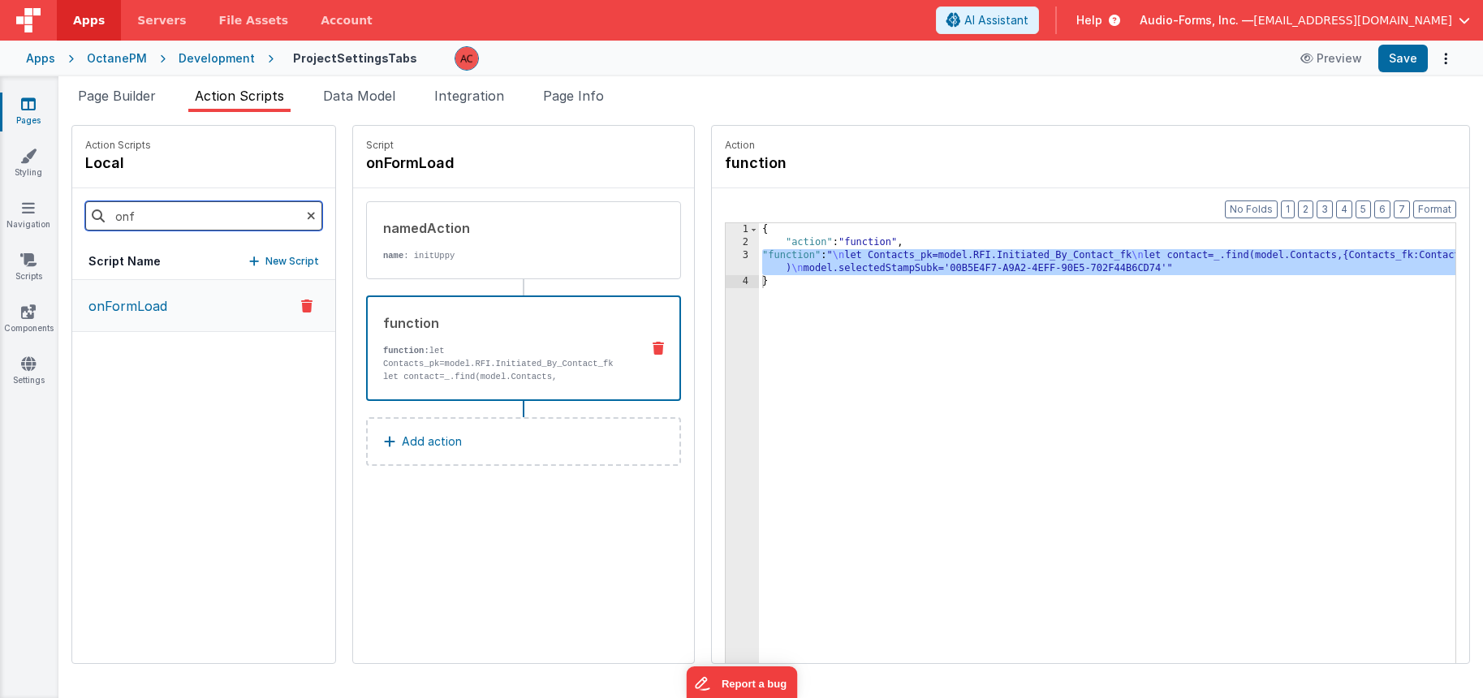
click at [162, 214] on input "onf" at bounding box center [203, 215] width 237 height 29
drag, startPoint x: 147, startPoint y: 313, endPoint x: 191, endPoint y: 307, distance: 44.2
click at [147, 313] on p "onFormLoad" at bounding box center [123, 305] width 88 height 19
click at [759, 286] on div "{ "action" : "function" , "function" : " \n let Contacts_pk=model.RFI.Initiated…" at bounding box center [1128, 481] width 739 height 516
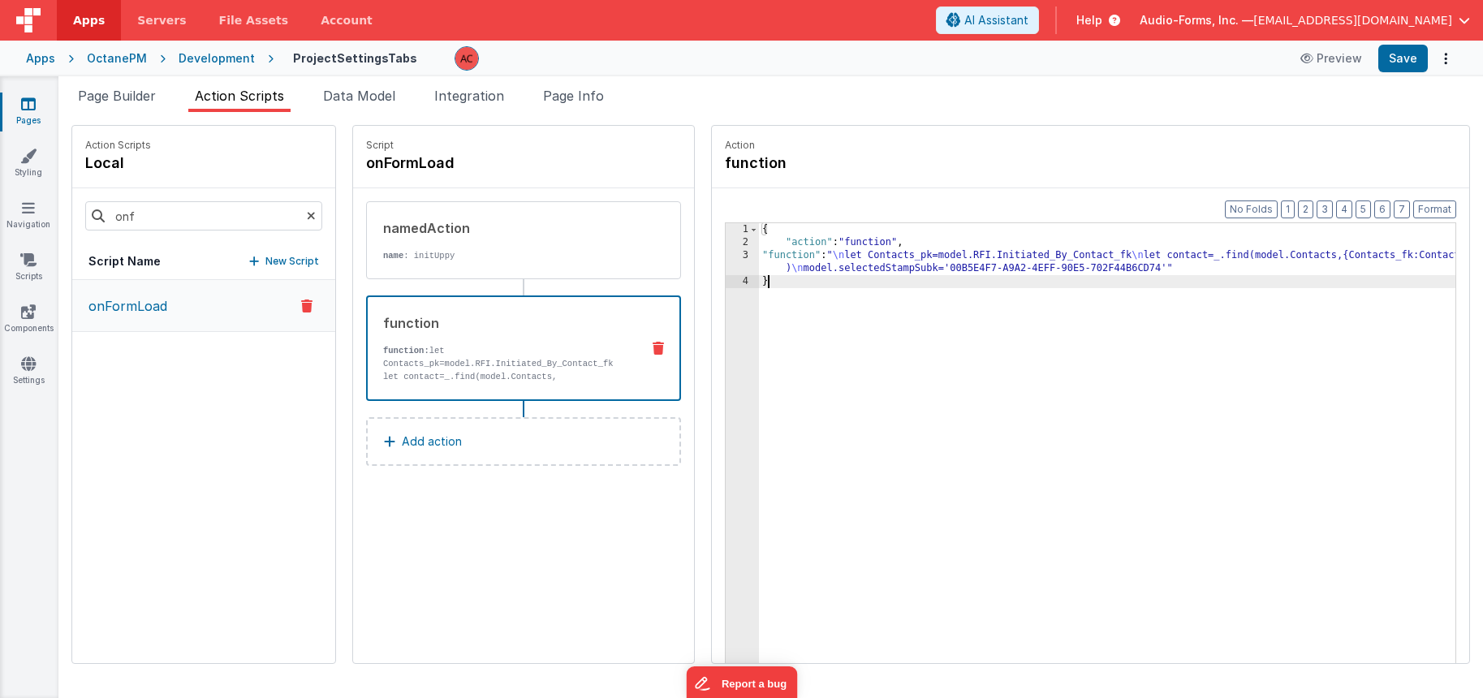
click at [759, 264] on div "{ "action" : "function" , "function" : " \n let Contacts_pk=model.RFI.Initiated…" at bounding box center [1128, 481] width 739 height 516
click at [726, 257] on div "3" at bounding box center [742, 262] width 33 height 26
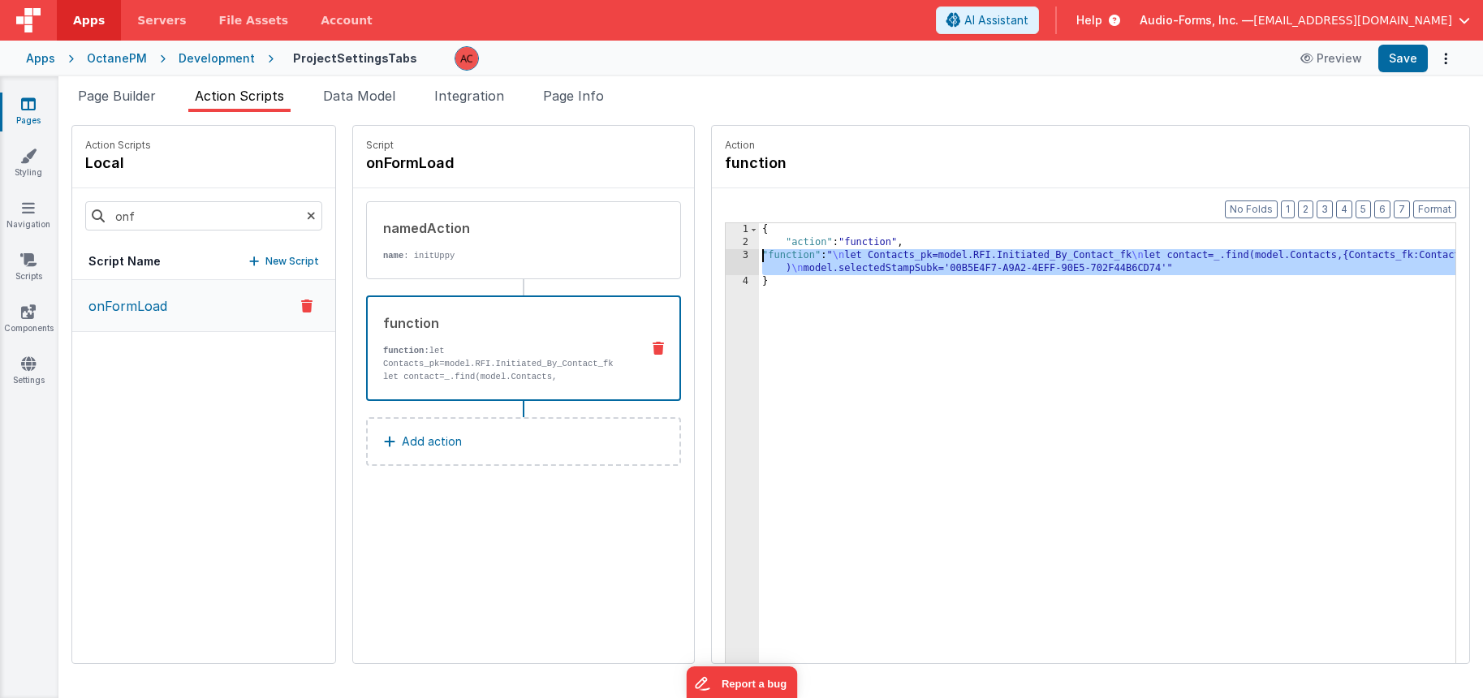
click at [726, 255] on div "3" at bounding box center [742, 262] width 33 height 26
